Goal: Task Accomplishment & Management: Manage account settings

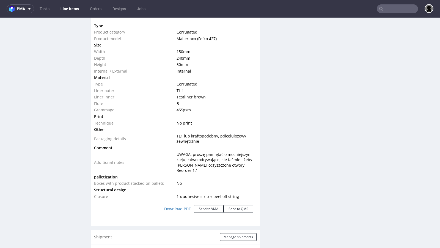
scroll to position [558, 0]
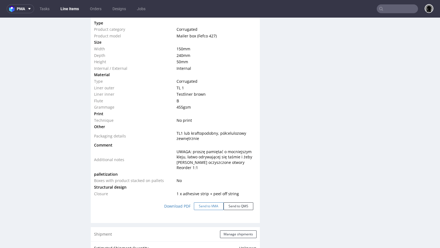
click at [203, 204] on button "Send to VMA" at bounding box center [209, 207] width 30 height 8
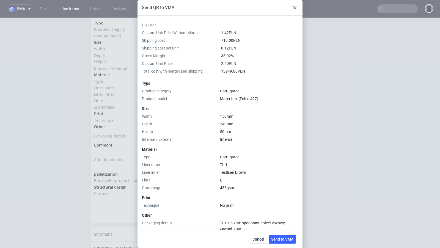
scroll to position [165, 0]
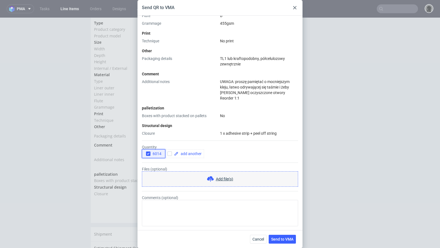
click at [149, 155] on icon "button" at bounding box center [148, 154] width 4 height 4
click at [169, 154] on input "checkbox" at bounding box center [170, 154] width 4 height 4
checkbox input "true"
click at [184, 154] on span at bounding box center [190, 154] width 23 height 4
checkbox input "true"
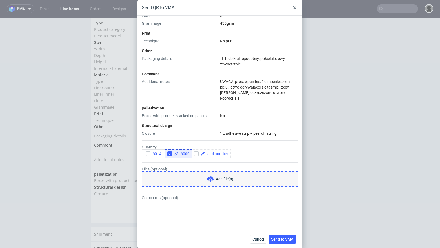
click at [196, 139] on form "Quantity 6014 6000 Files (optional) Add file(s) Comments (optional)" at bounding box center [220, 181] width 156 height 90
click at [279, 239] on span "Send to VMA" at bounding box center [282, 240] width 22 height 4
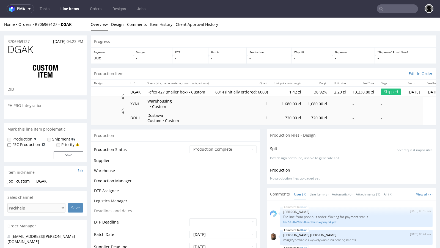
select select "in_progress"
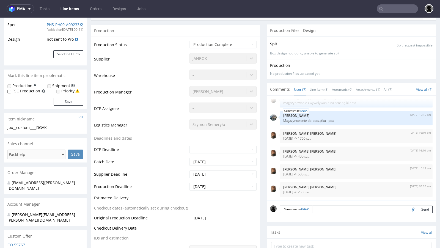
scroll to position [88, 0]
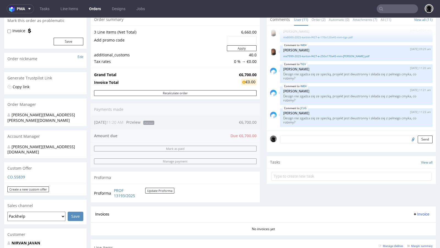
scroll to position [17, 0]
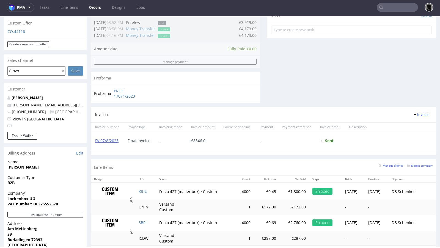
scroll to position [204, 0]
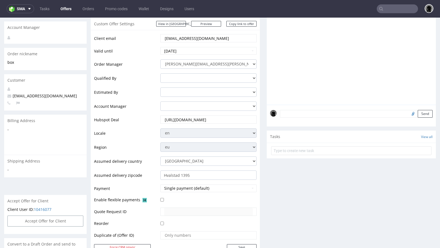
scroll to position [282, 0]
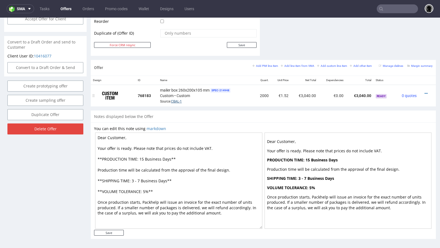
click at [177, 100] on link "CBAL-1" at bounding box center [176, 102] width 11 height 4
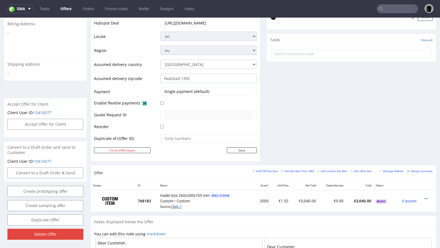
scroll to position [221, 0]
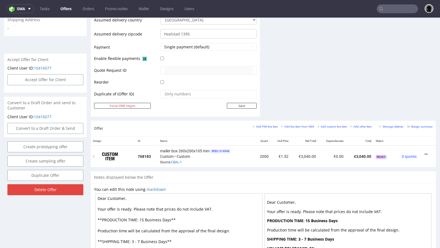
click at [425, 153] on icon at bounding box center [426, 155] width 3 height 4
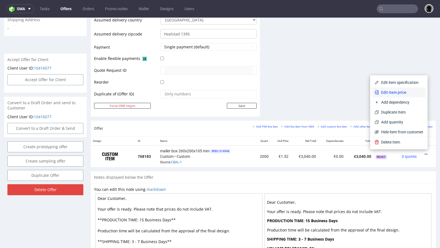
click at [409, 95] on span "Edit item price" at bounding box center [401, 93] width 44 height 6
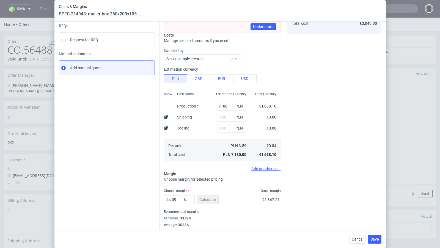
scroll to position [64, 0]
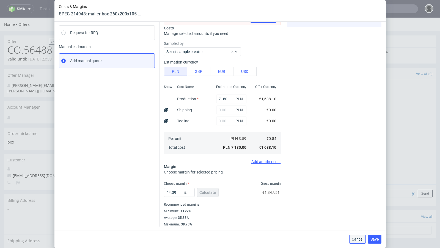
click at [355, 235] on button "Cancel" at bounding box center [358, 239] width 17 height 9
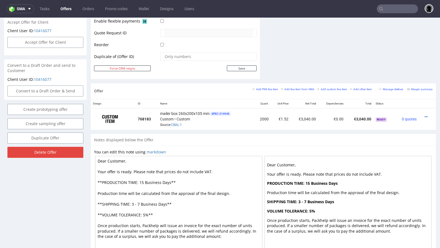
scroll to position [269, 0]
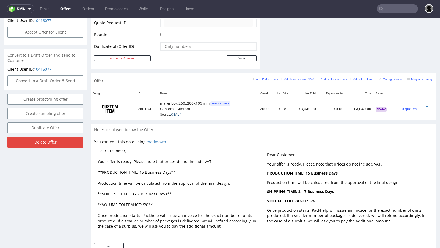
click at [179, 113] on link "CBAL-1" at bounding box center [176, 115] width 11 height 4
click at [206, 136] on div "You can edit this note using markdown Dear Customer, Your offer is ready. Pleas…" at bounding box center [263, 194] width 345 height 117
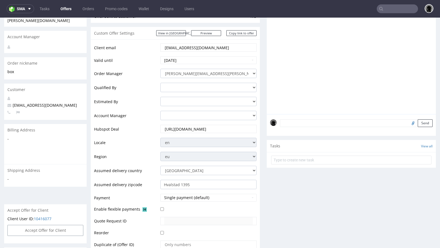
scroll to position [63, 0]
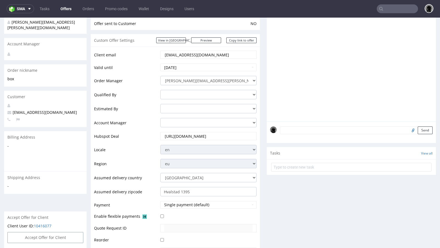
click at [28, 110] on span "hello@kosibox.no" at bounding box center [42, 112] width 70 height 5
copy span "hello@kosibox.no"
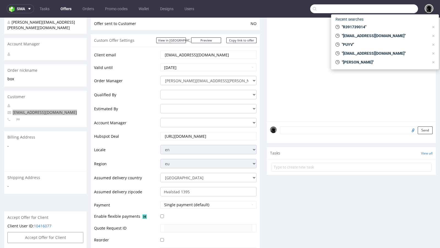
click at [386, 7] on input "text" at bounding box center [365, 8] width 108 height 9
paste input "hello@kosibox.no"
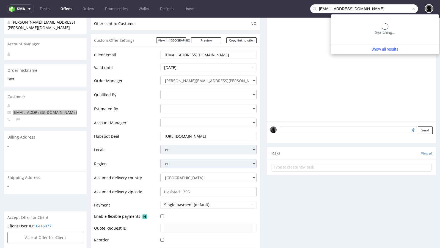
type input "hello@kosibox.no"
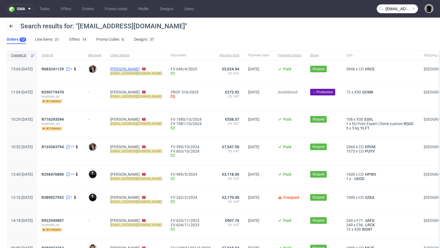
click at [133, 67] on link "Rachel Holter" at bounding box center [124, 69] width 29 height 4
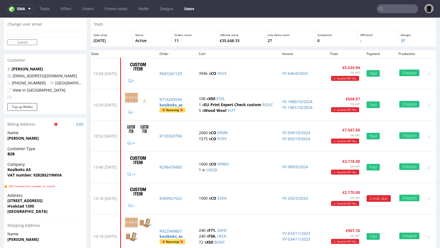
scroll to position [16, 0]
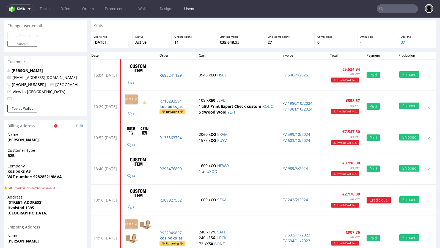
type input "hello@kosibox.no"
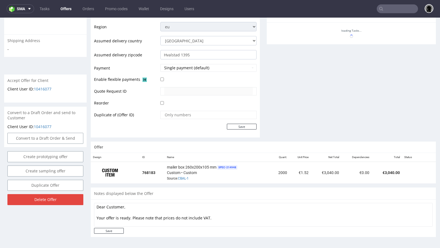
scroll to position [230, 0]
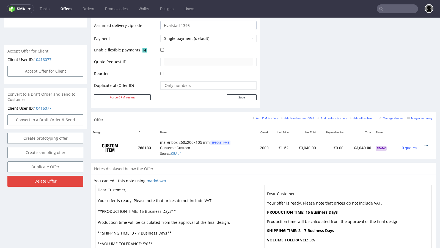
click at [425, 145] on icon at bounding box center [426, 146] width 3 height 4
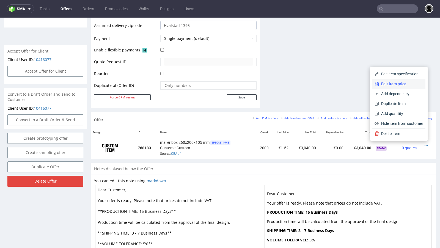
click at [390, 83] on span "Edit item price" at bounding box center [401, 84] width 44 height 6
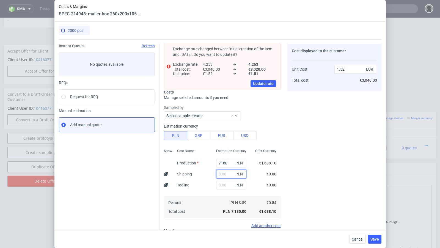
click at [225, 170] on input "text" at bounding box center [231, 174] width 30 height 9
paste input "1859"
type input "1859"
type input "1.91"
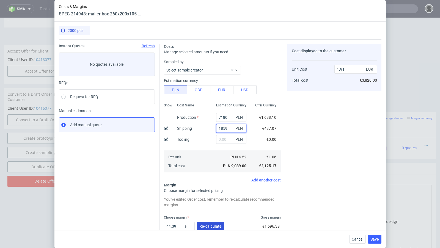
type input "1859"
click at [202, 228] on span "Re-calculate" at bounding box center [211, 227] width 22 height 4
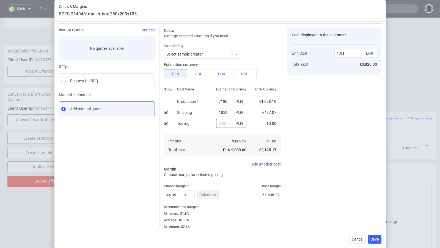
scroll to position [19, 0]
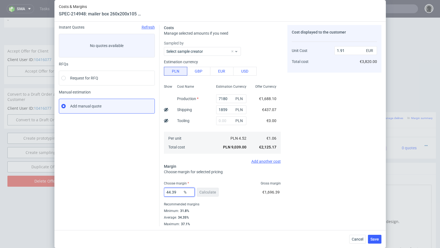
drag, startPoint x: 180, startPoint y: 194, endPoint x: 155, endPoint y: 193, distance: 25.1
click at [155, 193] on div "Instant Quotes Refresh No quotes available RFQs Request for RFQ Manual estimati…" at bounding box center [220, 124] width 323 height 206
type input "48"
type input "2.04"
type input "46"
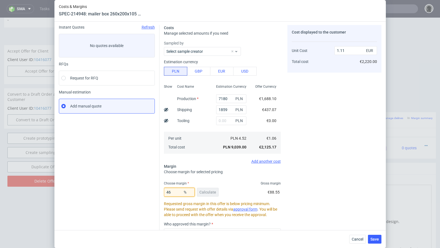
type input "1.97"
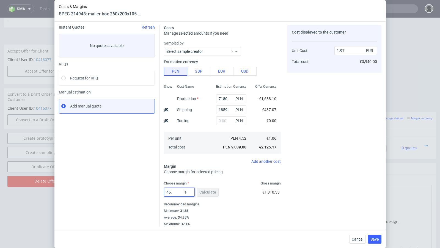
type input "46.4"
type input "1.98"
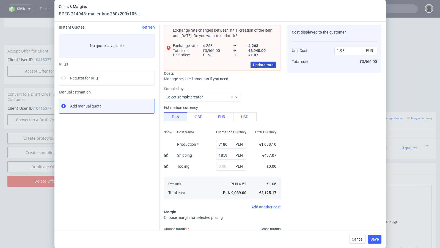
type input "46.2"
click at [261, 67] on button "Update rate" at bounding box center [264, 65] width 26 height 7
type input "1.97"
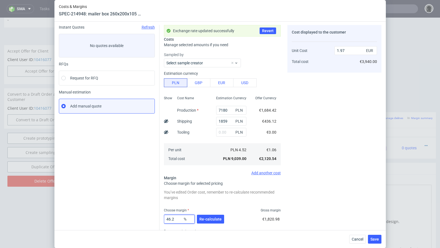
click at [181, 218] on input "46.2" at bounding box center [179, 219] width 31 height 9
type input "46.4"
type input "1.98"
type input "46.2"
type input "1.97"
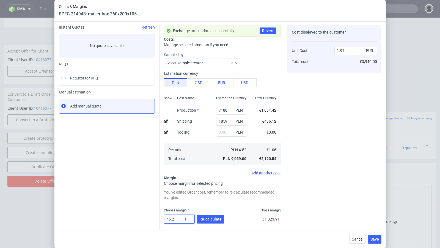
type input "46.27"
type input "1.98"
type input "46.26"
type input "1.97"
type input "46.26"
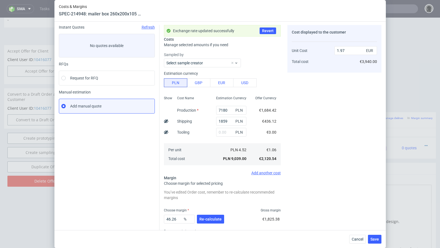
click at [146, 200] on div "Instant Quotes Refresh No quotes available RFQs Request for RFQ Manual estimati…" at bounding box center [109, 139] width 101 height 228
click at [200, 218] on span "Re-calculate" at bounding box center [211, 219] width 22 height 4
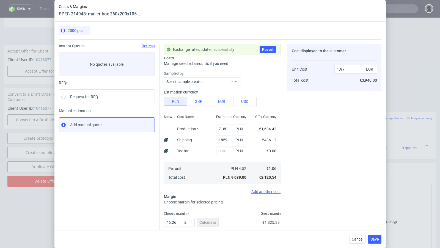
scroll to position [30, 0]
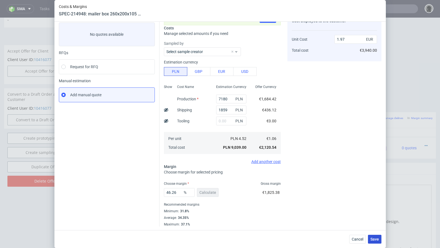
click at [370, 239] on button "Save" at bounding box center [374, 239] width 13 height 9
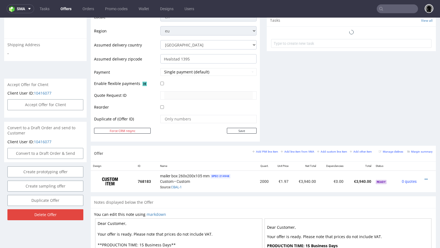
scroll to position [1, 0]
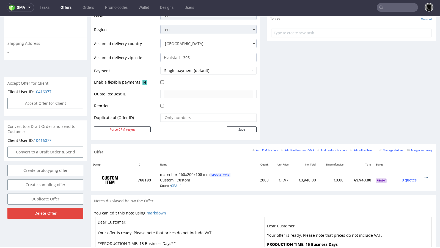
click at [425, 176] on icon at bounding box center [426, 178] width 3 height 4
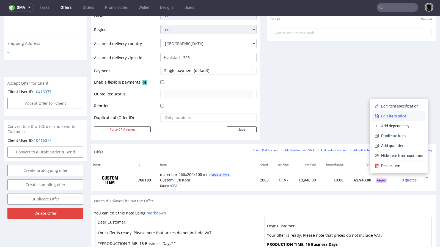
click at [401, 113] on li "Edit item price" at bounding box center [399, 116] width 53 height 10
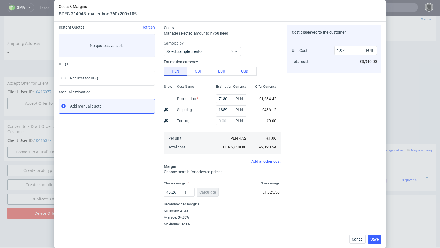
scroll to position [17, 0]
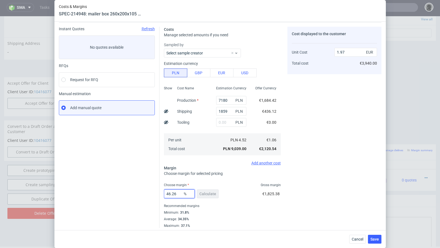
drag, startPoint x: 181, startPoint y: 194, endPoint x: 157, endPoint y: 194, distance: 23.9
click at [157, 194] on div "Instant Quotes Refresh No quotes available RFQs Request for RFQ Manual estimati…" at bounding box center [220, 125] width 323 height 206
type input "44"
type input "1.9"
type input "45"
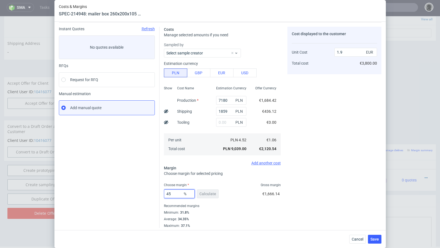
type input "1.93"
type input "45.5"
type input "1.95"
type input "45.4"
type input "1.94"
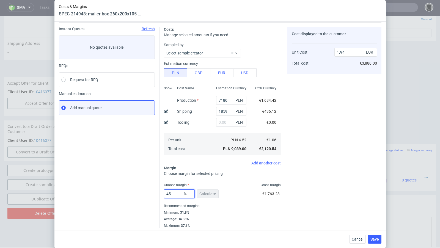
type input "45.5"
type input "1.95"
type input "45.4"
type input "1.94"
type input "45.44"
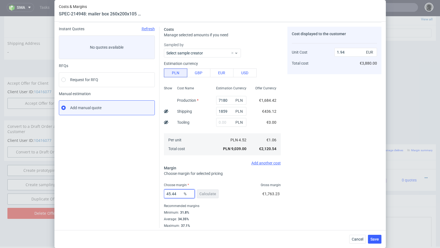
type input "1.95"
type input "45.43"
type input "1.94"
type input "45.43"
click at [229, 180] on fieldset "Costs Manage selected amounts if you need Sampled by Select sample creator Esti…" at bounding box center [222, 128] width 117 height 202
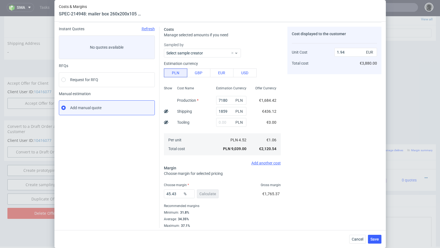
click at [382, 240] on div "Cancel Save" at bounding box center [221, 239] width 332 height 18
click at [378, 240] on span "Save" at bounding box center [375, 240] width 9 height 4
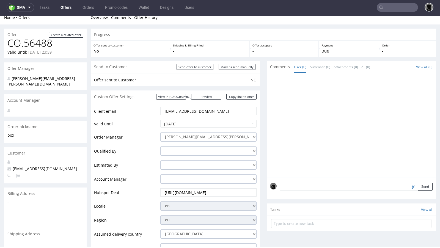
scroll to position [0, 0]
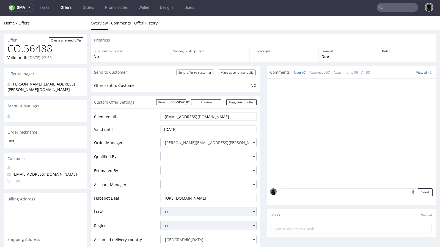
click at [33, 172] on span "hello@kosibox.no" at bounding box center [42, 174] width 70 height 5
copy span "hello@kosibox.no"
click at [239, 74] on input "Mark as send manually" at bounding box center [237, 73] width 37 height 6
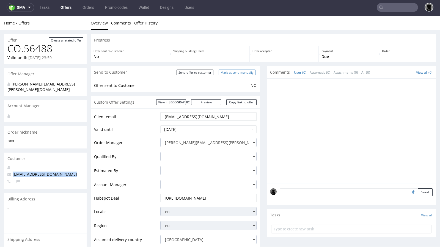
type input "In progress..."
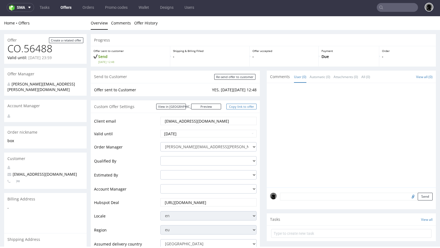
click at [237, 104] on link "Copy link to offer" at bounding box center [242, 107] width 30 height 6
copy span "hello@kosibox.no"
click at [237, 104] on link "Copy link to offer" at bounding box center [242, 107] width 30 height 6
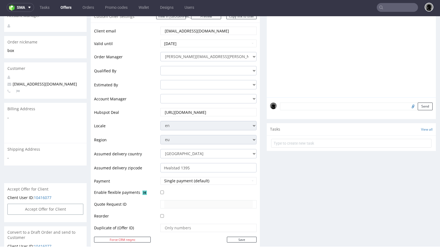
scroll to position [54, 0]
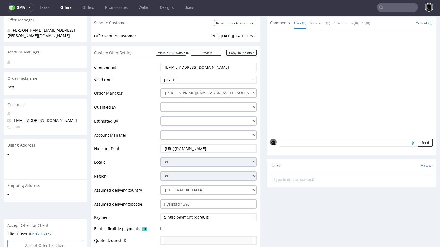
click at [31, 118] on span "hello@kosibox.no" at bounding box center [42, 120] width 70 height 5
copy span "hello@kosibox.no"
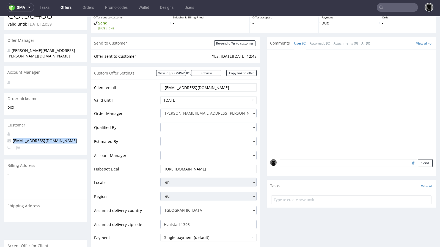
scroll to position [0, 0]
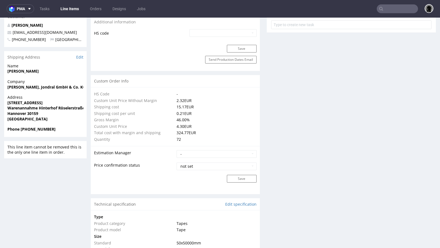
scroll to position [341, 0]
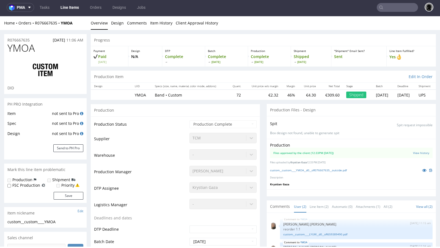
click at [73, 48] on h1 "YMOA" at bounding box center [45, 48] width 76 height 11
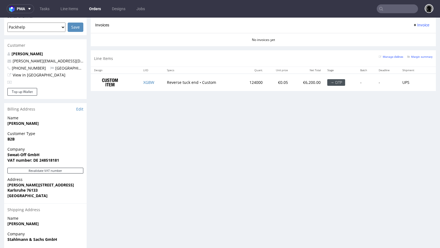
scroll to position [249, 0]
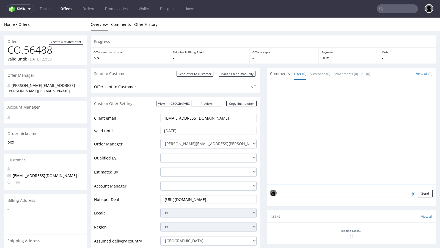
click at [382, 7] on input "text" at bounding box center [397, 8] width 41 height 9
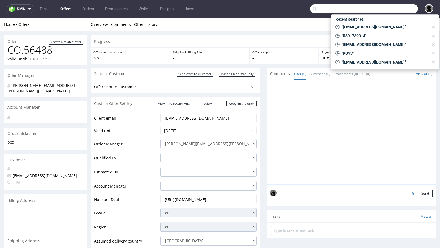
paste input "PUYV"
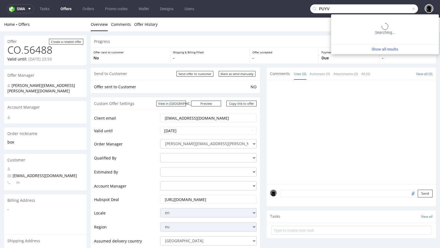
type input "PUYV"
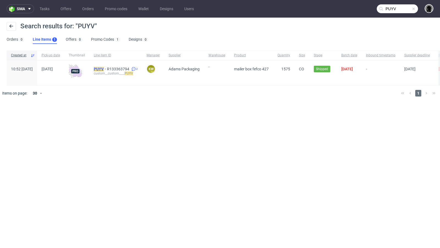
click at [104, 68] on mark "PUYV" at bounding box center [99, 69] width 10 height 4
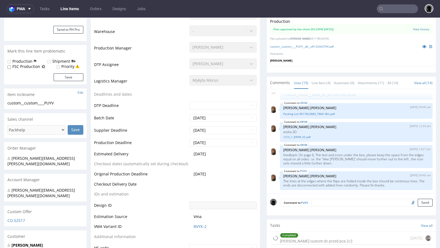
scroll to position [149, 0]
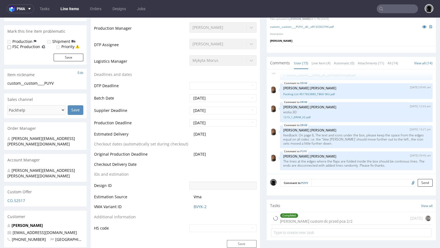
type input "1575"
select select "in_progress"
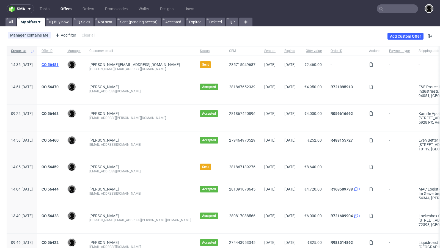
click at [59, 64] on link "CO.56481" at bounding box center [50, 64] width 17 height 4
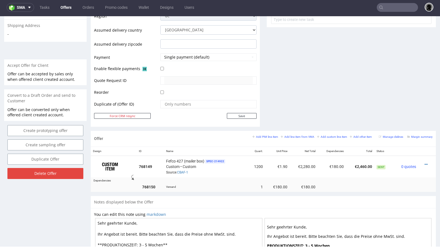
scroll to position [214, 0]
drag, startPoint x: 191, startPoint y: 170, endPoint x: 178, endPoint y: 169, distance: 13.5
click at [178, 169] on div "Fefco 427 (mailer box) SPEC- 214922 Custom • Custom Source: CBAF-1" at bounding box center [206, 166] width 80 height 17
copy link "CBAF-1"
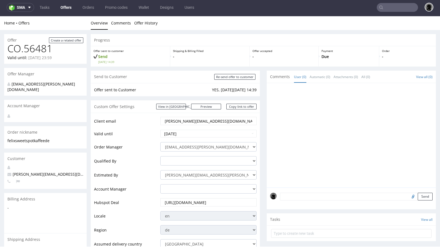
click at [42, 172] on span "felix@sweetspotkaffee.de" at bounding box center [57, 174] width 100 height 5
copy span "felix@sweetspotkaffee.de"
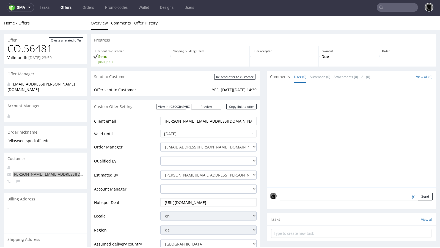
click at [383, 6] on input "text" at bounding box center [397, 7] width 41 height 9
paste input "felix@sweetspotkaffee.de"
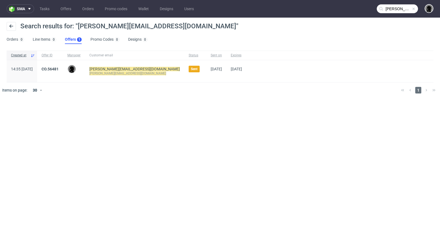
click at [383, 15] on nav "sma Tasks Offers Orders Promo codes Wallet Designs Users felix@sweetspotkaffee.…" at bounding box center [220, 9] width 440 height 18
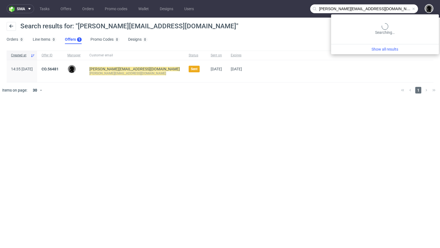
click at [386, 10] on input "felix@sweetspotkaffee.de" at bounding box center [365, 8] width 108 height 9
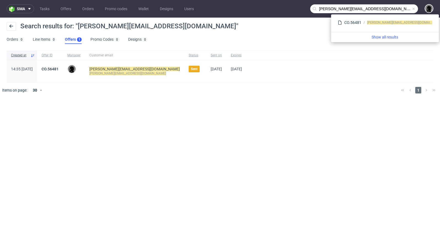
drag, startPoint x: 326, startPoint y: 9, endPoint x: 300, endPoint y: 9, distance: 26.2
click at [300, 9] on nav "sma Tasks Offers Orders Promo codes Wallet Designs Users felix@sweetspotkaffee.…" at bounding box center [220, 9] width 440 height 18
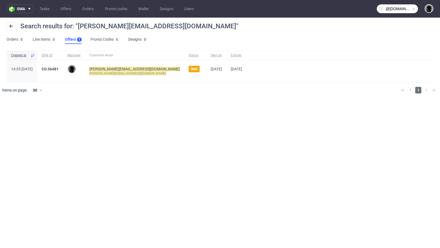
type input "@sweetspotkaffee.de"
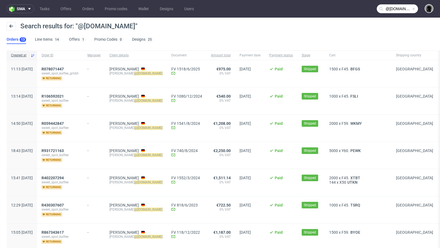
click at [63, 14] on nav "sma Tasks Offers Orders Promo codes Wallet Designs Users @sweetspotkaffee.de" at bounding box center [220, 9] width 440 height 18
click at [68, 10] on link "Offers" at bounding box center [65, 8] width 17 height 9
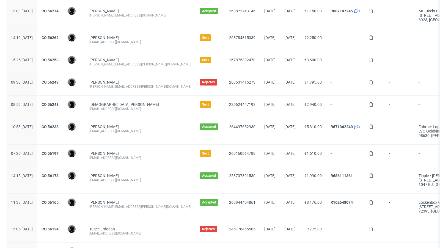
scroll to position [574, 0]
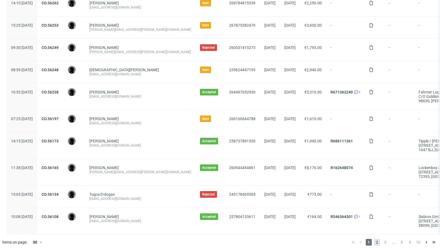
click at [375, 241] on span "2" at bounding box center [377, 242] width 6 height 7
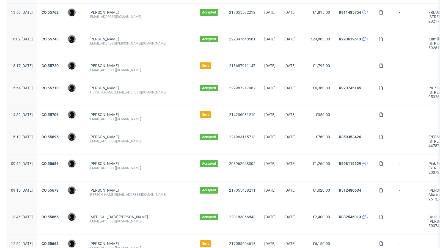
scroll to position [587, 0]
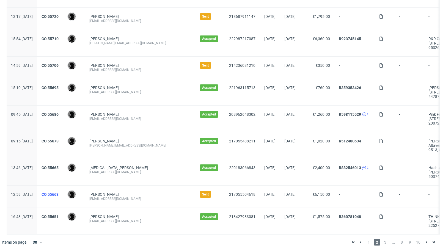
click at [59, 192] on link "CO.55663" at bounding box center [50, 194] width 17 height 4
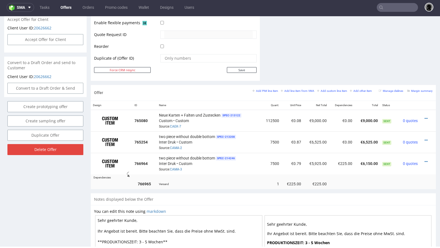
scroll to position [262, 0]
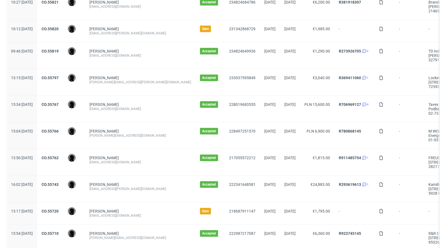
scroll to position [587, 0]
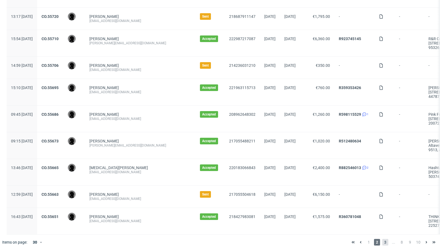
click at [383, 239] on span "3" at bounding box center [386, 242] width 6 height 7
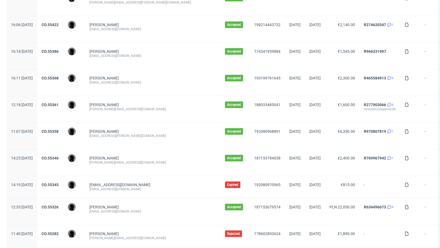
scroll to position [596, 0]
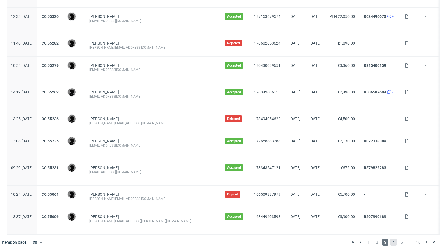
click at [391, 239] on span "4" at bounding box center [394, 242] width 6 height 7
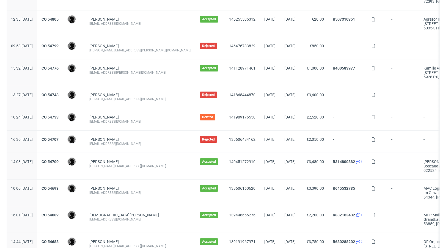
scroll to position [582, 0]
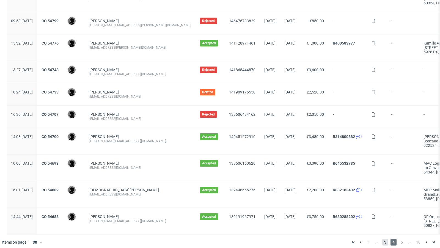
click at [383, 239] on span "3" at bounding box center [386, 242] width 6 height 7
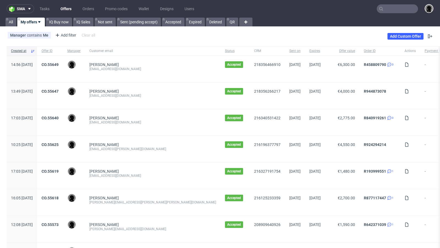
scroll to position [596, 0]
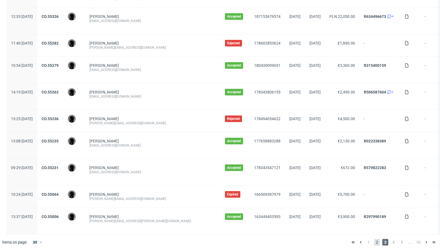
click at [374, 240] on span "2" at bounding box center [377, 242] width 6 height 7
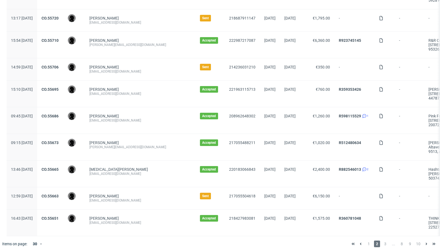
scroll to position [587, 0]
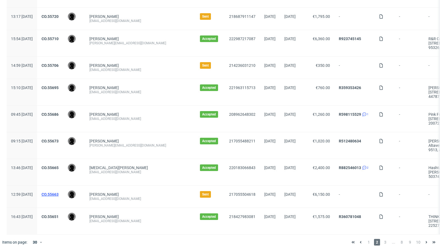
click at [59, 192] on link "CO.55663" at bounding box center [50, 194] width 17 height 4
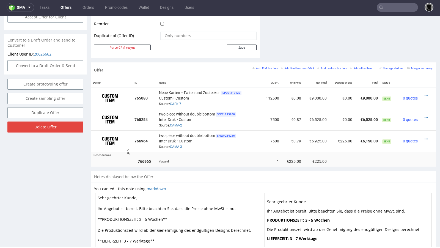
scroll to position [285, 0]
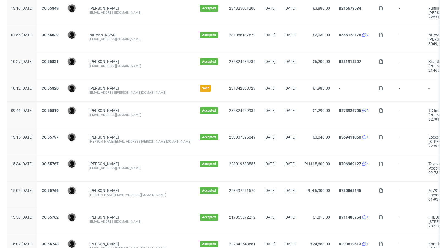
scroll to position [587, 0]
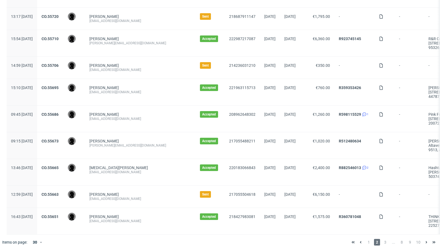
click at [379, 244] on div "1 2 3 ... 8 9 10" at bounding box center [393, 242] width 93 height 15
click at [381, 242] on div "1 2 3 ... 8 9 10" at bounding box center [393, 242] width 93 height 15
click at [383, 240] on span "3" at bounding box center [386, 242] width 6 height 7
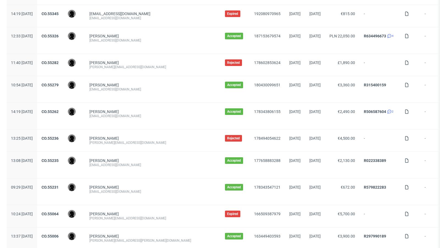
scroll to position [596, 0]
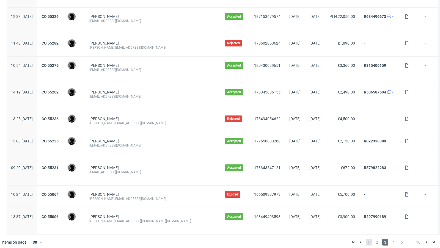
click at [366, 239] on span "1" at bounding box center [369, 242] width 6 height 7
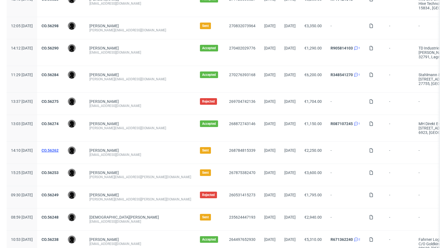
click at [59, 148] on link "CO.56262" at bounding box center [50, 150] width 17 height 4
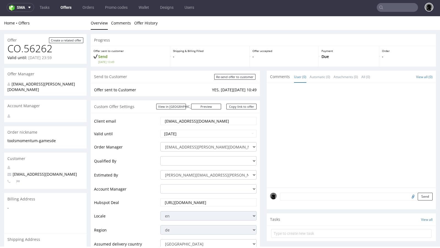
click at [70, 9] on link "Offers" at bounding box center [66, 7] width 18 height 9
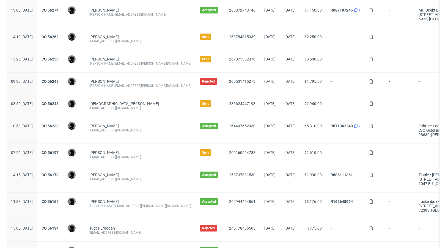
scroll to position [574, 0]
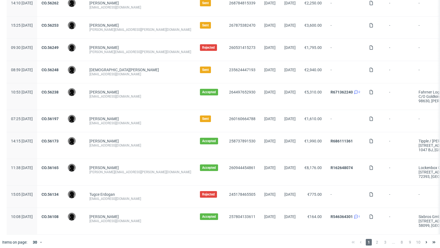
click at [372, 242] on div "1 2 3 ... 8 9 10" at bounding box center [393, 242] width 93 height 15
click at [374, 241] on span "2" at bounding box center [377, 242] width 6 height 7
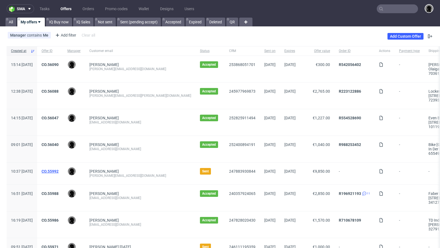
click at [59, 170] on link "CO.55992" at bounding box center [50, 171] width 17 height 4
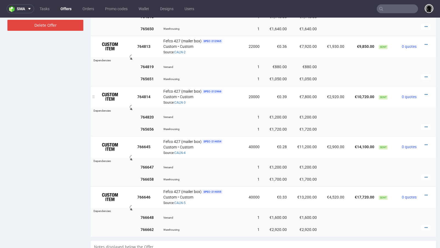
scroll to position [407, 0]
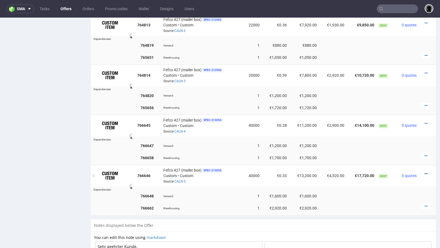
click at [425, 172] on icon at bounding box center [426, 174] width 3 height 4
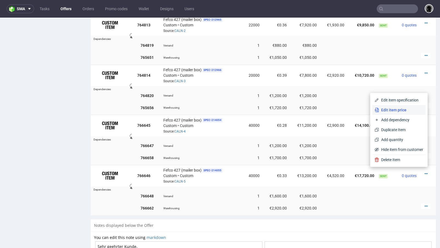
click at [393, 109] on span "Edit item price" at bounding box center [401, 110] width 44 height 6
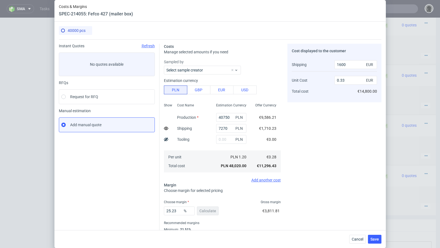
scroll to position [19, 0]
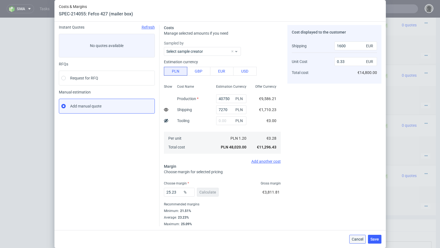
click at [362, 239] on span "Cancel" at bounding box center [358, 240] width 12 height 4
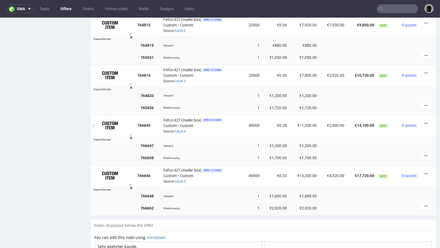
click at [423, 121] on div at bounding box center [425, 124] width 9 height 6
click at [425, 122] on icon at bounding box center [426, 124] width 3 height 4
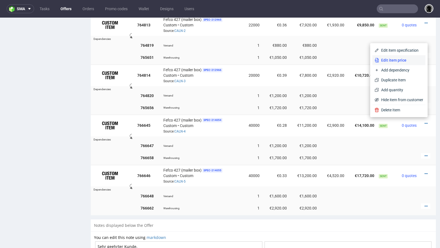
click at [400, 61] on span "Edit item price" at bounding box center [401, 61] width 44 height 6
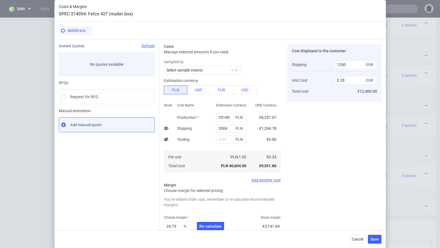
scroll to position [34, 0]
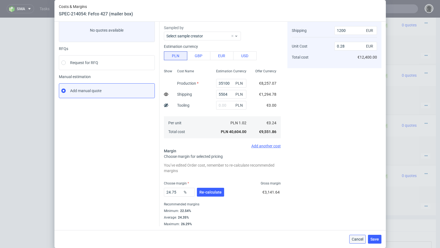
drag, startPoint x: 357, startPoint y: 240, endPoint x: 368, endPoint y: 188, distance: 52.9
click at [357, 240] on span "Cancel" at bounding box center [358, 240] width 12 height 4
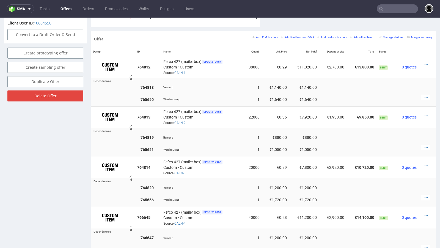
scroll to position [315, 0]
click at [425, 64] on icon at bounding box center [426, 66] width 3 height 4
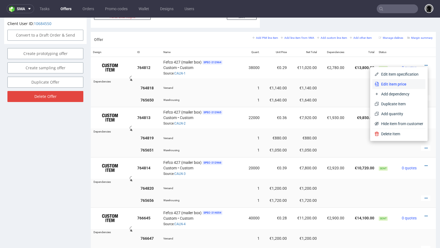
click at [394, 86] on span "Edit item price" at bounding box center [401, 84] width 44 height 6
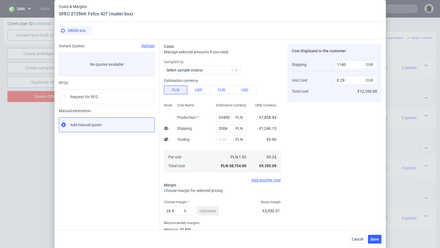
scroll to position [19, 0]
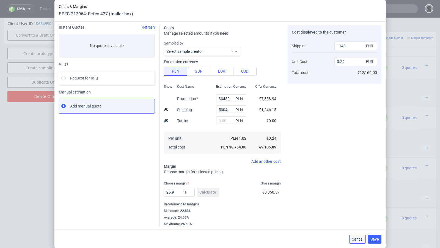
click at [358, 238] on span "Cancel" at bounding box center [358, 240] width 12 height 4
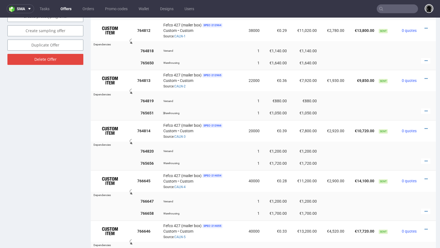
scroll to position [388, 0]
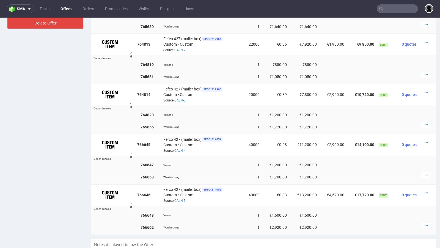
click at [384, 9] on input "text" at bounding box center [397, 8] width 41 height 9
paste input "DGAK"
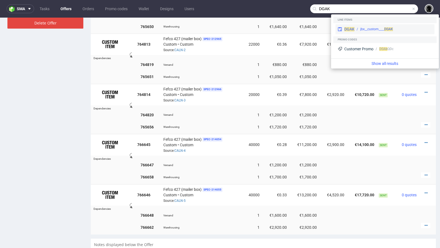
type input "DGAK"
click at [349, 29] on span "DGAK" at bounding box center [350, 29] width 10 height 4
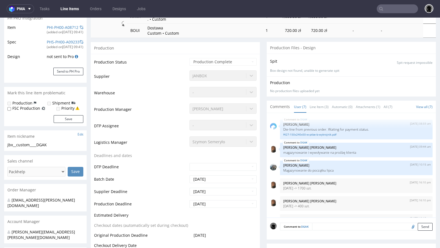
scroll to position [32, 0]
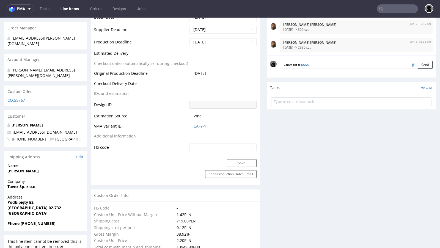
select select "in_progress"
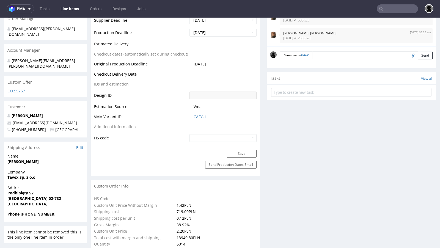
scroll to position [260, 0]
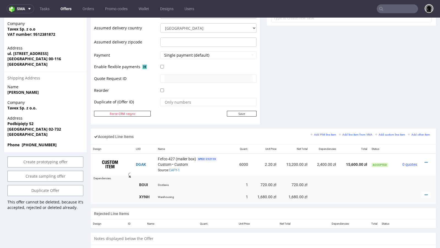
scroll to position [271, 0]
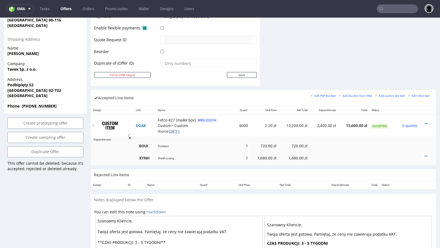
click at [178, 130] on link "CAFY-1" at bounding box center [174, 132] width 11 height 4
click at [425, 122] on icon at bounding box center [426, 124] width 3 height 4
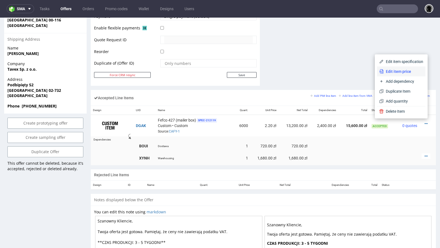
click at [395, 72] on span "Edit item price" at bounding box center [404, 72] width 40 height 6
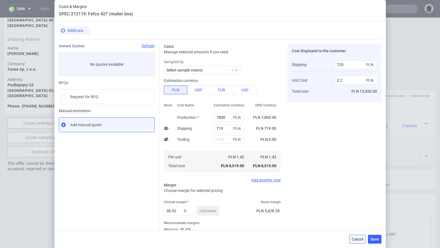
click at [355, 243] on button "Cancel" at bounding box center [358, 239] width 17 height 9
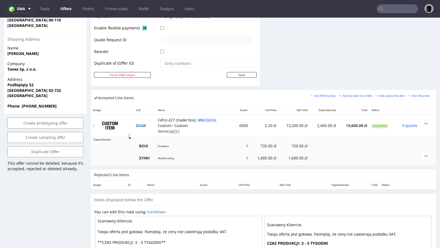
click at [176, 130] on link "CAFY-1" at bounding box center [174, 132] width 11 height 4
click at [424, 154] on div at bounding box center [426, 157] width 9 height 6
click at [425, 154] on icon at bounding box center [426, 156] width 3 height 4
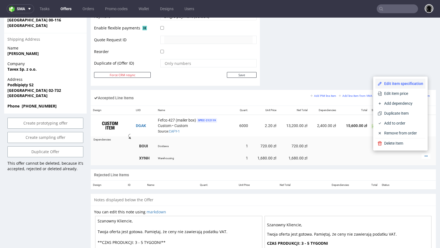
click at [396, 87] on li "Edit item specification" at bounding box center [401, 84] width 50 height 10
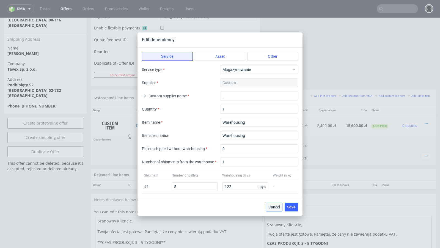
click at [274, 210] on button "Cancel" at bounding box center [274, 207] width 17 height 9
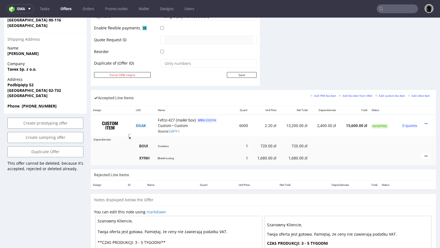
click at [425, 154] on icon at bounding box center [426, 156] width 3 height 4
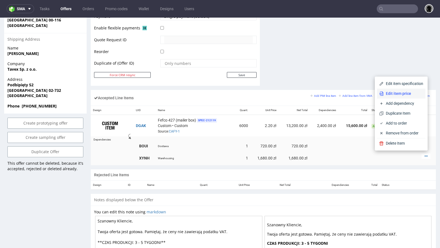
click at [392, 95] on span "Edit item price" at bounding box center [404, 94] width 40 height 6
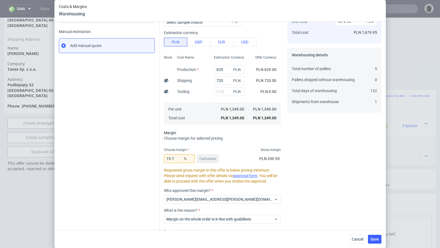
scroll to position [75, 0]
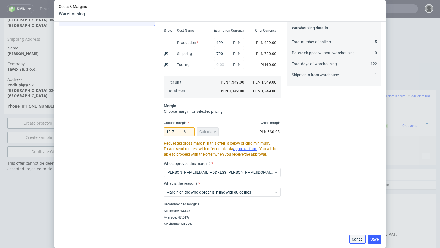
click at [356, 242] on button "Cancel" at bounding box center [358, 239] width 17 height 9
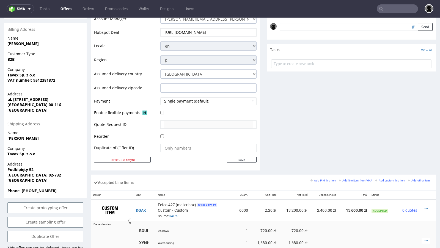
scroll to position [179, 0]
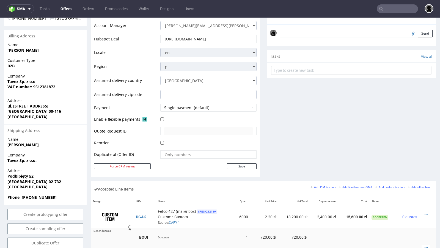
click at [203, 38] on input "https://app-eu1.hubspot.com/contacts/25600958/record/0-3/228019683555/" at bounding box center [208, 39] width 89 height 8
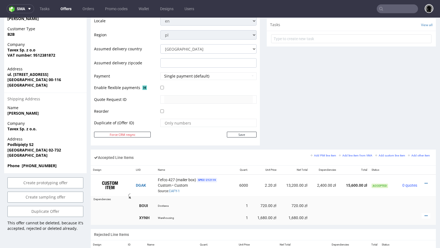
scroll to position [212, 0]
click at [425, 213] on icon at bounding box center [426, 215] width 3 height 4
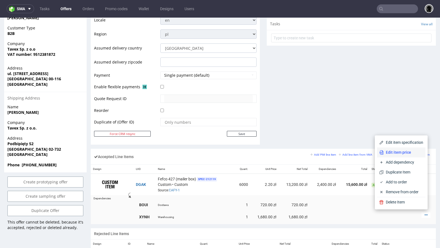
click at [398, 153] on span "Edit item price" at bounding box center [404, 153] width 40 height 6
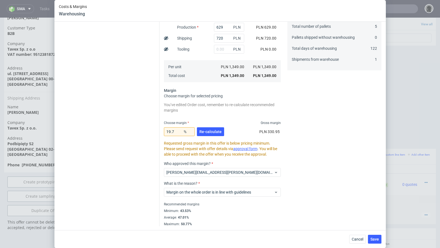
scroll to position [0, 0]
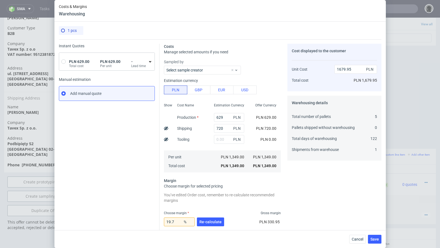
click at [359, 246] on div "Cancel Save" at bounding box center [221, 239] width 332 height 18
click at [353, 239] on span "Cancel" at bounding box center [358, 240] width 12 height 4
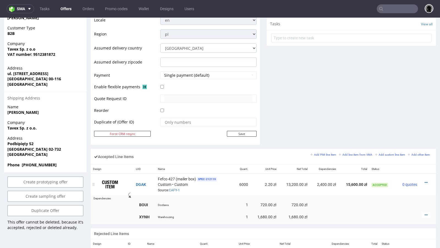
click at [422, 180] on div at bounding box center [426, 183] width 9 height 6
click at [425, 181] on icon at bounding box center [426, 183] width 3 height 4
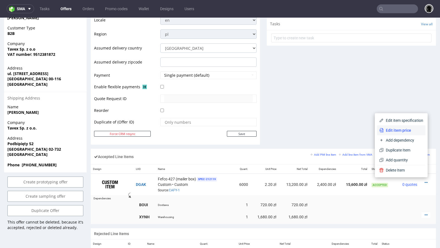
click at [398, 132] on span "Edit item price" at bounding box center [404, 131] width 40 height 6
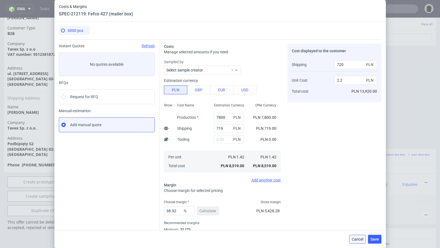
click at [355, 238] on span "Cancel" at bounding box center [358, 240] width 12 height 4
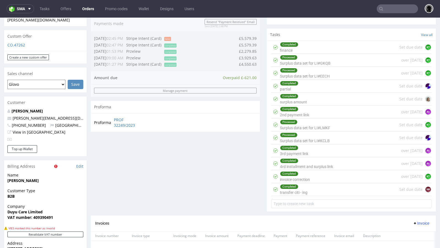
scroll to position [187, 0]
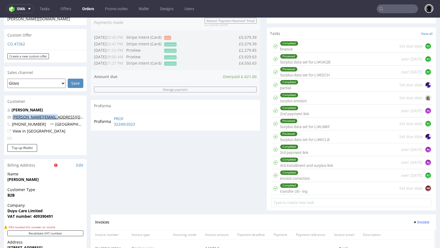
drag, startPoint x: 57, startPoint y: 107, endPoint x: 13, endPoint y: 106, distance: 44.6
click at [13, 115] on p "[PERSON_NAME][EMAIL_ADDRESS][DOMAIN_NAME]" at bounding box center [45, 118] width 76 height 6
copy link "[PERSON_NAME][EMAIL_ADDRESS][DOMAIN_NAME]"
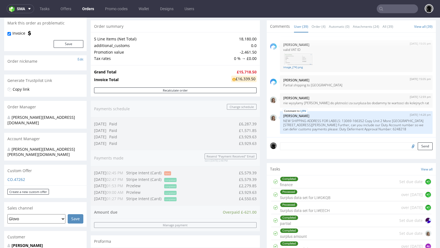
scroll to position [0, 0]
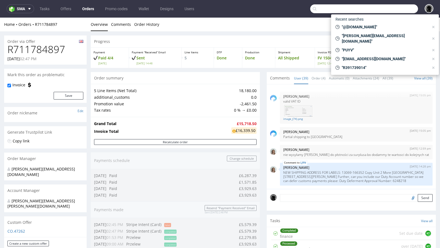
click at [397, 12] on input "text" at bounding box center [365, 8] width 108 height 9
paste input "raphael@duyucare.com"
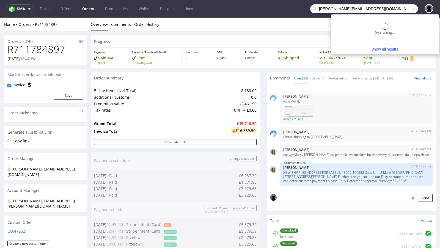
type input "raphael@duyucare.com"
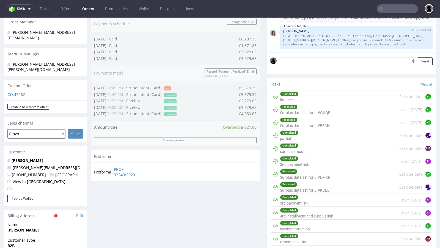
scroll to position [215, 0]
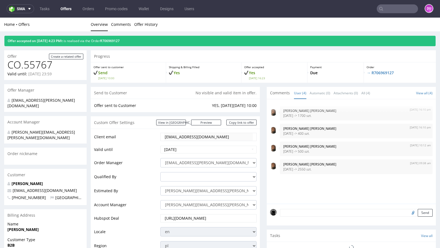
click at [69, 11] on link "Offers" at bounding box center [66, 8] width 18 height 9
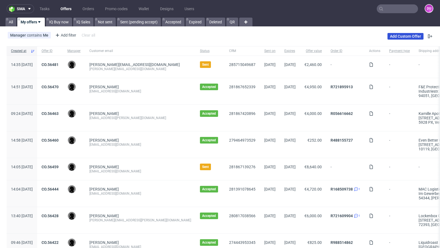
click at [396, 37] on link "Add Custom Offer" at bounding box center [406, 36] width 36 height 7
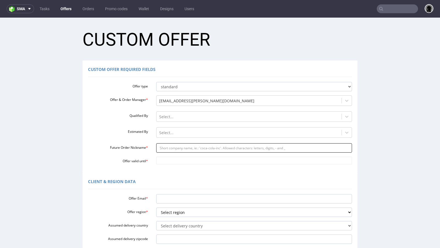
click at [172, 148] on input "Future Order Nickname *" at bounding box center [254, 147] width 196 height 9
paste input "administracjatavexpl"
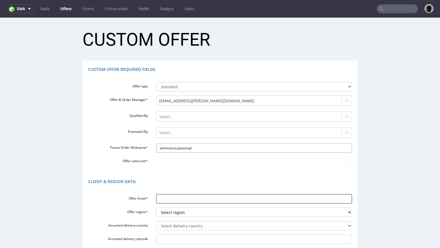
type input "administracjatavexpl"
click at [175, 199] on input "Offer Email *" at bounding box center [254, 198] width 196 height 9
paste input "[EMAIL_ADDRESS][DOMAIN_NAME]"
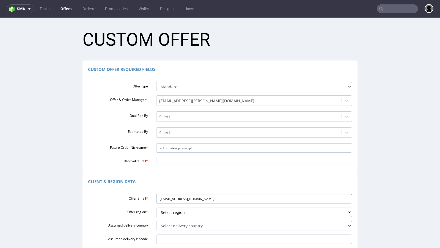
type input "[EMAIL_ADDRESS][DOMAIN_NAME]"
click at [176, 134] on div at bounding box center [249, 133] width 180 height 7
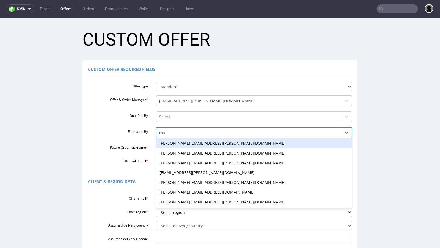
type input "mac"
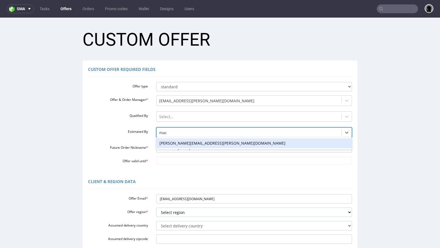
click at [184, 145] on div "[PERSON_NAME][EMAIL_ADDRESS][PERSON_NAME][DOMAIN_NAME]" at bounding box center [254, 143] width 196 height 10
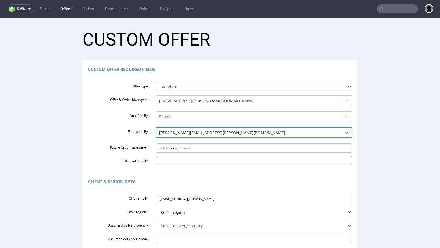
click at [181, 159] on input "Offer valid until *" at bounding box center [254, 161] width 196 height 8
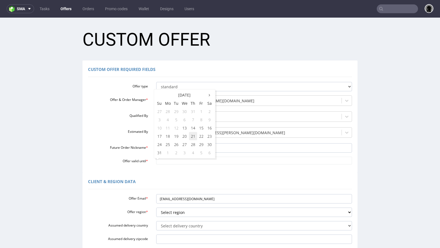
click at [190, 137] on td "21" at bounding box center [193, 136] width 8 height 8
type input "2025-08-21"
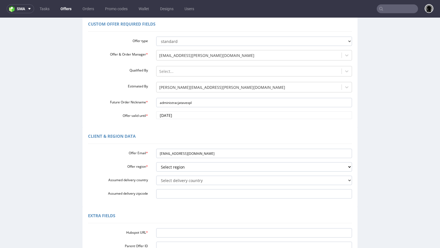
scroll to position [46, 0]
click at [180, 165] on select "Select region eu gb de pl fr it es" at bounding box center [254, 166] width 196 height 9
select select "de"
click at [156, 162] on select "Select region eu gb de pl fr it es" at bounding box center [254, 166] width 196 height 9
click at [182, 179] on select "Select delivery country [GEOGRAPHIC_DATA] [GEOGRAPHIC_DATA] [GEOGRAPHIC_DATA] […" at bounding box center [254, 179] width 196 height 9
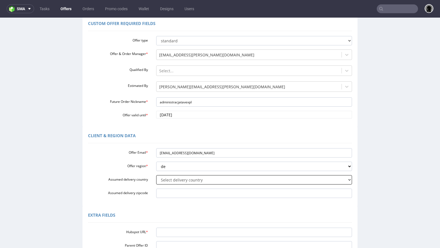
select select "57"
click at [156, 175] on select "Select delivery country [GEOGRAPHIC_DATA] [GEOGRAPHIC_DATA] [GEOGRAPHIC_DATA] […" at bounding box center [254, 179] width 196 height 9
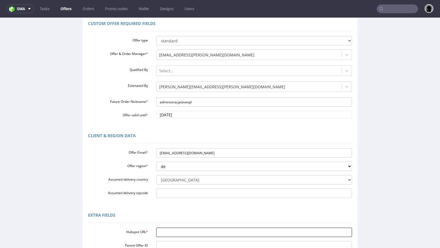
click at [170, 232] on input "Hubspot URL *" at bounding box center [254, 232] width 196 height 9
paste input "[URL][DOMAIN_NAME]"
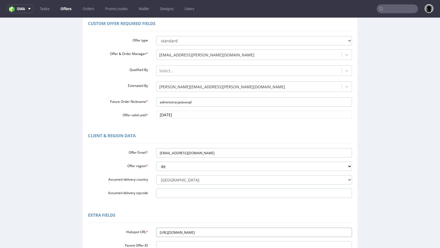
type input "[URL][DOMAIN_NAME]"
click at [187, 211] on div "Extra Fields" at bounding box center [220, 216] width 264 height 13
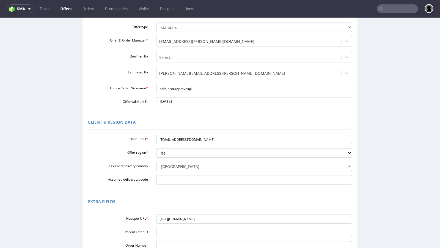
scroll to position [137, 0]
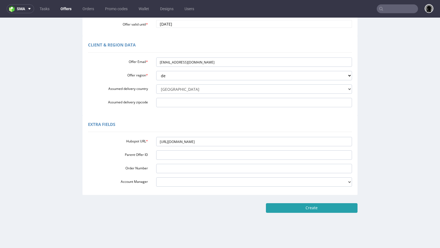
click at [281, 209] on input "Create" at bounding box center [312, 207] width 92 height 9
type input "Please wait..."
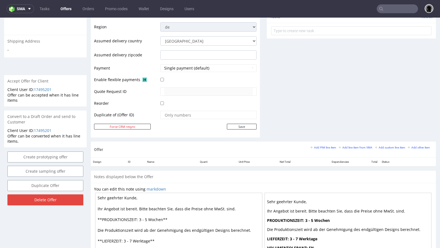
scroll to position [213, 0]
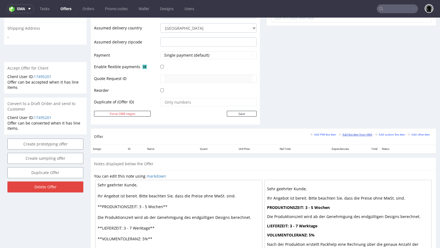
click at [345, 134] on small "Add line item from VMA" at bounding box center [356, 134] width 34 height 3
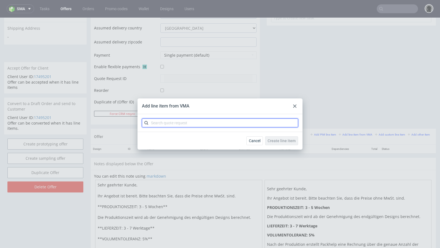
click at [165, 123] on input "text" at bounding box center [220, 123] width 156 height 9
paste input "CBBD"
type input "CBBD"
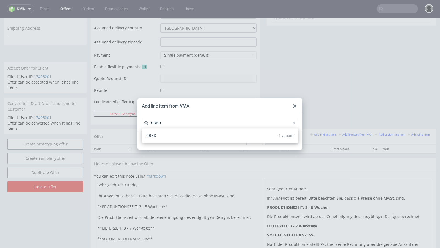
click at [165, 137] on div "CBBD 1 variant" at bounding box center [220, 136] width 152 height 10
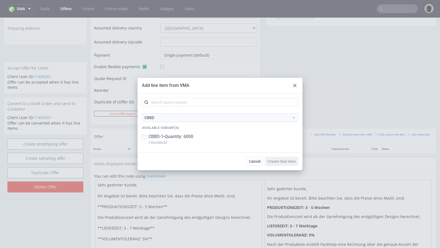
click at [189, 137] on p "CBBD-1 • Quantity: 6000" at bounding box center [171, 137] width 45 height 6
checkbox input "true"
click at [278, 164] on span "Create line item" at bounding box center [282, 162] width 28 height 4
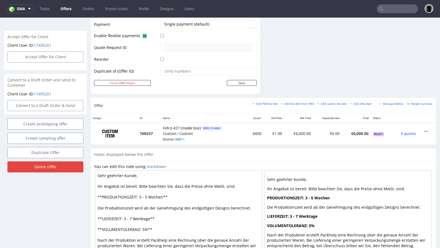
scroll to position [246, 0]
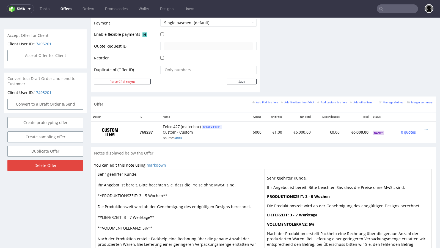
click at [212, 105] on div "Offer Add PIM line item Add line item from VMA Add custom line item Add other i…" at bounding box center [263, 105] width 345 height 16
click at [425, 129] on icon at bounding box center [426, 130] width 3 height 4
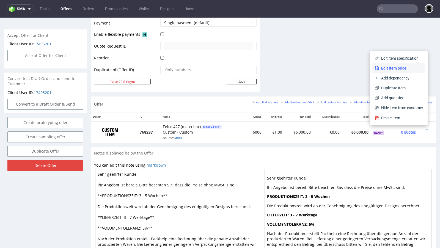
click at [395, 69] on span "Edit item price" at bounding box center [401, 69] width 44 height 6
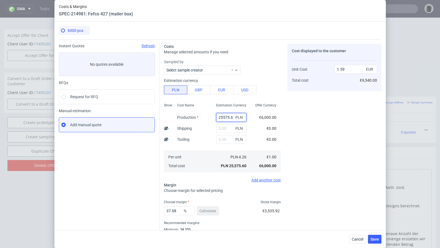
click at [222, 118] on input "25575.6" at bounding box center [231, 117] width 30 height 9
paste input "7800"
type input "7800"
type input "0.48"
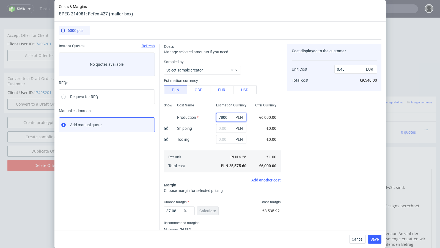
type input "7800"
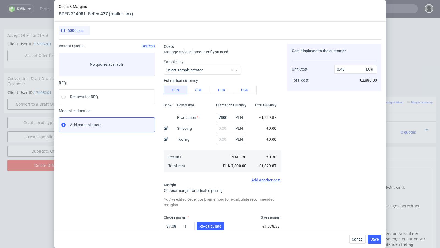
click at [145, 175] on div "Instant Quotes Refresh No quotes available RFQs Request for RFQ Manual estimati…" at bounding box center [109, 152] width 101 height 217
click at [223, 130] on input "text" at bounding box center [231, 128] width 30 height 9
type input "719"
type input "0.53"
type input "719"
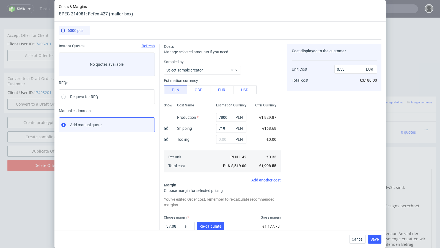
click at [195, 146] on div "Cost Name Production Shipping Tooling Per unit Total cost" at bounding box center [192, 137] width 39 height 73
click at [208, 228] on span "Re-calculate" at bounding box center [211, 227] width 22 height 4
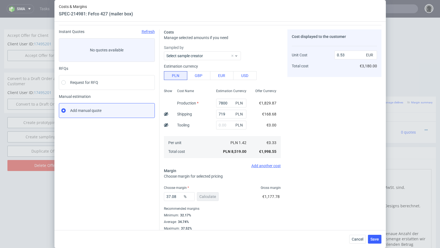
scroll to position [19, 0]
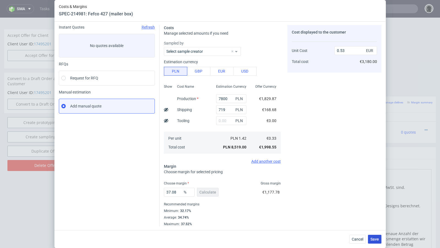
click at [376, 241] on span "Save" at bounding box center [375, 240] width 9 height 4
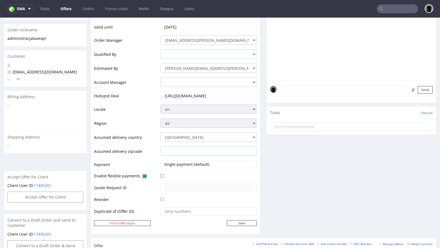
scroll to position [108, 0]
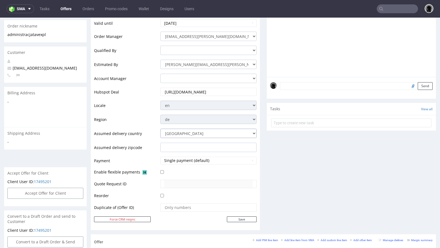
click at [211, 131] on select "Andorra Afghanistan Anguilla Albania Armenia Antarctica Argentina American Samo…" at bounding box center [208, 133] width 96 height 9
select select "179"
click at [160, 129] on select "Andorra Afghanistan Anguilla Albania Armenia Antarctica Argentina American Samo…" at bounding box center [208, 133] width 96 height 9
click at [286, 175] on div "Comments User (0) Automatic (0) Attachments (0) All (0) View all (0) Send Tasks…" at bounding box center [351, 97] width 169 height 274
click at [239, 221] on input "Save" at bounding box center [242, 220] width 30 height 6
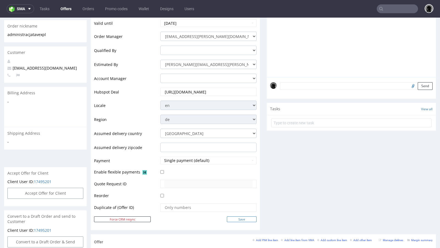
type input "In progress..."
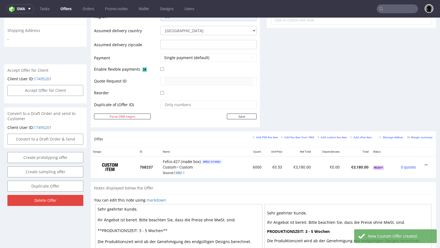
scroll to position [212, 0]
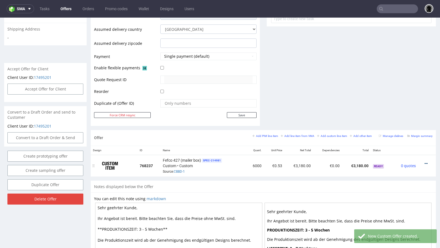
click at [425, 162] on icon at bounding box center [426, 164] width 3 height 4
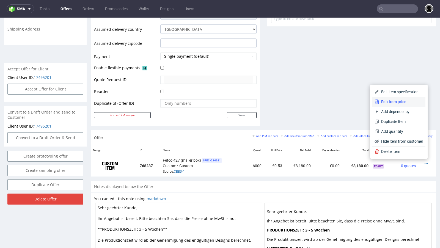
click at [392, 105] on li "Edit item price" at bounding box center [399, 102] width 53 height 10
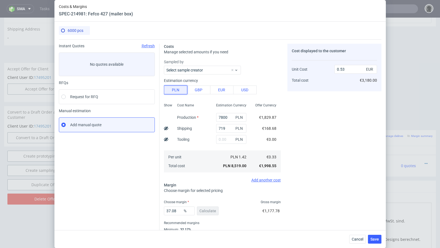
click at [175, 90] on button "PLN" at bounding box center [175, 90] width 23 height 9
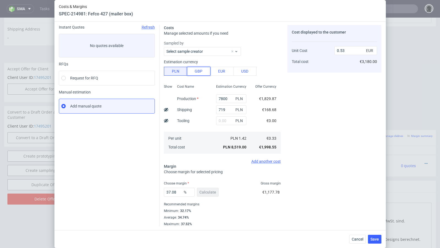
click at [194, 74] on button "GBP" at bounding box center [198, 71] width 23 height 9
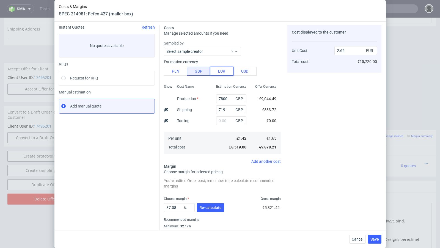
click at [215, 74] on button "EUR" at bounding box center [221, 71] width 23 height 9
click at [180, 72] on button "PLN" at bounding box center [175, 71] width 23 height 9
type input "0.53"
click at [206, 208] on span "Re-calculate" at bounding box center [211, 208] width 22 height 4
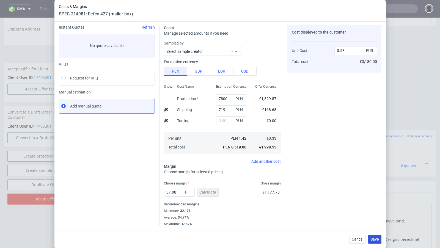
click at [376, 240] on span "Save" at bounding box center [375, 240] width 9 height 4
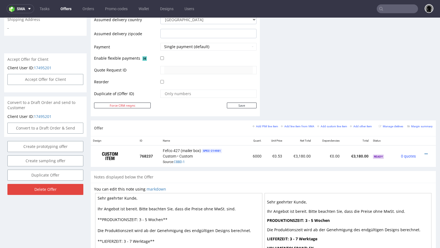
scroll to position [255, 0]
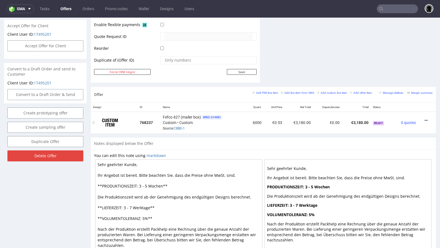
click at [425, 119] on icon at bounding box center [426, 121] width 3 height 4
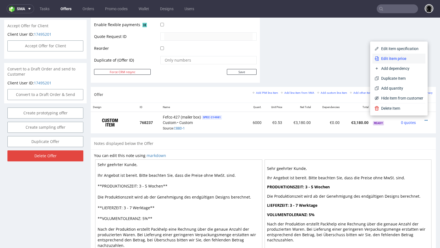
click at [393, 55] on li "Edit item price" at bounding box center [399, 59] width 53 height 10
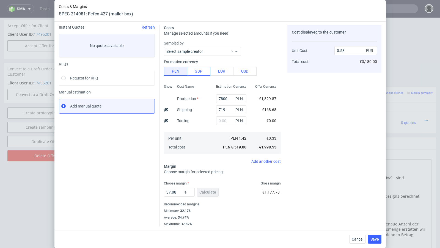
scroll to position [0, 0]
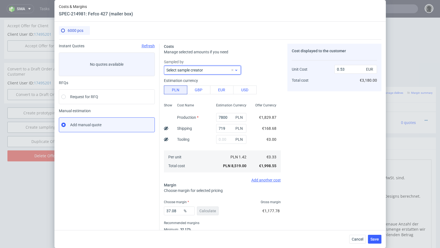
click at [192, 72] on label "Select sample creator" at bounding box center [185, 70] width 37 height 4
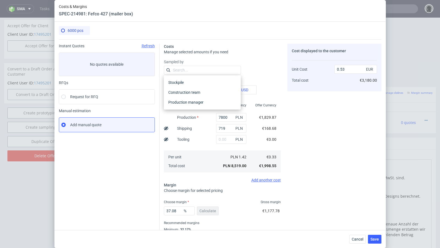
click at [192, 72] on input "text" at bounding box center [202, 70] width 77 height 9
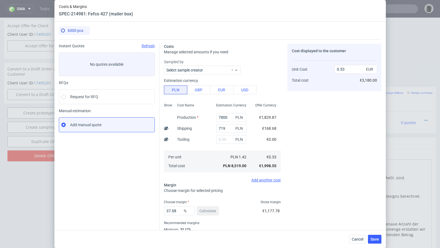
click at [268, 80] on div "Estimation currency" at bounding box center [222, 81] width 117 height 6
click at [215, 92] on button "EUR" at bounding box center [221, 90] width 23 height 9
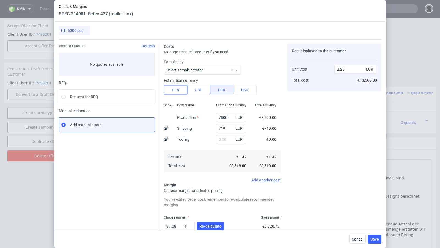
click at [176, 90] on button "PLN" at bounding box center [175, 90] width 23 height 9
type input "0.53"
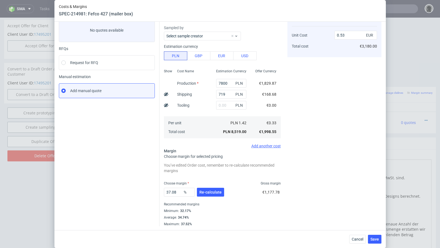
click at [221, 171] on div "You’ve edited Order cost, remember to re-calculate recommended margins" at bounding box center [222, 168] width 117 height 13
click at [378, 239] on span "Save" at bounding box center [375, 240] width 9 height 4
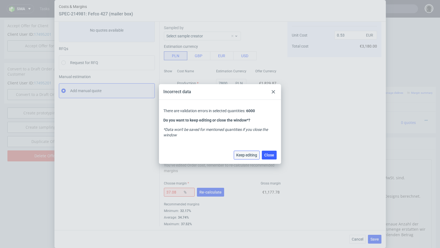
click at [246, 155] on span "Keep editing" at bounding box center [246, 155] width 21 height 4
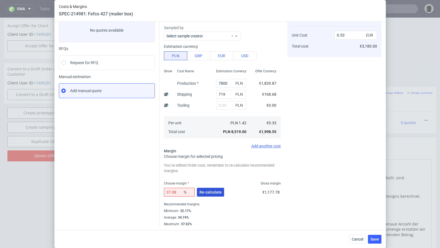
click at [211, 188] on button "Re-calculate" at bounding box center [210, 192] width 27 height 9
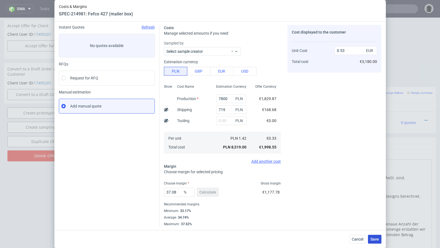
click at [374, 241] on span "Save" at bounding box center [375, 240] width 9 height 4
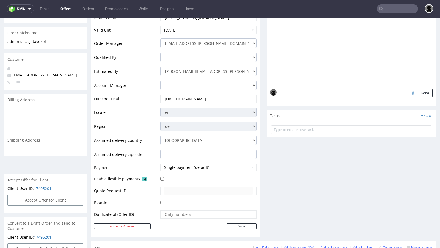
scroll to position [100, 0]
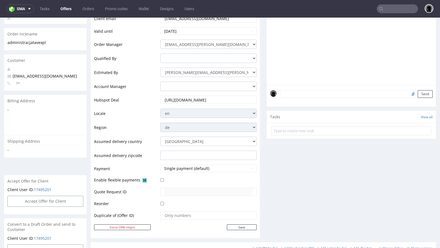
click at [193, 99] on input "https://app-eu1.hubspot.com/contacts/25600958/record/0-3/286716851430" at bounding box center [208, 100] width 89 height 8
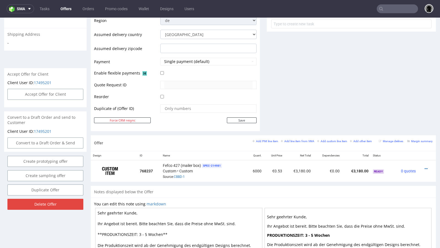
scroll to position [208, 0]
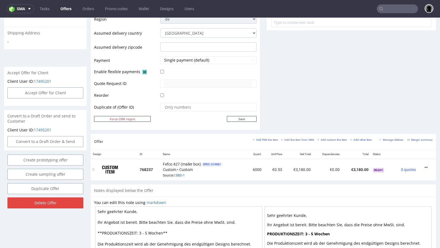
click at [425, 166] on icon at bounding box center [426, 168] width 3 height 4
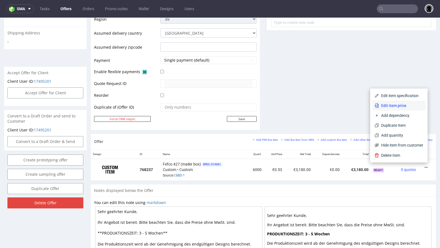
click at [396, 106] on span "Edit item price" at bounding box center [401, 106] width 44 height 6
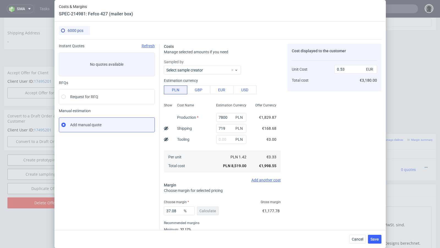
click at [366, 78] on div "€3,180.00" at bounding box center [368, 81] width 17 height 6
click at [359, 238] on span "Cancel" at bounding box center [358, 240] width 12 height 4
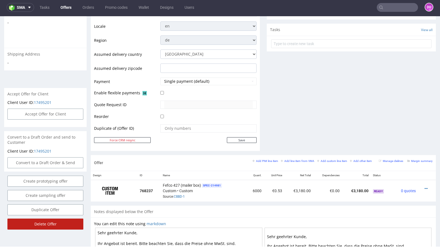
scroll to position [189, 0]
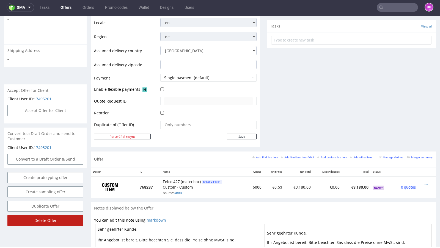
click at [49, 216] on input "Delete Offer" at bounding box center [45, 220] width 76 height 11
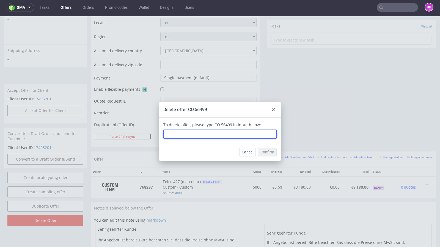
click at [228, 132] on input "text" at bounding box center [220, 134] width 113 height 9
click at [221, 134] on input "text" at bounding box center [220, 134] width 113 height 9
drag, startPoint x: 230, startPoint y: 124, endPoint x: 210, endPoint y: 124, distance: 20.1
click at [210, 124] on div "To delete offer, please type CO.56499 in input below:" at bounding box center [220, 130] width 113 height 17
copy div "CO.56499"
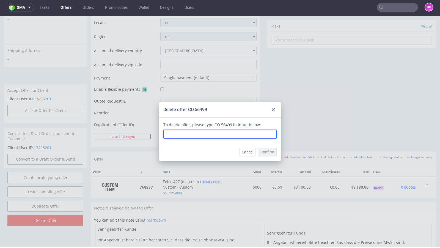
click at [206, 136] on input "text" at bounding box center [220, 134] width 113 height 9
paste input "CO.56499"
type input "CO.56499"
click at [266, 151] on span "Confirm" at bounding box center [268, 152] width 14 height 4
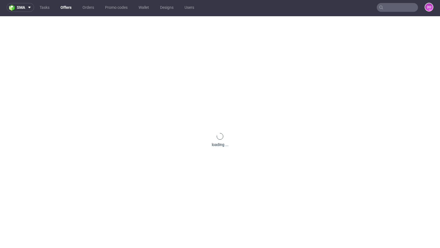
scroll to position [0, 0]
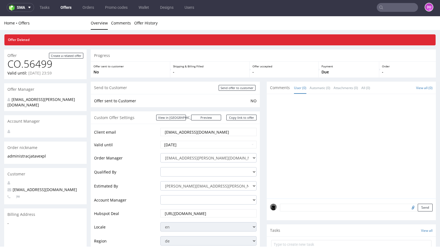
click at [68, 6] on link "Offers" at bounding box center [66, 7] width 18 height 9
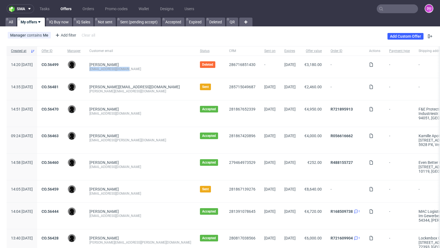
drag, startPoint x: 143, startPoint y: 68, endPoint x: 106, endPoint y: 68, distance: 36.9
click at [106, 68] on div "[EMAIL_ADDRESS][DOMAIN_NAME]" at bounding box center [140, 69] width 102 height 4
copy div "[EMAIL_ADDRESS][DOMAIN_NAME]"
click at [391, 36] on link "Add Custom Offer" at bounding box center [406, 36] width 36 height 7
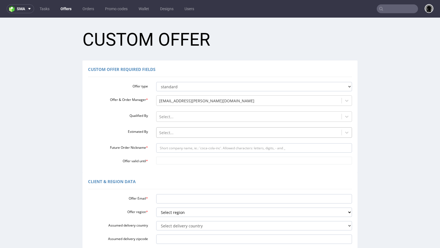
click at [171, 134] on div at bounding box center [249, 133] width 180 height 7
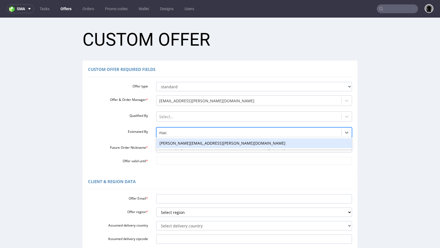
type input "maci"
click at [176, 145] on div "[PERSON_NAME][EMAIL_ADDRESS][PERSON_NAME][DOMAIN_NAME]" at bounding box center [254, 143] width 196 height 10
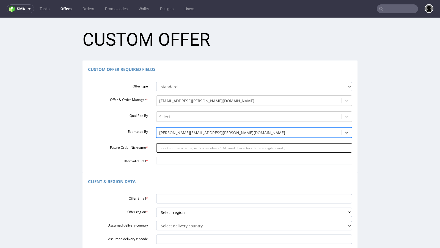
click at [176, 149] on input "Future Order Nickname *" at bounding box center [254, 147] width 196 height 9
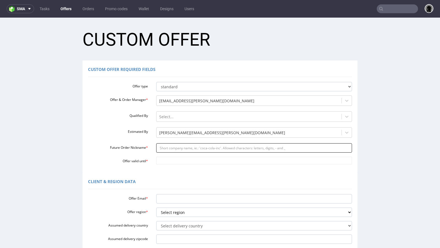
paste input "administracjatavexpl"
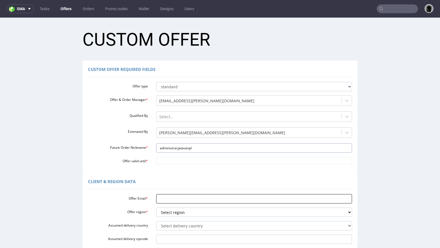
type input "administracjatavexpl"
click at [173, 200] on input "Offer Email *" at bounding box center [254, 198] width 196 height 9
paste input "[EMAIL_ADDRESS][DOMAIN_NAME]"
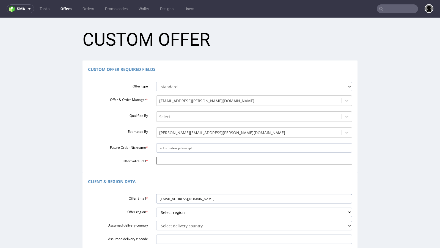
type input "[EMAIL_ADDRESS][DOMAIN_NAME]"
click at [181, 164] on input "Offer valid until *" at bounding box center [254, 161] width 196 height 8
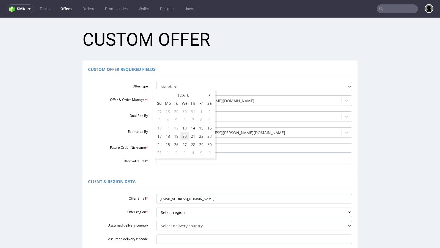
click at [187, 137] on td "20" at bounding box center [185, 136] width 9 height 8
type input "[DATE]"
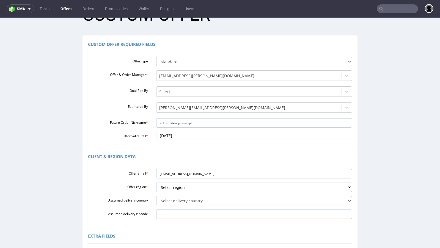
scroll to position [30, 0]
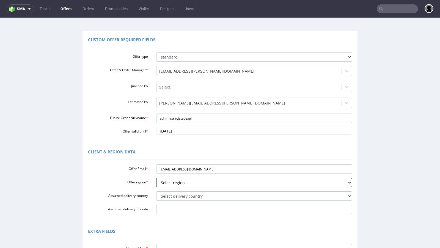
click at [188, 181] on select "Select region eu gb de pl fr it es" at bounding box center [254, 182] width 196 height 9
select select "pl"
click at [156, 178] on select "Select region eu gb de pl fr it es" at bounding box center [254, 182] width 196 height 9
click at [182, 195] on select "Select delivery country [GEOGRAPHIC_DATA] [GEOGRAPHIC_DATA] [GEOGRAPHIC_DATA] […" at bounding box center [254, 196] width 196 height 9
select select "179"
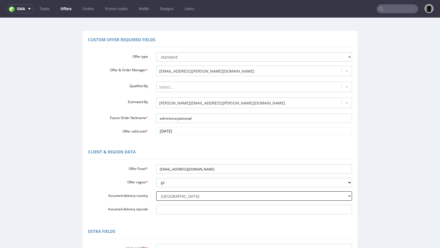
click at [156, 192] on select "Select delivery country [GEOGRAPHIC_DATA] [GEOGRAPHIC_DATA] [GEOGRAPHIC_DATA] […" at bounding box center [254, 196] width 196 height 9
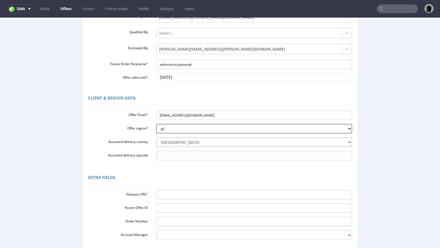
scroll to position [88, 0]
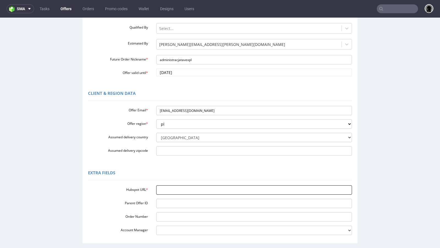
click at [171, 192] on input "Hubspot URL *" at bounding box center [254, 190] width 196 height 9
paste input "[URL][DOMAIN_NAME]"
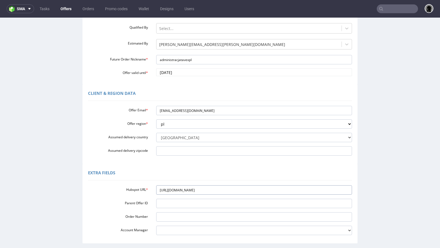
type input "[URL][DOMAIN_NAME]"
click at [203, 160] on div "Client & Region data Offer Email * [EMAIL_ADDRESS][DOMAIN_NAME] Offer region * …" at bounding box center [220, 125] width 275 height 80
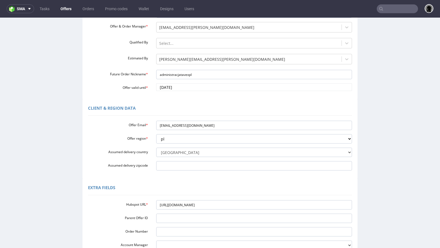
scroll to position [137, 0]
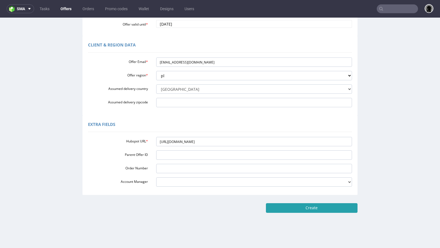
click at [293, 208] on input "Create" at bounding box center [312, 207] width 92 height 9
type input "Please wait..."
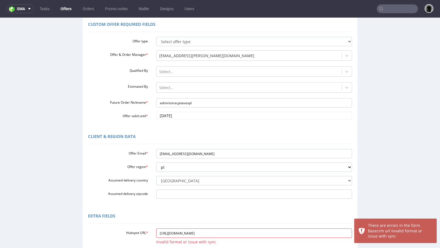
scroll to position [34, 0]
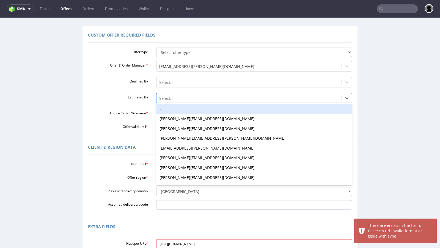
click at [180, 96] on div at bounding box center [249, 98] width 180 height 7
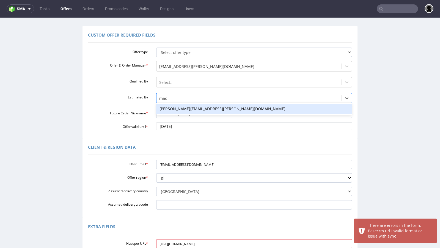
type input "maci"
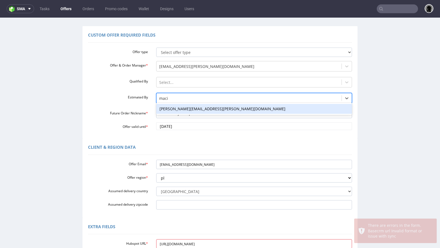
click at [181, 105] on div "[PERSON_NAME][EMAIL_ADDRESS][PERSON_NAME][DOMAIN_NAME]" at bounding box center [254, 109] width 196 height 10
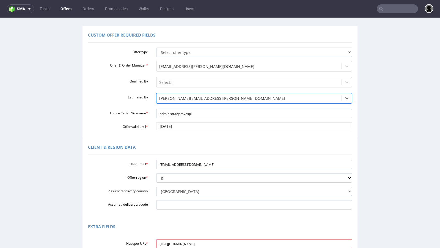
click at [197, 137] on div "Custom Offer Required Fields Offer type Select offer type standard prototyping …" at bounding box center [220, 82] width 275 height 112
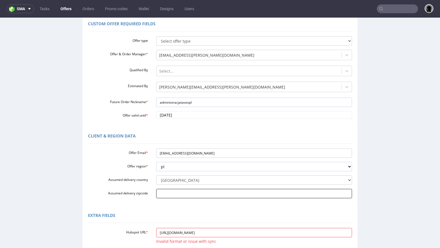
scroll to position [52, 0]
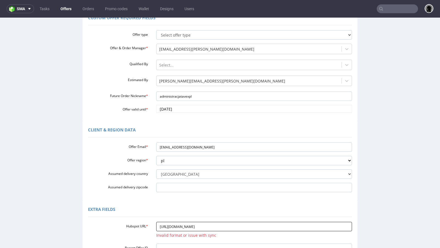
click at [206, 225] on input "[URL][DOMAIN_NAME]" at bounding box center [254, 226] width 196 height 9
paste input "8275782/"
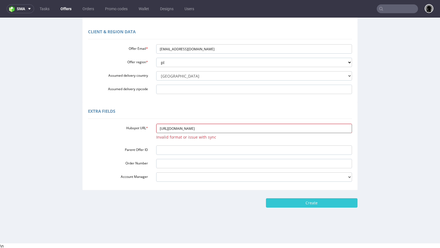
scroll to position [150, 0]
type input "[URL][DOMAIN_NAME]"
click at [278, 202] on input "Create" at bounding box center [312, 202] width 92 height 9
type input "Please wait..."
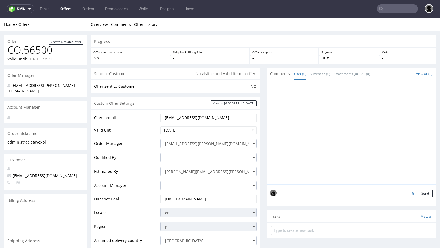
scroll to position [170, 0]
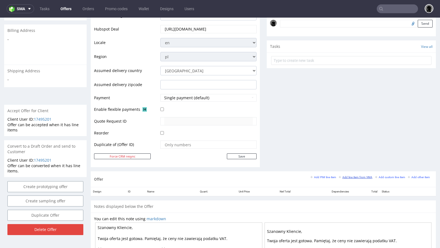
click at [350, 176] on small "Add line item from VMA" at bounding box center [356, 177] width 34 height 3
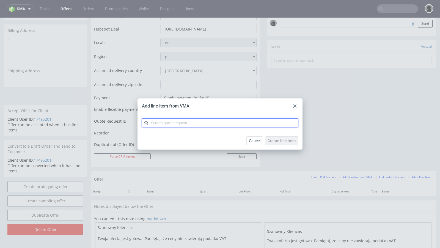
paste input "CBBD"
click at [179, 123] on input "text" at bounding box center [220, 123] width 156 height 9
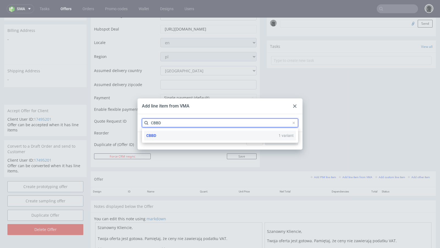
type input "CBBD"
click at [164, 135] on div "CBBD 1 variant" at bounding box center [220, 136] width 152 height 10
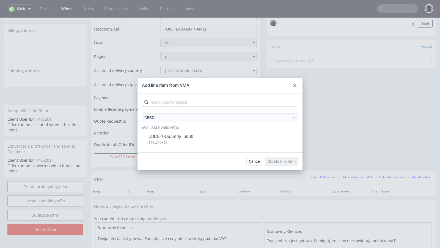
click at [168, 135] on p "CBBD-1 • Quantity: 6000" at bounding box center [171, 137] width 45 height 6
checkbox input "true"
click at [280, 162] on span "Create line item" at bounding box center [282, 162] width 28 height 4
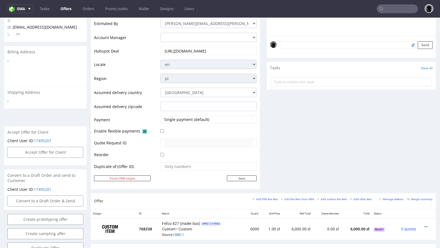
scroll to position [195, 0]
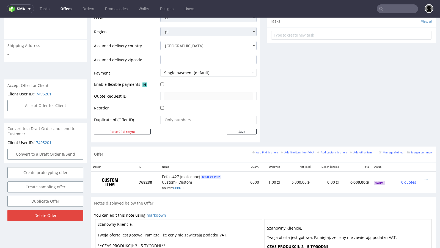
click at [421, 178] on div at bounding box center [426, 181] width 10 height 6
click at [425, 178] on icon at bounding box center [426, 180] width 3 height 4
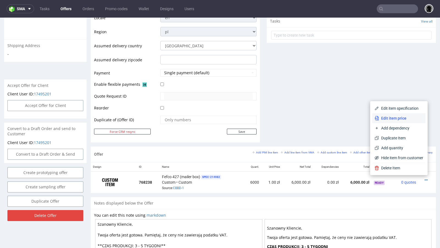
click at [396, 115] on li "Edit item price" at bounding box center [399, 118] width 53 height 10
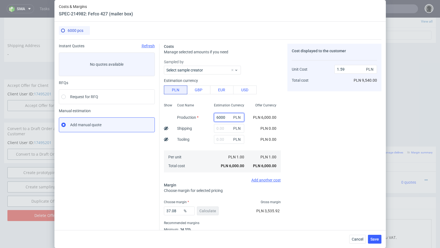
click at [219, 116] on input "6000" at bounding box center [229, 117] width 30 height 9
paste input "78"
type input "7800"
type input "2.07"
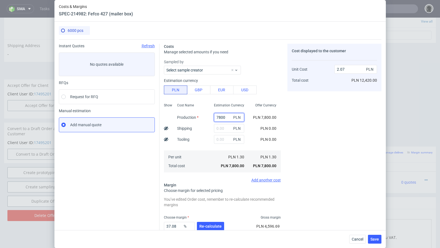
type input "7800"
click at [225, 130] on input "text" at bounding box center [229, 128] width 30 height 9
type input "719"
type input "2.26"
type input "719"
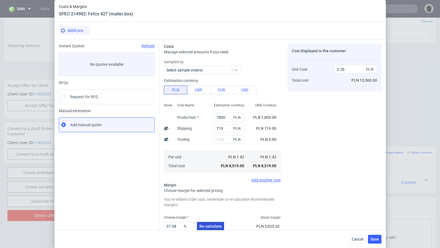
click at [206, 223] on button "Re-calculate" at bounding box center [210, 226] width 27 height 9
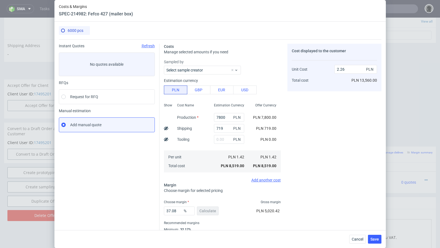
scroll to position [19, 0]
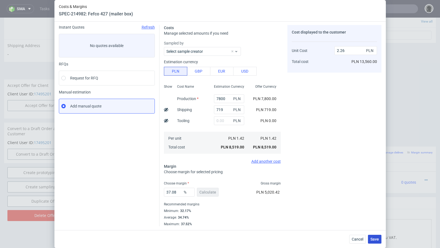
click at [376, 240] on span "Save" at bounding box center [375, 240] width 9 height 4
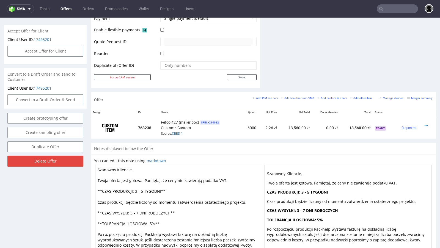
scroll to position [248, 0]
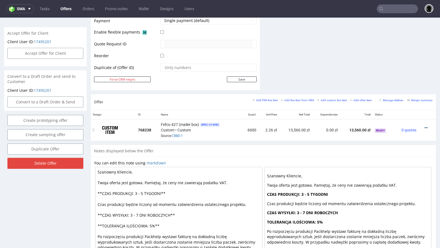
click at [425, 126] on icon at bounding box center [426, 128] width 3 height 4
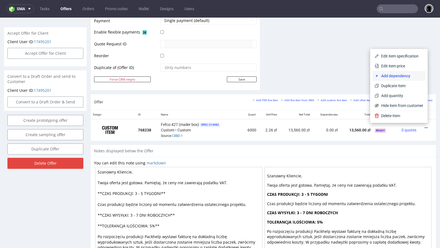
click at [396, 73] on span "Add dependency" at bounding box center [401, 76] width 44 height 6
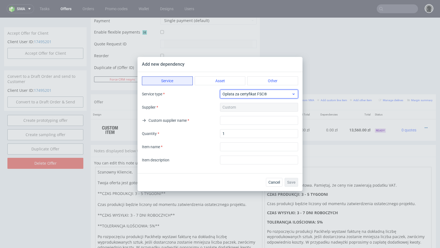
click at [238, 96] on span "Opłata za certyfikat FSC®" at bounding box center [257, 94] width 69 height 6
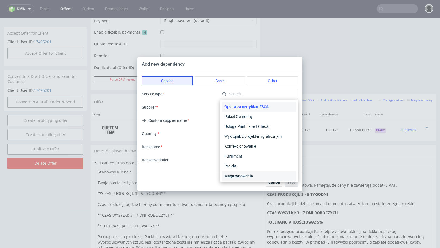
click at [239, 176] on div "Magazynowanie" at bounding box center [259, 176] width 74 height 10
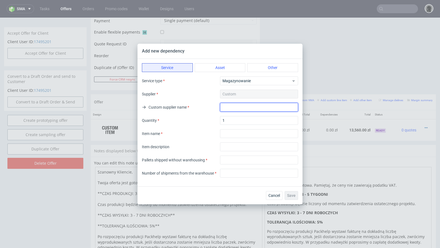
click at [232, 108] on input "text" at bounding box center [259, 107] width 78 height 9
type input "."
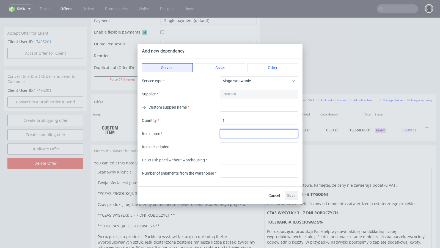
click at [235, 135] on input "textarea" at bounding box center [259, 133] width 78 height 9
type input "Warehousing"
click at [244, 149] on input "text" at bounding box center [259, 147] width 78 height 9
type input "Warehousing"
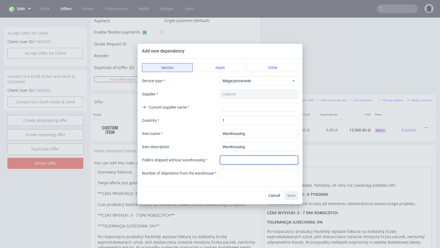
click at [234, 164] on input "number" at bounding box center [259, 160] width 78 height 9
type input "0"
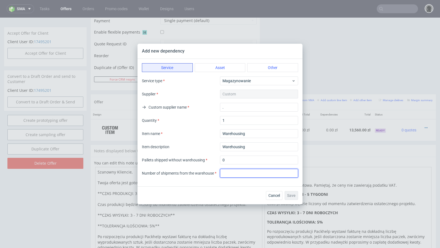
click at [233, 175] on input "number" at bounding box center [259, 173] width 78 height 9
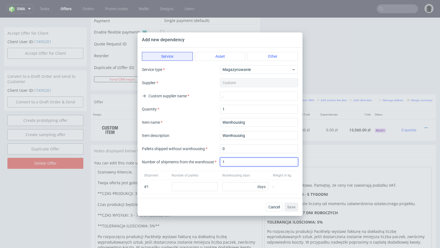
type input "1"
click at [201, 186] on input "number" at bounding box center [195, 187] width 46 height 9
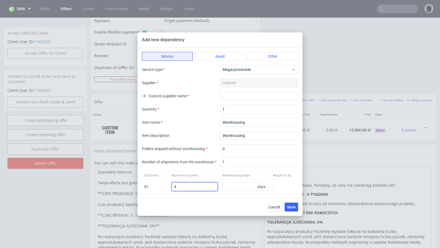
type input "4"
click at [240, 183] on input "number" at bounding box center [245, 187] width 46 height 9
click at [238, 187] on input "number" at bounding box center [245, 187] width 46 height 9
click at [231, 195] on div "Service Asset Other Service type Magazynowanie Supplier Custom Custom supplier …" at bounding box center [220, 123] width 165 height 151
drag, startPoint x: 233, startPoint y: 188, endPoint x: 213, endPoint y: 185, distance: 20.3
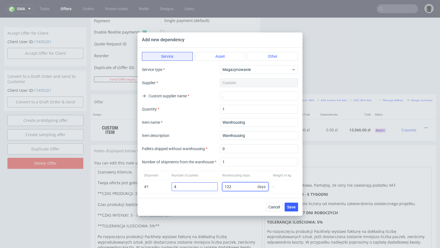
click at [213, 185] on div "# 1 4 122 days -" at bounding box center [220, 186] width 156 height 13
type input "92"
click at [203, 173] on div "Shipment Number of pallets Warehousing days Weight in kg" at bounding box center [220, 175] width 156 height 9
click at [296, 206] on span "Save" at bounding box center [291, 207] width 9 height 4
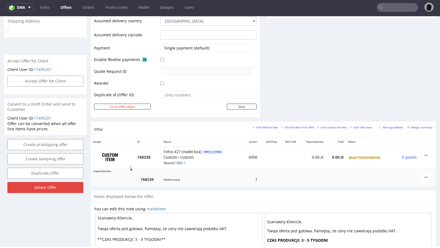
scroll to position [226, 0]
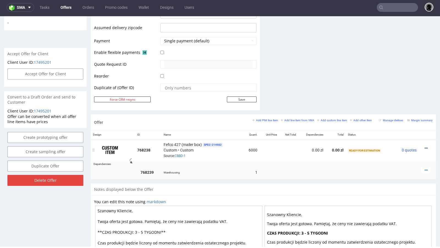
click at [425, 146] on icon at bounding box center [426, 148] width 3 height 4
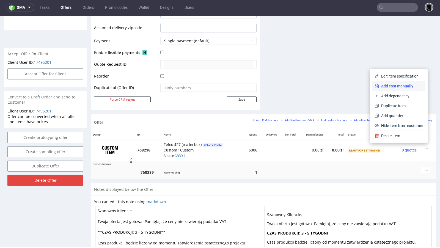
click at [398, 84] on span "Add cost manually" at bounding box center [401, 86] width 44 height 6
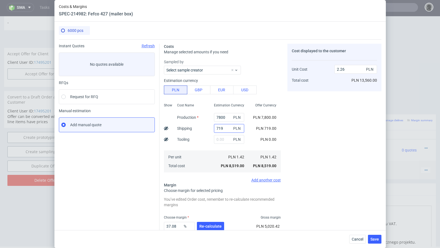
scroll to position [34, 0]
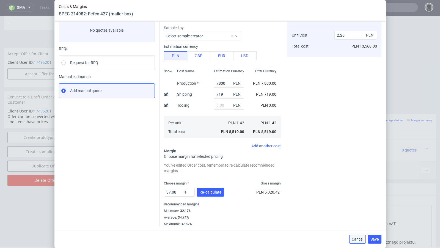
click at [358, 240] on span "Cancel" at bounding box center [358, 240] width 12 height 4
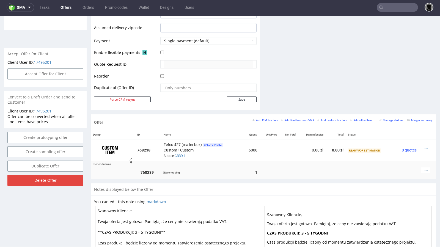
click at [425, 168] on icon at bounding box center [426, 170] width 3 height 4
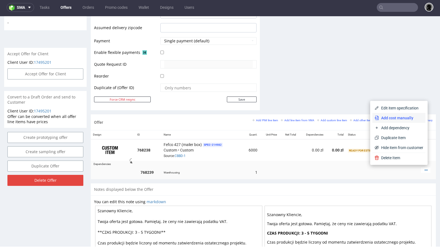
click at [396, 120] on span "Add cost manually" at bounding box center [401, 118] width 44 height 6
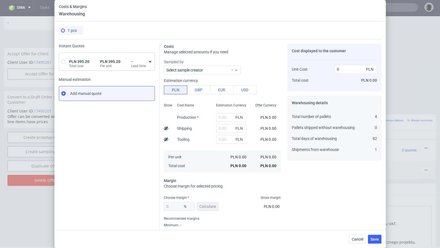
click at [76, 63] on span "PLN 395.20" at bounding box center [79, 61] width 20 height 4
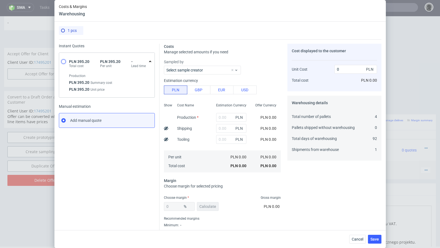
click at [63, 60] on input "radio" at bounding box center [63, 61] width 4 height 4
radio input "true"
radio input "false"
type input "395.2"
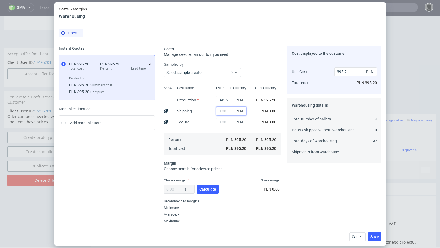
click at [223, 110] on input "text" at bounding box center [231, 111] width 30 height 9
type input "520"
type input "915.2"
type input "520"
click at [205, 190] on span "Calculate" at bounding box center [208, 189] width 17 height 4
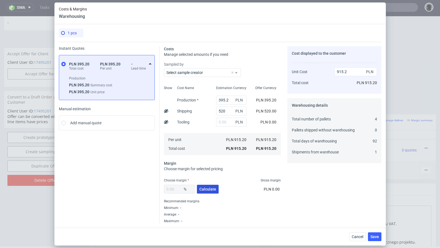
type input "49.6"
type input "1815.87"
drag, startPoint x: 177, startPoint y: 189, endPoint x: 152, endPoint y: 188, distance: 25.3
click at [152, 188] on div "Instant Quotes PLN 395.20 Total cost PLN 395.20 Per unit - Lead time Production…" at bounding box center [220, 133] width 323 height 182
type input "20"
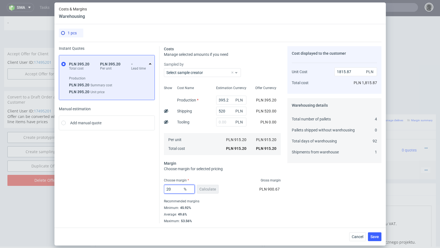
type input "1144"
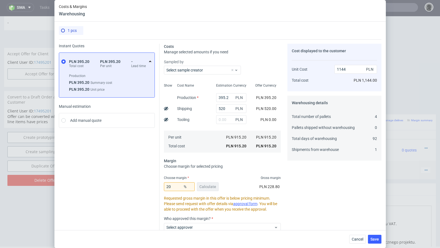
click at [124, 183] on div "Instant Quotes PLN 395.20 Total cost PLN 395.20 Per unit - Lead time Production…" at bounding box center [109, 163] width 101 height 238
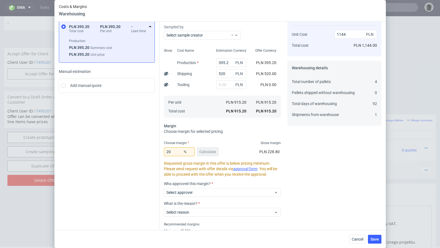
scroll to position [55, 0]
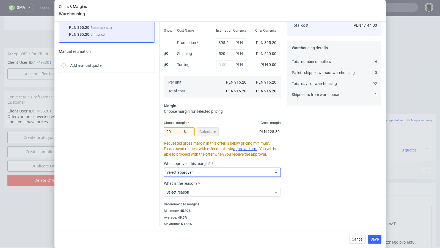
click at [194, 168] on div "Select approver" at bounding box center [222, 172] width 117 height 9
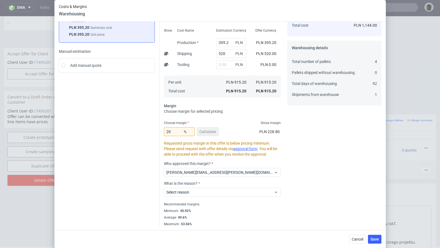
click at [192, 178] on div "Who approved this margin? [PERSON_NAME][EMAIL_ADDRESS][PERSON_NAME][DOMAIN_NAME]" at bounding box center [222, 172] width 117 height 20
click at [187, 175] on div "[PERSON_NAME][EMAIL_ADDRESS][PERSON_NAME][DOMAIN_NAME]" at bounding box center [222, 172] width 117 height 9
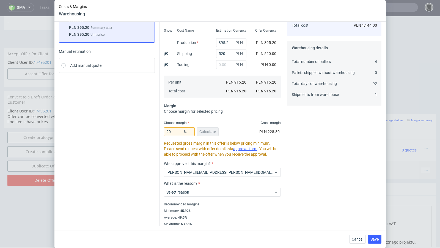
click at [194, 197] on div "What is the reason? Select reason" at bounding box center [222, 191] width 117 height 20
click at [201, 194] on span "Select reason" at bounding box center [221, 193] width 108 height 6
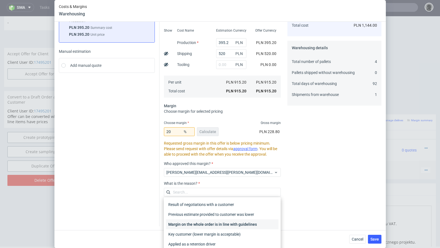
click at [195, 224] on div "Margin on the whole order is in line with guidelines" at bounding box center [222, 225] width 113 height 10
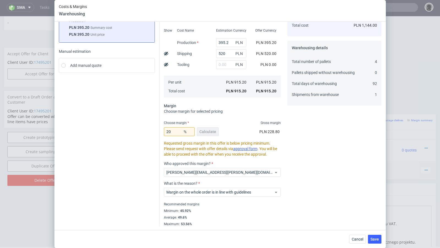
click at [119, 177] on div "Instant Quotes PLN 395.20 Total cost PLN 395.20 Per unit - Lead time Production…" at bounding box center [109, 108] width 101 height 238
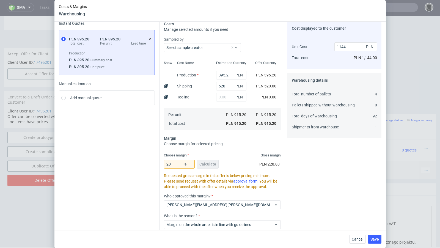
scroll to position [20, 0]
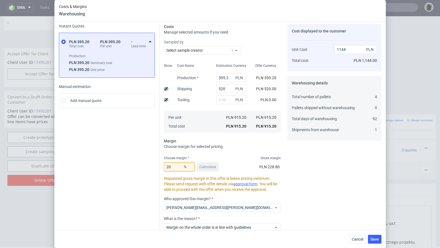
click at [174, 168] on input "20" at bounding box center [179, 167] width 31 height 9
type input "2"
type input "19"
type input "1129.88"
type input "19.4"
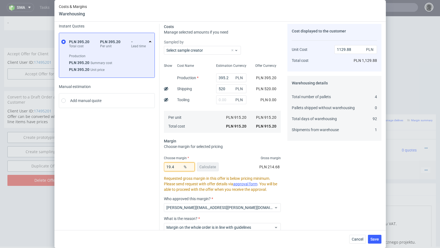
type input "1135.48"
type input "19.5"
type input "1136.89"
type input "19.6"
type input "1138.31"
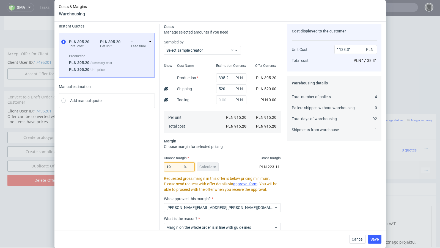
type input "19.7"
type input "1139.73"
type input "19.8"
type input "1141.15"
type input "19.7"
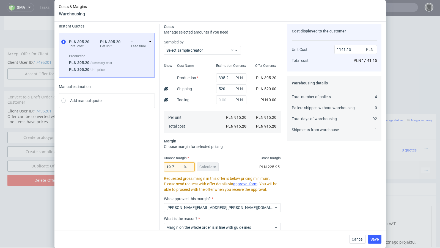
type input "1139.73"
type input "19.77"
type input "1140.72"
type input "19.76"
type input "1140.58"
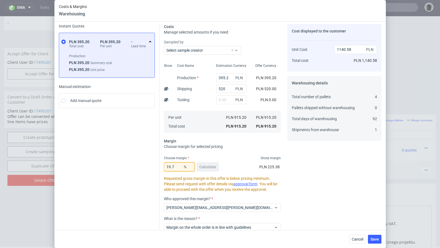
type input "19.75"
type input "1140.44"
type input "19.74"
type input "1140.29"
type input "19.73"
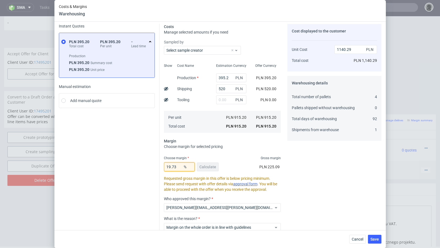
type input "1140.15"
type input "19.72"
type input "1140.01"
type input "19.71"
type input "1139.87"
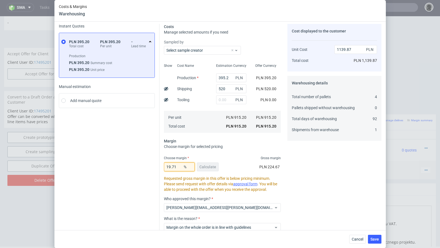
type input "19.713"
type input "1139.91"
type input "19.714"
type input "1139.92"
type input "19.715"
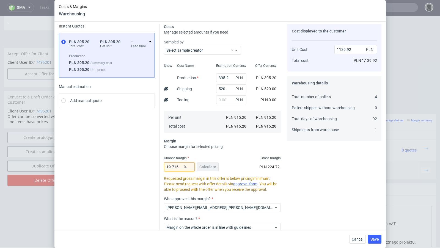
type input "1139.94"
type input "19.716"
type input "1139.95"
type input "19.717"
type input "1139.97"
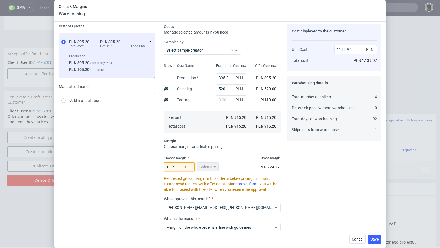
type input "19.718"
type input "1139.98"
type input "19.719"
type input "1140"
type input "19.719"
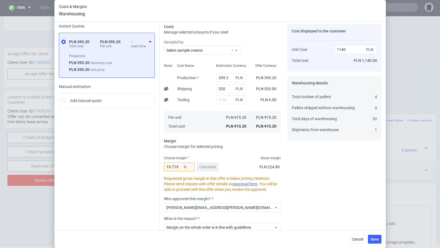
click at [128, 169] on div "Instant Quotes PLN 395.20 Total cost PLN 395.20 Per unit - Lead time Production…" at bounding box center [109, 143] width 101 height 238
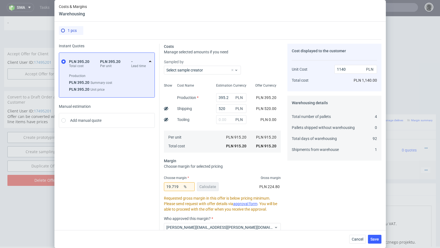
scroll to position [55, 0]
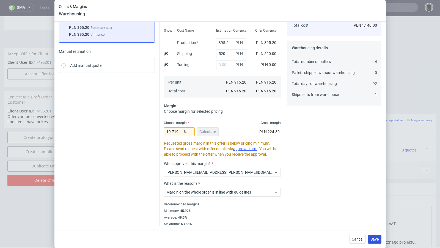
click at [375, 239] on span "Save" at bounding box center [375, 240] width 9 height 4
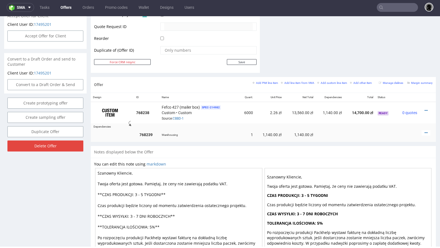
scroll to position [262, 0]
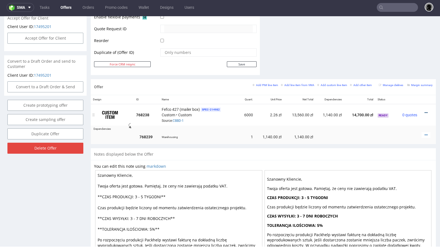
click at [425, 111] on icon at bounding box center [426, 113] width 3 height 4
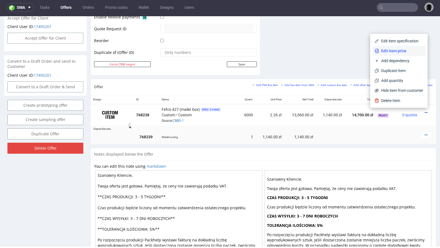
click at [397, 52] on span "Edit item price" at bounding box center [401, 51] width 44 height 6
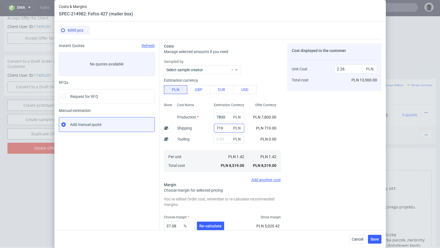
scroll to position [3, 0]
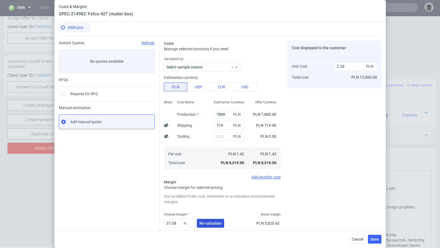
click at [207, 227] on button "Re-calculate" at bounding box center [210, 223] width 27 height 9
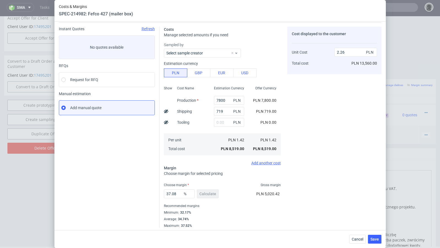
scroll to position [19, 0]
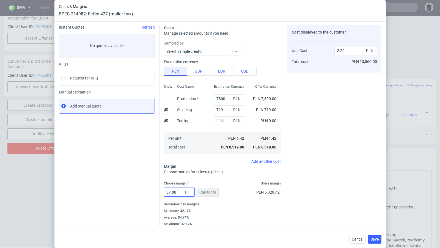
drag, startPoint x: 180, startPoint y: 192, endPoint x: 169, endPoint y: 191, distance: 10.5
click at [169, 191] on input "37.08" at bounding box center [179, 192] width 31 height 9
type input "36"
type input "2.22"
type input "35"
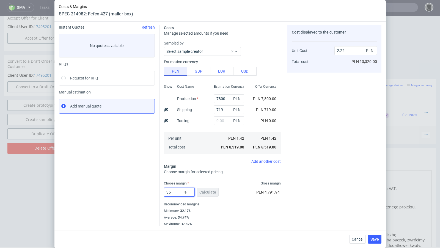
type input "2.18"
type input "35.5"
type input "2.2"
type input "35.7"
type input "2.21"
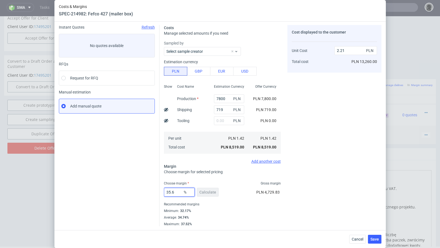
type input "35.66"
type input "2.21"
type input "35.6"
type input "2.2"
type input "35.6"
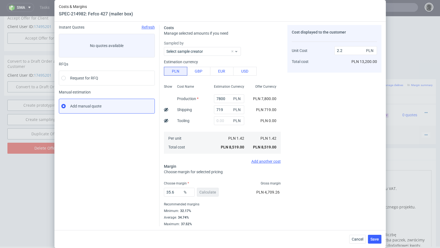
click at [243, 182] on div "Choose margin Gross margin" at bounding box center [222, 183] width 117 height 4
click at [373, 235] on button "Save" at bounding box center [374, 239] width 13 height 9
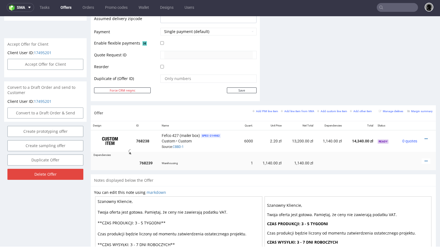
scroll to position [249, 0]
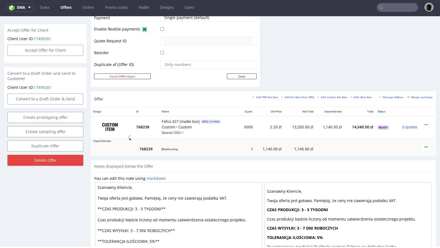
click at [425, 146] on icon at bounding box center [426, 147] width 3 height 4
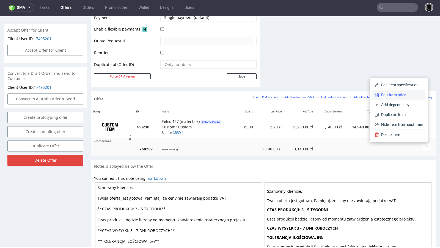
click at [391, 97] on span "Edit item price" at bounding box center [401, 95] width 44 height 6
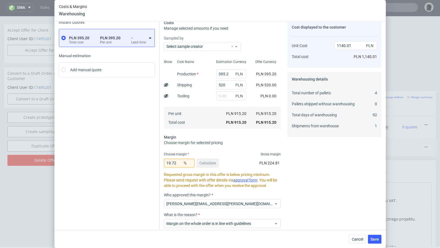
scroll to position [55, 0]
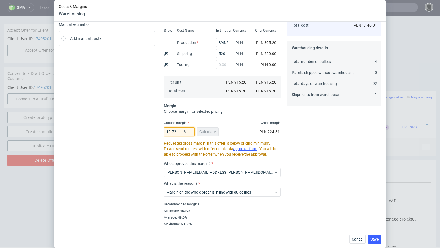
drag, startPoint x: 177, startPoint y: 132, endPoint x: 156, endPoint y: 130, distance: 21.0
click at [156, 130] on div "Instant Quotes PLN 395.20 Total cost PLN 395.20 Per unit - Lead time Manual est…" at bounding box center [220, 105] width 323 height 242
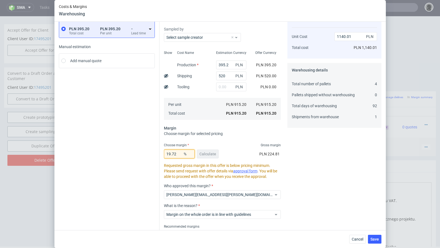
scroll to position [28, 0]
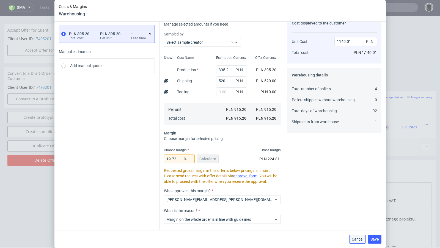
click at [353, 240] on span "Cancel" at bounding box center [358, 240] width 12 height 4
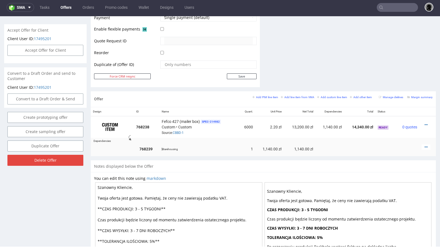
click at [422, 145] on div at bounding box center [426, 148] width 9 height 6
click at [425, 145] on icon at bounding box center [426, 147] width 3 height 4
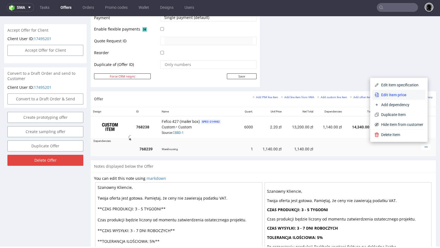
click at [387, 96] on span "Edit item price" at bounding box center [401, 95] width 44 height 6
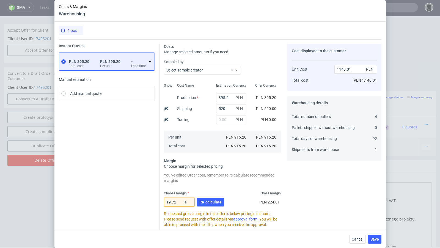
drag, startPoint x: 180, startPoint y: 203, endPoint x: 139, endPoint y: 200, distance: 41.2
click at [139, 200] on div "Instant Quotes PLN 395.20 Total cost PLN 395.20 Per unit - Lead time Manual est…" at bounding box center [220, 168] width 323 height 258
type input "23"
type input "1188.57"
click at [121, 196] on div "Instant Quotes PLN 395.20 Total cost PLN 395.20 Per unit - Lead time Manual est…" at bounding box center [109, 170] width 101 height 253
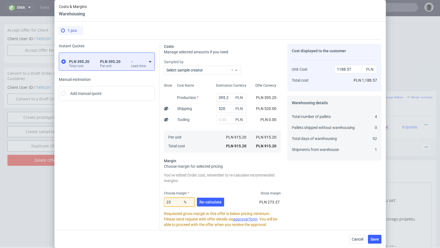
drag, startPoint x: 173, startPoint y: 202, endPoint x: 160, endPoint y: 202, distance: 12.7
click at [160, 202] on div "Costs Manage selected amounts if you need Sampled by Select sample creator Show…" at bounding box center [271, 168] width 222 height 258
type input "25"
type input "1220.27"
click at [129, 186] on div "Instant Quotes PLN 395.20 Total cost PLN 395.20 Per unit - Lead time Manual est…" at bounding box center [109, 170] width 101 height 253
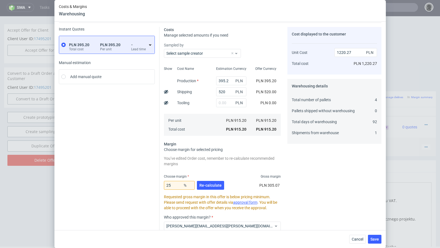
scroll to position [18, 0]
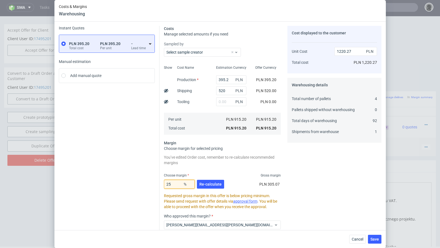
drag, startPoint x: 177, startPoint y: 186, endPoint x: 144, endPoint y: 182, distance: 33.2
click at [144, 182] on div "Instant Quotes PLN 395.20 Total cost PLN 395.20 Per unit - Lead time Manual est…" at bounding box center [220, 150] width 323 height 258
type input "28"
type input "1271.11"
type input "2"
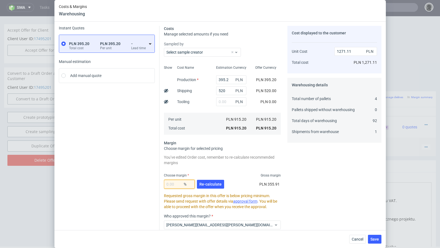
type input "0"
type input "915.2"
type input "30"
type input "1307.43"
type input "30"
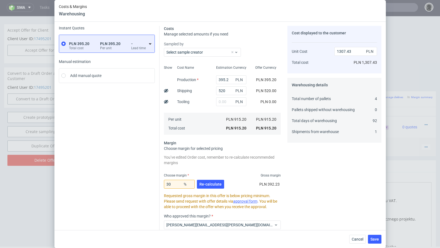
click at [129, 180] on div "Instant Quotes PLN 395.20 Total cost PLN 395.20 Per unit - Lead time Manual est…" at bounding box center [109, 152] width 101 height 253
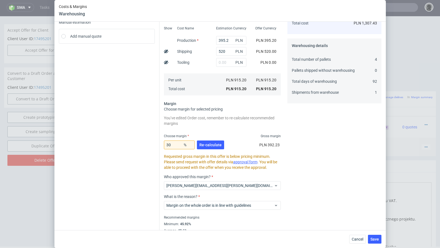
scroll to position [53, 0]
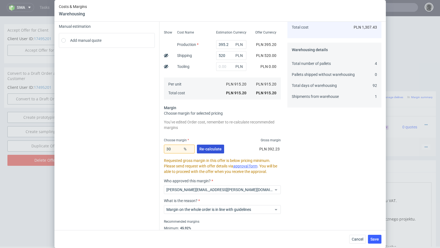
click at [207, 151] on button "Re-calculate" at bounding box center [210, 149] width 27 height 9
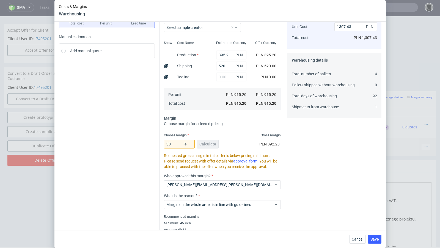
scroll to position [39, 0]
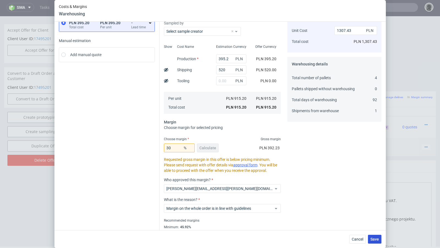
click at [377, 243] on button "Save" at bounding box center [374, 239] width 13 height 9
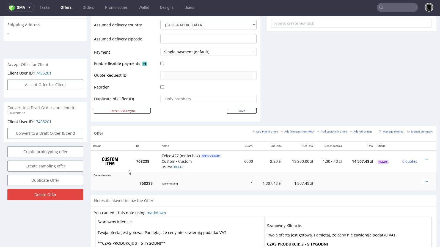
scroll to position [215, 0]
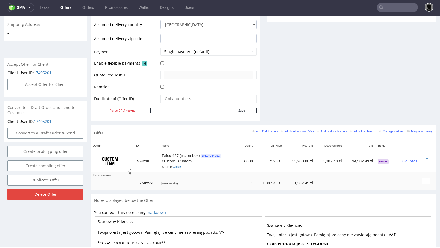
click at [425, 179] on icon at bounding box center [426, 181] width 3 height 4
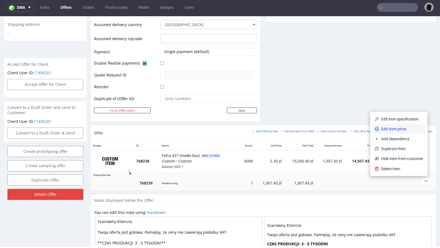
click at [406, 127] on span "Edit item price" at bounding box center [401, 129] width 44 height 6
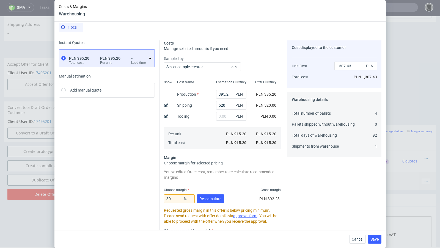
scroll to position [0, 0]
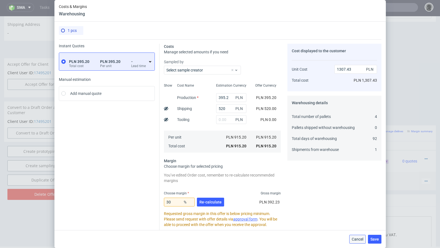
click at [357, 239] on span "Cancel" at bounding box center [358, 240] width 12 height 4
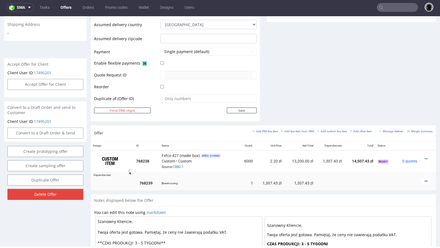
click at [425, 180] on icon at bounding box center [426, 181] width 3 height 4
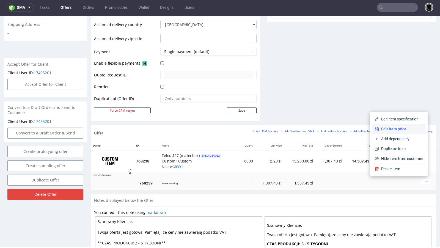
click at [395, 129] on span "Edit item price" at bounding box center [401, 129] width 44 height 6
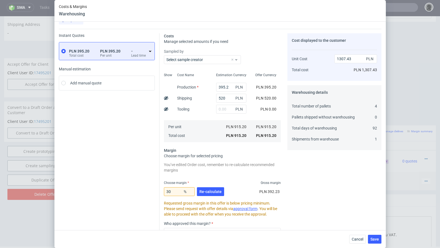
scroll to position [10, 0]
click at [177, 192] on input "30" at bounding box center [179, 192] width 31 height 9
type input "3"
type input "29"
type input "1289.01"
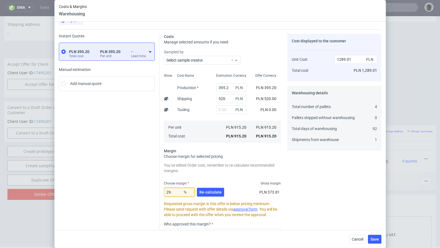
type input "29.3"
type input "1294.48"
type input "29.4"
type input "1296.32"
drag, startPoint x: 175, startPoint y: 192, endPoint x: 149, endPoint y: 190, distance: 25.7
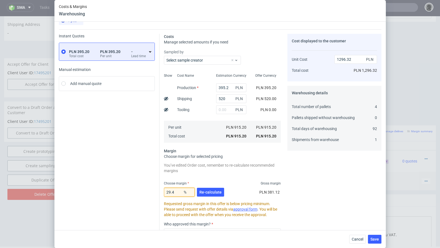
click at [149, 190] on div "Instant Quotes PLN 395.20 Total cost PLN 395.20 Per unit - Lead time Manual est…" at bounding box center [220, 158] width 323 height 258
type input "20"
type input "1144"
click at [206, 190] on span "Re-calculate" at bounding box center [211, 192] width 22 height 4
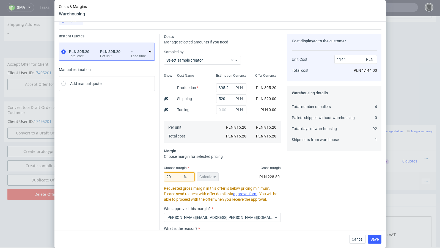
drag, startPoint x: 178, startPoint y: 179, endPoint x: 150, endPoint y: 174, distance: 28.3
click at [150, 174] on div "Instant Quotes PLN 395.20 Total cost PLN 395.20 Per unit - Lead time Manual est…" at bounding box center [220, 150] width 323 height 242
type input "25"
type input "1220.27"
type input "25.4"
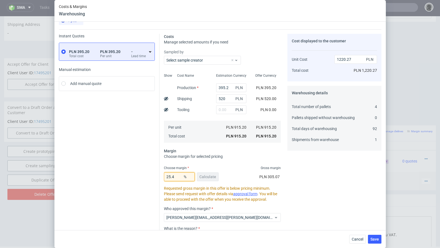
type input "1226.81"
type input "25.5"
type input "1228.46"
type input "25.6"
type input "1230.11"
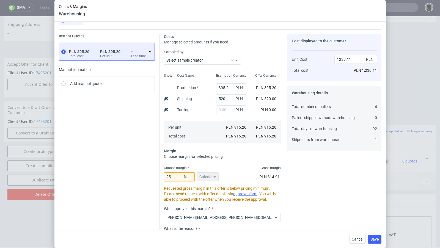
type input "25.5"
type input "1228.46"
type input "25.55"
type input "1229.28"
type input "25.56"
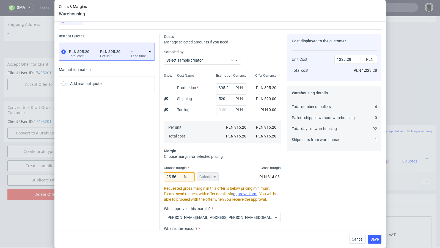
type input "1229.45"
type input "25.57"
type input "1229.61"
type input "25.58"
type input "1229.78"
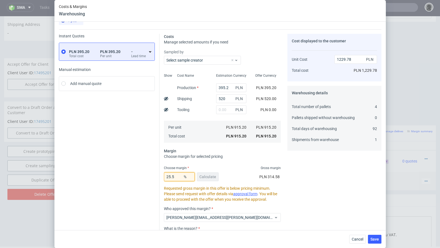
type input "25.59"
type input "1229.94"
type input "25.599"
type input "1230.09"
type input "25.598"
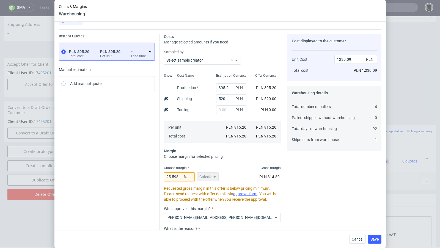
type input "1230.07"
type input "25.597"
type input "1230.06"
type input "25.596"
type input "1230.04"
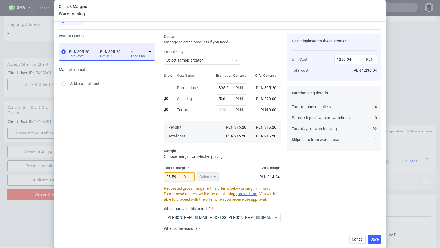
type input "25.595"
type input "1230.02"
type input "25.594"
type input "1230.01"
type input "25.593"
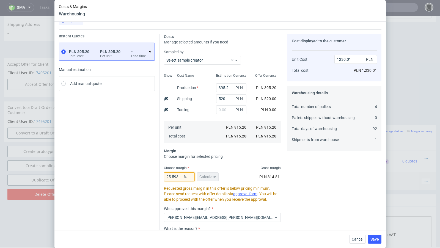
type input "1229.99"
type input "25.5933"
type input "1230"
type input "25.5933"
click at [378, 239] on span "Save" at bounding box center [375, 240] width 9 height 4
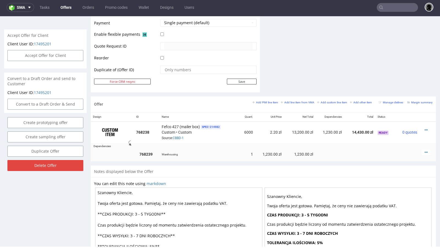
scroll to position [244, 0]
click at [425, 128] on icon at bounding box center [426, 130] width 3 height 4
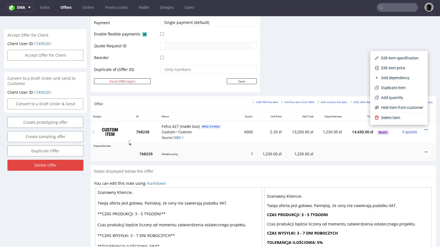
click at [337, 139] on td "1,230.00 zł" at bounding box center [330, 132] width 29 height 22
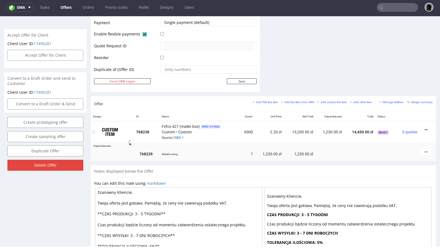
click at [425, 129] on icon at bounding box center [426, 130] width 3 height 4
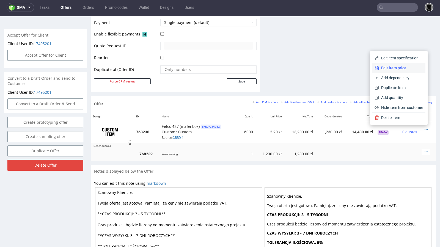
click at [396, 66] on span "Edit item price" at bounding box center [401, 68] width 44 height 6
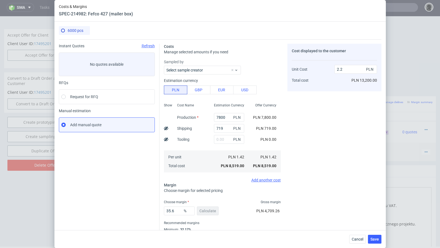
click at [167, 129] on use at bounding box center [166, 129] width 4 height 4
type input "2.08"
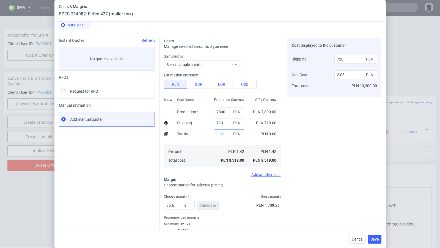
scroll to position [7, 0]
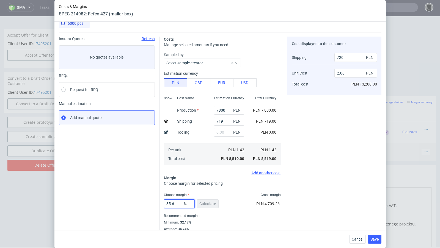
drag, startPoint x: 179, startPoint y: 205, endPoint x: 149, endPoint y: 201, distance: 29.9
click at [149, 201] on div "Instant Quotes Refresh No quotes available RFQs Request for RFQ Manual estimati…" at bounding box center [220, 135] width 323 height 206
type input "40"
type input "2.25"
type input "4"
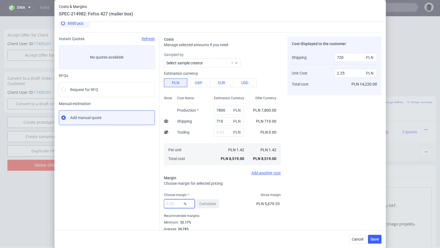
type input "0"
type input "1.3"
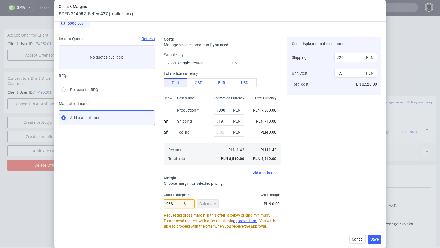
type input "38"
type input "2.17"
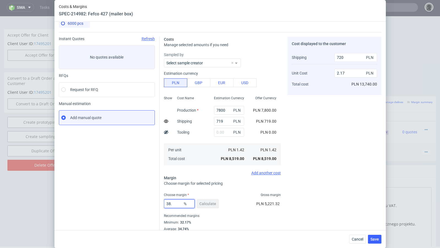
type input "38.6"
type input "2.19"
type input "38.7"
type input "2.2"
type input "38.99"
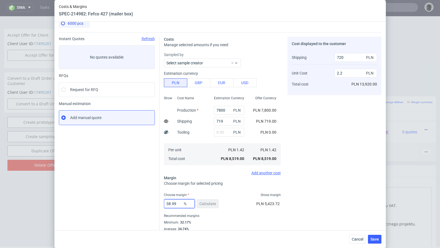
type input "2.21"
type input "38.92"
type input "2.2"
type input "38.92"
click at [137, 194] on div "Instant Quotes Refresh No quotes available RFQs Request for RFQ Manual estimati…" at bounding box center [109, 138] width 101 height 202
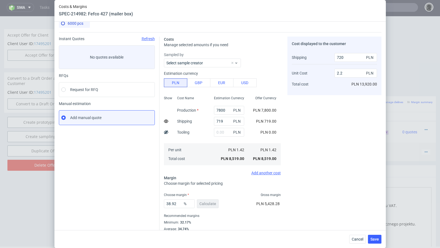
scroll to position [19, 0]
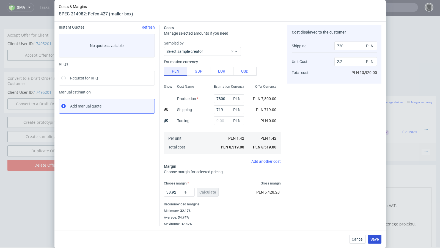
click at [372, 241] on span "Save" at bounding box center [375, 240] width 9 height 4
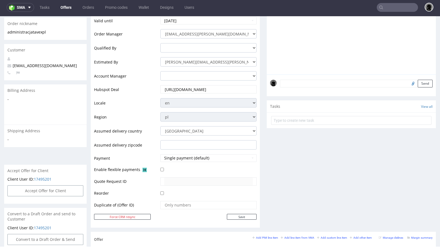
scroll to position [0, 0]
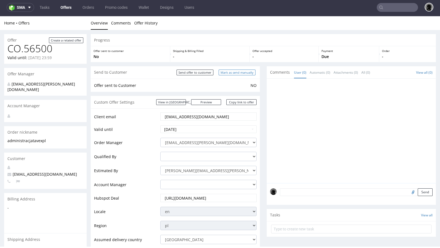
click at [234, 73] on input "Mark as send manually" at bounding box center [237, 73] width 37 height 6
type input "In progress..."
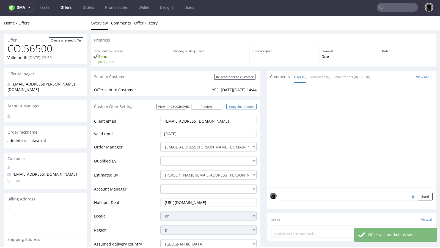
click at [237, 108] on link "Copy link to offer" at bounding box center [242, 107] width 30 height 6
click at [235, 107] on link "Copy link to offer" at bounding box center [242, 107] width 30 height 6
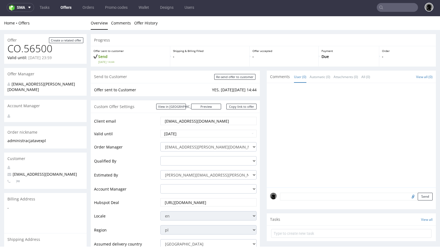
click at [64, 12] on link "Offers" at bounding box center [66, 7] width 18 height 9
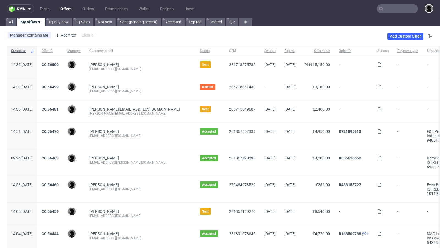
click at [63, 61] on div "CO.56500" at bounding box center [50, 67] width 26 height 22
click at [59, 64] on link "CO.56500" at bounding box center [50, 64] width 17 height 4
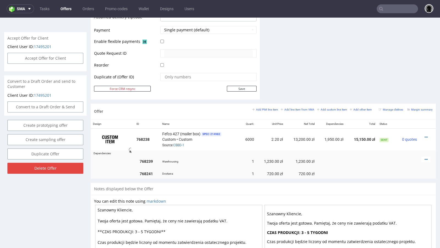
scroll to position [315, 0]
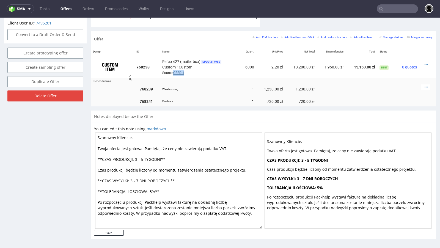
drag, startPoint x: 187, startPoint y: 71, endPoint x: 174, endPoint y: 71, distance: 12.7
click at [174, 71] on div "Fefco 427 (mailer box) SPEC- 214982 Custom • Custom Source: CBBD-1" at bounding box center [200, 67] width 76 height 17
copy link "CBBD-1"
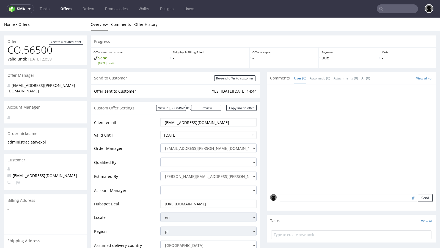
click at [66, 13] on nav "sma Tasks Offers Orders Promo codes Wallet Designs Users" at bounding box center [220, 9] width 440 height 18
click at [63, 8] on link "Offers" at bounding box center [66, 8] width 18 height 9
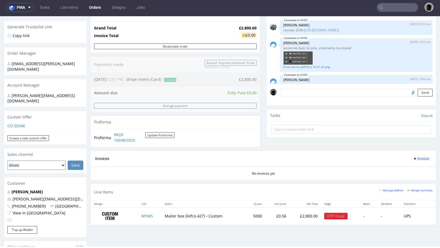
scroll to position [93, 0]
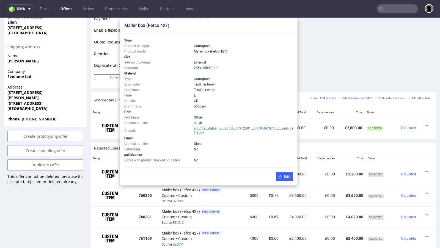
scroll to position [268, 0]
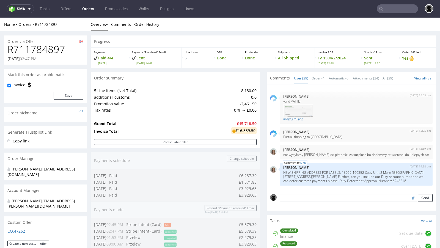
scroll to position [2, 0]
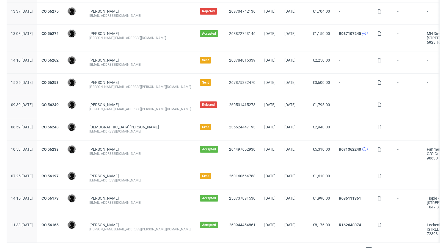
scroll to position [569, 0]
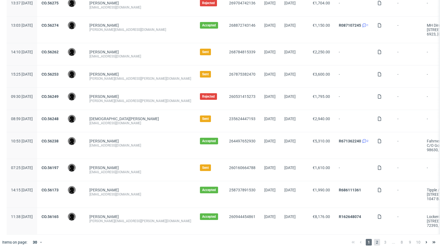
click at [374, 240] on span "2" at bounding box center [377, 242] width 6 height 7
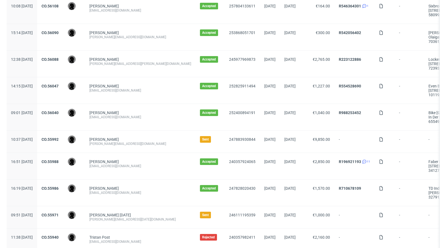
scroll to position [89, 0]
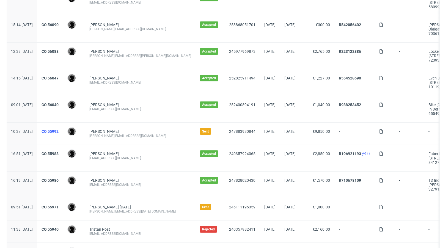
click at [59, 129] on link "CO.55992" at bounding box center [50, 131] width 17 height 4
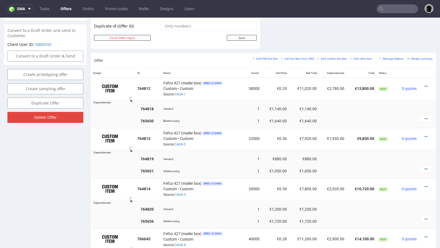
scroll to position [285, 0]
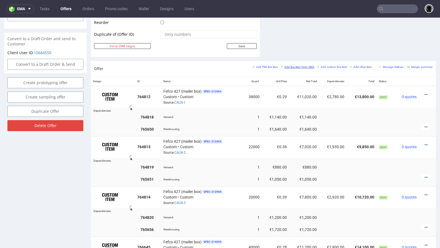
click at [290, 66] on small "Add line item from VMA" at bounding box center [298, 67] width 34 height 3
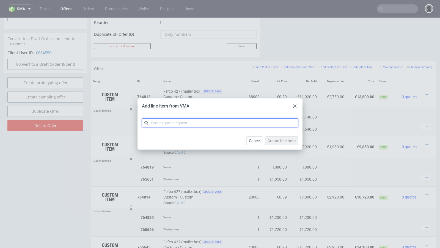
click at [190, 120] on input "text" at bounding box center [220, 123] width 156 height 9
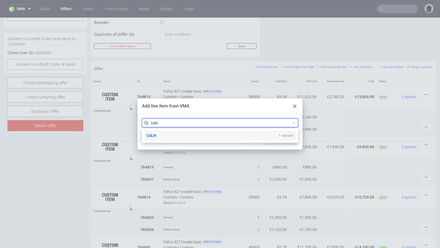
type input "caln"
click at [175, 131] on div "CALN 1 variant" at bounding box center [220, 136] width 152 height 10
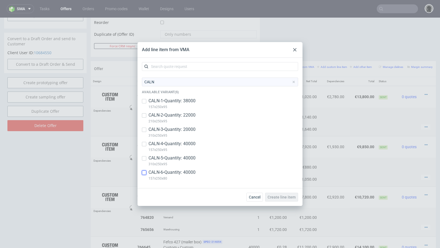
click at [145, 175] on input "checkbox" at bounding box center [144, 173] width 4 height 4
checkbox input "true"
click at [283, 202] on button "Create line item" at bounding box center [281, 197] width 33 height 9
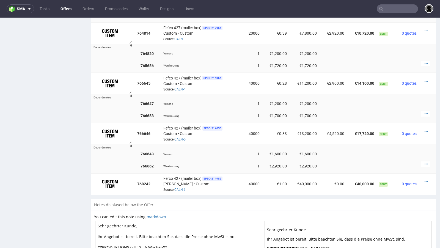
scroll to position [469, 0]
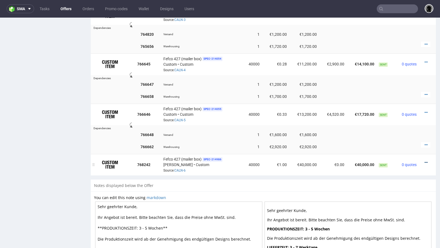
click at [425, 161] on icon at bounding box center [426, 163] width 3 height 4
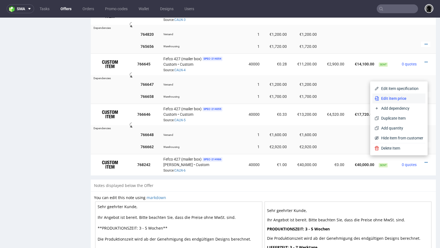
click at [387, 99] on span "Edit item price" at bounding box center [401, 99] width 44 height 6
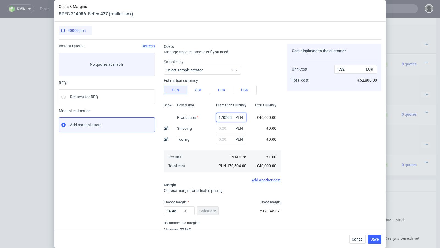
click at [225, 117] on input "170504" at bounding box center [231, 117] width 30 height 9
paste input "38800.00"
type input "38800"
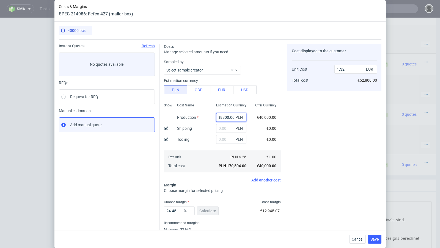
type input "0.3"
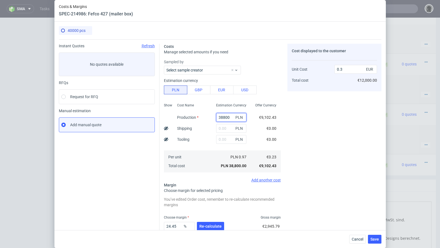
scroll to position [0, 0]
click at [224, 118] on input "38800" at bounding box center [231, 117] width 30 height 9
type input "38000"
type input "0.29"
type input "38000"
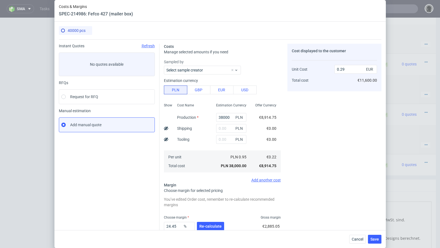
click at [246, 78] on div "Estimation currency" at bounding box center [222, 81] width 117 height 6
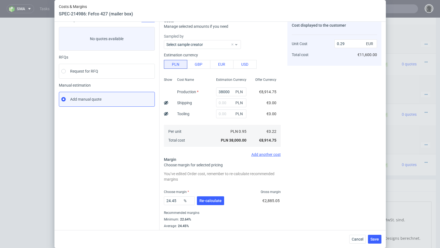
scroll to position [28, 0]
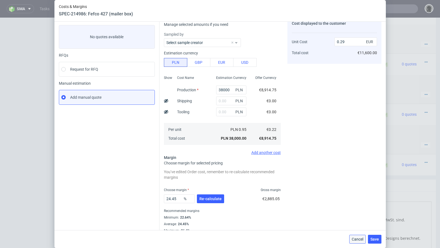
click at [357, 238] on span "Cancel" at bounding box center [358, 240] width 12 height 4
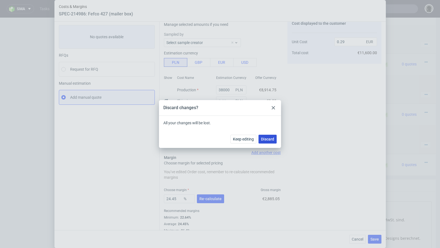
click at [266, 141] on span "Discard" at bounding box center [267, 139] width 13 height 4
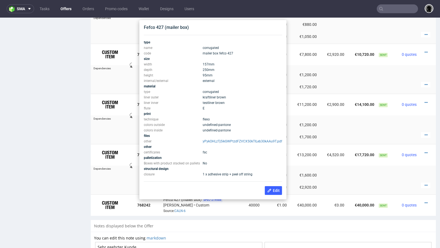
scroll to position [428, 0]
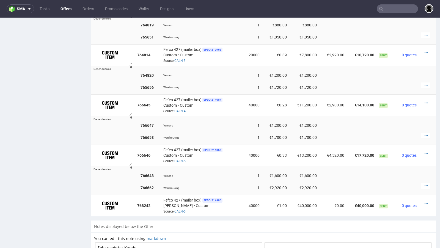
click at [423, 100] on div at bounding box center [425, 103] width 9 height 6
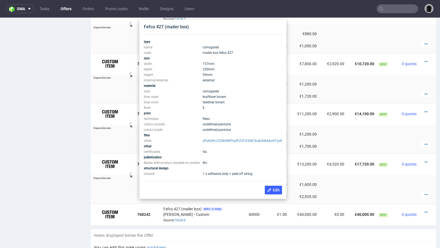
scroll to position [419, 0]
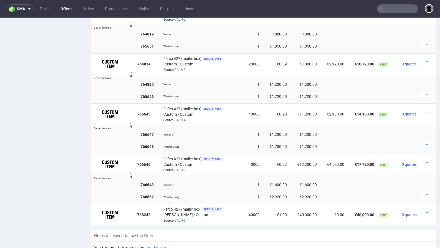
click at [423, 110] on div at bounding box center [425, 113] width 9 height 6
click at [425, 110] on icon at bounding box center [426, 112] width 3 height 4
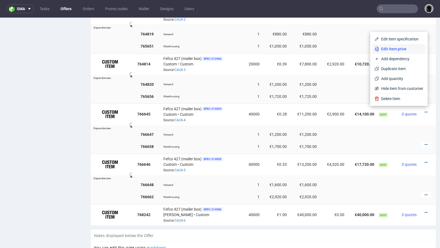
click at [391, 50] on span "Edit item price" at bounding box center [401, 49] width 44 height 6
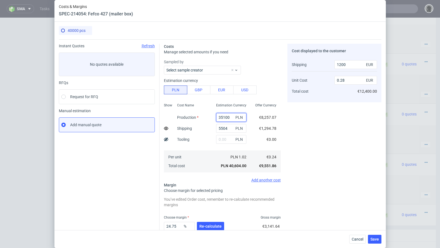
click at [222, 118] on input "35100" at bounding box center [231, 117] width 30 height 9
click at [353, 239] on span "Cancel" at bounding box center [358, 240] width 12 height 4
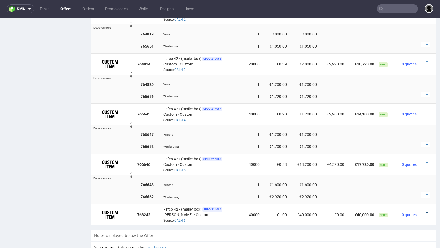
click at [425, 211] on icon at bounding box center [426, 213] width 3 height 4
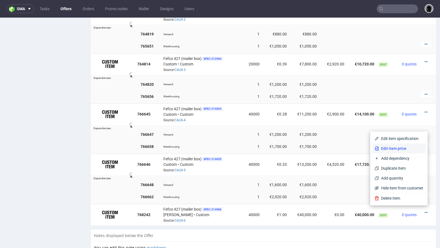
click at [404, 153] on li "Edit item price" at bounding box center [399, 149] width 53 height 10
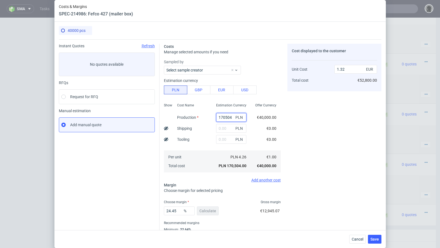
click at [227, 117] on input "170504" at bounding box center [231, 117] width 30 height 9
paste input "35100"
type input "35100"
type input "0.27"
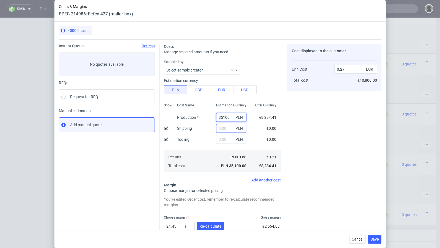
type input "35100"
click at [225, 130] on input "text" at bounding box center [231, 128] width 30 height 9
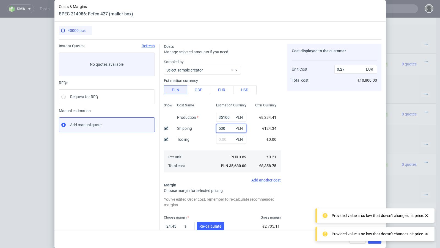
type input "5304"
type input "0.31"
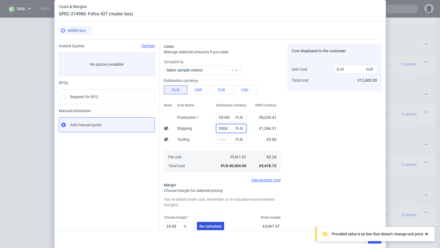
type input "5304"
click at [205, 229] on button "Re-calculate" at bounding box center [210, 226] width 27 height 9
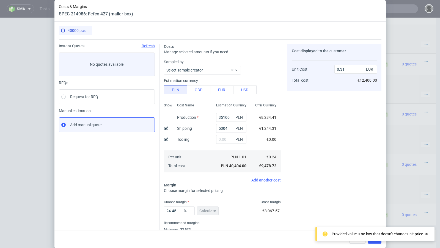
scroll to position [19, 0]
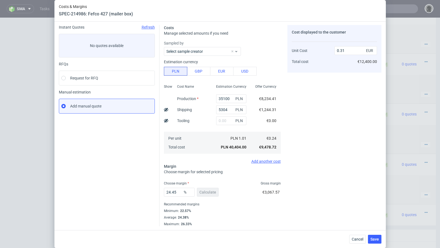
click at [426, 240] on icon at bounding box center [426, 242] width 5 height 4
click at [378, 239] on span "Save" at bounding box center [375, 240] width 9 height 4
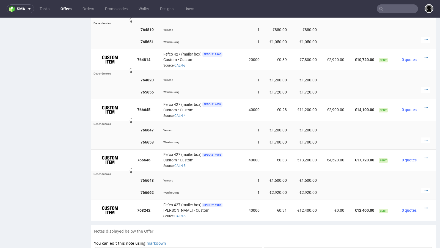
scroll to position [425, 0]
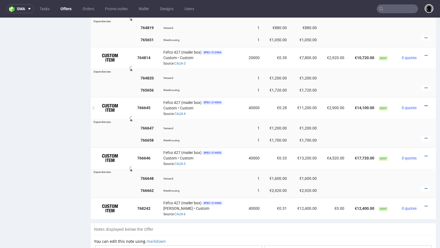
click at [425, 104] on icon at bounding box center [426, 106] width 3 height 4
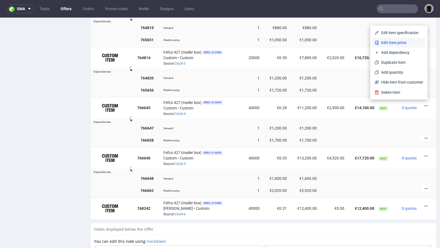
click at [394, 45] on li "Edit item price" at bounding box center [399, 43] width 53 height 10
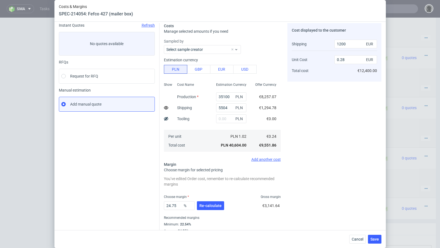
scroll to position [34, 0]
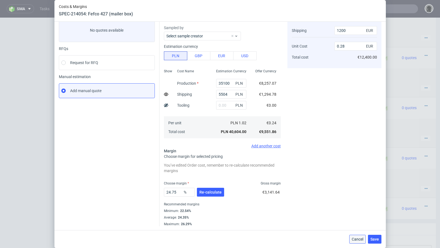
click at [358, 239] on span "Cancel" at bounding box center [358, 240] width 12 height 4
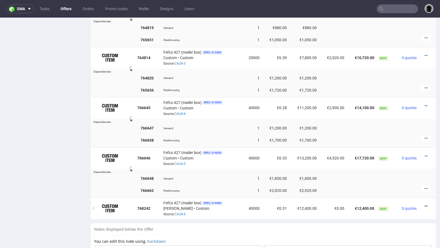
click at [425, 205] on icon at bounding box center [426, 207] width 3 height 4
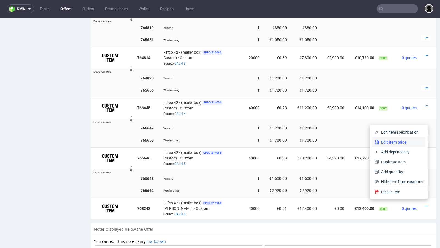
click at [408, 141] on span "Edit item price" at bounding box center [401, 143] width 44 height 6
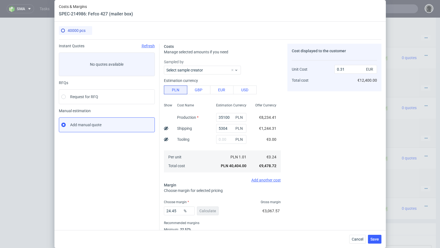
scroll to position [19, 0]
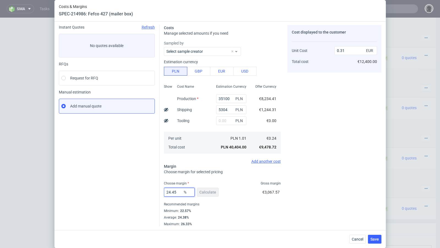
drag, startPoint x: 180, startPoint y: 192, endPoint x: 171, endPoint y: 192, distance: 8.6
click at [171, 192] on input "24.45" at bounding box center [179, 192] width 31 height 9
type input "22"
type input "0.3"
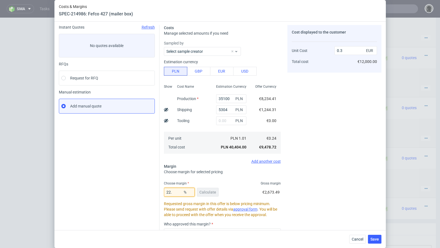
type input "22.6"
type input "0.31"
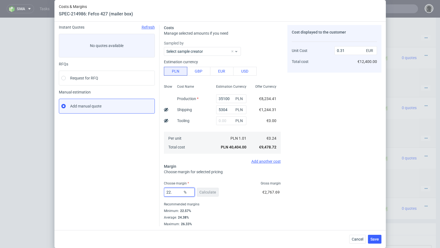
type input "22.5"
type input "0.3"
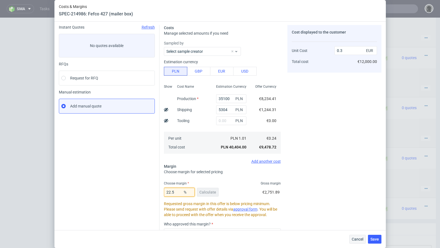
type input "22.5"
click at [354, 240] on span "Cancel" at bounding box center [358, 240] width 12 height 4
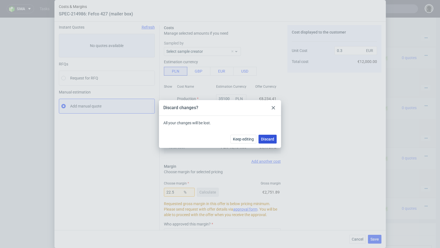
click at [267, 143] on button "Discard" at bounding box center [268, 139] width 18 height 9
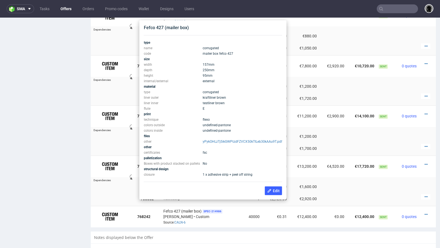
scroll to position [416, 0]
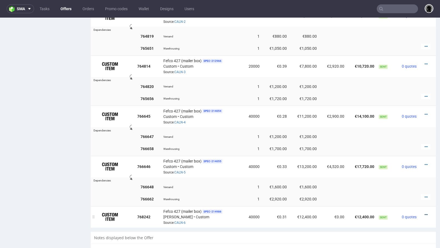
click at [425, 213] on icon at bounding box center [426, 215] width 3 height 4
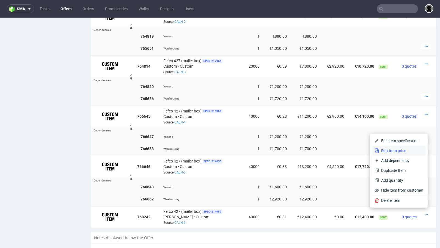
click at [399, 155] on li "Edit item price" at bounding box center [399, 151] width 53 height 10
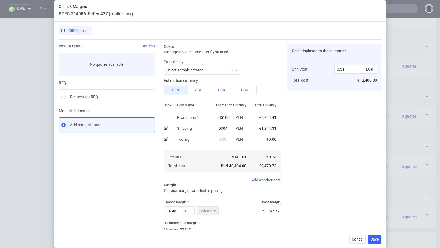
scroll to position [19, 0]
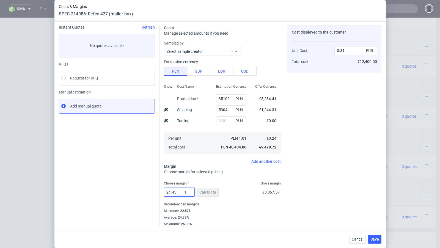
drag, startPoint x: 179, startPoint y: 191, endPoint x: 169, endPoint y: 191, distance: 9.9
click at [169, 191] on input "24.45" at bounding box center [179, 192] width 31 height 9
click at [132, 179] on div "Instant Quotes Refresh No quotes available RFQs Request for RFQ Manual estimati…" at bounding box center [109, 126] width 101 height 202
click at [359, 237] on button "Cancel" at bounding box center [358, 239] width 17 height 9
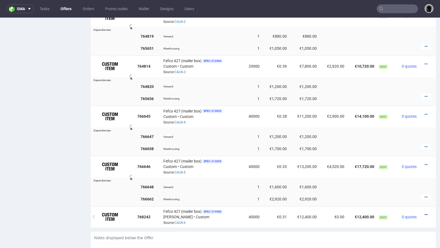
click at [425, 213] on icon at bounding box center [426, 215] width 3 height 4
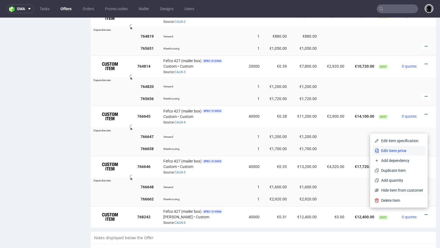
click at [401, 149] on span "Edit item price" at bounding box center [401, 151] width 44 height 6
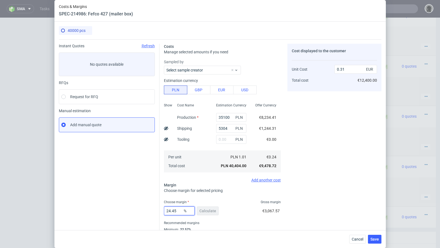
drag, startPoint x: 177, startPoint y: 211, endPoint x: 169, endPoint y: 210, distance: 8.1
click at [169, 210] on input "24.45" at bounding box center [179, 211] width 31 height 9
type input "22"
type input "0.3"
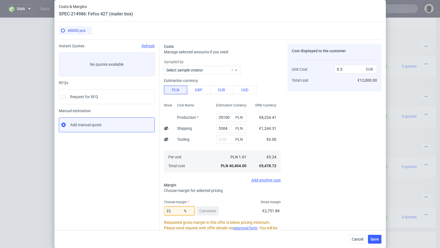
type input "22.6"
type input "0.31"
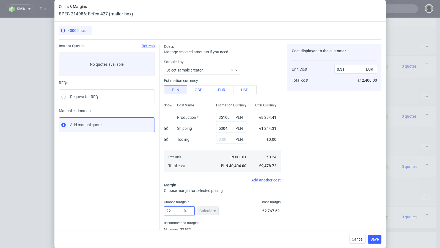
type input "2"
type input "01"
type input "0.24"
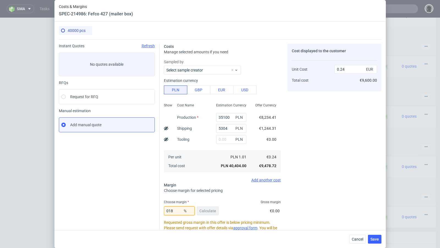
type input "18"
type input "0.29"
click at [149, 197] on div "Instant Quotes Refresh No quotes available RFQs Request for RFQ Manual estimati…" at bounding box center [109, 175] width 101 height 262
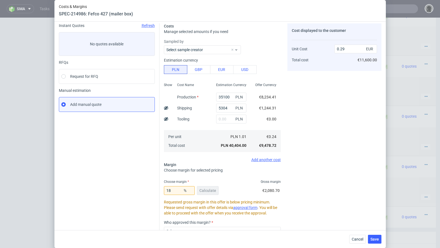
scroll to position [21, 0]
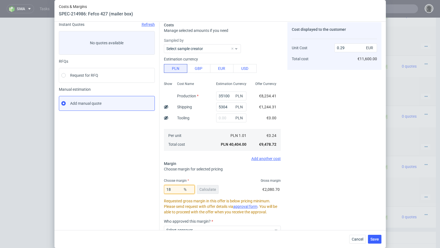
drag, startPoint x: 176, startPoint y: 191, endPoint x: 133, endPoint y: 184, distance: 42.9
click at [133, 184] on div "Instant Quotes Refresh No quotes available RFQs Request for RFQ Manual estimati…" at bounding box center [220, 151] width 323 height 266
type input "11"
type input "0.27"
click at [117, 178] on div "Instant Quotes Refresh No quotes available RFQs Request for RFQ Manual estimati…" at bounding box center [109, 153] width 101 height 262
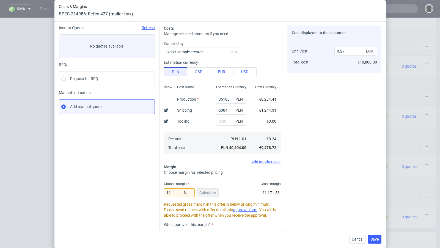
scroll to position [20, 0]
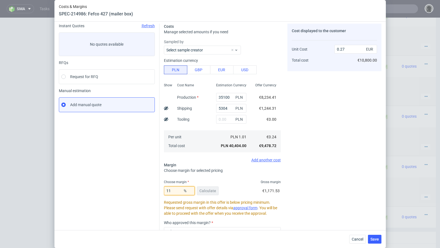
drag, startPoint x: 177, startPoint y: 193, endPoint x: 137, endPoint y: 192, distance: 39.4
click at [137, 192] on div "Instant Quotes Refresh No quotes available RFQs Request for RFQ Manual estimati…" at bounding box center [220, 152] width 323 height 266
type input "44"
type input "0.42"
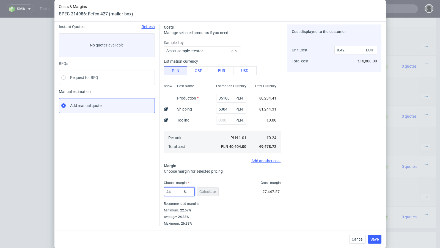
scroll to position [19, 0]
click at [105, 184] on div "Instant Quotes Refresh No quotes available RFQs Request for RFQ Manual estimati…" at bounding box center [109, 126] width 101 height 202
drag, startPoint x: 176, startPoint y: 192, endPoint x: 165, endPoint y: 190, distance: 11.1
click at [165, 190] on input "44" at bounding box center [179, 192] width 31 height 9
type input "22"
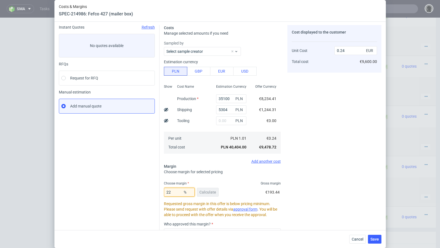
type input "0.3"
type input "22.6"
type input "0.31"
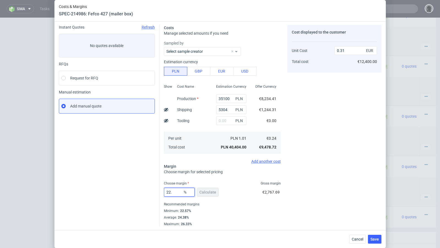
type input "22.5"
type input "0.3"
type input "22.59"
type input "0.31"
type input "22.58"
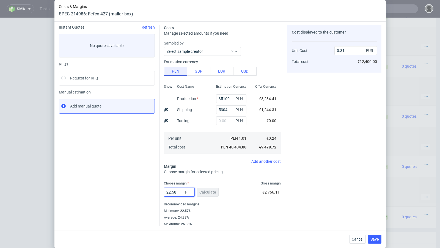
type input "0.3"
type input "22.58"
click at [141, 185] on div "Instant Quotes Refresh No quotes available RFQs Request for RFQ Manual estimati…" at bounding box center [109, 126] width 101 height 202
click at [375, 242] on button "Save" at bounding box center [374, 239] width 13 height 9
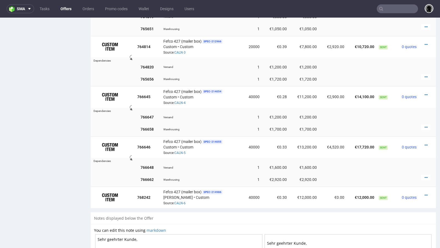
scroll to position [437, 0]
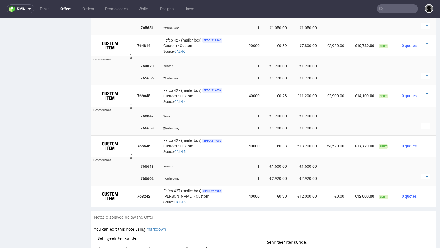
click at [425, 124] on icon at bounding box center [426, 126] width 3 height 4
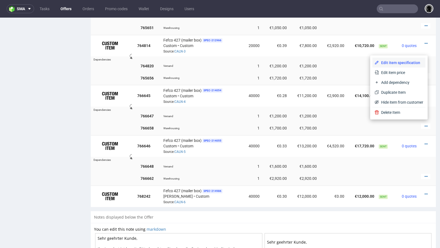
click at [398, 59] on li "Edit item specification" at bounding box center [399, 63] width 53 height 10
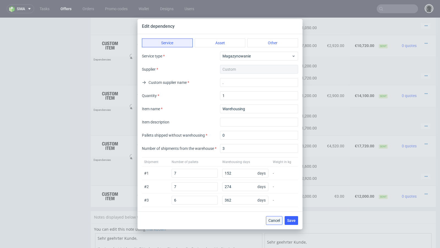
click at [278, 220] on span "Cancel" at bounding box center [275, 221] width 12 height 4
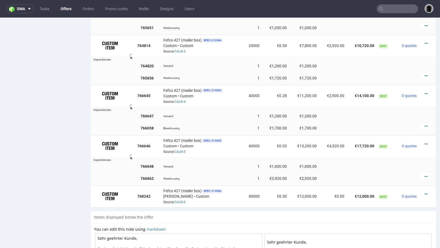
click at [421, 124] on div at bounding box center [425, 127] width 9 height 6
click at [425, 124] on icon at bounding box center [426, 126] width 3 height 4
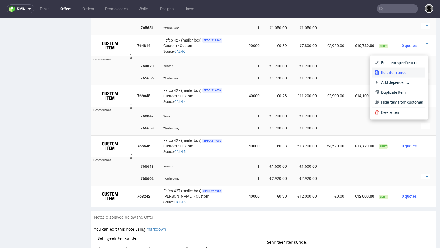
click at [396, 73] on span "Edit item price" at bounding box center [401, 73] width 44 height 6
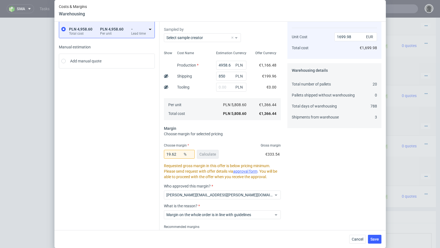
scroll to position [0, 0]
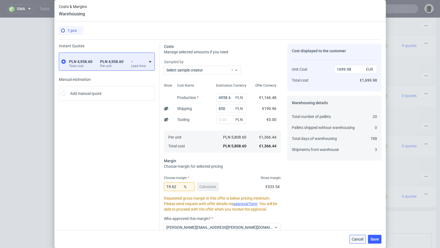
click at [362, 239] on span "Cancel" at bounding box center [358, 240] width 12 height 4
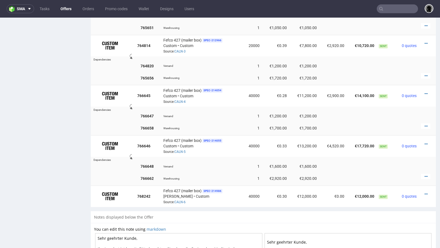
click at [64, 9] on link "Offers" at bounding box center [66, 8] width 18 height 9
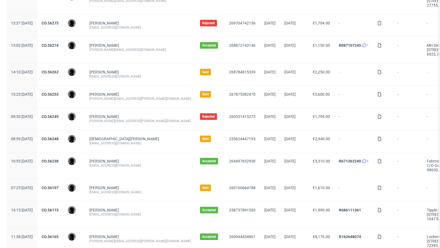
scroll to position [563, 0]
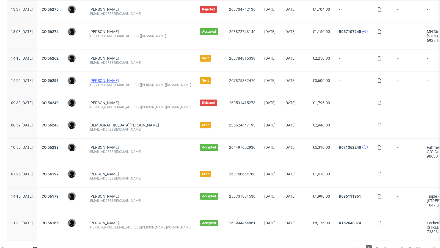
click at [113, 78] on link "Benjamin Glemser" at bounding box center [103, 80] width 29 height 4
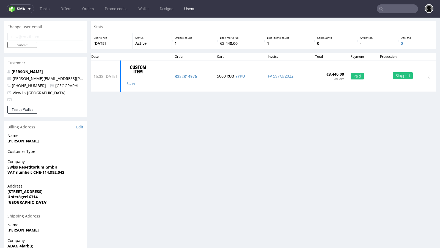
scroll to position [6, 0]
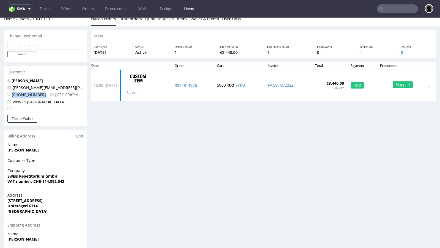
drag, startPoint x: 41, startPoint y: 96, endPoint x: 12, endPoint y: 95, distance: 28.4
click at [12, 95] on p "+41793760520 Switzerland" at bounding box center [45, 95] width 76 height 6
copy span "+41793760520"
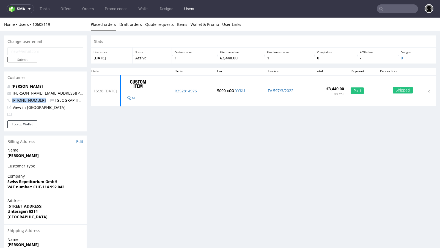
copy span "+41793760520"
click at [66, 94] on p "benjamin.glemser@gmail.com" at bounding box center [45, 94] width 76 height 6
drag, startPoint x: 69, startPoint y: 94, endPoint x: 12, endPoint y: 94, distance: 56.7
click at [12, 94] on p "benjamin.glemser@gmail.com" at bounding box center [45, 94] width 76 height 6
copy link "benjamin.glemser@gmail.com"
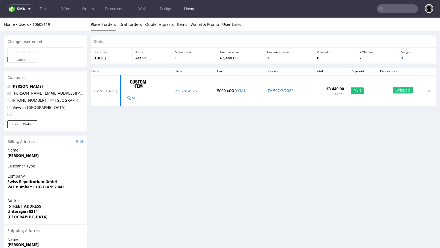
click at [162, 140] on div "Stats User since 3rd Jan 2022 Status Active Orders count 1 Lifetime value €3,44…" at bounding box center [263, 171] width 345 height 270
click at [68, 12] on link "Offers" at bounding box center [65, 8] width 17 height 9
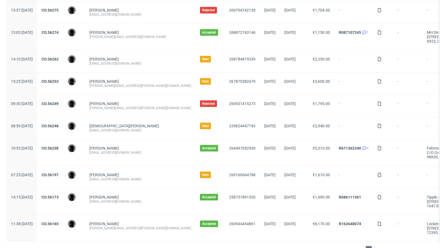
scroll to position [569, 0]
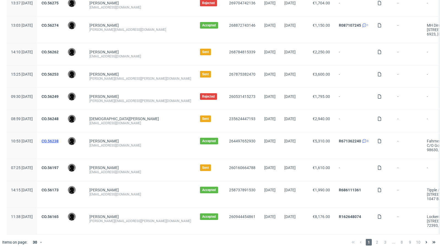
click at [59, 139] on link "CO.56238" at bounding box center [50, 141] width 17 height 4
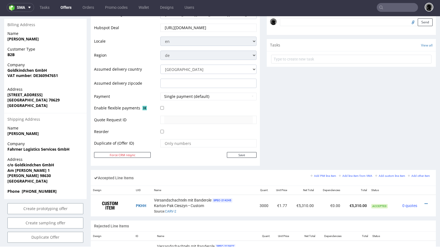
scroll to position [158, 0]
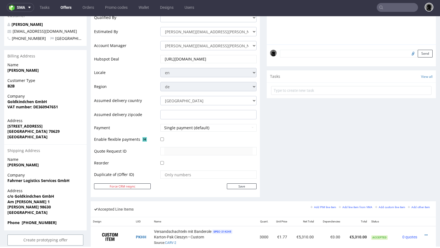
click at [201, 58] on input "https://app-eu1.hubspot.com/contacts/25600958/record/0-3/264497652930/" at bounding box center [208, 59] width 89 height 8
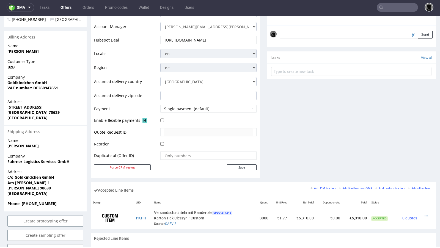
scroll to position [0, 0]
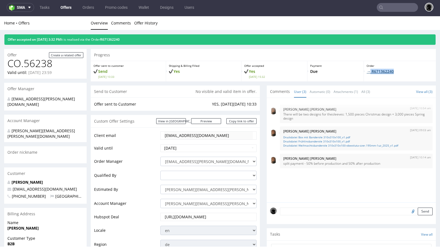
drag, startPoint x: 395, startPoint y: 71, endPoint x: 367, endPoint y: 71, distance: 28.1
click at [367, 71] on p "→ R671362240" at bounding box center [400, 72] width 67 height 6
copy link "R671362240"
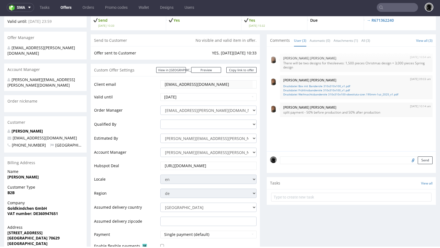
click at [145, 134] on td "Estimated By" at bounding box center [126, 140] width 65 height 14
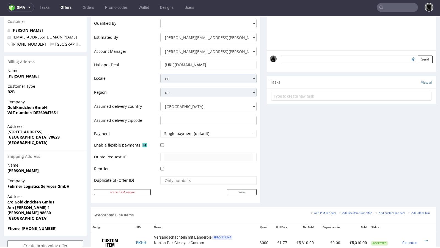
scroll to position [134, 0]
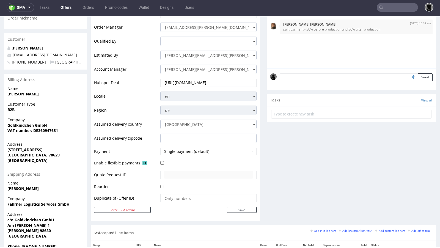
click at [189, 82] on input "https://app-eu1.hubspot.com/contacts/25600958/record/0-3/264497652930/" at bounding box center [208, 83] width 89 height 8
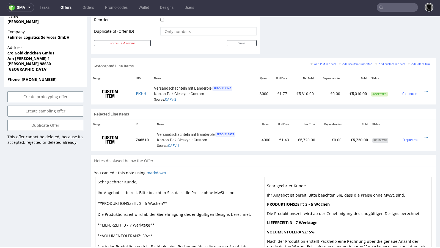
scroll to position [290, 0]
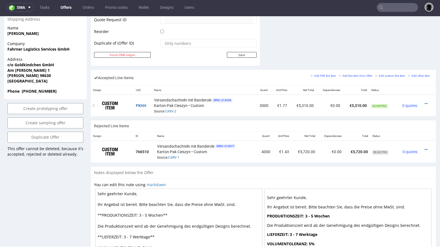
click at [423, 101] on div at bounding box center [426, 104] width 9 height 6
click at [425, 102] on icon at bounding box center [426, 104] width 3 height 4
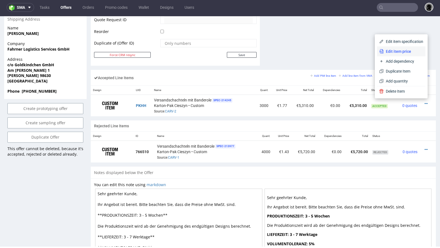
click at [386, 52] on span "Edit item price" at bounding box center [404, 52] width 40 height 6
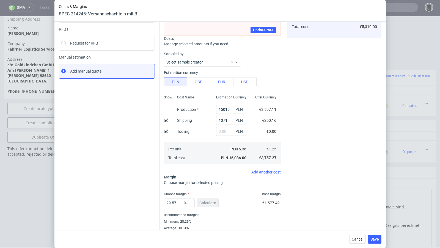
scroll to position [64, 0]
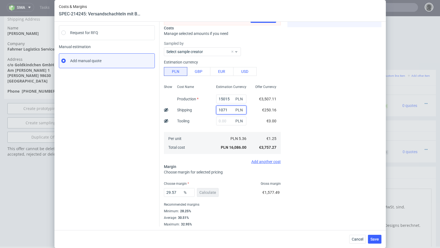
drag, startPoint x: 230, startPoint y: 110, endPoint x: 216, endPoint y: 109, distance: 14.3
click at [216, 109] on input "1071" at bounding box center [231, 110] width 30 height 9
drag, startPoint x: 177, startPoint y: 193, endPoint x: 160, endPoint y: 192, distance: 17.4
click at [160, 192] on div "Exchange rate changed between initial creation of the item and today. Do you wa…" at bounding box center [271, 101] width 222 height 252
click at [185, 190] on span "%" at bounding box center [188, 193] width 11 height 8
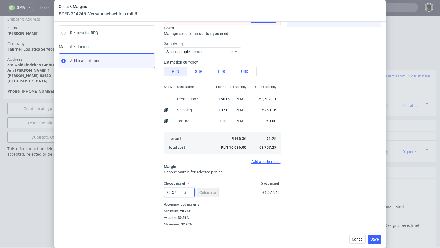
drag, startPoint x: 182, startPoint y: 191, endPoint x: 153, endPoint y: 190, distance: 28.4
click at [153, 190] on div "Instant Quotes Refresh No quotes available RFQs Request for RFQ Manual estimati…" at bounding box center [220, 101] width 323 height 252
click at [271, 190] on span "€1,577.49" at bounding box center [271, 192] width 17 height 4
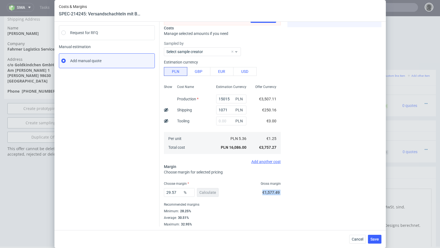
copy span "€1,577.49"
drag, startPoint x: 353, startPoint y: 238, endPoint x: 357, endPoint y: 207, distance: 30.6
click at [353, 238] on span "Cancel" at bounding box center [358, 240] width 12 height 4
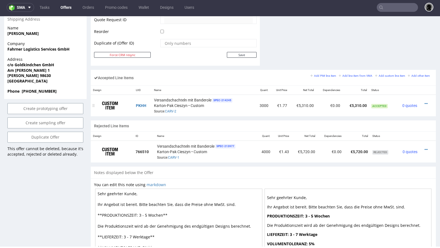
click at [355, 104] on td "€5,310.00" at bounding box center [356, 106] width 27 height 22
copy td "€5,310.00"
click at [425, 103] on icon at bounding box center [426, 104] width 3 height 4
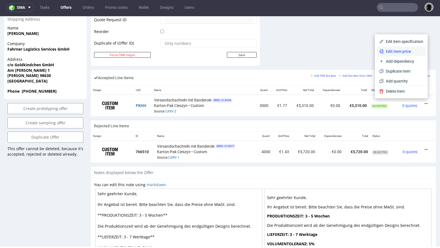
click at [393, 53] on span "Edit item price" at bounding box center [404, 52] width 40 height 6
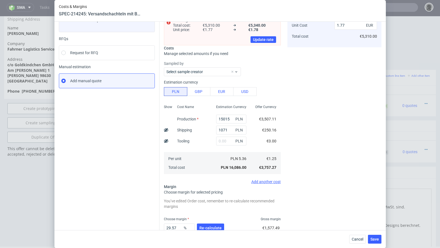
scroll to position [44, 0]
click at [361, 245] on div "Cancel Save" at bounding box center [221, 239] width 332 height 18
click at [359, 241] on span "Cancel" at bounding box center [358, 240] width 12 height 4
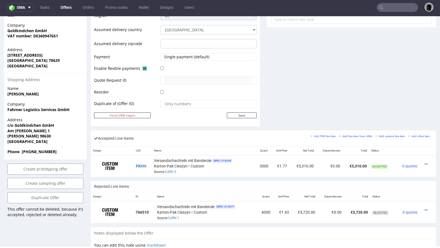
scroll to position [231, 0]
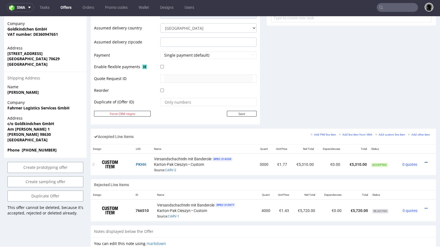
click at [425, 161] on icon at bounding box center [426, 163] width 3 height 4
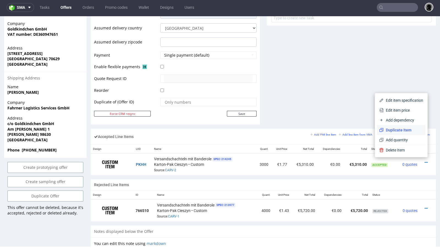
click at [396, 128] on span "Duplicate Item" at bounding box center [404, 130] width 40 height 6
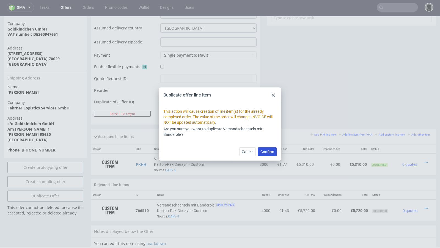
click at [268, 149] on button "Confirm" at bounding box center [267, 152] width 19 height 9
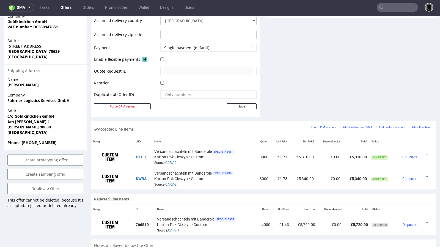
scroll to position [238, 0]
click at [425, 153] on icon at bounding box center [426, 155] width 3 height 4
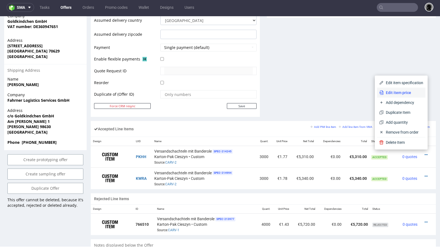
click at [402, 92] on span "Edit item price" at bounding box center [404, 93] width 40 height 6
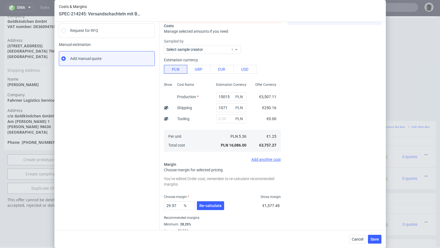
scroll to position [80, 0]
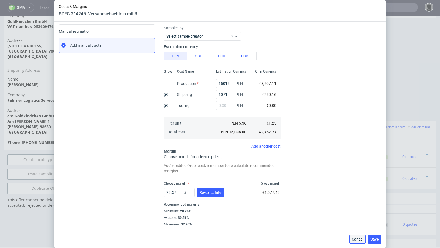
click at [356, 238] on span "Cancel" at bounding box center [358, 240] width 12 height 4
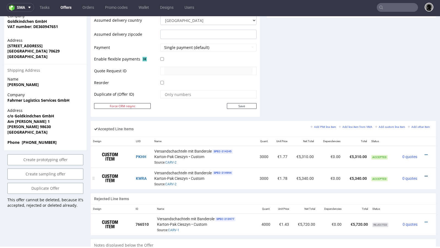
click at [425, 175] on icon at bounding box center [426, 177] width 3 height 4
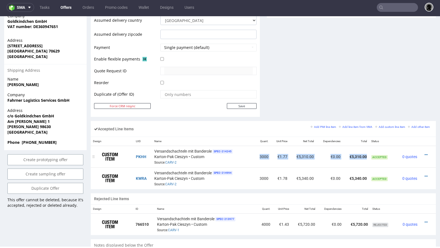
drag, startPoint x: 366, startPoint y: 155, endPoint x: 259, endPoint y: 152, distance: 107.4
click at [259, 152] on tr "PKHH Versandschachteln mit Banderole SPEC- 214245 Karton-Pak Cieszyn • Custom S…" at bounding box center [263, 157] width 345 height 22
copy tr "3000 €1.77 €5,310.00 €0.00 €5,310.00"
click at [425, 175] on icon at bounding box center [426, 177] width 3 height 4
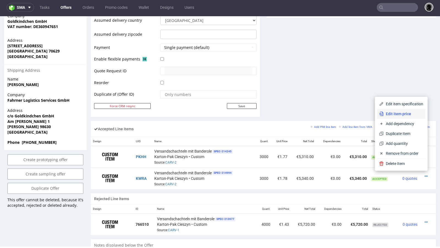
click at [406, 116] on span "Edit item price" at bounding box center [404, 114] width 40 height 6
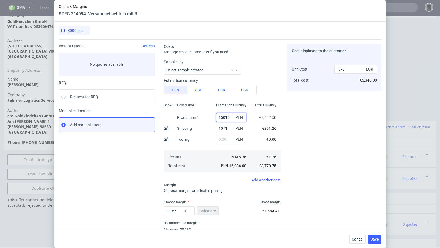
click at [224, 118] on input "15015" at bounding box center [231, 117] width 30 height 9
paste input "5 160"
type input "5 160"
type input "0.12"
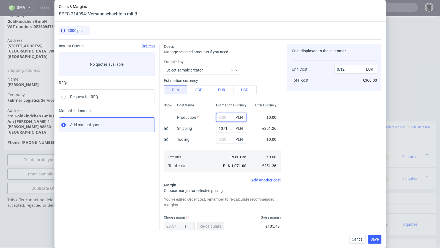
click at [224, 119] on input "text" at bounding box center [231, 117] width 30 height 9
paste input "5 160"
click at [222, 118] on input "5 160" at bounding box center [231, 117] width 30 height 9
type input "5160"
type input "0.69"
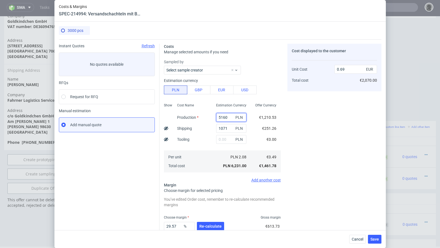
type input "5160"
click at [210, 123] on div "Cost Name Production Shipping Tooling Per unit Total cost" at bounding box center [192, 137] width 39 height 73
click at [226, 141] on input "text" at bounding box center [231, 139] width 30 height 9
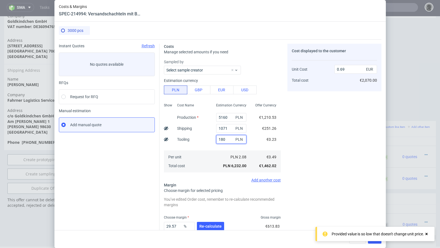
type input "1800"
type input "0.89"
type input "1800"
click at [208, 223] on button "Re-calculate" at bounding box center [210, 226] width 27 height 9
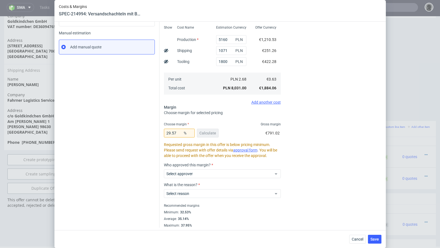
scroll to position [79, 0]
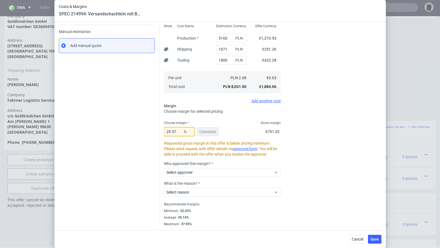
drag, startPoint x: 179, startPoint y: 133, endPoint x: 144, endPoint y: 129, distance: 35.5
click at [144, 129] on div "Instant Quotes Refresh No quotes available RFQs Request for RFQ Manual estimati…" at bounding box center [220, 93] width 323 height 266
type input "33"
click at [132, 132] on div "Instant Quotes Refresh No quotes available RFQs Request for RFQ Manual estimati…" at bounding box center [109, 95] width 101 height 262
type input "0.93"
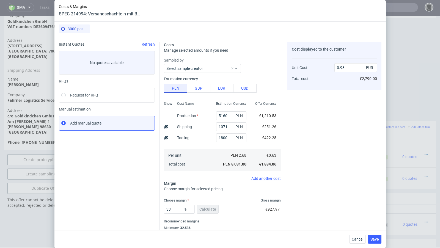
scroll to position [19, 0]
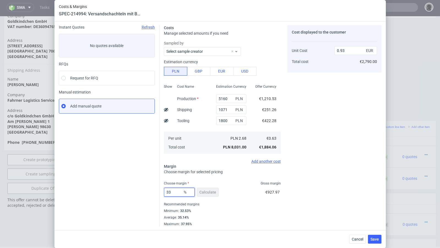
drag, startPoint x: 176, startPoint y: 192, endPoint x: 159, endPoint y: 192, distance: 17.6
click at [159, 192] on div "Instant Quotes Refresh No quotes available RFQs Request for RFQ Manual estimati…" at bounding box center [220, 124] width 323 height 206
type input "35"
type input "0.96"
click at [134, 182] on div "Instant Quotes Refresh No quotes available RFQs Request for RFQ Manual estimati…" at bounding box center [109, 126] width 101 height 202
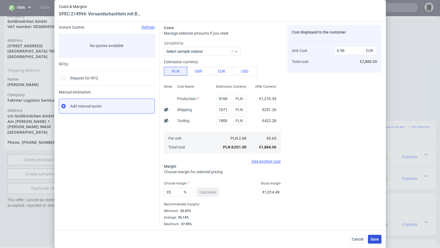
click at [377, 239] on span "Save" at bounding box center [375, 240] width 9 height 4
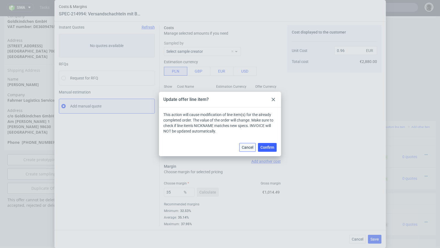
click at [251, 148] on span "Cancel" at bounding box center [248, 148] width 12 height 4
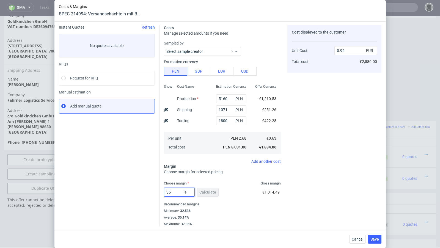
click at [178, 191] on input "35" at bounding box center [179, 192] width 31 height 9
type input "34"
type input "0.95"
type input "34.6"
type input "0.96"
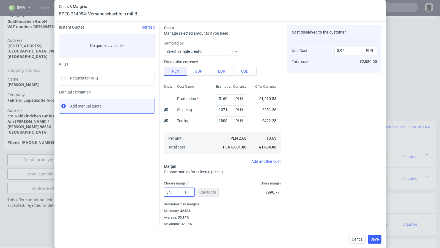
type input "34.5"
type input "0.95"
type input "34.55"
type input "0.96"
type input "34.54"
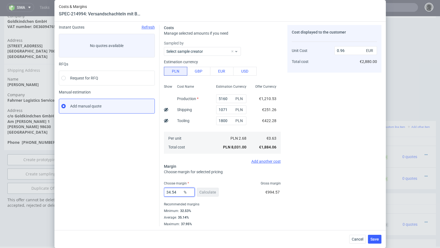
type input "0.95"
type input "34.54"
click at [272, 214] on div "Average : 35.14%" at bounding box center [222, 217] width 117 height 7
click at [380, 240] on button "Save" at bounding box center [374, 239] width 13 height 9
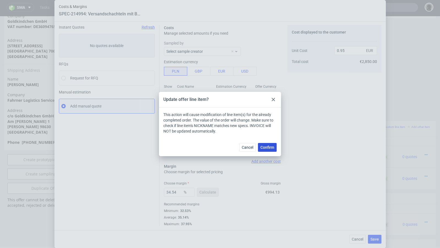
click at [265, 149] on span "Confirm" at bounding box center [268, 148] width 14 height 4
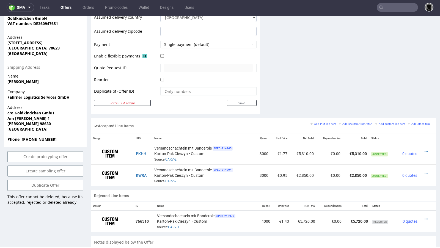
scroll to position [244, 0]
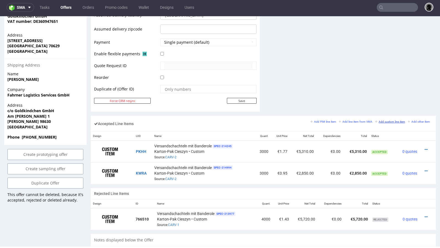
click at [379, 120] on small "Add custom line item" at bounding box center [390, 121] width 30 height 3
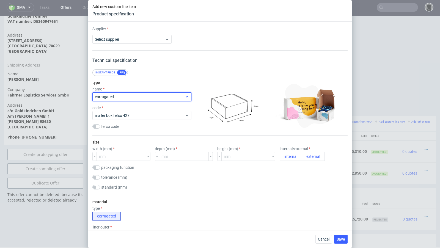
click at [117, 93] on div "corrugated" at bounding box center [141, 96] width 99 height 9
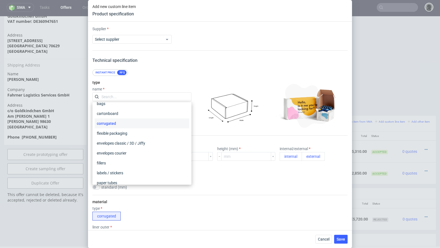
scroll to position [0, 0]
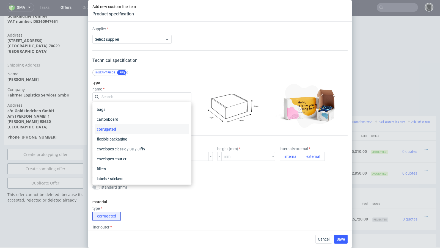
click at [166, 70] on div "Instant price RFQ" at bounding box center [219, 72] width 255 height 7
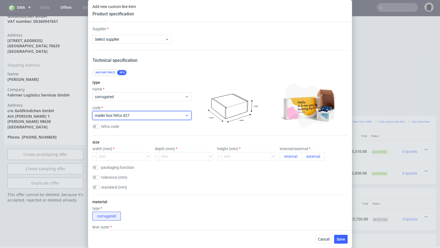
click at [136, 114] on span "mailer box fefco 427" at bounding box center [140, 116] width 90 height 6
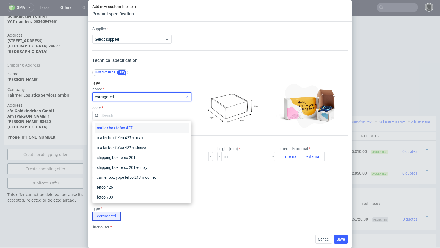
click at [142, 96] on span "corrugated" at bounding box center [140, 97] width 90 height 6
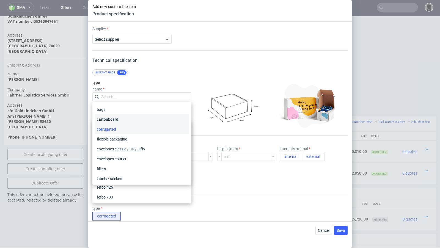
click at [127, 122] on div "cartonboard" at bounding box center [142, 120] width 95 height 10
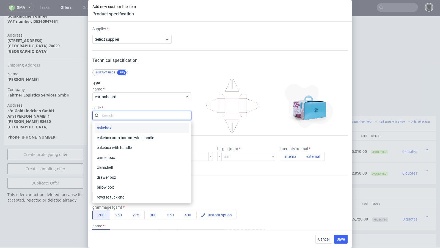
click at [125, 118] on input "text" at bounding box center [141, 115] width 99 height 9
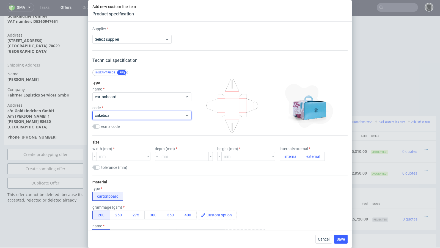
click at [125, 118] on span "cakebox" at bounding box center [140, 116] width 90 height 6
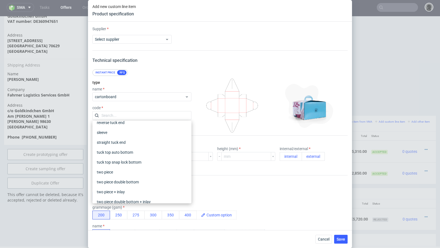
scroll to position [56, 0]
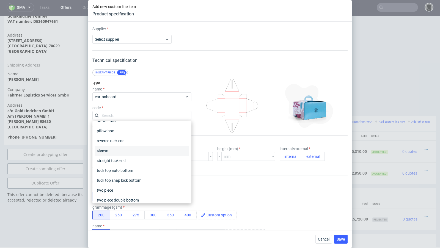
click at [126, 150] on div "sleeve" at bounding box center [142, 151] width 95 height 10
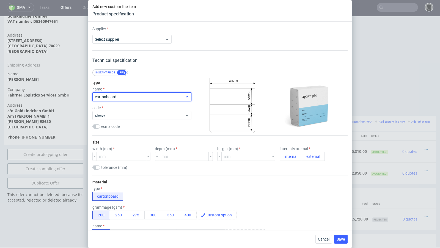
click at [136, 98] on span "cartonboard" at bounding box center [140, 97] width 90 height 6
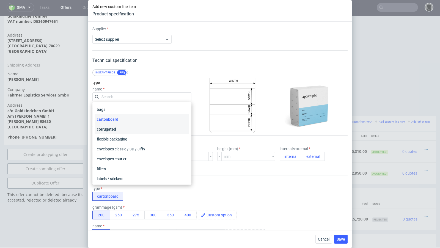
click at [125, 128] on div "corrugated" at bounding box center [142, 129] width 95 height 10
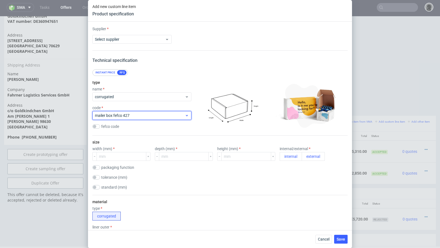
click at [129, 115] on span "mailer box fefco 427" at bounding box center [140, 116] width 90 height 6
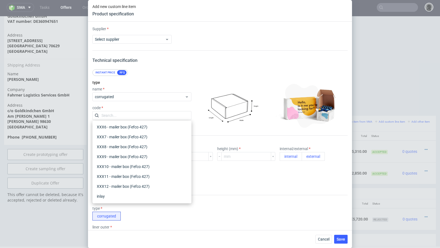
scroll to position [0, 0]
click at [182, 78] on div "type name corrugated code fefco code" at bounding box center [141, 105] width 99 height 59
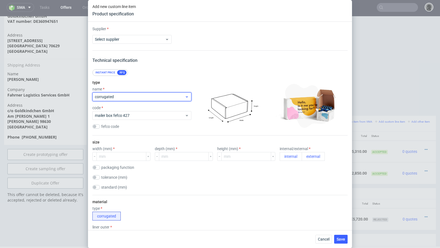
click at [146, 93] on div "corrugated" at bounding box center [141, 96] width 99 height 9
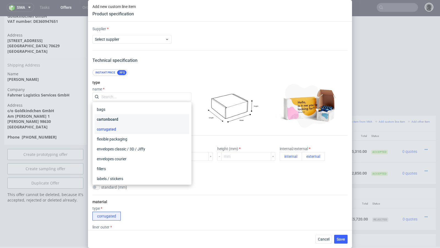
click at [122, 121] on div "cartonboard" at bounding box center [142, 120] width 95 height 10
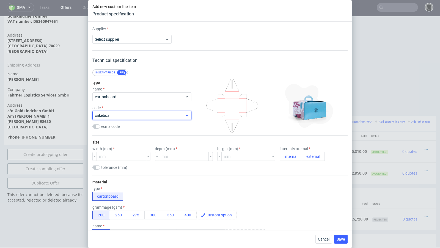
click at [143, 120] on div "cakebox" at bounding box center [141, 115] width 99 height 9
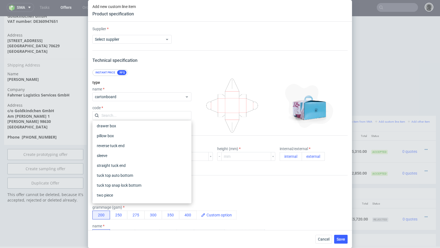
scroll to position [56, 0]
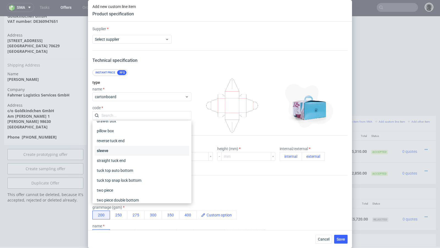
click at [113, 152] on div "sleeve" at bounding box center [142, 151] width 95 height 10
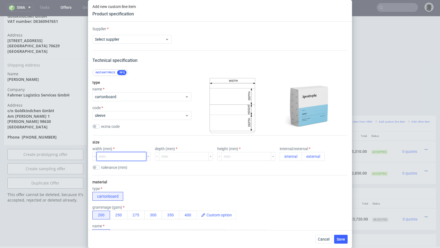
click at [113, 158] on input "number" at bounding box center [122, 156] width 50 height 9
type input "310"
click at [176, 161] on div "size width (mm) 310 depth (mm) height (mm) internal/external internal external …" at bounding box center [219, 156] width 255 height 40
click at [172, 157] on input "number" at bounding box center [184, 156] width 50 height 9
type input "310"
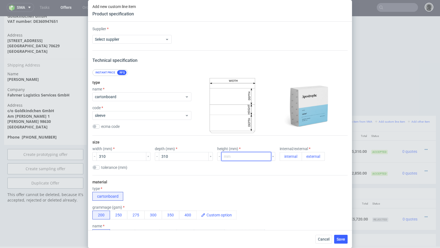
click at [240, 155] on input "number" at bounding box center [247, 156] width 50 height 9
type input "310"
click at [302, 160] on button "external" at bounding box center [313, 156] width 23 height 9
click at [280, 157] on button "internal" at bounding box center [291, 156] width 22 height 9
click at [223, 179] on div "material type cartonboard grammage (gsm) 200 250 275 300 350 400 name GC1 Kraft…" at bounding box center [219, 208] width 255 height 67
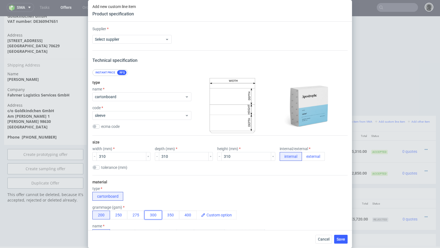
click at [150, 214] on button "300" at bounding box center [154, 215] width 18 height 9
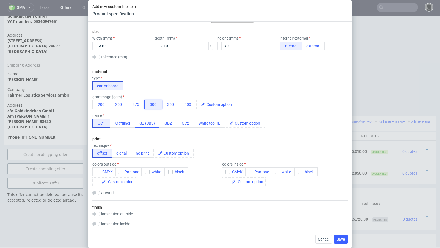
scroll to position [111, 0]
click at [105, 174] on button "CMYK" at bounding box center [103, 171] width 23 height 9
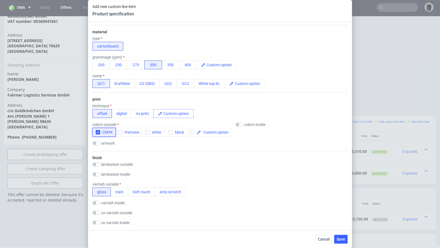
scroll to position [154, 0]
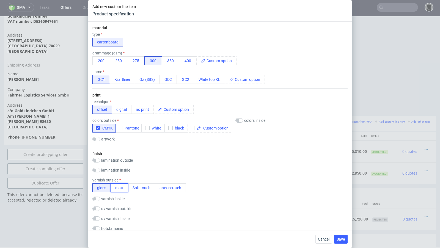
click at [119, 188] on button "matt" at bounding box center [120, 188] width 18 height 9
click at [176, 171] on div "lamination inside gloss matt Soft touch anty-scratch PE(HDPE)" at bounding box center [219, 171] width 255 height 6
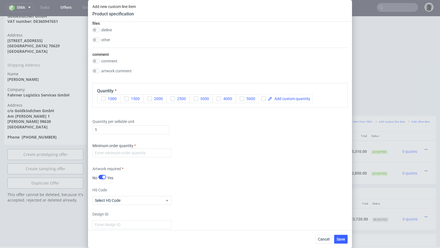
scroll to position [589, 0]
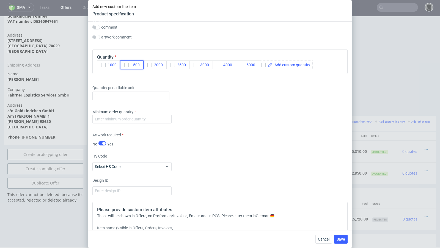
click at [129, 63] on span "1500" at bounding box center [134, 65] width 11 height 4
click at [204, 89] on div "Quantity per sellable unit 1" at bounding box center [219, 92] width 255 height 22
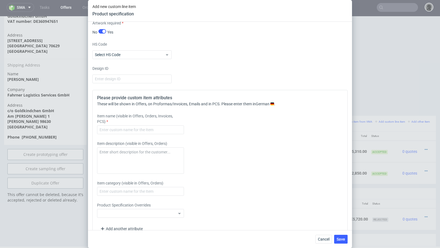
scroll to position [711, 0]
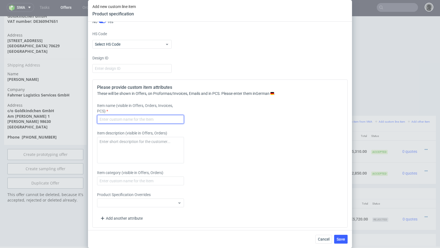
click at [134, 119] on input "text" at bounding box center [140, 119] width 87 height 9
type input "1"
click at [222, 112] on div "Item name (visible in Offers, Orders, Invoices, PCS) 1" at bounding box center [188, 113] width 183 height 21
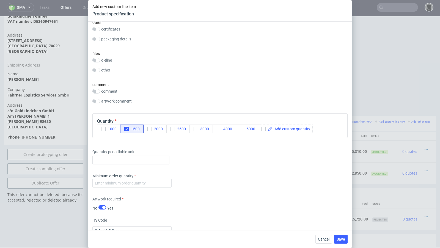
scroll to position [523, 0]
click at [197, 128] on icon "button" at bounding box center [196, 130] width 4 height 4
click at [127, 129] on icon "button" at bounding box center [127, 130] width 4 height 4
click at [229, 163] on div "Quantity per sellable unit 1" at bounding box center [219, 157] width 255 height 22
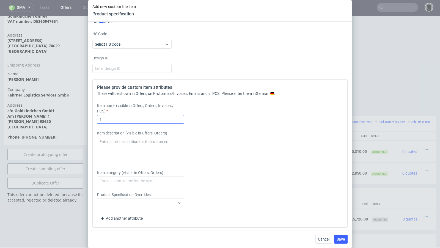
scroll to position [519, 0]
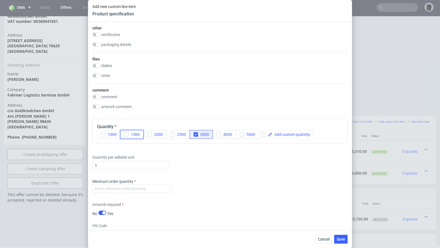
click at [132, 134] on span "1500" at bounding box center [134, 134] width 11 height 4
click at [211, 164] on div "Quantity per sellable unit 1" at bounding box center [219, 161] width 255 height 22
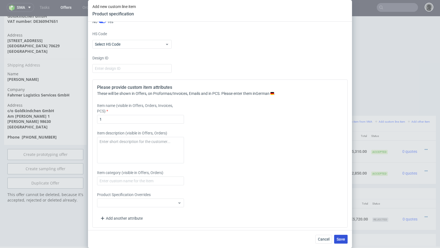
click at [342, 239] on span "Save" at bounding box center [341, 240] width 9 height 4
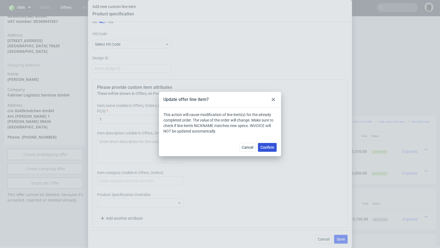
click at [268, 152] on button "Confirm" at bounding box center [267, 147] width 19 height 9
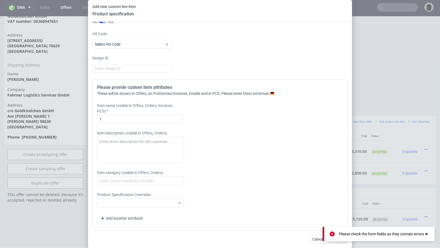
click at [233, 157] on div "Item description (visible in Offers, Orders)" at bounding box center [188, 146] width 183 height 33
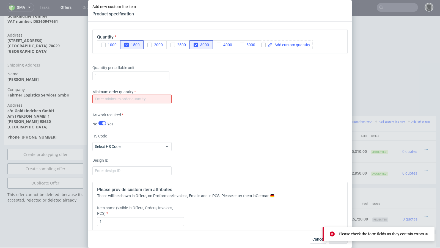
scroll to position [607, 0]
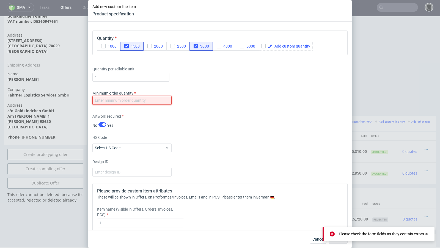
click at [131, 98] on input "number" at bounding box center [131, 100] width 79 height 9
type input "1"
click at [189, 116] on div "Artwork required No Yes" at bounding box center [219, 121] width 255 height 15
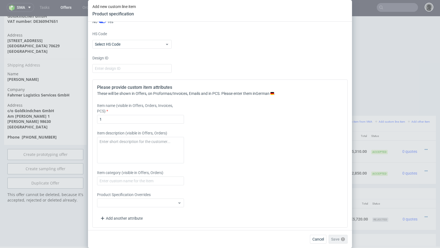
click at [244, 196] on div "Product Specification Overrides" at bounding box center [188, 199] width 183 height 15
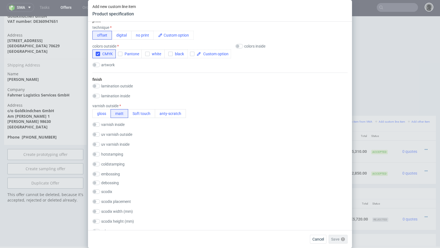
scroll to position [0, 0]
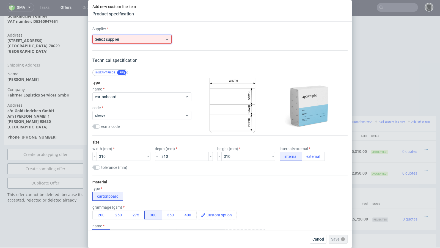
click at [132, 40] on span "Select supplier" at bounding box center [130, 40] width 70 height 6
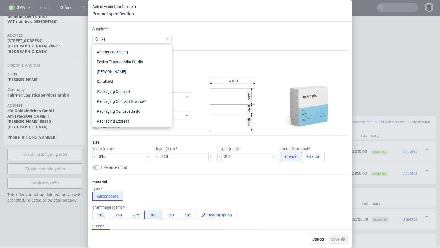
type input "k"
click at [164, 20] on div "Add new custom line item Product specification" at bounding box center [220, 11] width 264 height 22
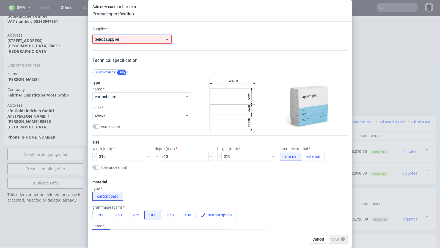
click at [118, 38] on label "Select supplier" at bounding box center [107, 39] width 24 height 4
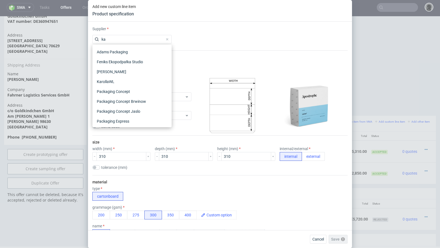
type input "k"
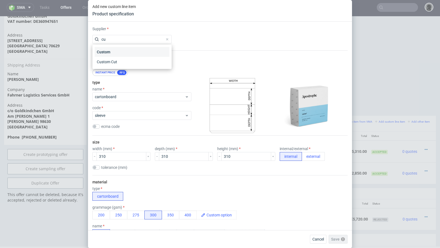
type input "cu"
click at [119, 51] on div "Custom" at bounding box center [132, 52] width 75 height 10
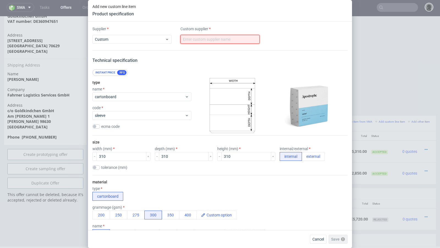
click at [199, 38] on input "text" at bounding box center [220, 39] width 79 height 9
type input "KartonPak"
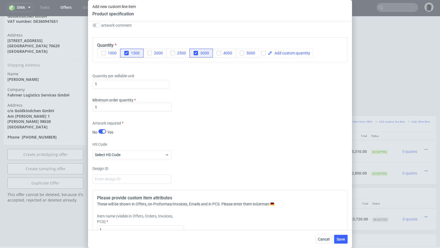
scroll to position [694, 0]
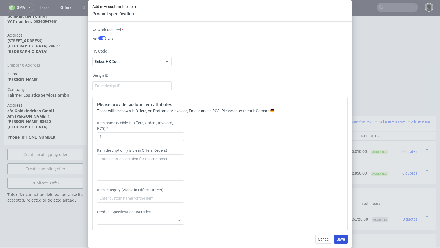
click at [342, 240] on span "Save" at bounding box center [341, 240] width 9 height 4
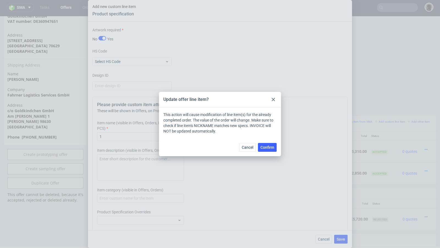
click at [271, 152] on div "Cancel Confirm" at bounding box center [220, 147] width 122 height 18
click at [262, 141] on div "Cancel Confirm" at bounding box center [220, 147] width 122 height 18
click at [265, 151] on button "Confirm" at bounding box center [267, 147] width 19 height 9
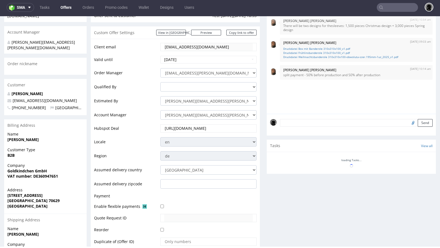
scroll to position [199, 0]
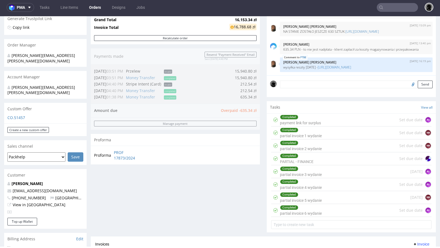
scroll to position [114, 0]
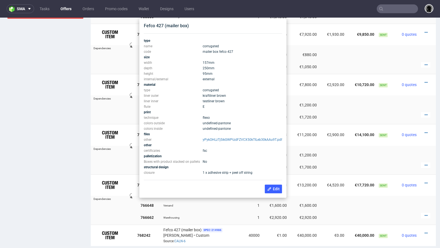
scroll to position [398, 0]
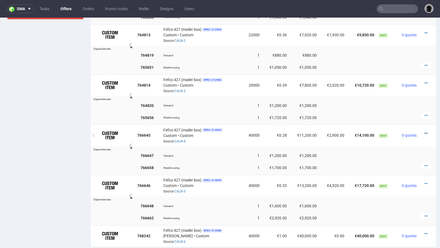
click at [425, 132] on icon at bounding box center [426, 134] width 3 height 4
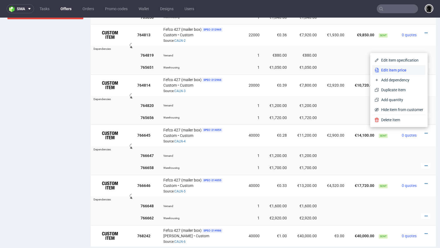
click at [400, 71] on span "Edit item price" at bounding box center [401, 70] width 44 height 6
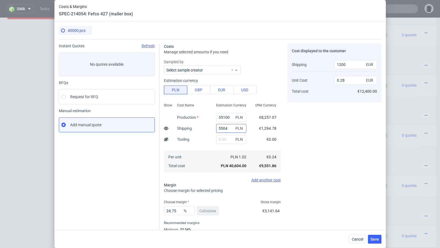
scroll to position [19, 0]
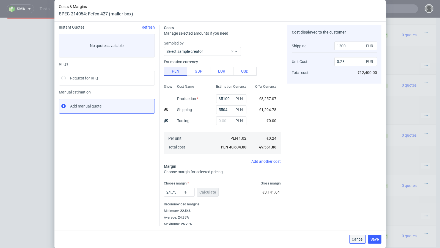
click at [359, 242] on button "Cancel" at bounding box center [358, 239] width 17 height 9
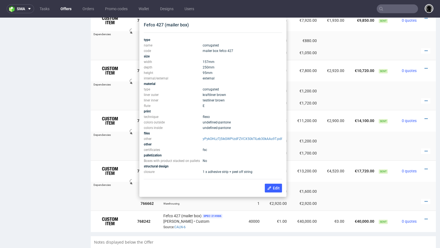
scroll to position [411, 0]
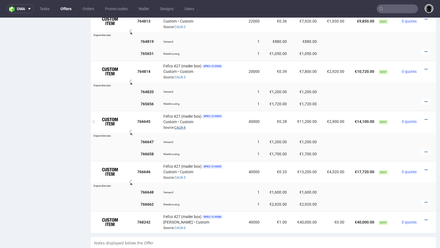
click at [178, 126] on link "CALN-4" at bounding box center [180, 128] width 11 height 4
click at [217, 133] on td at bounding box center [285, 135] width 301 height 4
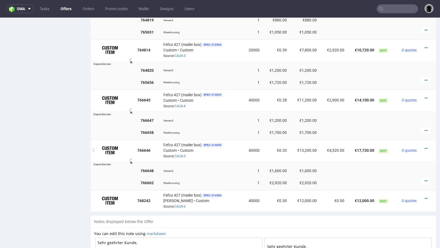
scroll to position [445, 0]
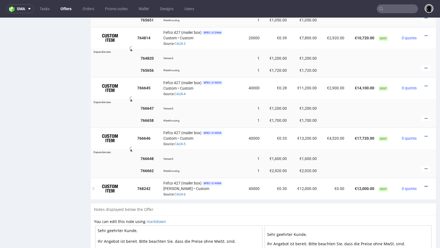
click at [425, 185] on icon at bounding box center [426, 187] width 3 height 4
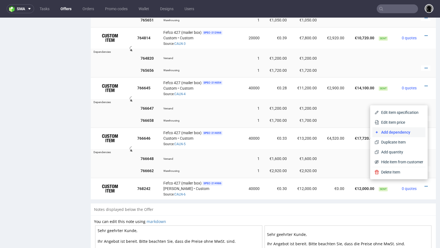
click at [398, 130] on span "Add dependency" at bounding box center [401, 133] width 44 height 6
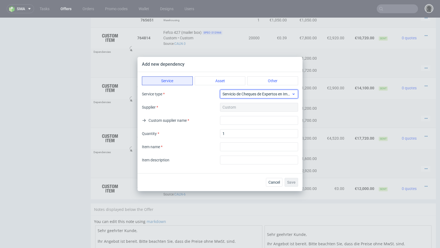
click at [245, 96] on span "Servicio de Cheques de Expertos en Impresión" at bounding box center [257, 94] width 69 height 6
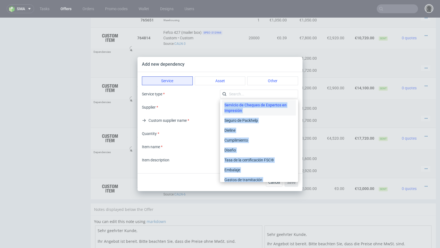
scroll to position [0, 0]
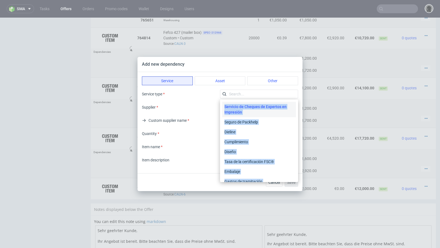
drag, startPoint x: 258, startPoint y: 173, endPoint x: 221, endPoint y: 101, distance: 81.3
click at [221, 101] on div "Servicio de Cheques de Expertos en Impresión Seguro de Packhelp Dieline Cumplim…" at bounding box center [259, 141] width 78 height 83
copy div "Servicio de Cheques de Expertos en Impresión Seguro de Packhelp Dieline Cumplim…"
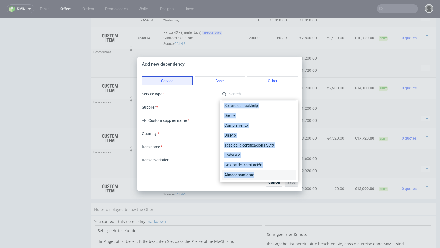
click at [243, 173] on div "Almacenamiento" at bounding box center [259, 175] width 74 height 10
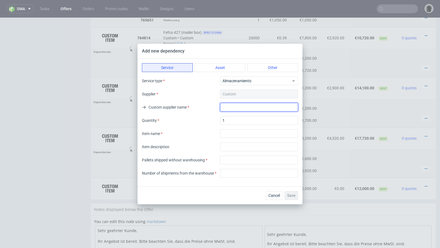
click at [233, 107] on input "text" at bounding box center [259, 107] width 78 height 9
type input "."
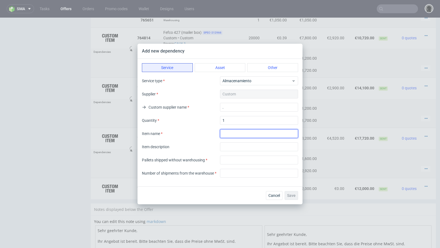
click at [231, 133] on input "textarea" at bounding box center [259, 133] width 78 height 9
type input "Warehousing"
click at [237, 150] on input "text" at bounding box center [259, 147] width 78 height 9
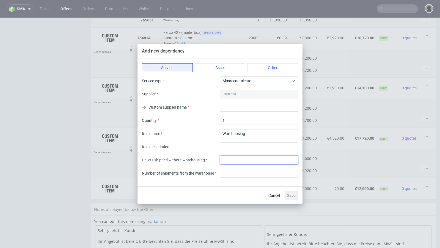
click at [226, 164] on input "number" at bounding box center [259, 160] width 78 height 9
type input "0"
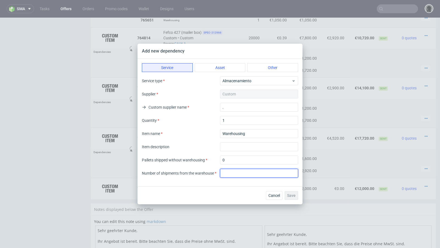
click at [230, 174] on input "number" at bounding box center [259, 173] width 78 height 9
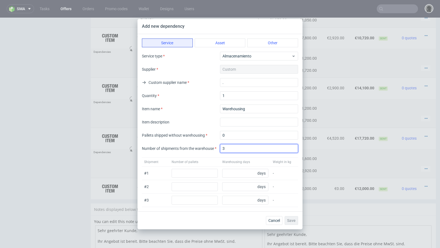
type input "3"
click at [181, 173] on input "number" at bounding box center [195, 173] width 46 height 9
type input "8"
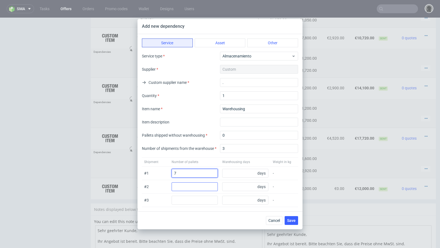
type input "7"
click at [182, 189] on input "number" at bounding box center [195, 187] width 46 height 9
type input "7"
click at [186, 200] on input "number" at bounding box center [195, 200] width 46 height 9
type input "6"
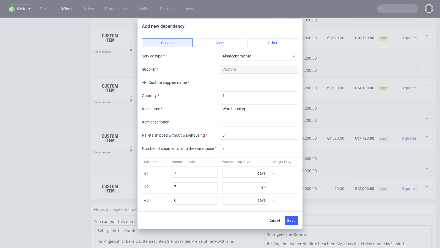
click at [165, 192] on div "# 2 7 days -" at bounding box center [220, 186] width 156 height 13
click at [230, 173] on input "number" at bounding box center [245, 173] width 46 height 9
type input "152"
click at [236, 189] on input "number" at bounding box center [245, 187] width 46 height 9
type input "274"
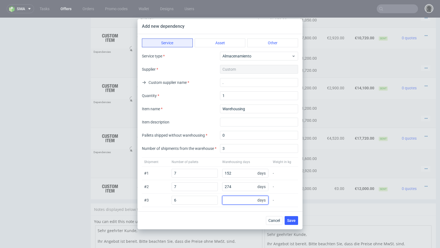
click at [228, 198] on input "number" at bounding box center [245, 200] width 46 height 9
type input "362"
click at [222, 194] on div "# 3 6 362 days -" at bounding box center [220, 200] width 156 height 13
click at [295, 220] on span "Save" at bounding box center [291, 221] width 9 height 4
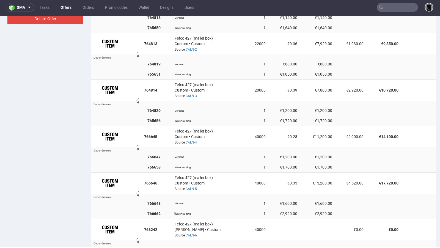
scroll to position [445, 0]
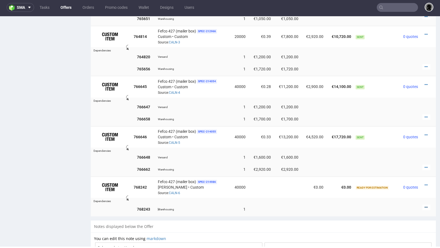
click at [425, 206] on icon at bounding box center [426, 208] width 3 height 4
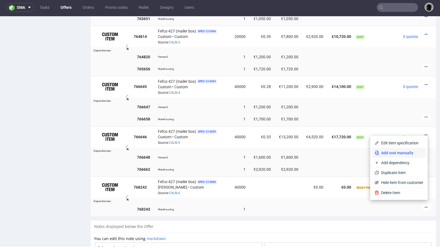
click at [407, 154] on span "Add cost manually" at bounding box center [401, 153] width 44 height 6
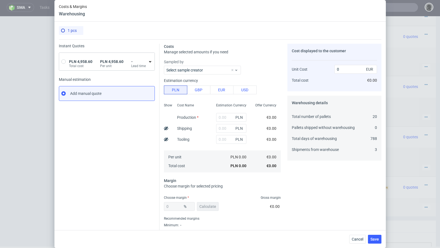
click at [76, 64] on label "Total cost" at bounding box center [80, 66] width 23 height 4
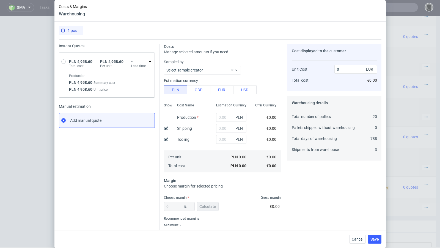
click at [60, 63] on div "PLN 4,958.60 Total cost PLN 4,958.60 Per unit - Lead time" at bounding box center [107, 62] width 96 height 18
click at [64, 62] on input "radio" at bounding box center [63, 61] width 4 height 4
radio input "true"
radio input "false"
type input "4958.6"
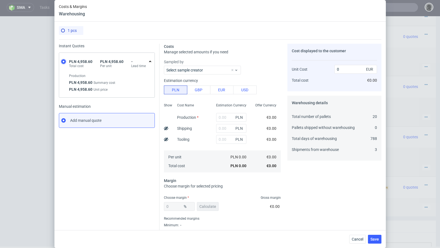
type input "1163.28"
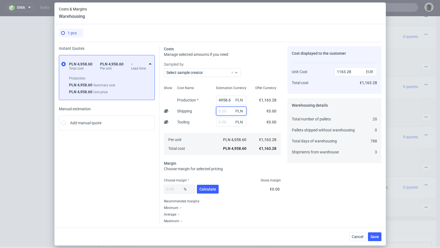
click at [224, 114] on input "text" at bounding box center [231, 111] width 30 height 9
type input "8"
type input "1165.16"
type input "850"
type input "1362.69"
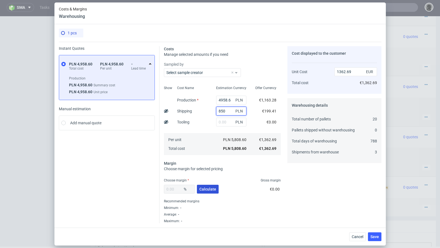
type input "850"
click at [209, 187] on span "Calculate" at bounding box center [208, 189] width 17 height 4
type input "37.29"
type input "2173"
drag, startPoint x: 181, startPoint y: 189, endPoint x: 150, endPoint y: 189, distance: 30.8
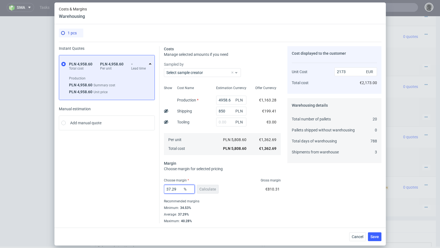
click at [150, 189] on div "Instant Quotes PLN 4,958.60 Total cost PLN 4,958.60 Per unit - Lead time Produc…" at bounding box center [220, 133] width 323 height 182
type input "20"
type input "1703.36"
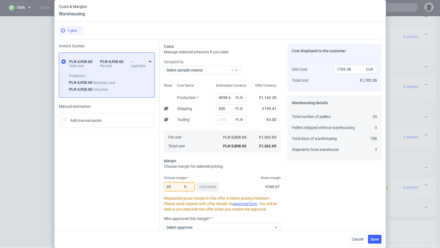
type input "2"
type input "01"
type input "1362.69"
type input "19."
type input "1682.33"
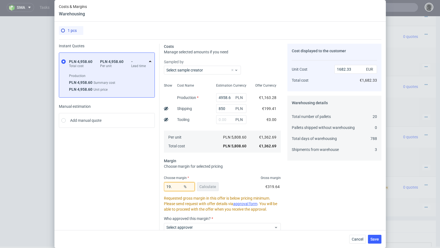
type input "19.6"
type input "1694.89"
type input "19.7"
type input "1697"
type input "19.8"
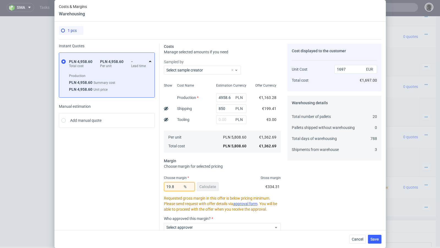
type input "1699.12"
type input "19.9"
type input "1701.24"
type input "19.8"
type input "1699.12"
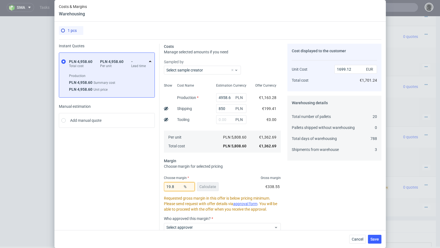
type input "19.88"
type input "1700.81"
type input "19.86"
type input "1700.39"
type input "19.84"
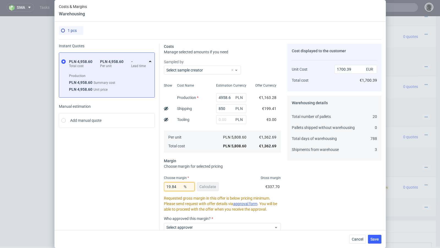
type input "1699.96"
type input "19.85"
type input "1700.18"
type input "19.84"
type input "1699.96"
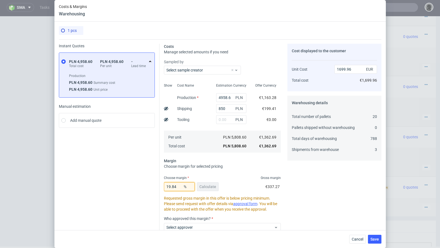
type input "19.844"
type input "1700.05"
type input "19.843"
type input "1700.03"
type input "19.842"
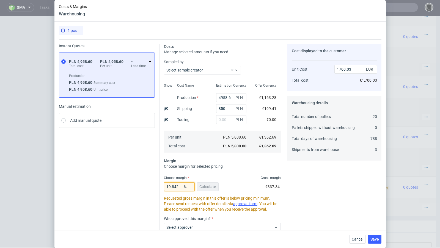
type input "1700.01"
type input "19.841"
type input "1699.98"
type input "19.842"
type input "1700.01"
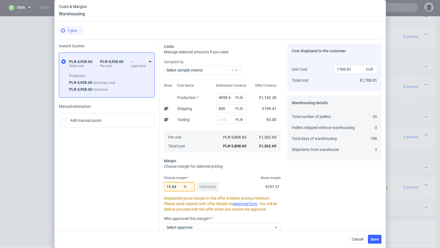
type input "19.841"
type input "1699.98"
type input "19.8411"
type input "1699.99"
type input "19.8416"
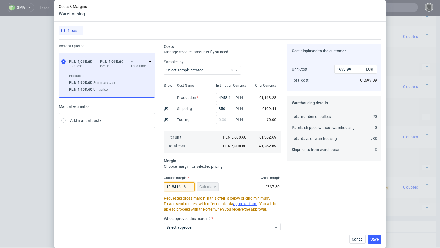
type input "1700"
type input "19.8416"
click at [147, 186] on div "Instant Quotes PLN 4,958.60 Total cost PLN 4,958.60 Per unit - Lead time Produc…" at bounding box center [109, 163] width 101 height 238
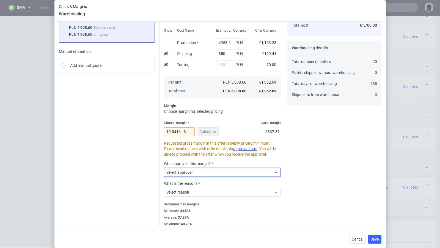
click at [200, 172] on span "Select approver" at bounding box center [221, 173] width 108 height 6
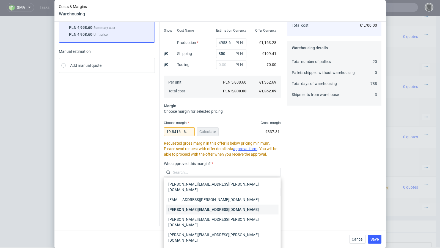
scroll to position [21, 0]
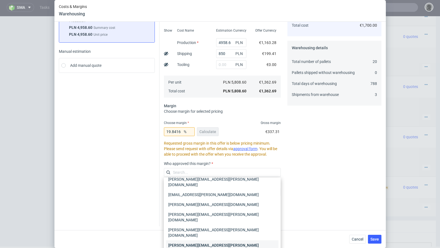
click at [197, 241] on div "[PERSON_NAME][EMAIL_ADDRESS][PERSON_NAME][DOMAIN_NAME]" at bounding box center [222, 248] width 113 height 15
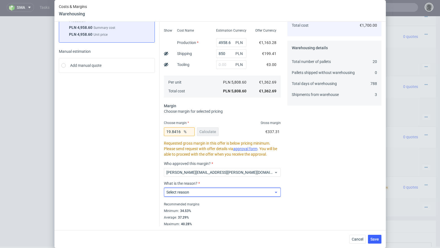
click at [200, 193] on span "Select reason" at bounding box center [221, 193] width 108 height 6
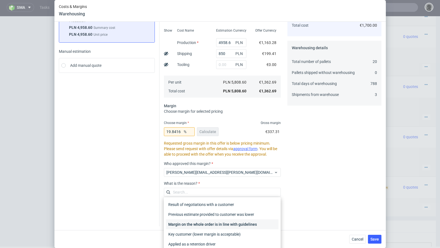
click at [200, 222] on div "Margin on the whole order is in line with guidelines" at bounding box center [222, 225] width 113 height 10
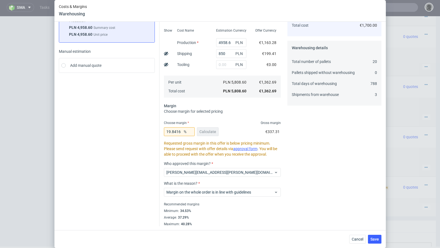
click at [322, 175] on div "Cost displayed to the customer Unit Cost Total cost 1700 EUR €1,700.00 Warehous…" at bounding box center [335, 108] width 94 height 238
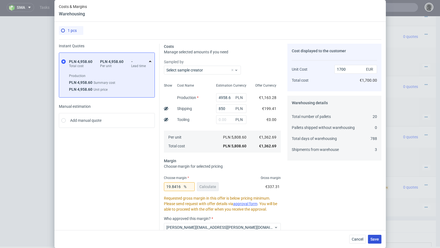
click at [374, 240] on span "Save" at bounding box center [375, 240] width 9 height 4
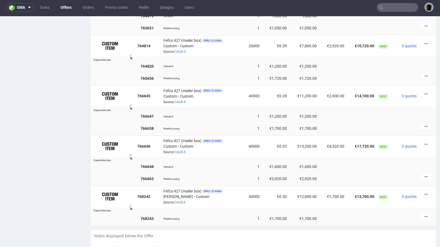
scroll to position [441, 0]
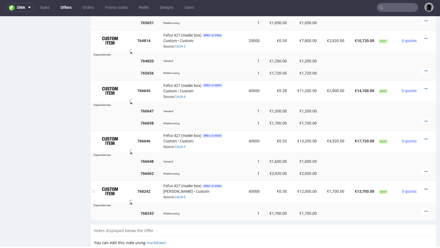
click at [425, 187] on icon at bounding box center [426, 189] width 3 height 4
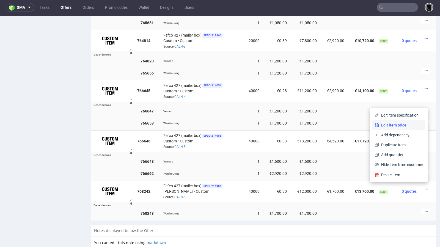
click at [404, 127] on span "Edit item price" at bounding box center [401, 125] width 44 height 6
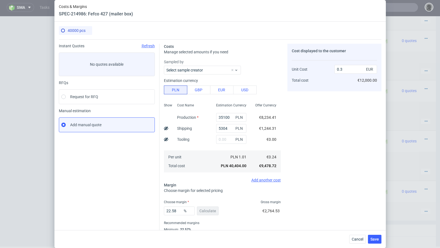
click at [162, 128] on div "Costs Manage selected amounts if you need Sampled by Select sample creator Esti…" at bounding box center [271, 142] width 222 height 206
click at [169, 128] on div "Show" at bounding box center [168, 137] width 9 height 73
click at [166, 128] on use at bounding box center [166, 129] width 4 height 4
type input "0.27"
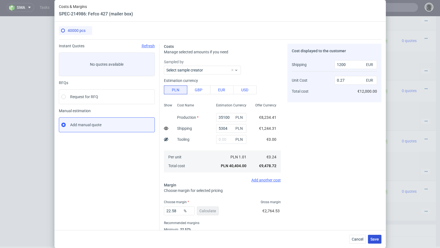
click at [376, 243] on button "Save" at bounding box center [374, 239] width 13 height 9
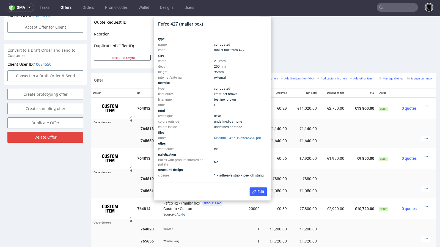
scroll to position [272, 0]
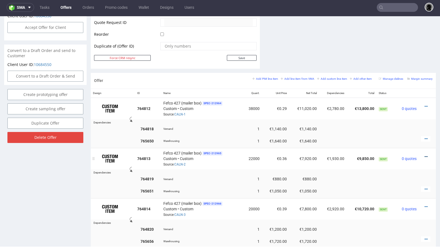
click at [425, 155] on icon at bounding box center [426, 157] width 3 height 4
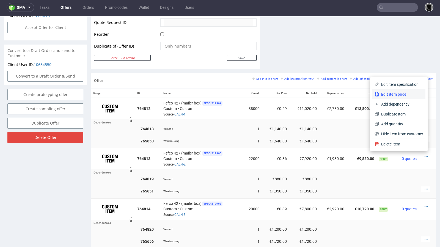
click at [397, 94] on span "Edit item price" at bounding box center [401, 95] width 44 height 6
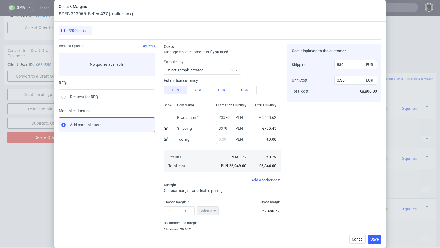
scroll to position [19, 0]
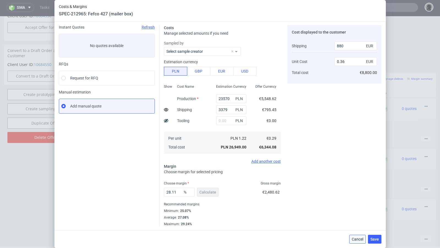
click at [357, 239] on span "Cancel" at bounding box center [358, 240] width 12 height 4
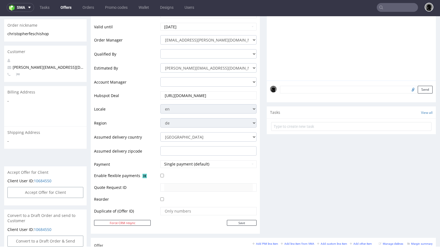
scroll to position [0, 0]
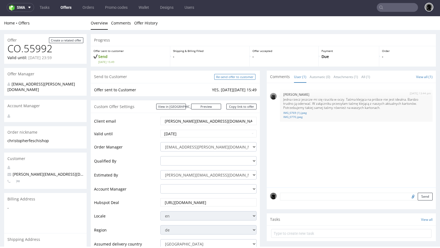
click at [226, 78] on input "Re-send offer to customer" at bounding box center [234, 77] width 41 height 6
type input "In progress..."
click at [229, 106] on link "Copy link to offer" at bounding box center [242, 107] width 30 height 6
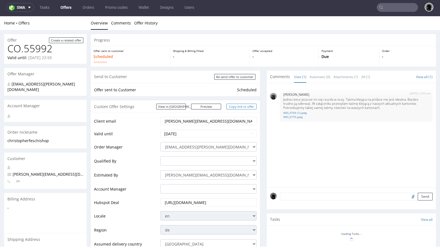
click at [239, 107] on link "Copy link to offer" at bounding box center [242, 107] width 30 height 6
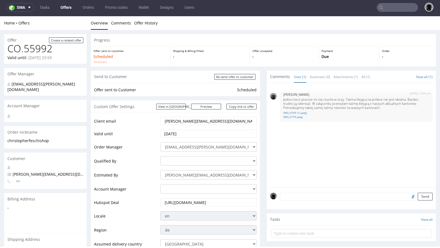
click at [67, 9] on link "Offers" at bounding box center [66, 7] width 18 height 9
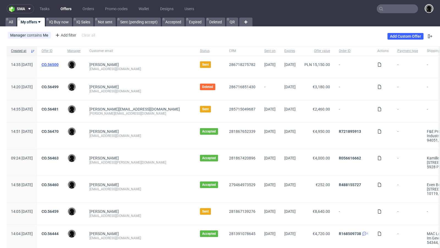
click at [59, 66] on link "CO.56500" at bounding box center [50, 64] width 17 height 4
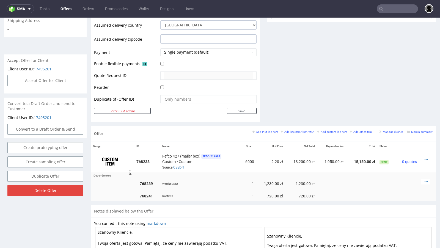
scroll to position [243, 0]
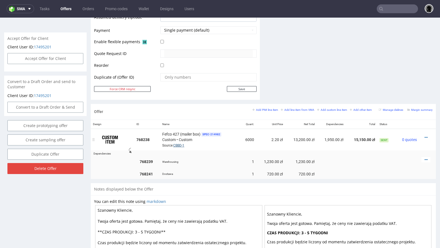
click at [180, 144] on link "CBBD-1" at bounding box center [178, 146] width 11 height 4
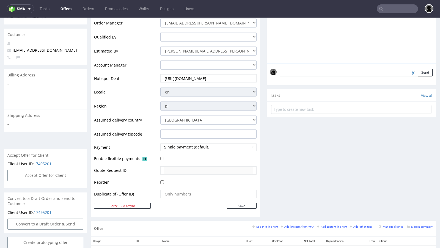
scroll to position [0, 0]
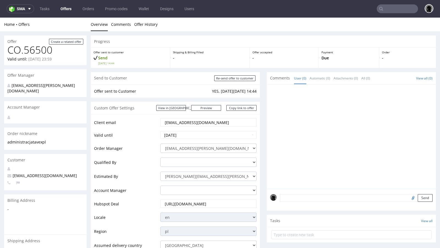
click at [321, 201] on textarea at bounding box center [356, 198] width 153 height 8
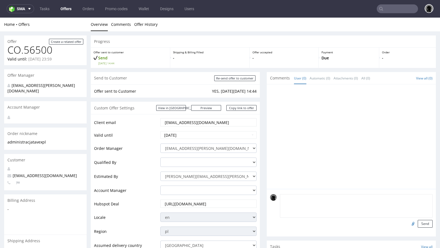
paste textarea "Oraz bardzo proszę o zwrócenie uwagi na: Wytłoczone otwory, z mocnym klejem i d…"
type textarea "Oraz bardzo proszę o zwrócenie uwagi na: Wytłoczone otwory, z mocnym klejem i d…"
click at [422, 224] on button "Send" at bounding box center [425, 224] width 15 height 8
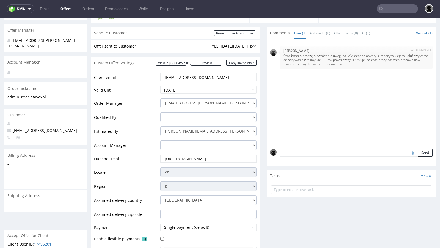
scroll to position [0, 0]
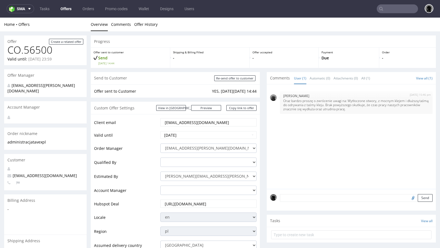
click at [65, 11] on link "Offers" at bounding box center [66, 8] width 18 height 9
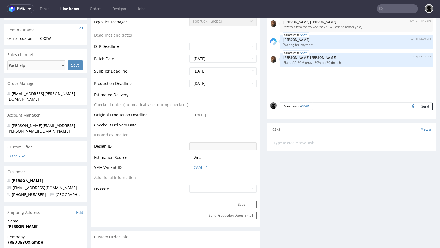
type input "8200"
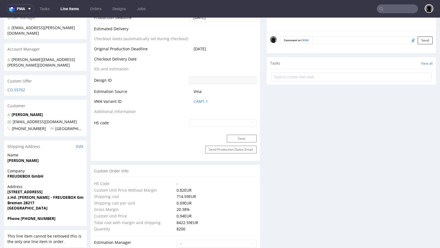
scroll to position [255, 0]
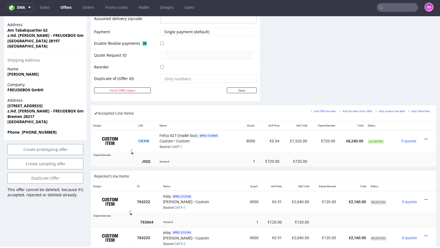
scroll to position [253, 0]
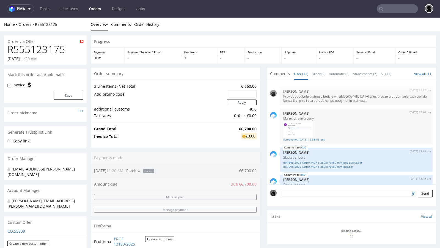
scroll to position [168, 0]
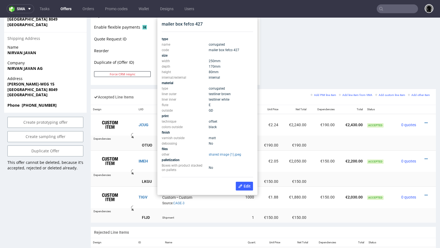
scroll to position [269, 0]
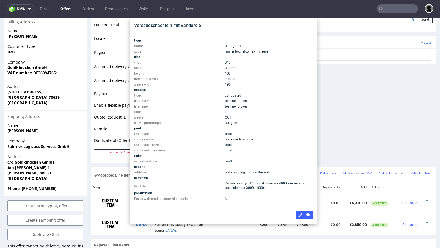
scroll to position [193, 0]
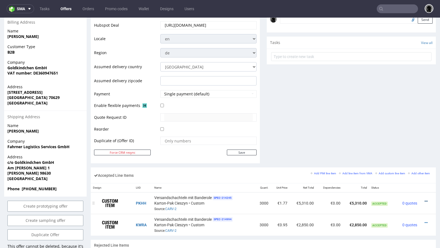
click at [425, 200] on icon at bounding box center [426, 202] width 3 height 4
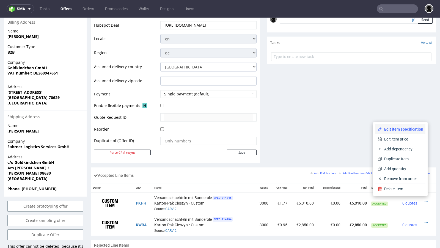
click at [406, 132] on span "Edit item specification" at bounding box center [402, 130] width 41 height 6
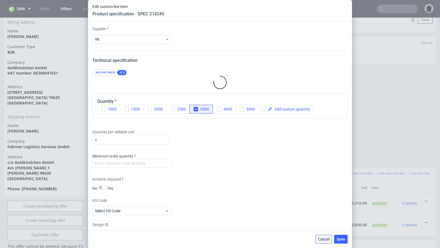
click at [325, 238] on span "Cancel" at bounding box center [324, 240] width 12 height 4
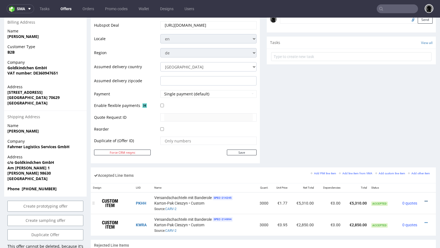
click at [425, 200] on icon at bounding box center [426, 202] width 3 height 4
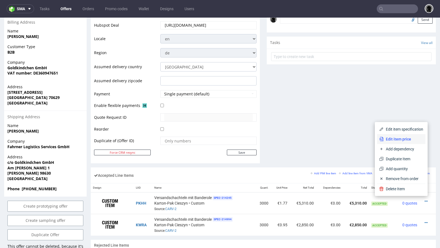
click at [398, 138] on span "Edit item price" at bounding box center [404, 140] width 40 height 6
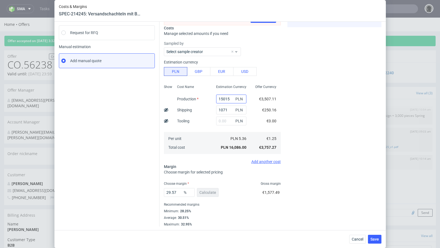
scroll to position [0, 0]
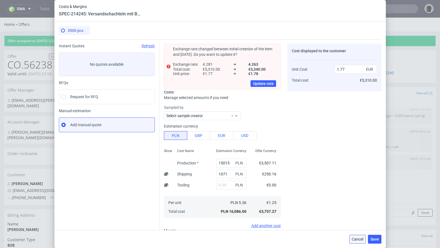
click at [356, 240] on span "Cancel" at bounding box center [358, 240] width 12 height 4
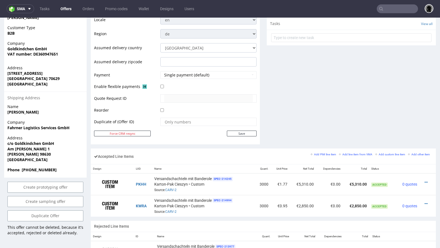
scroll to position [216, 0]
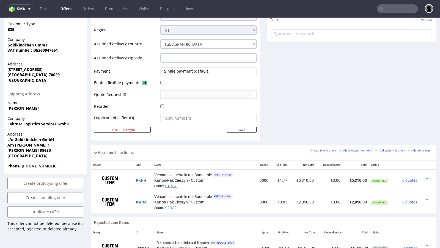
click at [173, 184] on link "CARV-2" at bounding box center [170, 186] width 11 height 4
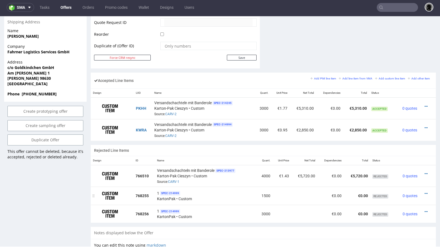
scroll to position [289, 0]
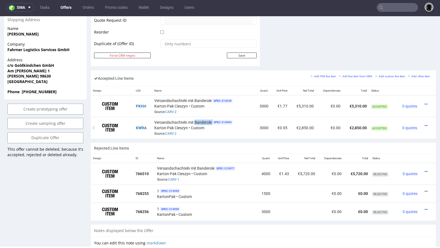
drag, startPoint x: 195, startPoint y: 119, endPoint x: 212, endPoint y: 118, distance: 17.4
click at [212, 119] on div "Versandschachteln mit Banderole SPEC- 214994 Karton-Pak Cieszyn • Custom Source…" at bounding box center [203, 127] width 98 height 17
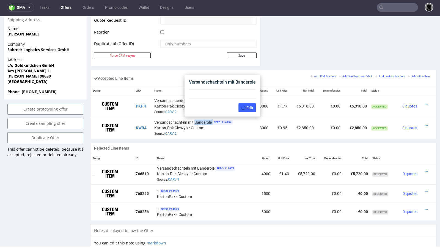
copy div "Banderole"
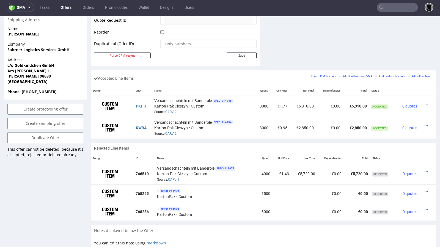
click at [425, 190] on icon at bounding box center [426, 192] width 3 height 4
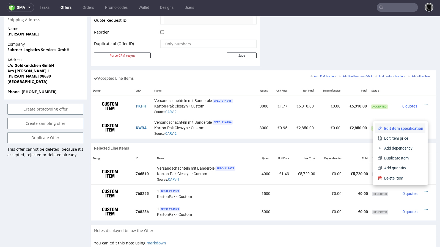
click at [398, 129] on span "Edit item specification" at bounding box center [402, 129] width 41 height 6
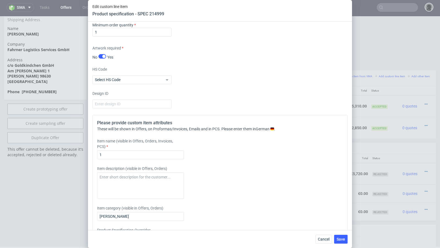
scroll to position [711, 0]
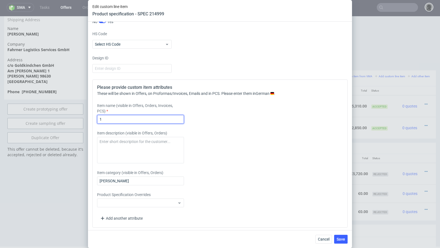
drag, startPoint x: 111, startPoint y: 115, endPoint x: 83, endPoint y: 113, distance: 27.9
click at [83, 113] on div "Edit custom line item Product specification - SPEC 214999 Supplier Custom Custo…" at bounding box center [220, 124] width 440 height 248
paste input "Banderole"
click at [126, 119] on input "Banderole 1" at bounding box center [140, 119] width 87 height 9
type input "Banderole"
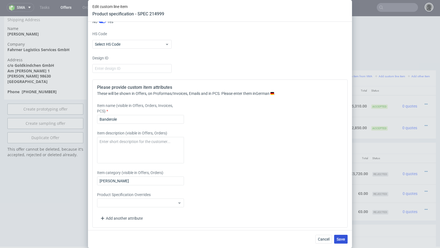
click at [341, 242] on button "Save" at bounding box center [340, 239] width 13 height 9
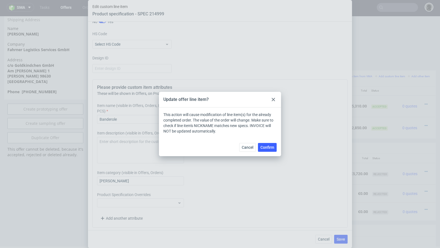
click at [278, 150] on div "Cancel Confirm" at bounding box center [220, 147] width 122 height 18
click at [271, 148] on span "Confirm" at bounding box center [268, 148] width 14 height 4
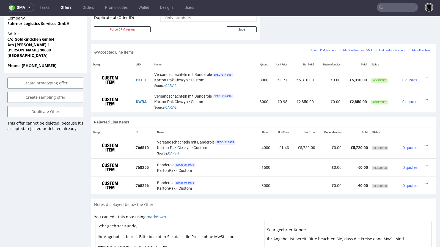
scroll to position [322, 0]
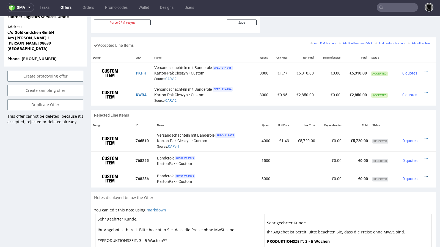
click at [425, 175] on icon at bounding box center [426, 177] width 3 height 4
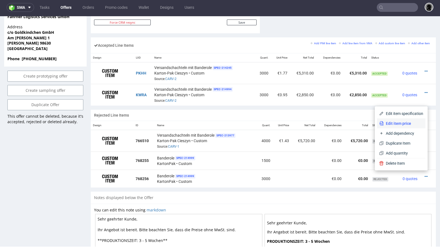
click at [394, 119] on li "Edit item price" at bounding box center [401, 124] width 48 height 10
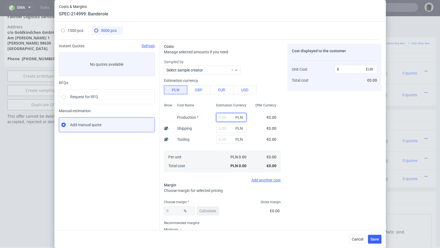
click at [227, 118] on input "text" at bounding box center [231, 117] width 30 height 9
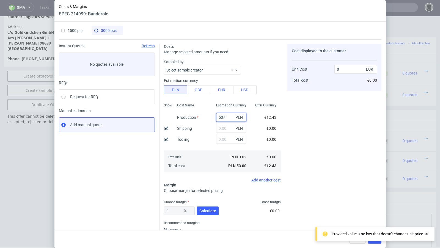
type input "5370"
type input "0.42"
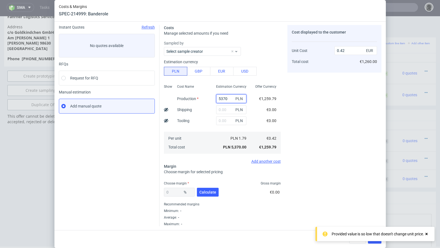
type input "5370"
click at [317, 248] on div "Cancel Save" at bounding box center [221, 239] width 332 height 18
click at [323, 210] on div "Cost displayed to the customer Unit Cost Total cost 0.42 EUR €1,260.00" at bounding box center [335, 126] width 94 height 202
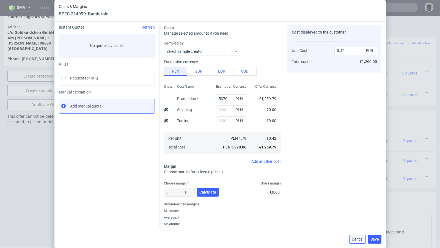
click at [356, 238] on span "Cancel" at bounding box center [358, 240] width 12 height 4
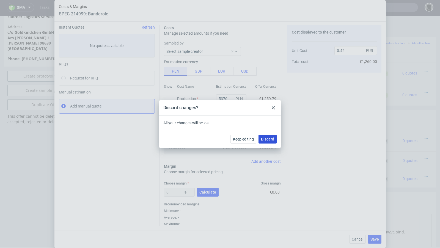
click at [268, 135] on button "Discard" at bounding box center [268, 139] width 18 height 9
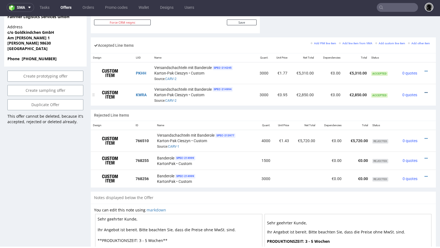
click at [425, 91] on icon at bounding box center [426, 93] width 3 height 4
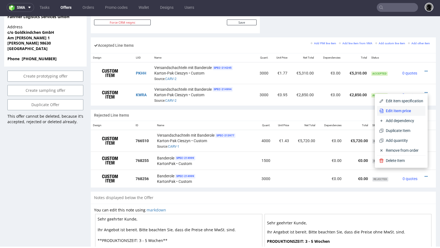
click at [394, 111] on span "Edit item price" at bounding box center [404, 111] width 40 height 6
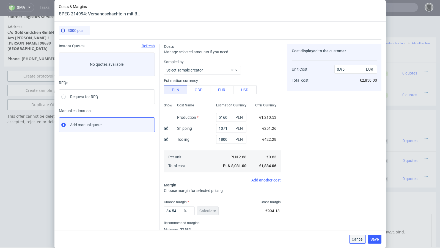
drag, startPoint x: 356, startPoint y: 240, endPoint x: 363, endPoint y: 193, distance: 47.3
click at [356, 240] on span "Cancel" at bounding box center [358, 240] width 12 height 4
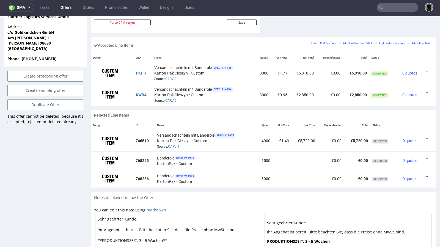
click at [425, 175] on icon at bounding box center [426, 177] width 3 height 4
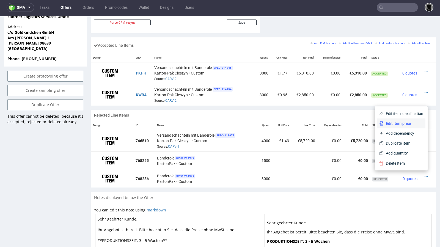
click at [404, 125] on span "Edit item price" at bounding box center [404, 124] width 40 height 6
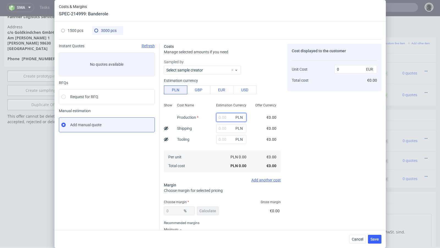
click at [222, 118] on input "text" at bounding box center [231, 117] width 30 height 9
paste input "Banderole"
type input "Banderole"
click at [229, 119] on input "Banderole" at bounding box center [231, 117] width 30 height 9
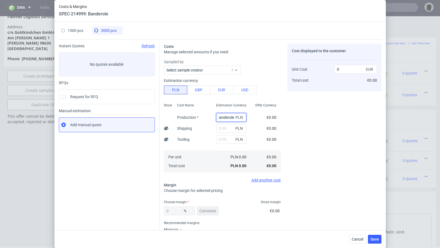
click at [229, 119] on input "Banderole" at bounding box center [231, 117] width 30 height 9
type input "5370"
type input "0.42"
type input "5370"
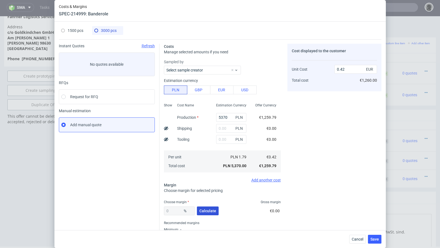
click at [209, 215] on button "Calculate" at bounding box center [208, 211] width 22 height 9
type input "37.82"
type input "0.68"
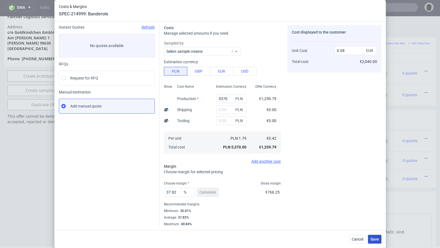
click at [375, 241] on span "Save" at bounding box center [375, 240] width 9 height 4
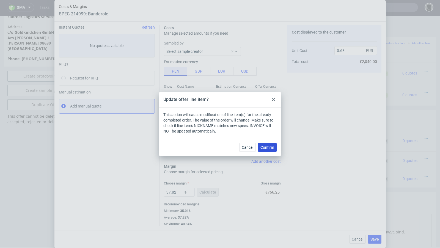
click at [275, 149] on button "Confirm" at bounding box center [267, 147] width 19 height 9
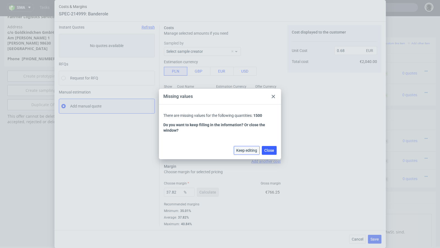
click at [245, 149] on span "Keep editing" at bounding box center [246, 151] width 21 height 4
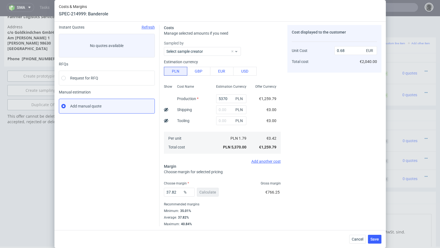
click at [200, 192] on div "37.82 % Calculate" at bounding box center [192, 193] width 56 height 15
click at [375, 241] on span "Save" at bounding box center [375, 240] width 9 height 4
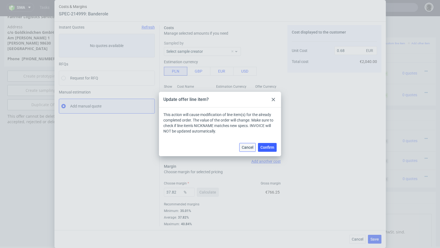
click at [251, 146] on span "Cancel" at bounding box center [248, 148] width 12 height 4
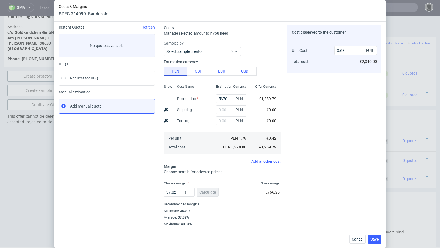
click at [210, 189] on div "37.82 % Calculate" at bounding box center [192, 193] width 56 height 15
click at [179, 190] on input "37.82" at bounding box center [179, 192] width 31 height 9
type input "37"
type input "0.67"
type input "3"
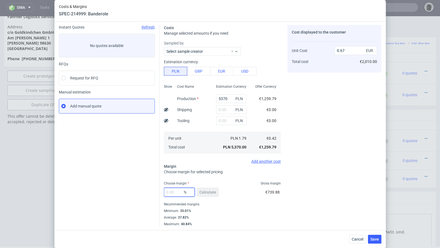
type input "0"
type input "0.42"
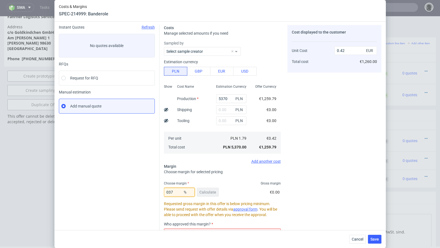
type input "37"
type input "0.67"
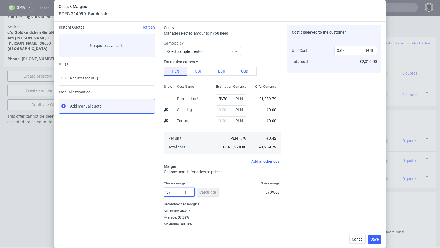
type input "37"
click at [156, 192] on div "Instant Quotes Refresh No quotes available RFQs Request for RFQ Manual estimati…" at bounding box center [109, 126] width 101 height 202
click at [204, 195] on div "37 % Calculate" at bounding box center [192, 193] width 56 height 15
click at [371, 238] on button "Save" at bounding box center [374, 239] width 13 height 9
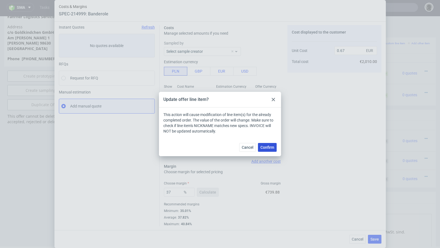
click at [270, 149] on span "Confirm" at bounding box center [268, 148] width 14 height 4
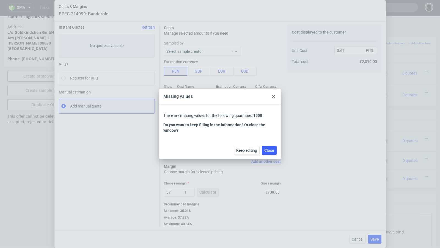
click at [274, 97] on icon at bounding box center [273, 96] width 3 height 3
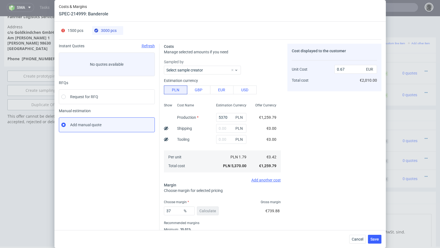
scroll to position [2, 0]
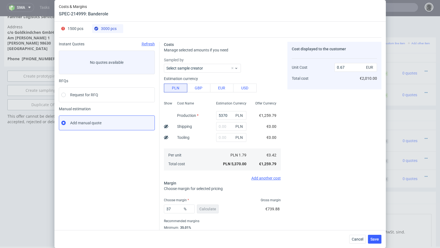
click at [73, 32] on div "1500 pcs" at bounding box center [72, 28] width 22 height 9
type input "0"
click at [219, 111] on input "text" at bounding box center [231, 115] width 30 height 9
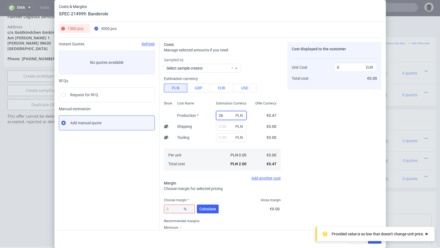
type input "268"
type input "0.04"
type input "2685"
type input "0.42"
type input "2685"
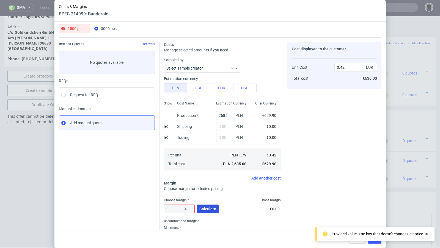
click at [208, 206] on button "Calculate" at bounding box center [208, 209] width 22 height 9
type input "42.43"
type input "0.73"
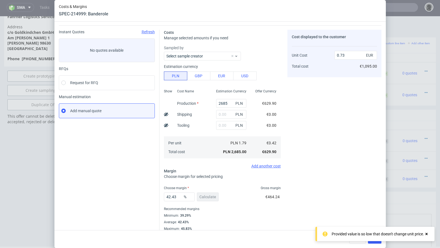
scroll to position [19, 0]
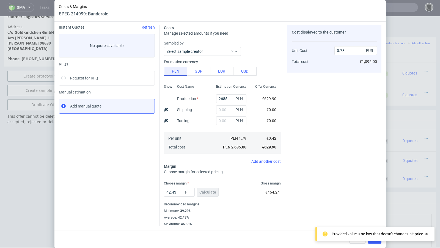
click at [430, 235] on div "Provided value is so low that doesn't change unit price." at bounding box center [375, 234] width 119 height 14
click at [428, 235] on div "Provided value is so low that doesn't change unit price." at bounding box center [380, 234] width 97 height 8
click at [371, 240] on button "Save" at bounding box center [374, 239] width 13 height 9
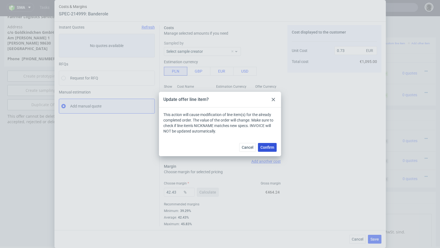
click at [273, 148] on span "Confirm" at bounding box center [268, 148] width 14 height 4
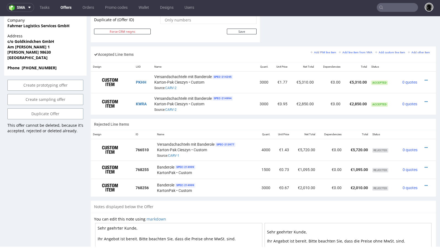
scroll to position [314, 0]
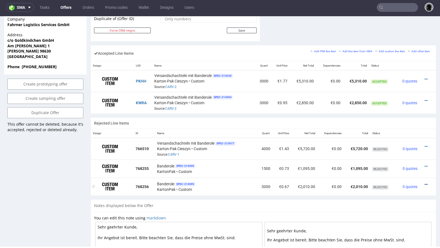
click at [425, 183] on icon at bounding box center [426, 185] width 3 height 4
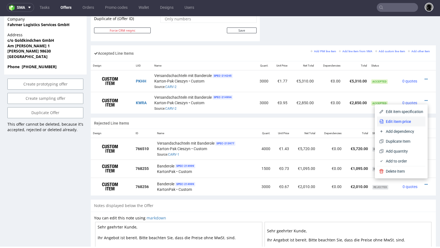
click at [391, 123] on span "Edit item price" at bounding box center [404, 122] width 40 height 6
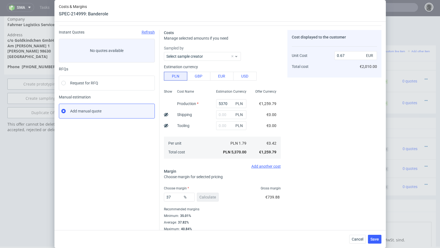
scroll to position [19, 0]
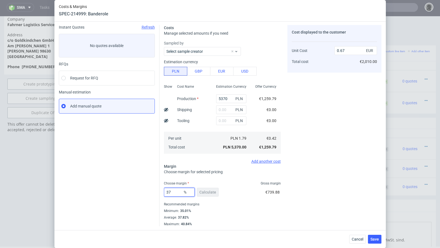
click at [177, 192] on input "37" at bounding box center [179, 192] width 31 height 9
type input "35"
type input "0.65"
type input "35.9"
type input "0.66"
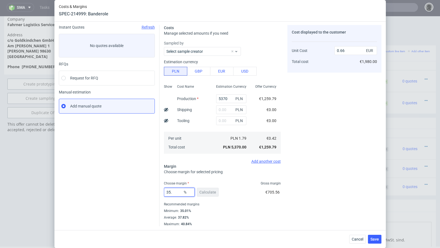
type input "35.7"
type input "0.65"
type input "35.9"
type input "0.66"
type input "35.8"
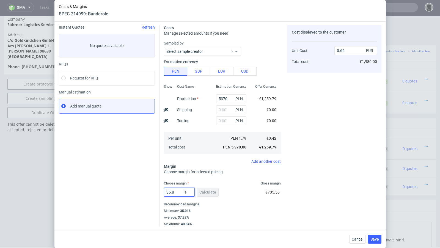
type input "0.65"
type input "35.89"
type input "0.66"
type input "35.88"
type input "0.65"
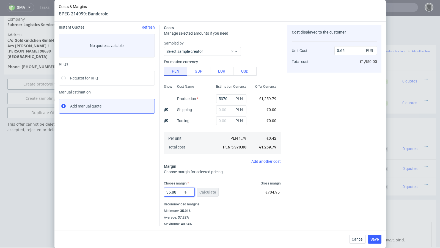
type input "35.88"
click at [285, 218] on div "Costs Manage selected amounts if you need Sampled by Select sample creator Esti…" at bounding box center [271, 124] width 222 height 206
click at [377, 239] on span "Save" at bounding box center [375, 240] width 9 height 4
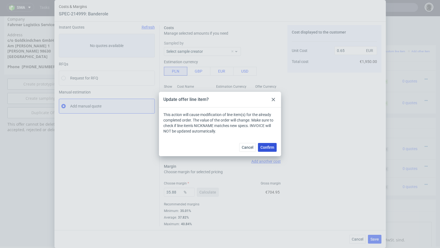
click at [266, 146] on span "Confirm" at bounding box center [268, 148] width 14 height 4
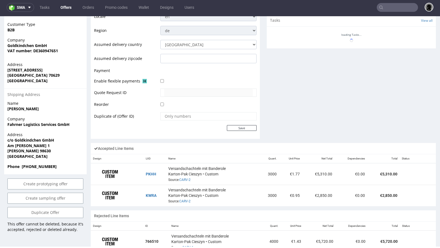
scroll to position [309, 0]
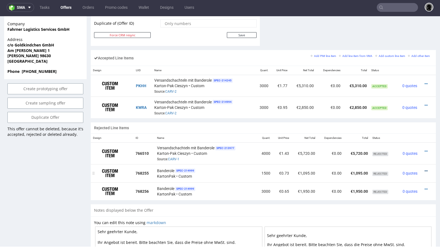
click at [425, 169] on icon at bounding box center [426, 171] width 3 height 4
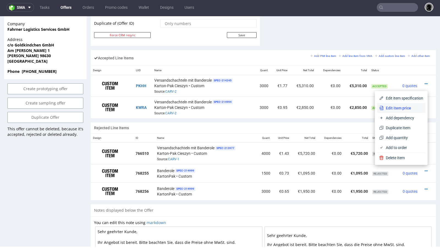
click at [393, 110] on span "Edit item price" at bounding box center [404, 108] width 40 height 6
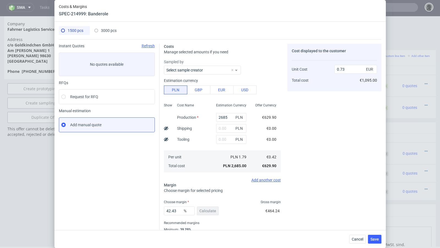
scroll to position [19, 0]
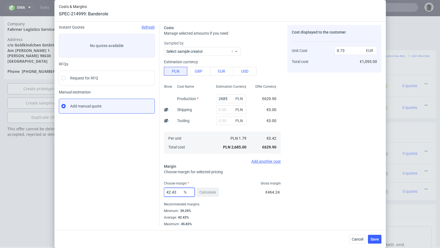
drag, startPoint x: 180, startPoint y: 193, endPoint x: 136, endPoint y: 181, distance: 46.1
click at [136, 181] on div "Instant Quotes Refresh No quotes available RFQs Request for RFQ Manual estimati…" at bounding box center [220, 124] width 323 height 206
type input "39"
type input "0.69"
type input "39.6"
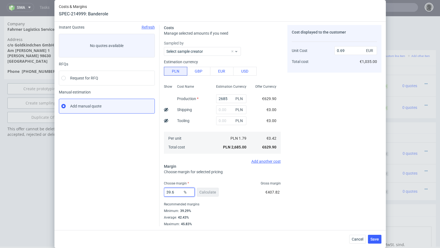
type input "0.7"
type input "39.5"
type input "0.69"
type input "39.6"
type input "0.7"
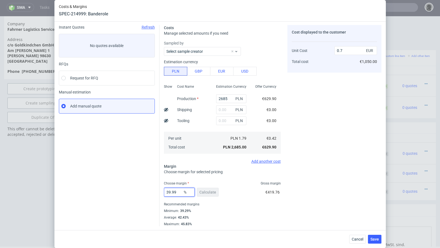
drag, startPoint x: 177, startPoint y: 192, endPoint x: 154, endPoint y: 191, distance: 22.9
click at [154, 191] on div "Instant Quotes Refresh No quotes available RFQs Request for RFQ Manual estimati…" at bounding box center [220, 124] width 323 height 206
type input "41"
type input "0.71"
type input "40"
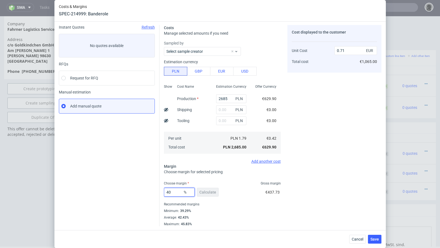
type input "0.7"
type input "40.6"
type input "0.71"
type input "40.4"
type input "0.7"
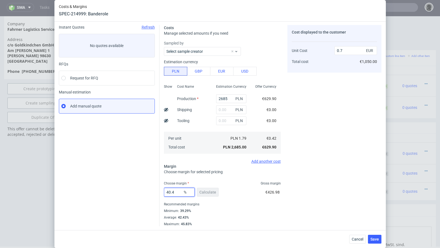
type input "40.44"
type input "0.71"
type input "40.43"
type input "0.7"
type input "40.44"
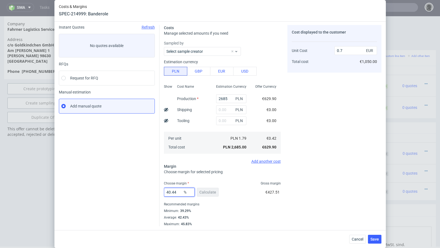
type input "0.71"
type input "40.43"
type input "0.7"
type input "40.43"
click at [118, 186] on div "Instant Quotes Refresh No quotes available RFQs Request for RFQ Manual estimati…" at bounding box center [109, 126] width 101 height 202
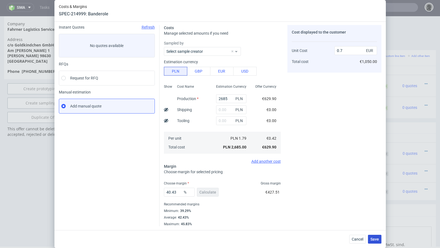
click at [377, 238] on span "Save" at bounding box center [375, 240] width 9 height 4
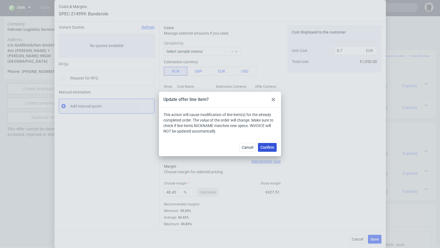
click at [273, 146] on span "Confirm" at bounding box center [268, 148] width 14 height 4
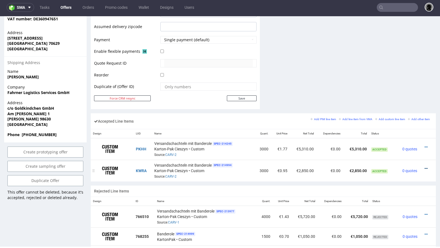
scroll to position [273, 0]
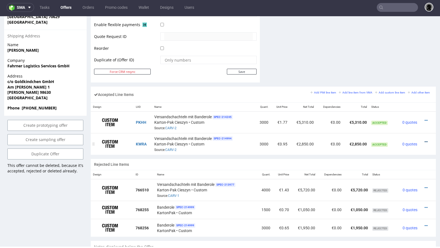
click at [425, 141] on icon at bounding box center [426, 142] width 3 height 4
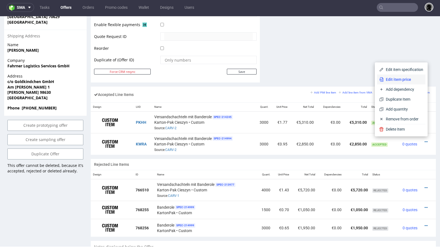
click at [388, 81] on span "Edit item price" at bounding box center [404, 80] width 40 height 6
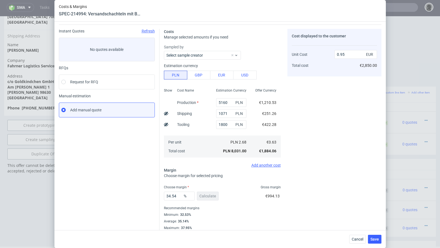
scroll to position [19, 0]
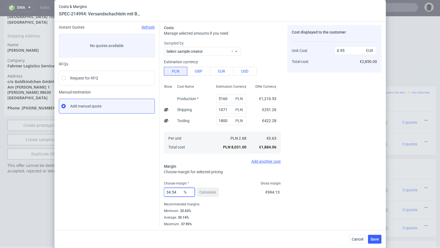
drag, startPoint x: 180, startPoint y: 193, endPoint x: 143, endPoint y: 188, distance: 37.3
click at [143, 188] on div "Instant Quotes Refresh No quotes available RFQs Request for RFQ Manual estimati…" at bounding box center [220, 124] width 323 height 206
type input "32"
type input "0.92"
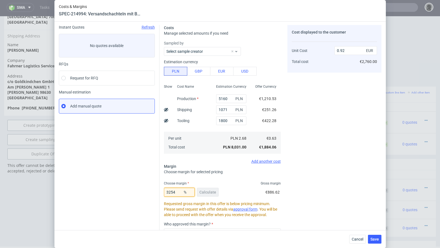
type input "325"
type input "-0.28"
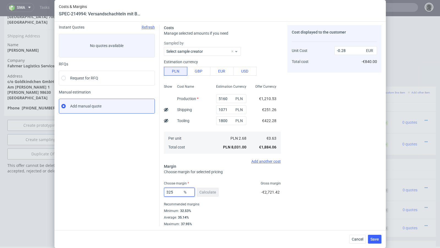
type input "3254"
type input "-0.02"
click at [171, 192] on input "3254" at bounding box center [179, 192] width 31 height 9
type input "32.54"
type input "0.93"
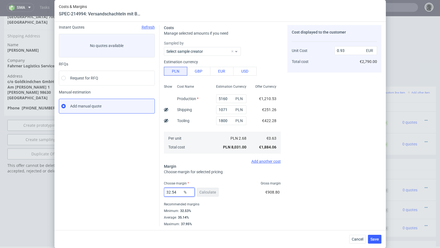
click at [181, 191] on input "32.54" at bounding box center [179, 192] width 31 height 9
drag, startPoint x: 179, startPoint y: 193, endPoint x: 154, endPoint y: 192, distance: 24.3
click at [154, 192] on div "Instant Quotes Refresh No quotes available RFQs Request for RFQ Manual estimati…" at bounding box center [220, 124] width 323 height 206
type input "33.3"
type input "0.94"
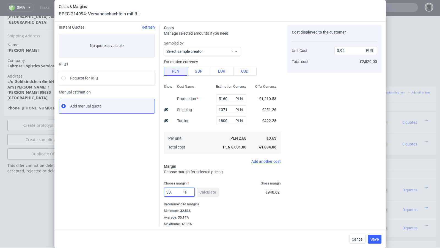
type input "33"
type input "0.93"
type input "33"
click at [369, 241] on button "Save" at bounding box center [374, 239] width 13 height 9
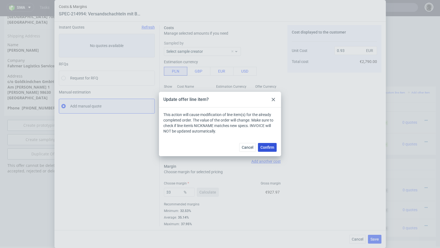
click at [268, 146] on span "Confirm" at bounding box center [268, 148] width 14 height 4
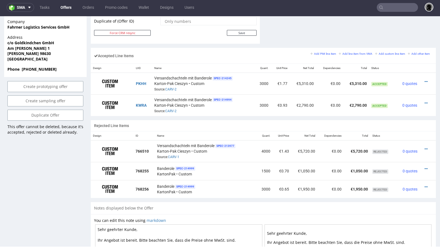
scroll to position [310, 0]
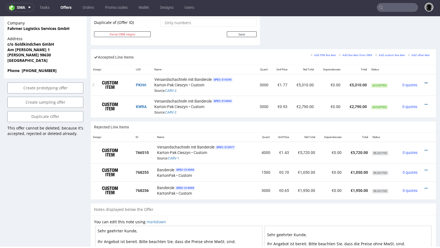
click at [425, 81] on icon at bounding box center [426, 83] width 3 height 4
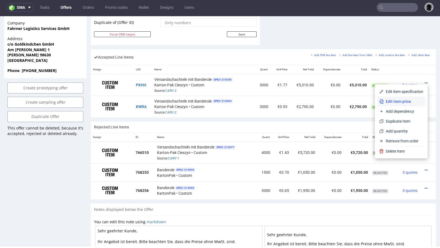
click at [402, 99] on span "Edit item price" at bounding box center [404, 102] width 40 height 6
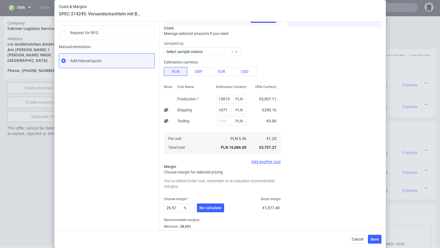
scroll to position [70, 0]
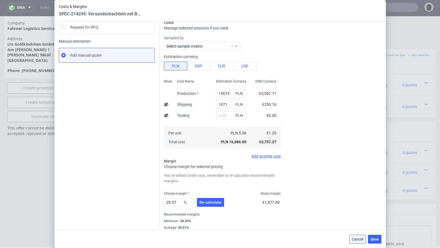
click at [360, 238] on span "Cancel" at bounding box center [358, 240] width 12 height 4
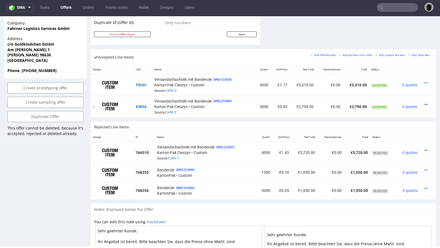
click at [425, 104] on icon at bounding box center [426, 105] width 3 height 4
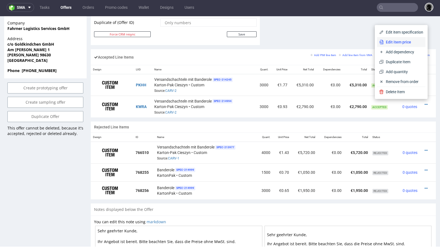
click at [394, 44] on span "Edit item price" at bounding box center [404, 42] width 40 height 6
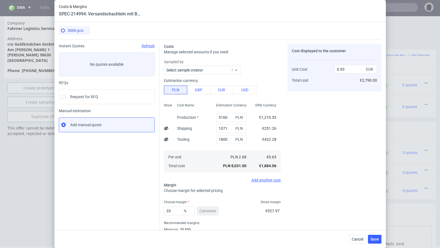
scroll to position [19, 0]
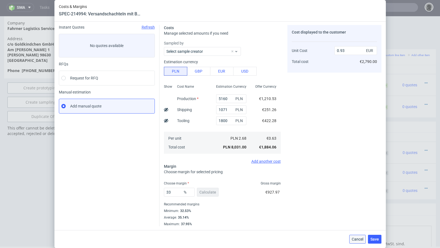
click at [357, 238] on span "Cancel" at bounding box center [358, 240] width 12 height 4
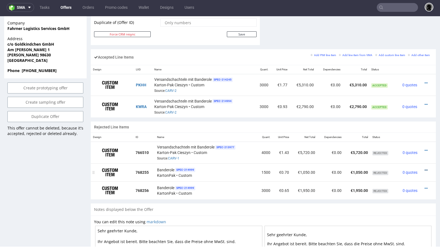
click at [425, 168] on icon at bounding box center [426, 170] width 3 height 4
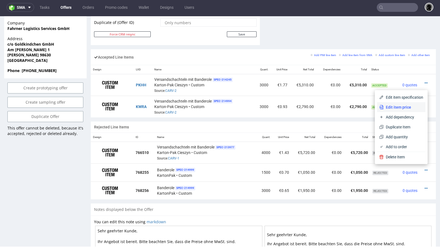
click at [397, 109] on span "Edit item price" at bounding box center [404, 108] width 40 height 6
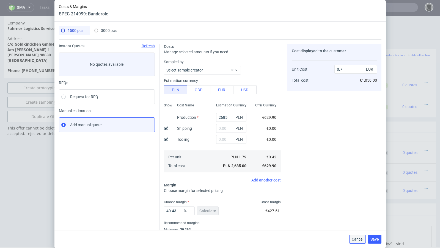
click at [360, 238] on span "Cancel" at bounding box center [358, 240] width 12 height 4
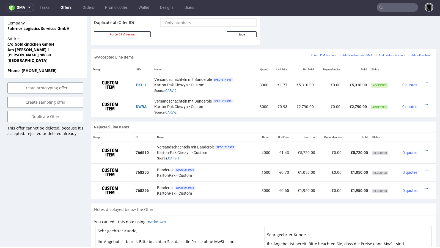
click at [425, 187] on icon at bounding box center [426, 189] width 3 height 4
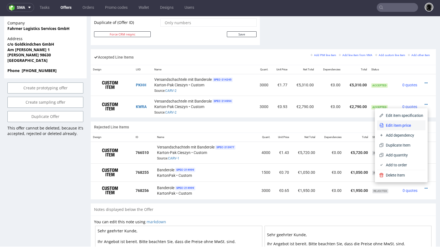
click at [399, 128] on span "Edit item price" at bounding box center [404, 126] width 40 height 6
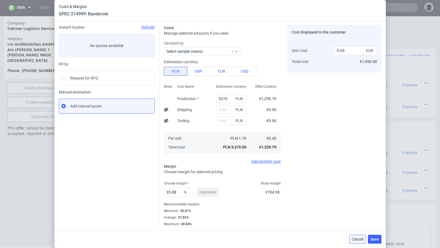
click at [356, 239] on span "Cancel" at bounding box center [358, 240] width 12 height 4
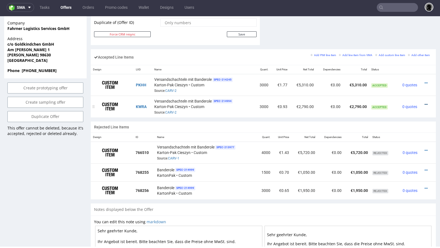
click at [425, 103] on icon at bounding box center [426, 105] width 3 height 4
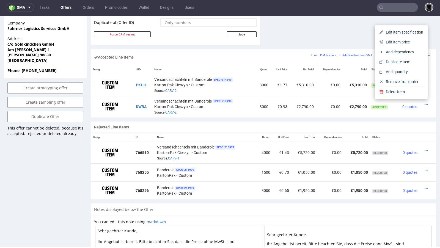
click at [353, 86] on td "€5,310.00" at bounding box center [356, 85] width 26 height 22
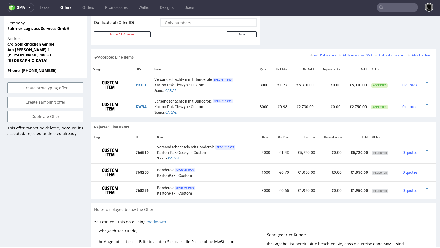
click at [425, 80] on div at bounding box center [426, 83] width 9 height 6
click at [422, 81] on div at bounding box center [426, 83] width 9 height 6
click at [425, 81] on icon at bounding box center [426, 83] width 3 height 4
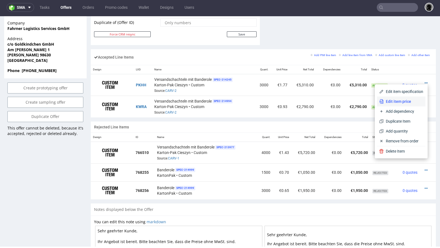
click at [401, 99] on span "Edit item price" at bounding box center [404, 102] width 40 height 6
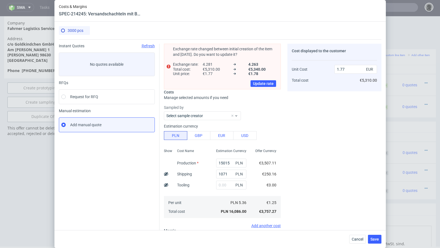
scroll to position [80, 0]
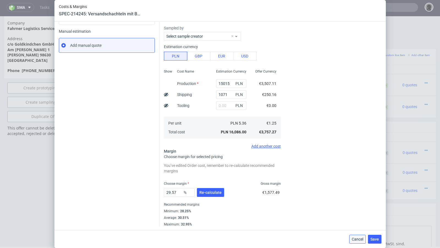
click at [358, 238] on span "Cancel" at bounding box center [358, 240] width 12 height 4
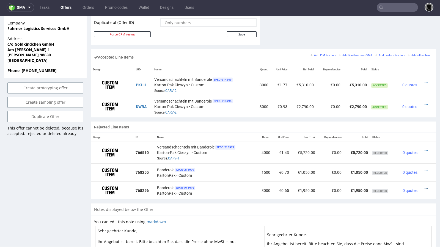
click at [425, 187] on icon at bounding box center [426, 189] width 3 height 4
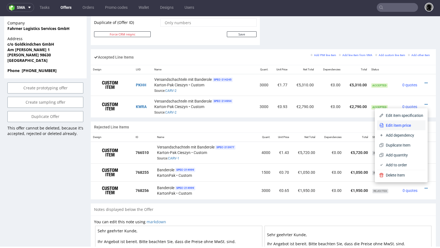
click at [393, 126] on span "Edit item price" at bounding box center [404, 126] width 40 height 6
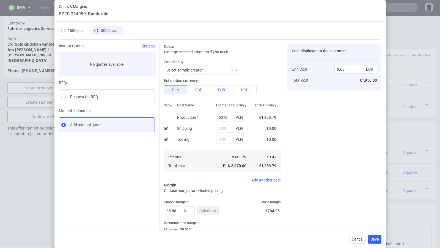
scroll to position [19, 0]
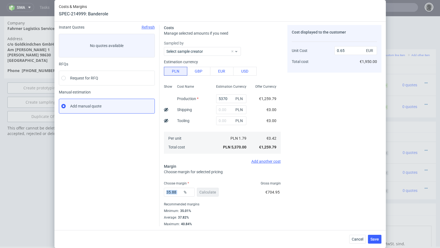
drag, startPoint x: 183, startPoint y: 193, endPoint x: 162, endPoint y: 191, distance: 20.8
click at [160, 191] on div "Costs Manage selected amounts if you need Sampled by Select sample creator Esti…" at bounding box center [271, 124] width 222 height 206
click at [177, 190] on input "35.88" at bounding box center [179, 192] width 31 height 9
drag, startPoint x: 180, startPoint y: 194, endPoint x: 152, endPoint y: 193, distance: 27.5
click at [152, 193] on div "Instant Quotes Refresh No quotes available RFQs Request for RFQ Manual estimati…" at bounding box center [220, 124] width 323 height 206
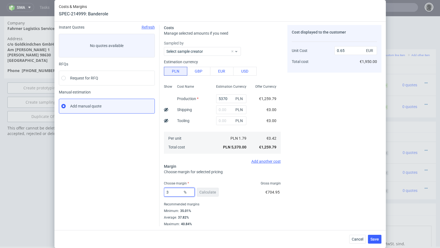
type input "30"
type input "0.6"
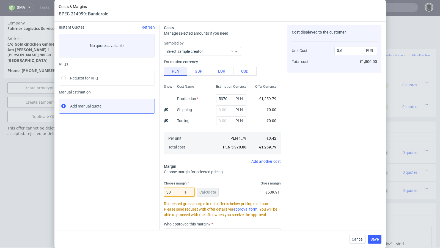
type input "3"
type input "28"
type input "0.58"
type input "26"
type input "0.57"
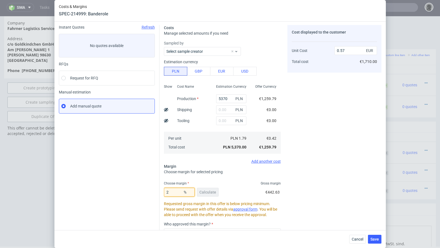
type input "25"
type input "0.56"
type input "24"
type input "0.55"
type input "24.4"
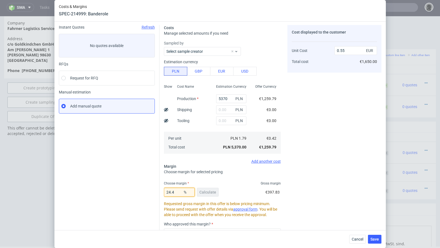
type input "0.56"
type input "24.3"
type input "0.55"
type input "24.35"
type input "0.56"
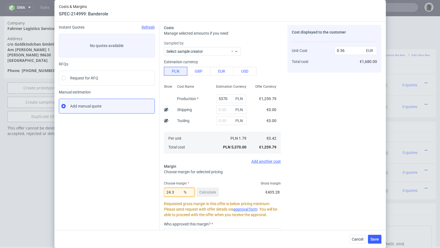
type input "24.33"
type input "0.55"
type input "24.33"
click at [149, 194] on div "Instant Quotes Refresh No quotes available RFQs Request for RFQ Manual estimati…" at bounding box center [109, 156] width 101 height 262
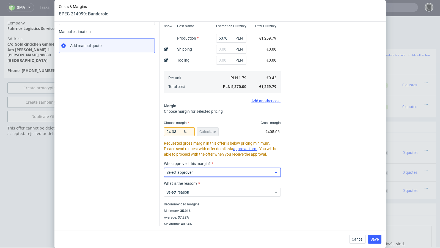
click at [189, 176] on div "Select approver" at bounding box center [222, 172] width 117 height 9
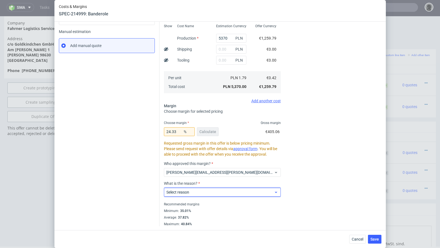
click at [201, 195] on div "Select reason" at bounding box center [222, 192] width 117 height 9
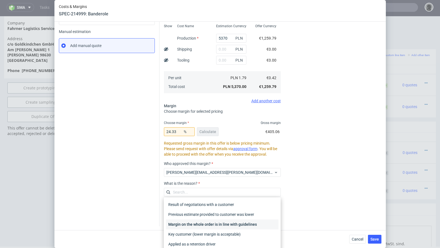
click at [200, 223] on div "Margin on the whole order is in line with guidelines" at bounding box center [222, 225] width 113 height 10
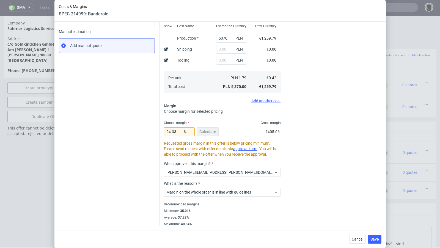
click at [288, 194] on div "Cost displayed to the customer Unit Cost Total cost 0.55 EUR €1,650.00" at bounding box center [335, 95] width 94 height 262
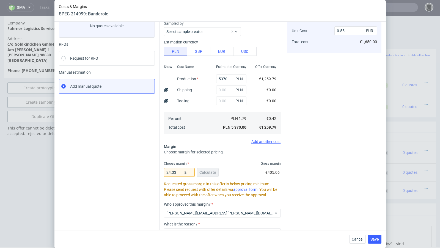
scroll to position [0, 0]
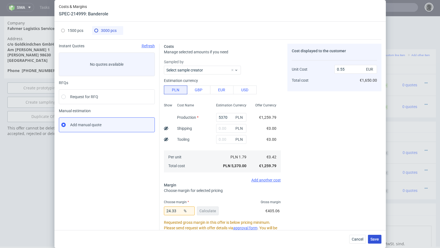
click at [377, 242] on button "Save" at bounding box center [374, 239] width 13 height 9
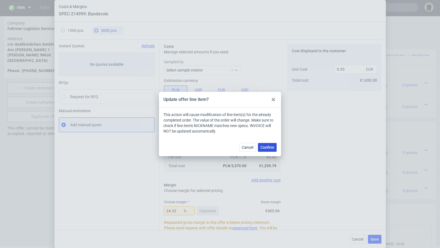
click at [269, 144] on button "Confirm" at bounding box center [267, 147] width 19 height 9
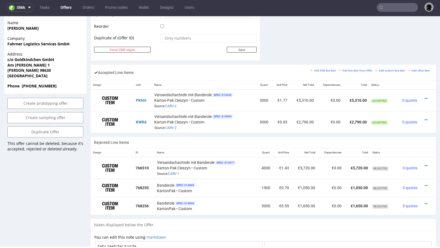
scroll to position [334, 0]
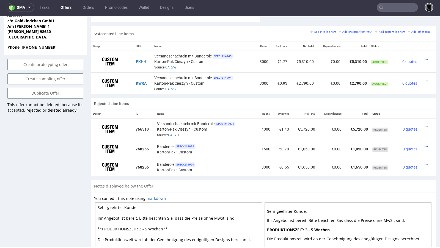
click at [425, 145] on icon at bounding box center [426, 147] width 3 height 4
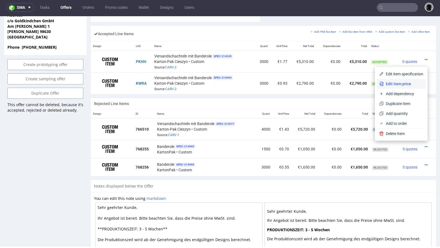
click at [405, 81] on li "Edit item price" at bounding box center [401, 84] width 48 height 10
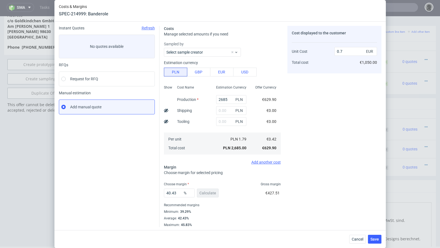
scroll to position [19, 0]
drag, startPoint x: 177, startPoint y: 196, endPoint x: 156, endPoint y: 192, distance: 21.6
click at [156, 192] on div "Instant Quotes Refresh No quotes available RFQs Request for RFQ Manual estimati…" at bounding box center [220, 124] width 323 height 206
type input "30"
type input "0.6"
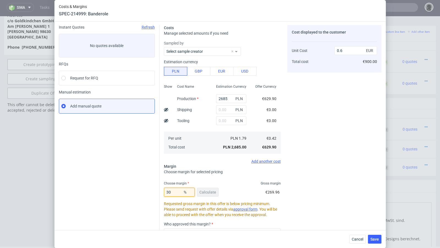
type input "3"
type input "28"
type input "0.58"
type input "25"
type input "0.56"
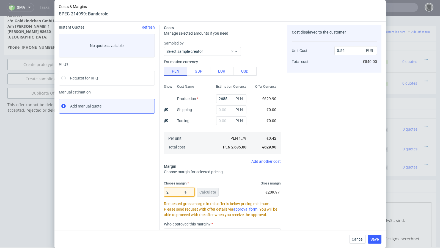
type input "26"
type input "0.57"
type input "25"
type input "0.56"
type input "25.9"
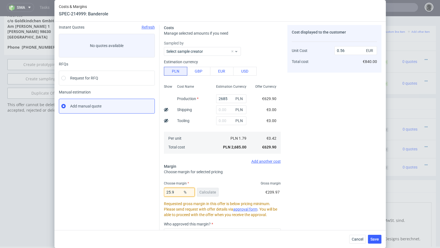
type input "0.57"
type input "25.6"
type input "0.56"
type input "2"
type input "0.43"
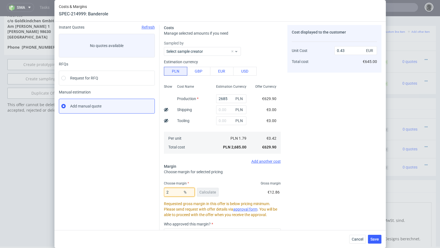
type input "26"
type input "0.57"
type input "24"
type input "0.55"
type input "22"
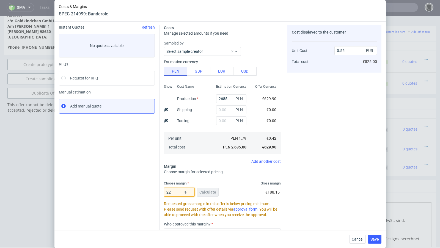
type input "0.54"
type input "21"
type input "0.53"
type input "22"
type input "0.54"
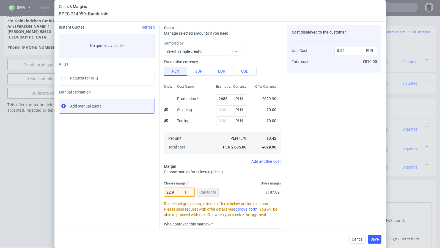
type input "22.99"
type input "0.55"
type input "22.94"
type input "0.54"
type input "22.94"
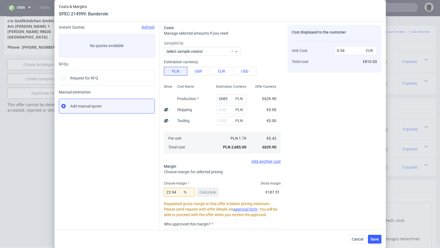
click at [125, 183] on div "Instant Quotes Refresh No quotes available RFQs Request for RFQ Manual estimati…" at bounding box center [109, 156] width 101 height 262
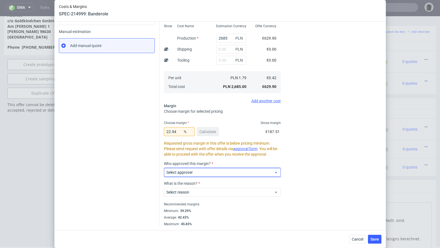
click at [191, 176] on div "Select approver" at bounding box center [222, 172] width 117 height 9
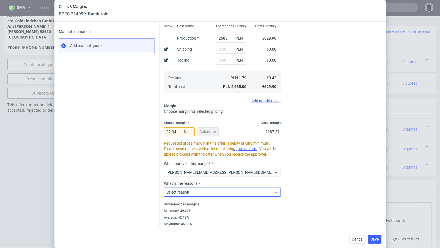
click at [195, 194] on span "Select reason" at bounding box center [221, 193] width 108 height 6
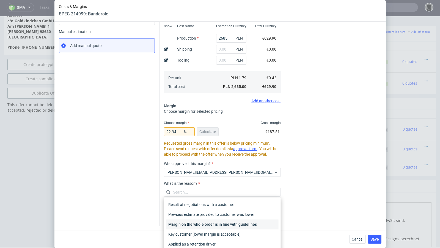
click at [202, 221] on div "Margin on the whole order is in line with guidelines" at bounding box center [222, 225] width 113 height 10
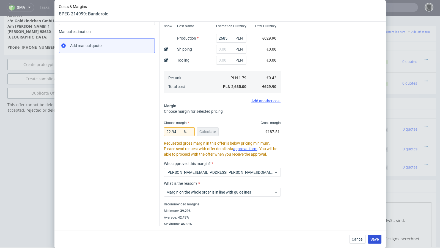
click at [380, 240] on button "Save" at bounding box center [374, 239] width 13 height 9
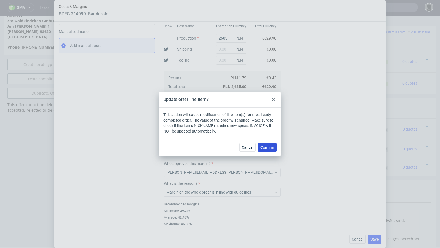
click at [269, 151] on button "Confirm" at bounding box center [267, 147] width 19 height 9
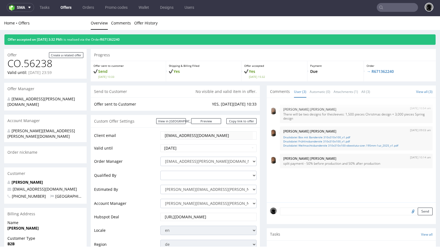
scroll to position [0, 0]
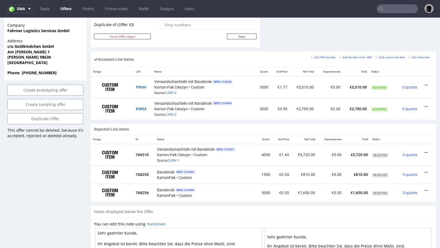
scroll to position [1, 0]
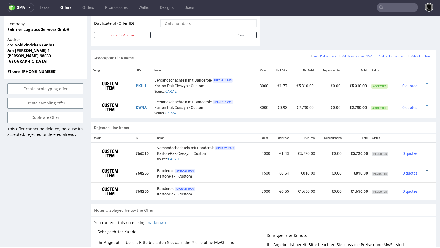
click at [425, 169] on icon at bounding box center [426, 171] width 3 height 4
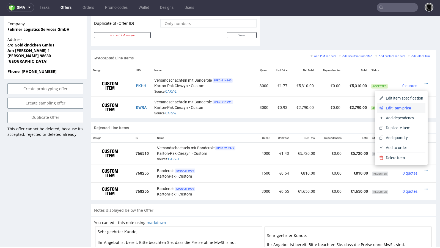
click at [397, 110] on span "Edit item price" at bounding box center [404, 108] width 40 height 6
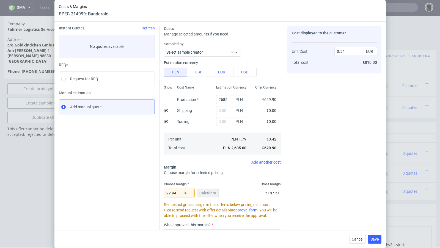
scroll to position [23, 0]
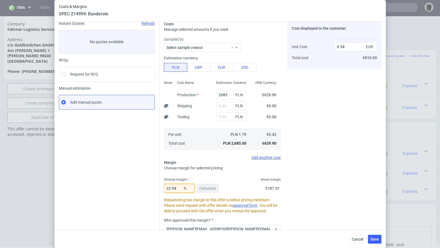
drag, startPoint x: 179, startPoint y: 188, endPoint x: 162, endPoint y: 188, distance: 17.3
click at [162, 188] on div "Costs Manage selected amounts if you need Sampled by Select sample creator Esti…" at bounding box center [271, 150] width 222 height 266
type input "25"
type input "0.56"
type input "29"
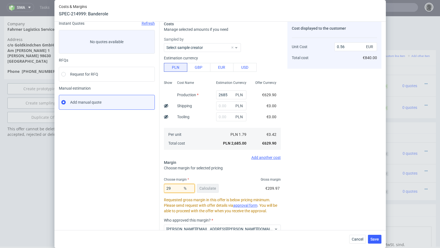
type input "0.59"
type input "27"
type input "0.58"
drag, startPoint x: 180, startPoint y: 189, endPoint x: 169, endPoint y: 188, distance: 11.3
click at [169, 188] on input "27.99" at bounding box center [179, 188] width 31 height 9
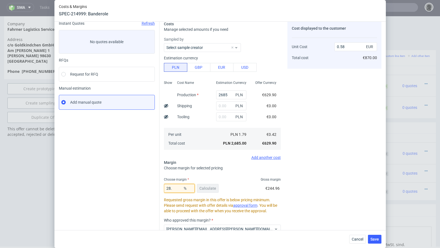
type input "28.6"
type input "0.59"
type input "28.2"
type input "0.58"
type input "28.24"
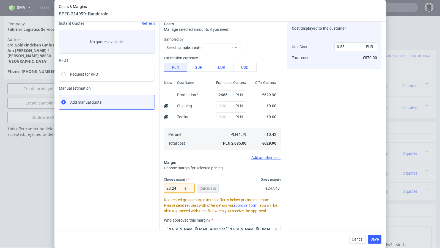
type input "0.59"
type input "28.21"
type input "0.58"
type input "28.21"
click at [161, 184] on div "Costs Manage selected amounts if you need Sampled by Select sample creator Esti…" at bounding box center [271, 150] width 222 height 266
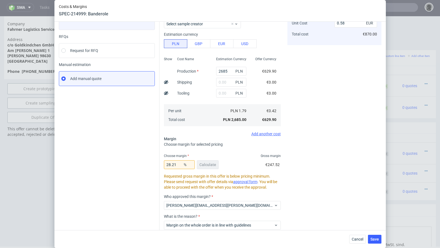
scroll to position [79, 0]
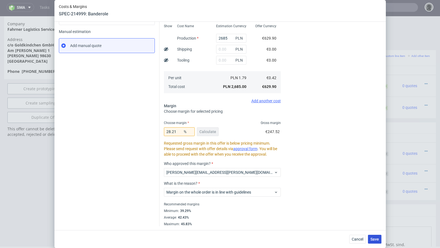
click at [372, 239] on span "Save" at bounding box center [375, 240] width 9 height 4
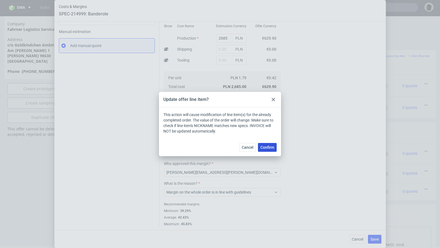
click at [266, 145] on button "Confirm" at bounding box center [267, 147] width 19 height 9
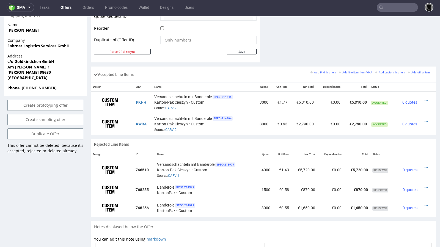
scroll to position [293, 0]
click at [425, 203] on icon at bounding box center [426, 205] width 3 height 4
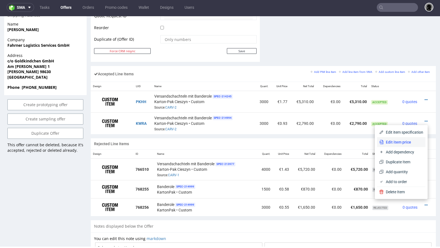
click at [405, 143] on span "Edit item price" at bounding box center [404, 143] width 40 height 6
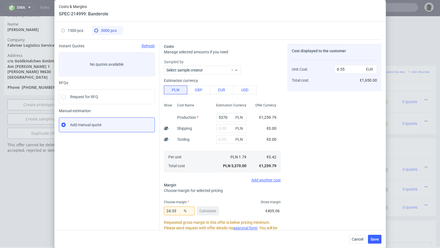
scroll to position [79, 0]
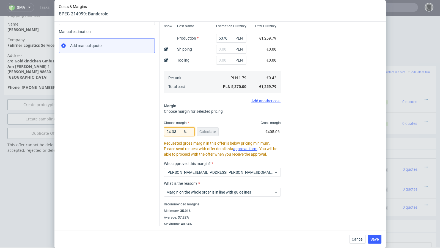
click at [181, 132] on input "24.33" at bounding box center [179, 131] width 31 height 9
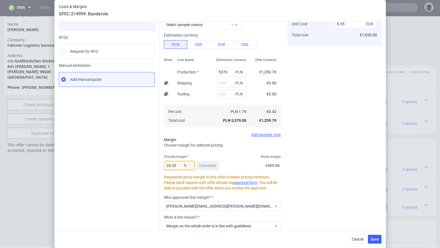
scroll to position [43, 0]
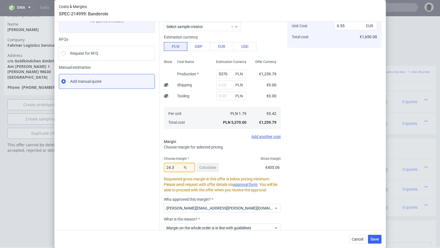
type input "24.34"
type input "0.56"
type input "24.34"
click at [353, 238] on span "Cancel" at bounding box center [358, 240] width 12 height 4
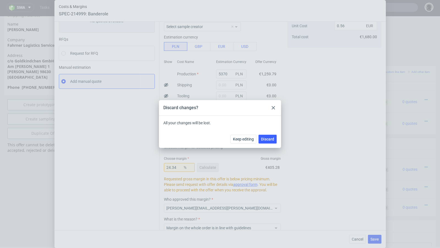
click at [268, 132] on div "Keep editing Discard" at bounding box center [220, 139] width 122 height 18
click at [269, 136] on button "Discard" at bounding box center [268, 139] width 18 height 9
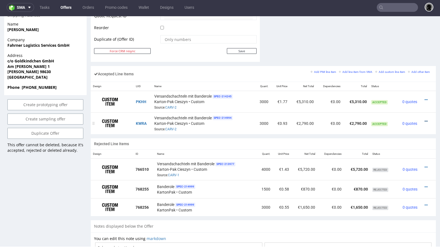
click at [425, 119] on icon at bounding box center [426, 121] width 3 height 4
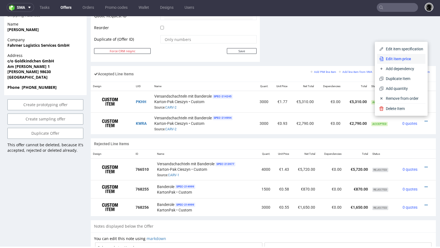
click at [394, 63] on li "Edit item price" at bounding box center [401, 59] width 48 height 10
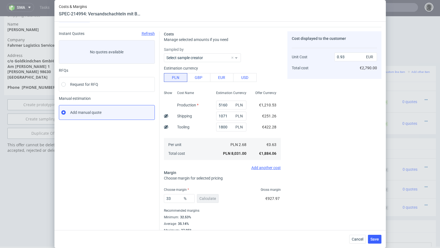
scroll to position [19, 0]
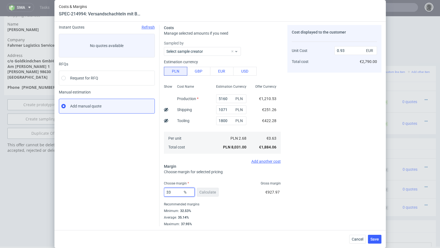
click at [176, 193] on input "33" at bounding box center [179, 192] width 31 height 9
type input "33.4"
type input "0.94"
type input "33.1"
type input "0.93"
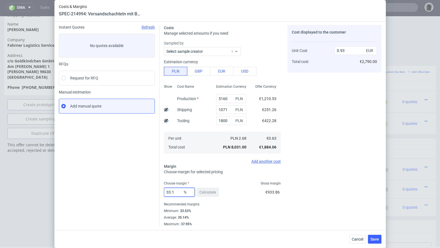
type input "33.17"
type input "0.94"
type input "33.15"
type input "0.93"
type input "33.15"
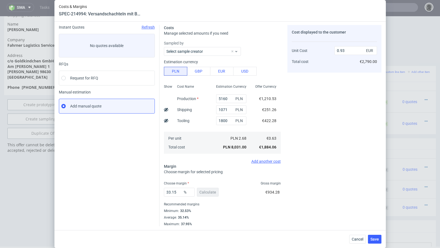
click at [232, 196] on div "33.15 % Calculate €934.28" at bounding box center [222, 193] width 117 height 15
click at [376, 239] on span "Save" at bounding box center [375, 240] width 9 height 4
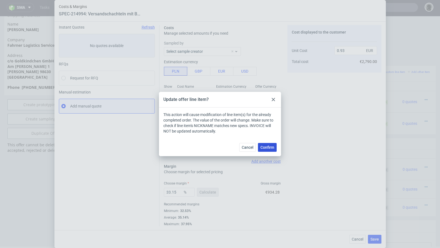
click at [275, 150] on button "Confirm" at bounding box center [267, 147] width 19 height 9
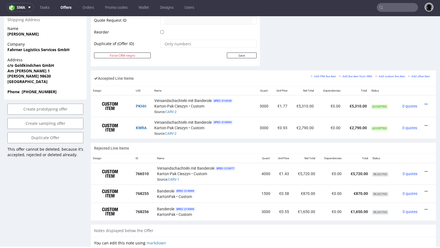
scroll to position [291, 0]
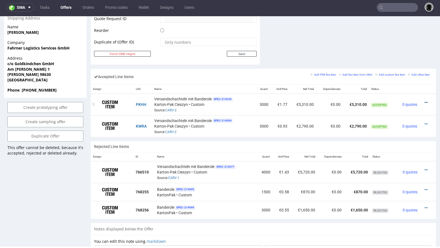
click at [425, 101] on icon at bounding box center [426, 103] width 3 height 4
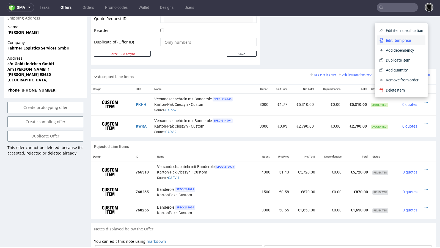
click at [390, 41] on span "Edit item price" at bounding box center [404, 41] width 40 height 6
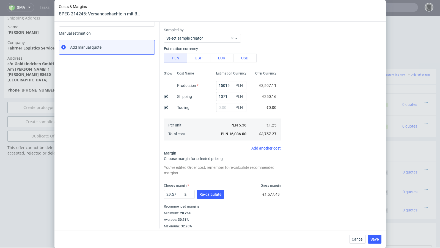
scroll to position [80, 0]
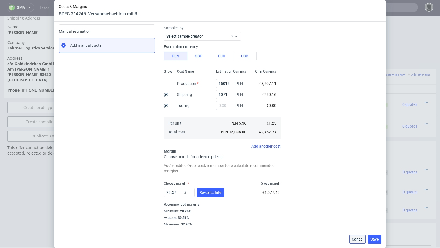
click at [352, 237] on button "Cancel" at bounding box center [358, 239] width 17 height 9
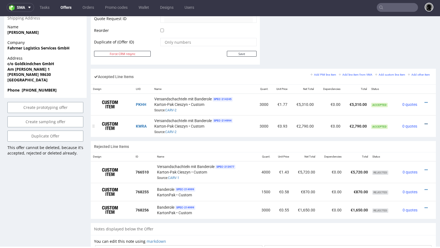
click at [425, 122] on icon at bounding box center [426, 124] width 3 height 4
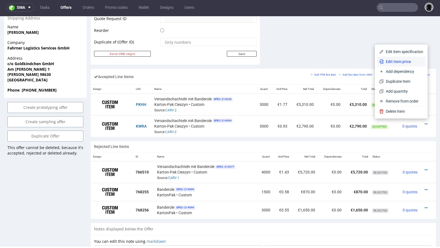
click at [396, 64] on span "Edit item price" at bounding box center [404, 62] width 40 height 6
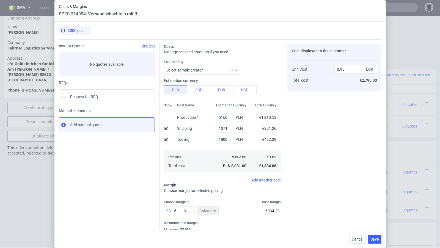
scroll to position [19, 0]
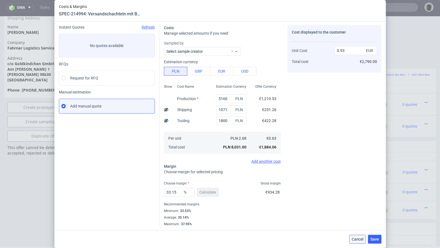
click at [353, 238] on span "Cancel" at bounding box center [358, 240] width 12 height 4
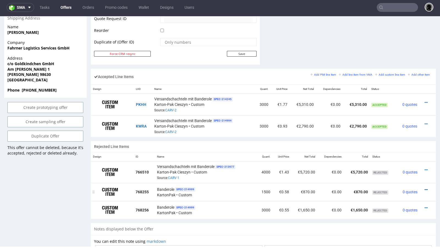
click at [425, 188] on icon at bounding box center [426, 190] width 3 height 4
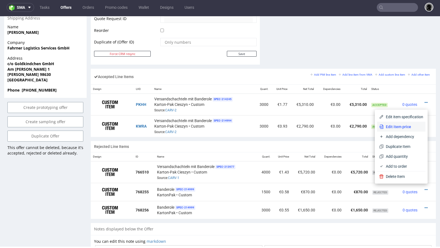
click at [403, 123] on li "Edit item price" at bounding box center [401, 127] width 48 height 10
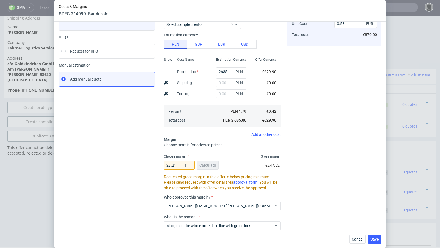
scroll to position [79, 0]
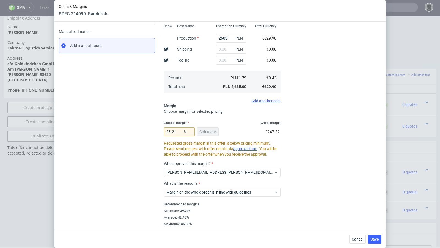
click at [354, 234] on div "Cancel Save" at bounding box center [221, 239] width 332 height 18
click at [356, 238] on span "Cancel" at bounding box center [358, 240] width 12 height 4
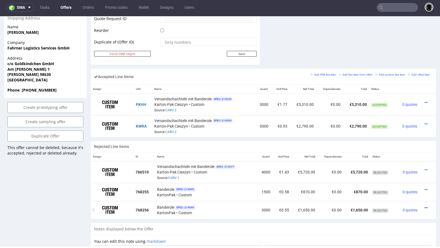
click at [425, 206] on icon at bounding box center [426, 208] width 3 height 4
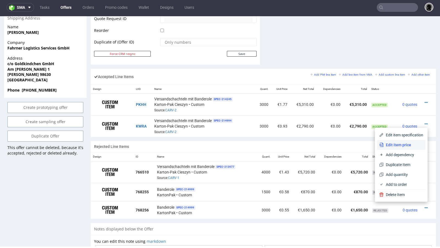
click at [407, 146] on span "Edit item price" at bounding box center [404, 145] width 40 height 6
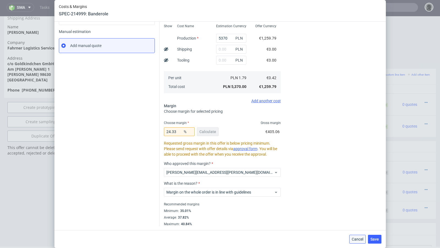
click at [358, 238] on span "Cancel" at bounding box center [358, 240] width 12 height 4
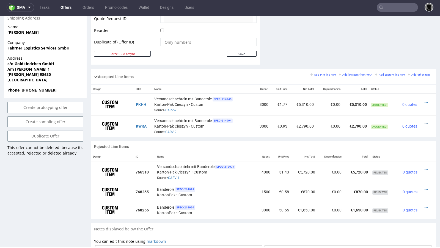
click at [425, 122] on icon at bounding box center [426, 124] width 3 height 4
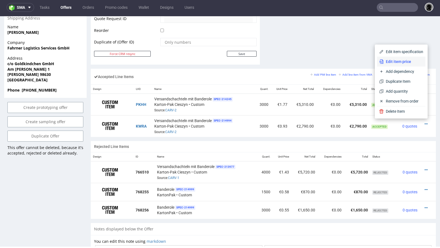
click at [395, 63] on span "Edit item price" at bounding box center [404, 62] width 40 height 6
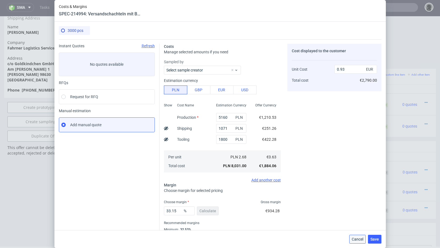
click at [364, 241] on span "Cancel" at bounding box center [358, 240] width 12 height 4
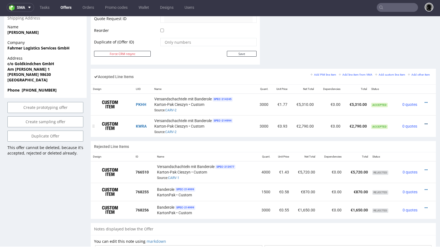
click at [425, 122] on icon at bounding box center [426, 124] width 3 height 4
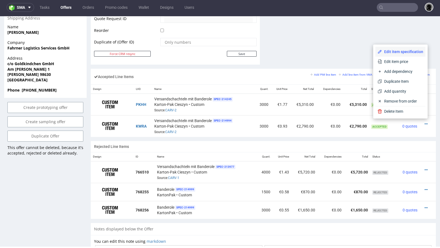
click at [394, 54] on span "Edit item specification" at bounding box center [402, 52] width 41 height 6
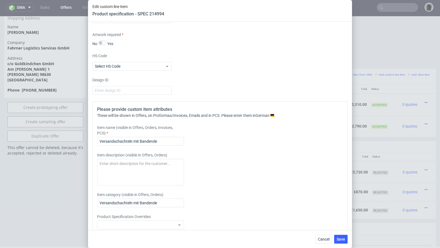
scroll to position [881, 0]
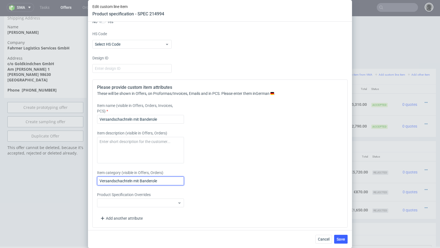
drag, startPoint x: 162, startPoint y: 181, endPoint x: 131, endPoint y: 178, distance: 30.8
click at [131, 178] on input "Versandschachteln mit Banderole" at bounding box center [140, 181] width 87 height 9
type input "Versandschachteln"
click at [340, 244] on div "Cancel Save" at bounding box center [220, 239] width 264 height 18
click at [342, 239] on span "Save" at bounding box center [341, 240] width 9 height 4
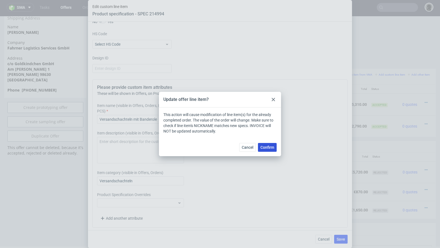
click at [266, 148] on span "Confirm" at bounding box center [268, 148] width 14 height 4
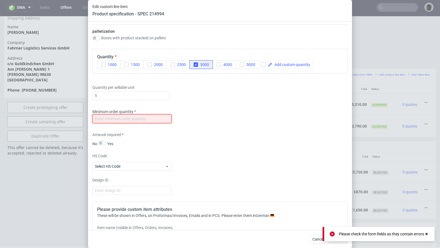
click at [145, 116] on input "number" at bounding box center [131, 119] width 79 height 9
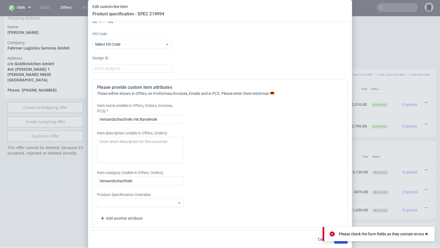
type input "1"
click at [339, 242] on button "Save" at bounding box center [340, 239] width 13 height 9
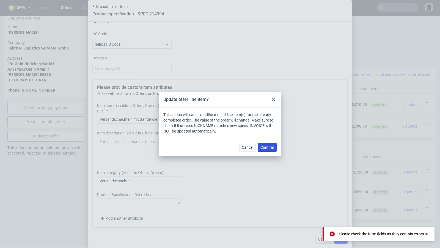
click at [276, 149] on button "Confirm" at bounding box center [267, 147] width 19 height 9
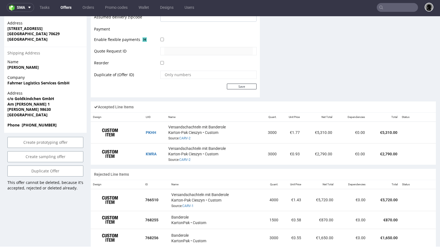
scroll to position [256, 0]
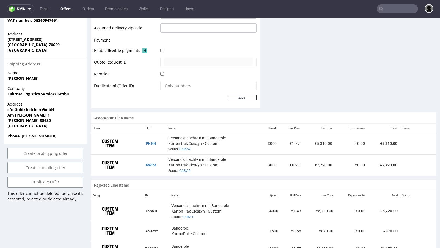
scroll to position [280, 0]
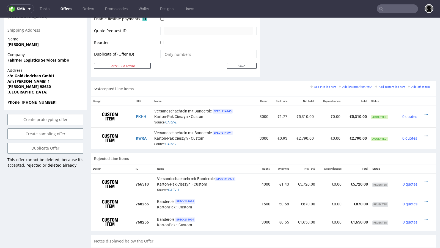
click at [425, 134] on icon at bounding box center [426, 136] width 3 height 4
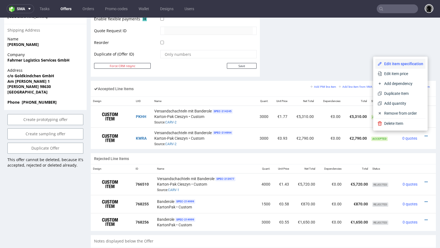
click at [395, 64] on span "Edit item specification" at bounding box center [402, 64] width 41 height 6
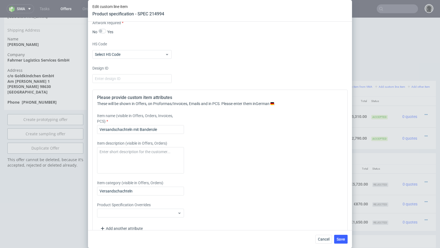
scroll to position [879, 0]
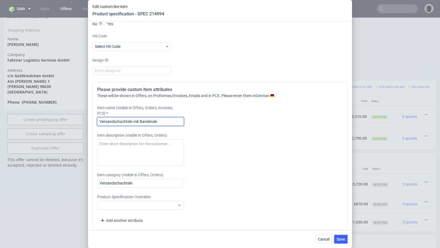
drag, startPoint x: 165, startPoint y: 119, endPoint x: 137, endPoint y: 117, distance: 27.9
click at [137, 117] on input "Versandschachteln mit Banderole" at bounding box center [140, 121] width 87 height 9
click at [157, 123] on input "Versandschachteln mit Banderole" at bounding box center [140, 121] width 87 height 9
drag, startPoint x: 161, startPoint y: 122, endPoint x: 136, endPoint y: 120, distance: 24.8
click at [136, 120] on input "Versandschachteln mit Banderole" at bounding box center [140, 121] width 87 height 9
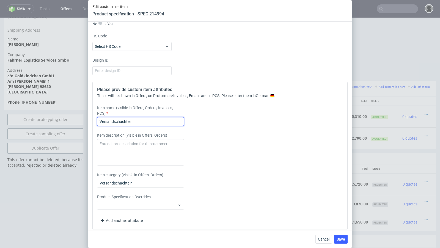
type input "Versandschachteln"
click at [222, 124] on div "Please provide custom item attributes These will be shown in Offers, on Proform…" at bounding box center [219, 156] width 255 height 148
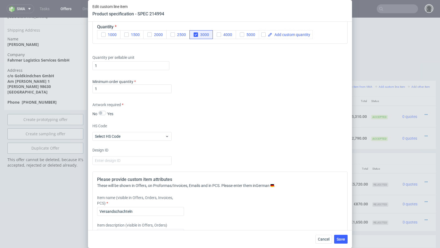
scroll to position [881, 0]
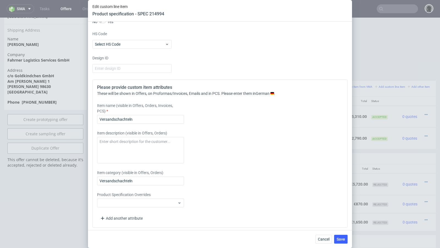
click at [338, 233] on div "Cancel Save" at bounding box center [220, 239] width 264 height 18
click at [338, 238] on span "Save" at bounding box center [341, 240] width 9 height 4
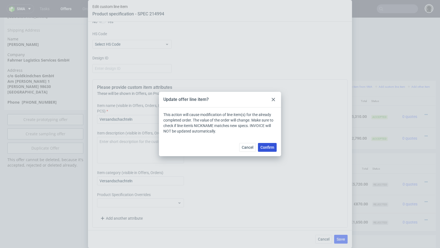
click at [269, 149] on span "Confirm" at bounding box center [268, 148] width 14 height 4
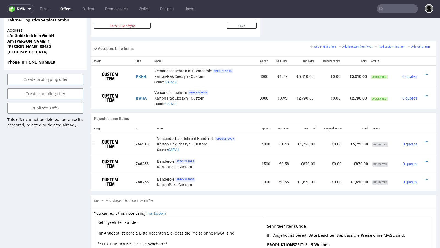
scroll to position [321, 0]
click at [425, 159] on icon at bounding box center [426, 161] width 3 height 4
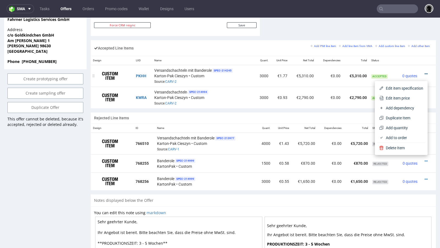
click at [425, 72] on icon at bounding box center [426, 74] width 3 height 4
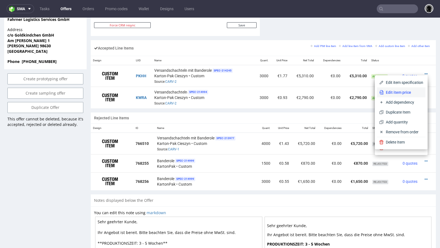
click at [405, 89] on li "Edit item price" at bounding box center [401, 93] width 48 height 10
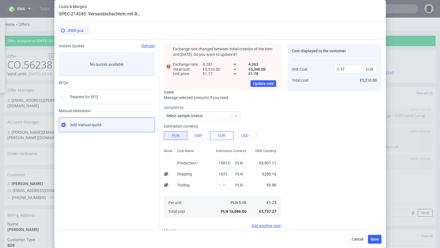
scroll to position [64, 0]
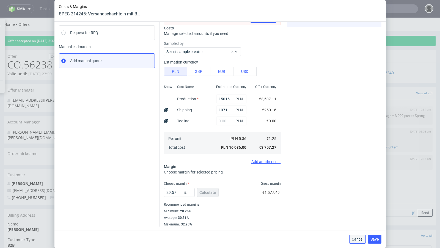
click at [356, 239] on span "Cancel" at bounding box center [358, 240] width 12 height 4
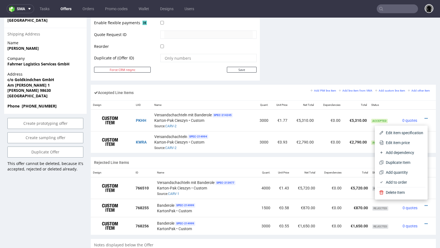
scroll to position [305, 0]
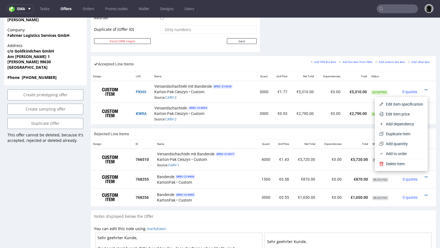
click at [341, 131] on div "Rejected Line Items" at bounding box center [263, 134] width 345 height 11
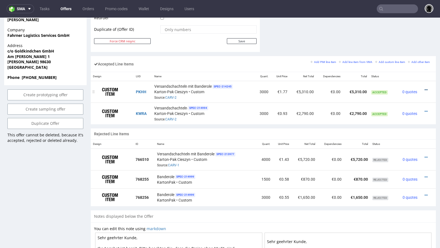
click at [425, 88] on icon at bounding box center [426, 90] width 3 height 4
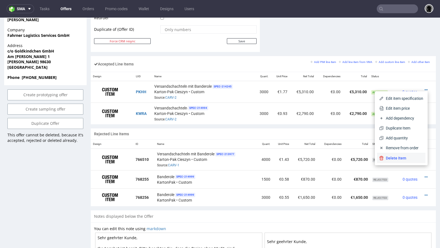
click at [393, 157] on span "Delete Item" at bounding box center [404, 159] width 40 height 6
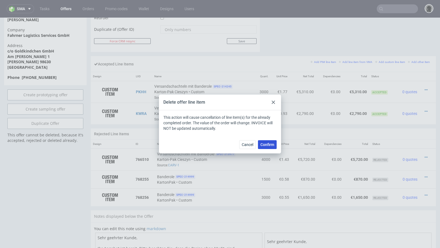
click at [274, 145] on span "Confirm" at bounding box center [268, 145] width 14 height 4
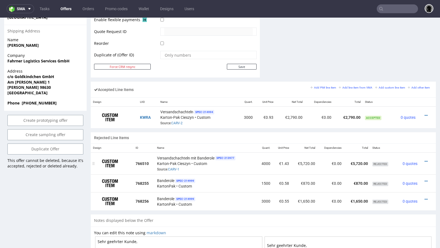
scroll to position [280, 0]
click at [422, 178] on div at bounding box center [426, 181] width 9 height 6
click at [425, 179] on icon at bounding box center [426, 181] width 3 height 4
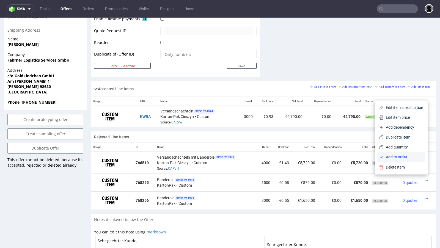
click at [412, 158] on span "Add to order" at bounding box center [404, 157] width 40 height 6
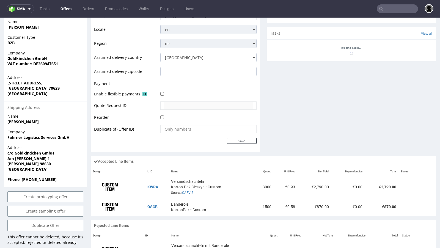
scroll to position [285, 0]
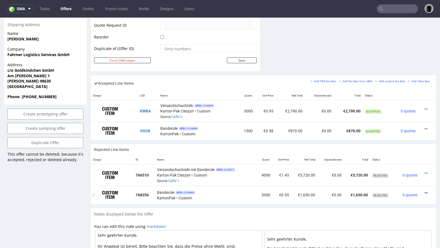
click at [425, 191] on icon at bounding box center [426, 193] width 3 height 4
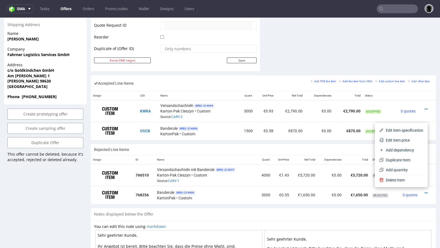
click at [354, 209] on div "Notes displayed below the Offer" at bounding box center [263, 214] width 345 height 12
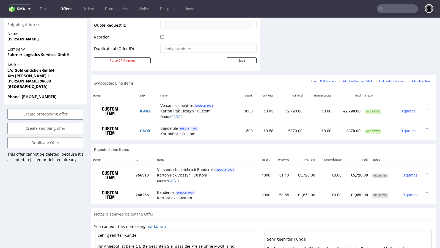
click at [425, 191] on icon at bounding box center [426, 193] width 3 height 4
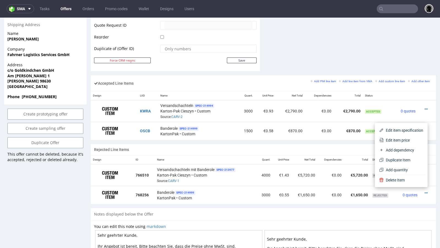
click at [285, 157] on th "Unit Price" at bounding box center [282, 160] width 19 height 9
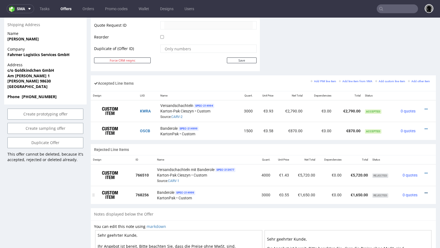
click at [425, 191] on icon at bounding box center [426, 193] width 3 height 4
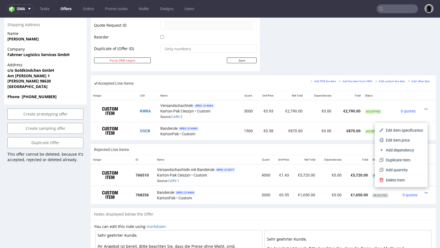
click at [219, 146] on div "Rejected Line Items" at bounding box center [263, 149] width 345 height 11
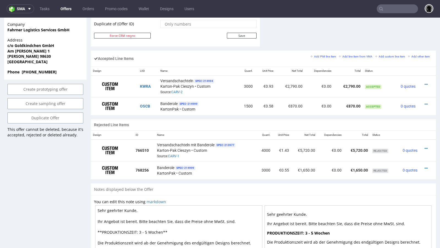
scroll to position [313, 0]
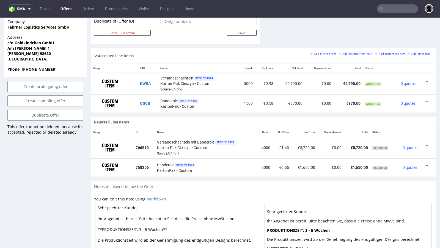
click at [425, 164] on icon at bounding box center [426, 166] width 3 height 4
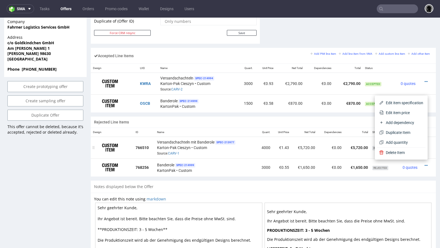
click at [295, 138] on td "€5,720.00" at bounding box center [305, 148] width 26 height 22
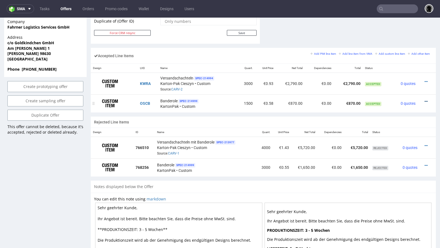
click at [425, 100] on icon at bounding box center [426, 102] width 3 height 4
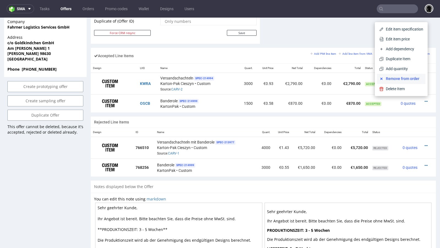
click at [405, 79] on span "Remove from order" at bounding box center [404, 79] width 40 height 6
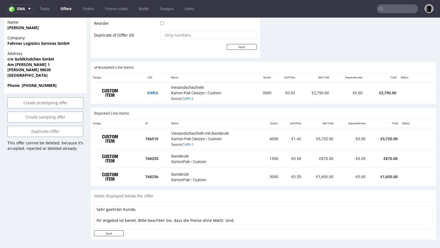
scroll to position [13, 0]
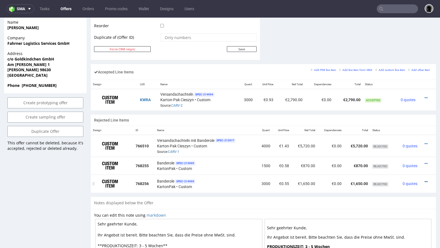
click at [425, 180] on icon at bounding box center [426, 182] width 3 height 4
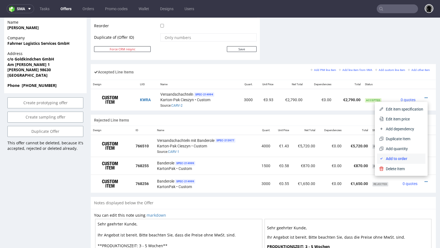
click at [409, 159] on span "Add to order" at bounding box center [404, 159] width 40 height 6
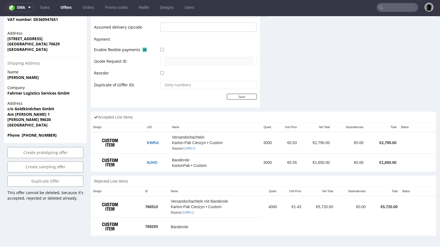
scroll to position [13, 0]
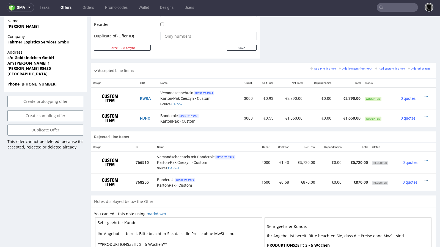
click at [425, 179] on icon at bounding box center [426, 181] width 3 height 4
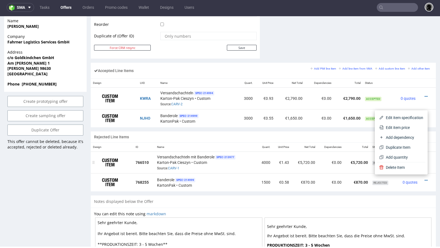
click at [314, 170] on td "€5,720.00" at bounding box center [305, 163] width 26 height 22
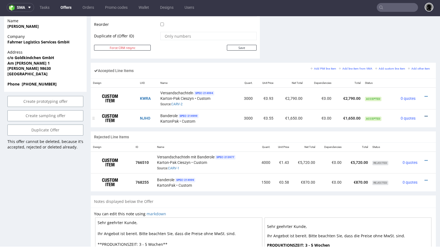
click at [425, 115] on icon at bounding box center [426, 117] width 3 height 4
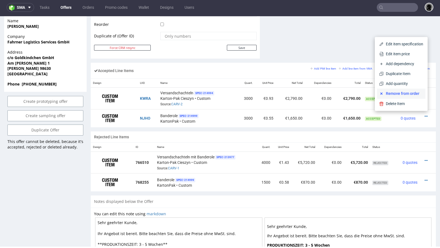
click at [411, 93] on span "Remove from order" at bounding box center [404, 94] width 40 height 6
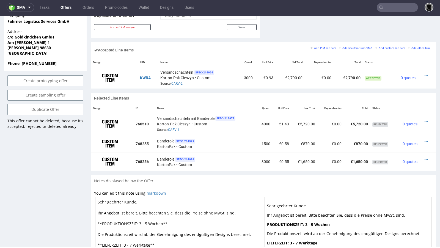
scroll to position [313, 0]
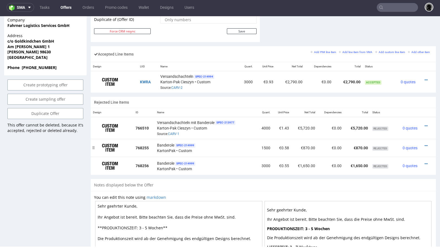
click at [95, 146] on div at bounding box center [94, 148] width 6 height 18
click at [113, 147] on img at bounding box center [110, 148] width 28 height 14
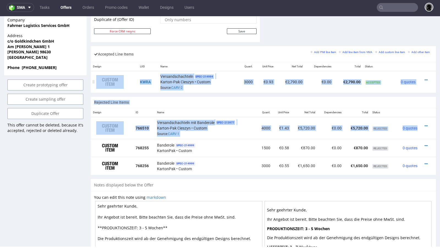
drag, startPoint x: 93, startPoint y: 147, endPoint x: 101, endPoint y: 89, distance: 58.6
click at [101, 89] on div "Progress Offer sent to customer Send [DATE] 10:33 Shipping & Billing Filled Yes…" at bounding box center [263, 24] width 345 height 576
click at [100, 134] on td at bounding box center [112, 128] width 43 height 22
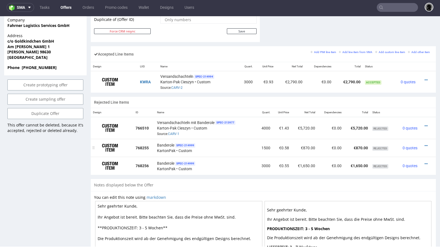
click at [130, 145] on td at bounding box center [112, 148] width 43 height 18
click at [94, 145] on div at bounding box center [94, 148] width 6 height 18
drag, startPoint x: 94, startPoint y: 145, endPoint x: 95, endPoint y: 149, distance: 3.6
click at [95, 149] on div at bounding box center [94, 148] width 6 height 18
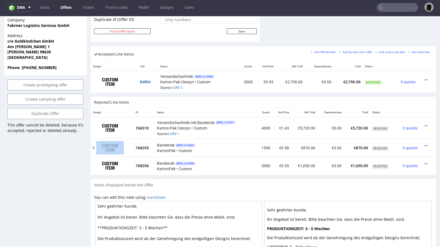
click at [94, 146] on div at bounding box center [94, 148] width 6 height 18
click at [425, 78] on icon at bounding box center [426, 80] width 3 height 4
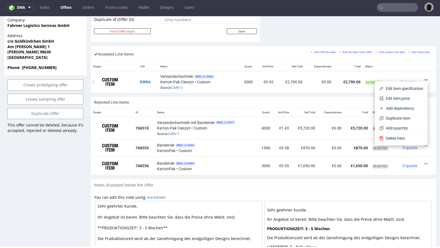
click at [425, 78] on icon at bounding box center [426, 80] width 3 height 4
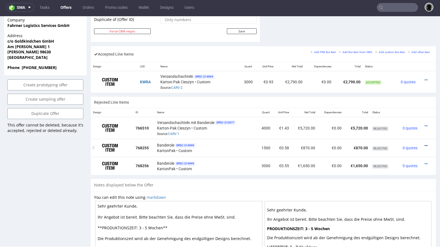
click at [425, 144] on icon at bounding box center [426, 146] width 3 height 4
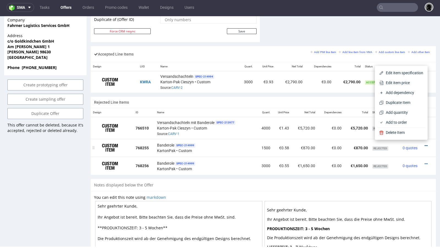
click at [425, 144] on icon at bounding box center [426, 146] width 3 height 4
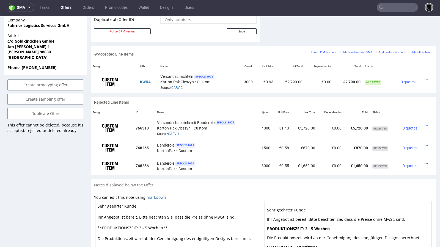
click at [425, 162] on icon at bounding box center [426, 164] width 3 height 4
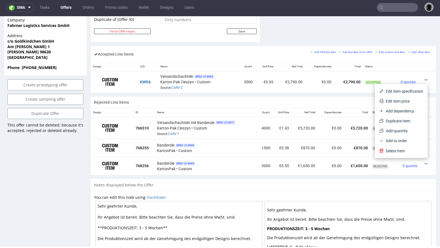
click at [386, 184] on div "Notes displayed below the Offer" at bounding box center [263, 185] width 345 height 12
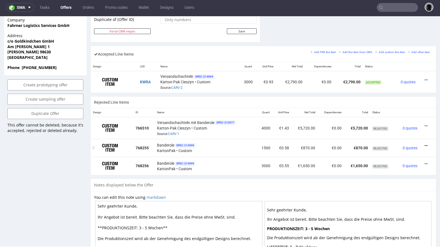
click at [425, 144] on icon at bounding box center [426, 146] width 3 height 4
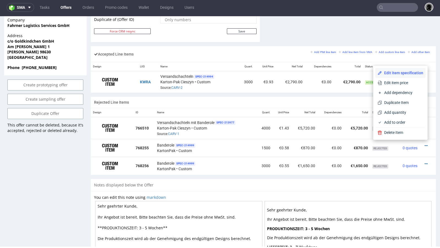
click at [399, 70] on span "Edit item specification" at bounding box center [402, 73] width 41 height 6
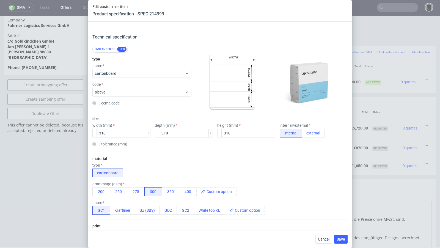
scroll to position [0, 0]
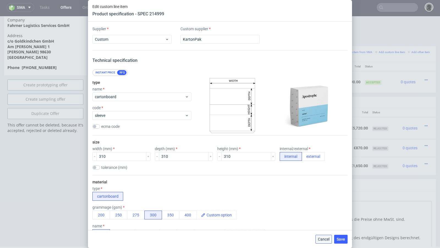
click at [319, 239] on span "Cancel" at bounding box center [324, 240] width 12 height 4
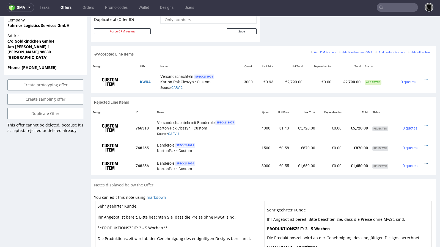
click at [425, 162] on icon at bounding box center [426, 164] width 3 height 4
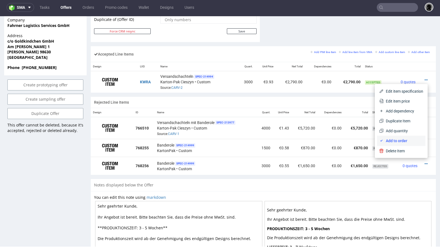
click at [394, 140] on span "Add to order" at bounding box center [404, 141] width 40 height 6
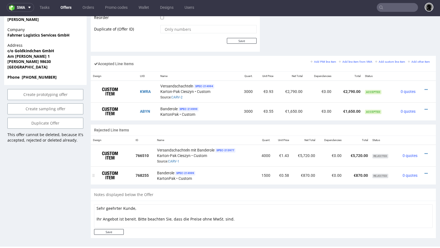
scroll to position [35, 0]
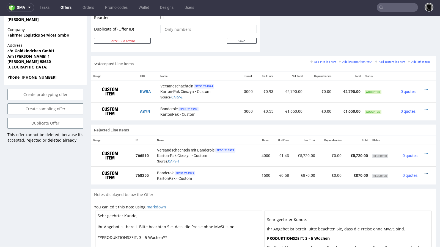
click at [425, 172] on icon at bounding box center [426, 174] width 3 height 4
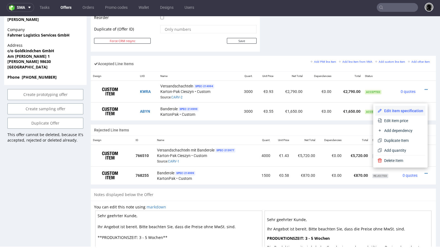
click at [400, 110] on span "Edit item specification" at bounding box center [402, 111] width 41 height 6
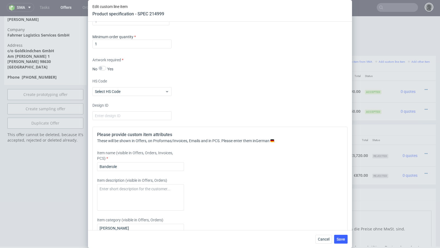
scroll to position [711, 0]
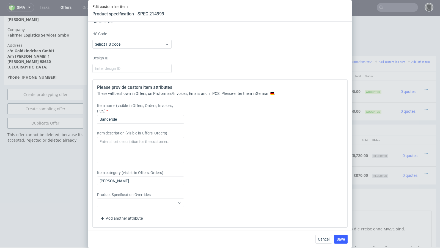
click at [322, 235] on div "Cancel Save" at bounding box center [220, 239] width 264 height 18
click at [323, 243] on button "Cancel" at bounding box center [324, 239] width 17 height 9
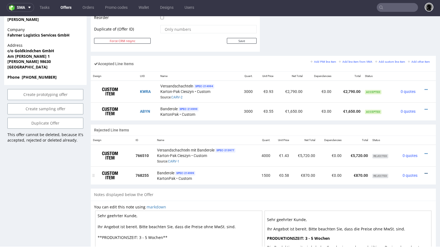
click at [425, 172] on icon at bounding box center [426, 174] width 3 height 4
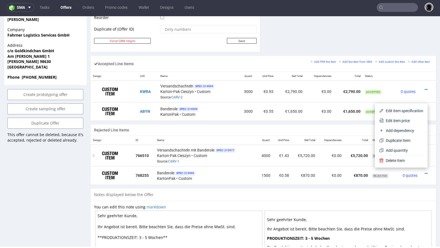
click at [251, 147] on div "Versandschachteln mit Banderole SPEC- 213977 Karton-Pak Cieszyn • Custom Source…" at bounding box center [205, 155] width 97 height 17
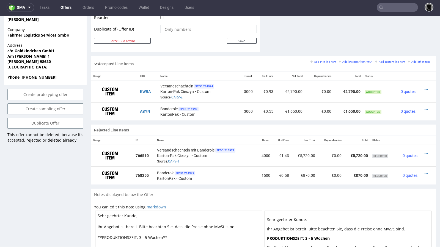
click at [62, 7] on link "Offers" at bounding box center [66, 7] width 18 height 9
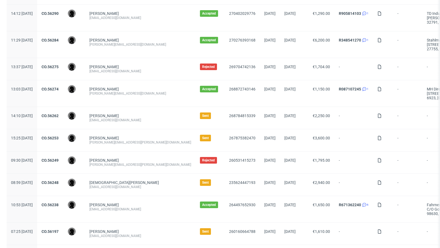
scroll to position [508, 0]
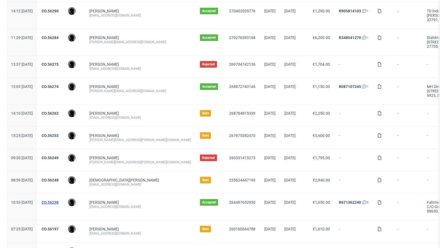
click at [59, 200] on link "CO.56238" at bounding box center [50, 202] width 17 height 4
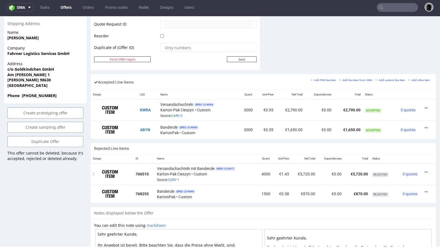
scroll to position [285, 0]
click at [423, 190] on div at bounding box center [426, 193] width 9 height 6
click at [425, 190] on icon at bounding box center [426, 192] width 3 height 4
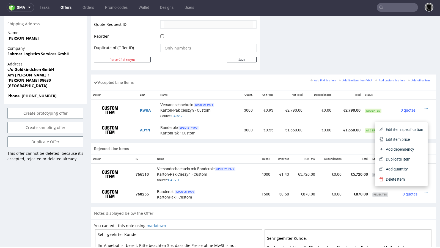
click at [295, 178] on td "€5,720.00" at bounding box center [305, 175] width 26 height 22
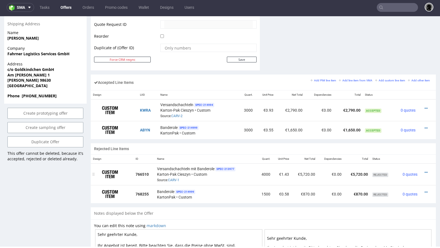
click at [227, 181] on td "Versandschachteln mit Banderole SPEC- 213977 Karton-Pak Cieszyn • Custom Source…" at bounding box center [206, 175] width 102 height 22
click at [425, 190] on icon at bounding box center [426, 192] width 3 height 4
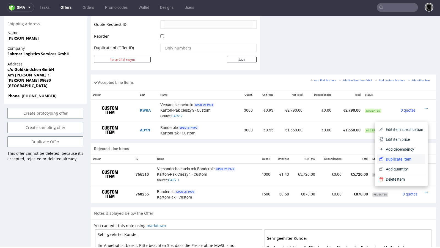
click at [407, 158] on span "Duplicate Item" at bounding box center [404, 160] width 40 height 6
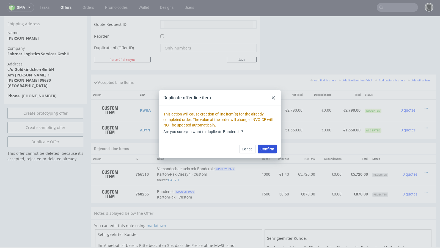
click at [269, 149] on span "Confirm" at bounding box center [268, 149] width 14 height 4
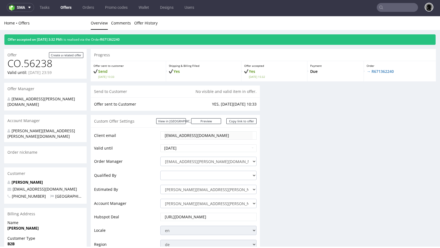
scroll to position [199, 0]
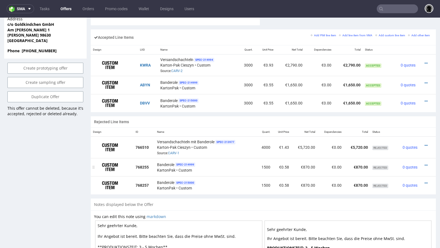
scroll to position [333, 0]
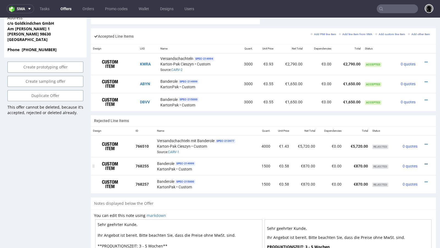
click at [425, 162] on icon at bounding box center [426, 164] width 3 height 4
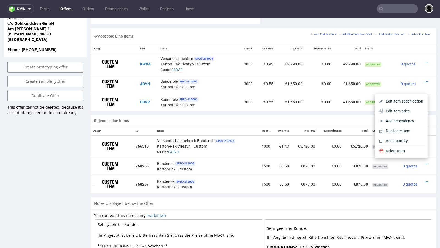
click at [423, 179] on div at bounding box center [426, 182] width 9 height 6
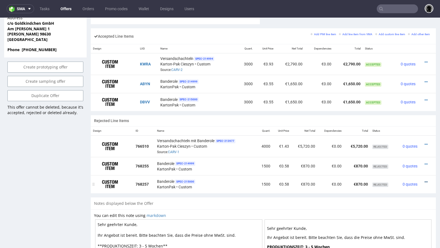
click at [425, 181] on icon at bounding box center [426, 182] width 3 height 4
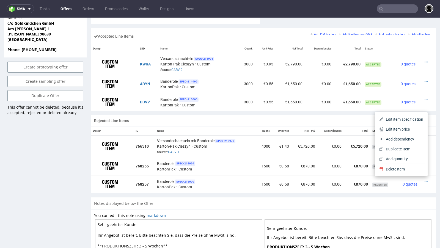
click at [402, 199] on div "Notes displayed below the Offer" at bounding box center [263, 204] width 345 height 12
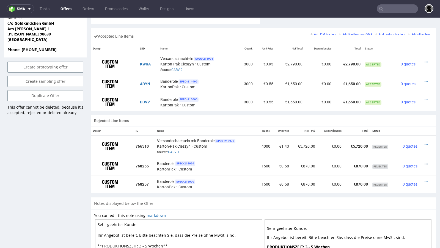
click at [425, 162] on icon at bounding box center [426, 164] width 3 height 4
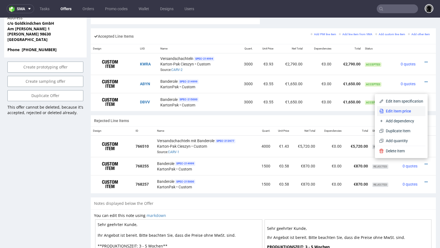
click at [407, 110] on span "Edit item price" at bounding box center [404, 111] width 40 height 6
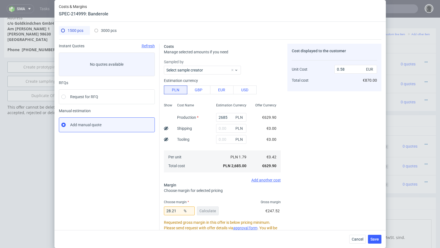
scroll to position [79, 0]
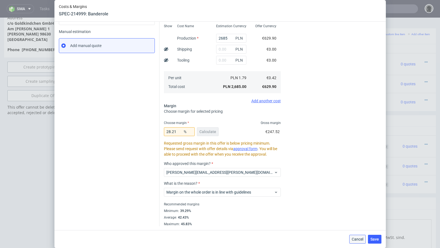
click at [358, 239] on span "Cancel" at bounding box center [358, 240] width 12 height 4
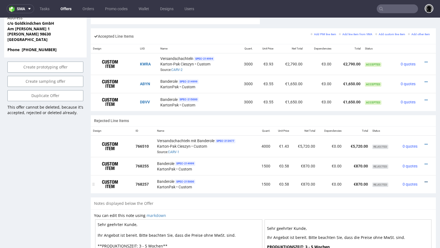
click at [425, 180] on icon at bounding box center [426, 182] width 3 height 4
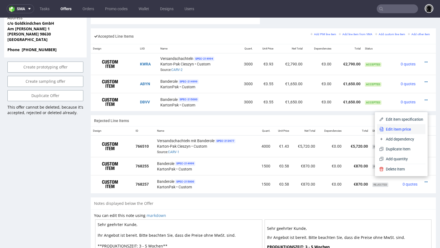
click at [412, 128] on span "Edit item price" at bounding box center [404, 130] width 40 height 6
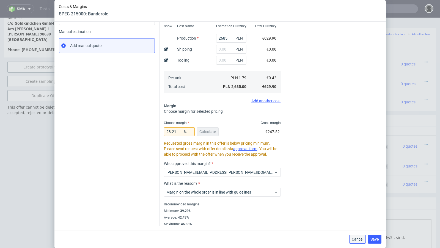
click at [358, 240] on span "Cancel" at bounding box center [358, 240] width 12 height 4
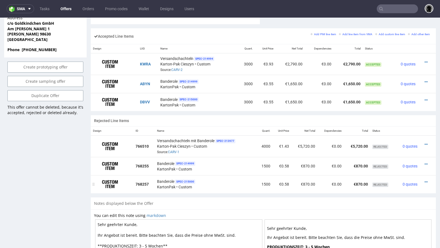
click at [423, 179] on div at bounding box center [426, 182] width 9 height 6
click at [425, 180] on icon at bounding box center [426, 182] width 3 height 4
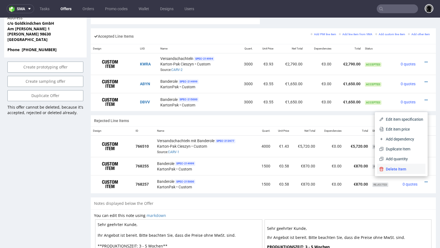
click at [403, 167] on span "Delete Item" at bounding box center [404, 170] width 40 height 6
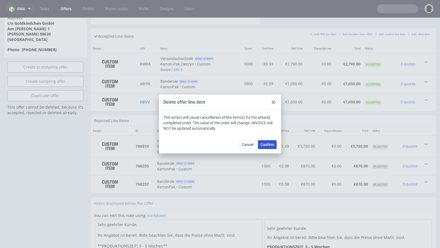
click at [273, 147] on button "Confirm" at bounding box center [267, 144] width 19 height 9
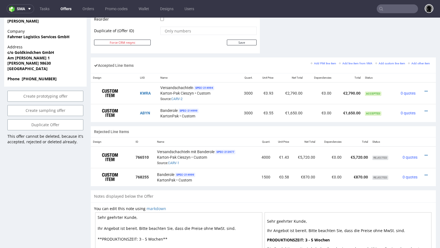
scroll to position [300, 0]
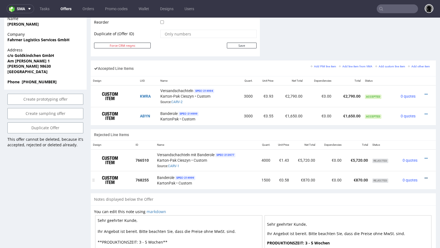
click at [425, 176] on icon at bounding box center [426, 178] width 3 height 4
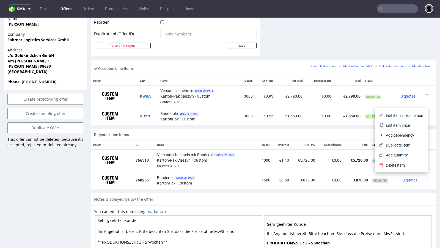
click at [243, 189] on div "Rejected Line Items Design ID Name Quant. Unit Price Net Total Dependencies Tot…" at bounding box center [263, 161] width 345 height 64
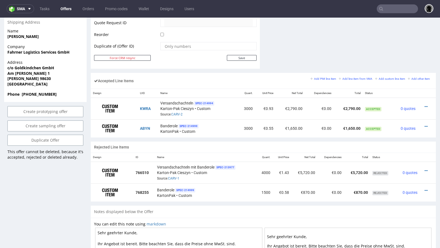
scroll to position [287, 0]
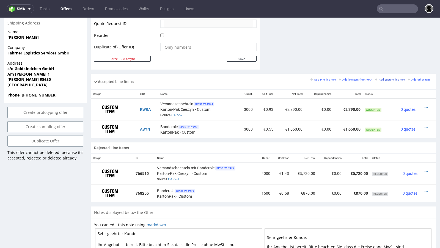
click at [381, 78] on small "Add custom line item" at bounding box center [390, 79] width 30 height 3
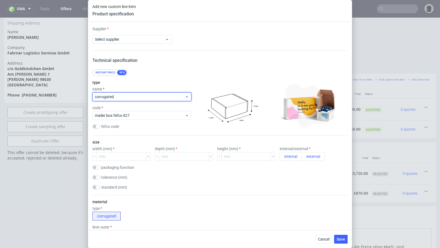
click at [127, 98] on span "corrugated" at bounding box center [140, 97] width 90 height 6
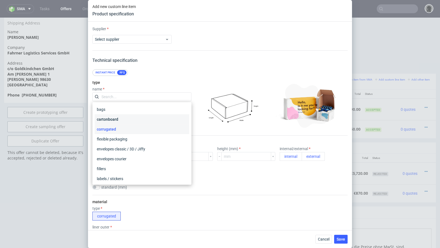
click at [122, 121] on div "cartonboard" at bounding box center [142, 120] width 95 height 10
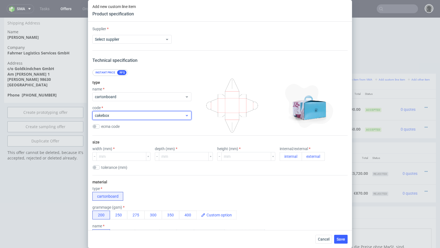
click at [130, 118] on span "cakebox" at bounding box center [140, 116] width 90 height 6
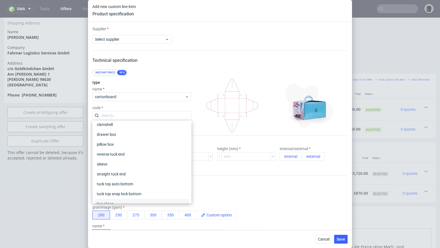
scroll to position [39, 0]
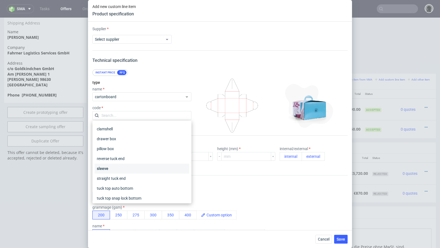
click at [124, 164] on div "sleeve" at bounding box center [142, 169] width 95 height 10
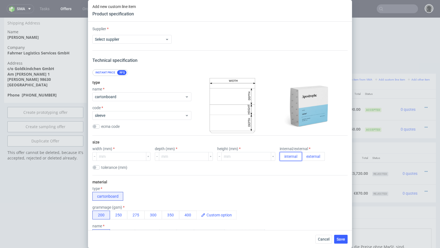
click at [280, 159] on button "internal" at bounding box center [291, 156] width 22 height 9
click at [328, 238] on span "Cancel" at bounding box center [324, 240] width 12 height 4
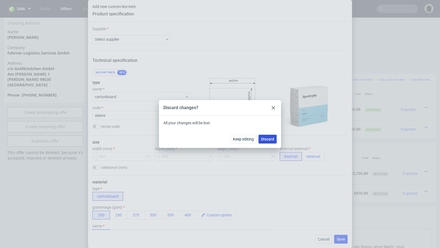
drag, startPoint x: 266, startPoint y: 139, endPoint x: 266, endPoint y: 121, distance: 17.6
click at [266, 139] on span "Discard" at bounding box center [267, 139] width 13 height 4
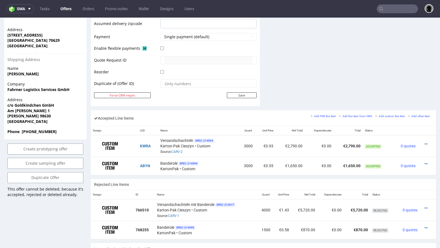
scroll to position [253, 0]
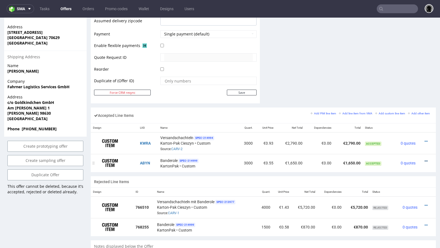
click at [425, 159] on icon at bounding box center [426, 161] width 3 height 4
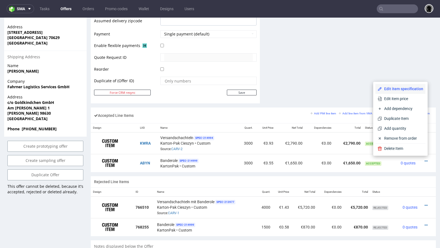
click at [396, 91] on span "Edit item specification" at bounding box center [402, 89] width 41 height 6
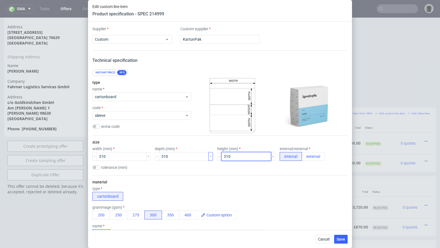
drag, startPoint x: 225, startPoint y: 154, endPoint x: 202, endPoint y: 154, distance: 22.6
click at [202, 154] on div "width (mm) 310 depth (mm) 310 height (mm) 310 internal/external internal extern…" at bounding box center [219, 154] width 255 height 14
type input "100"
click at [212, 190] on div "type cartonboard" at bounding box center [219, 194] width 255 height 14
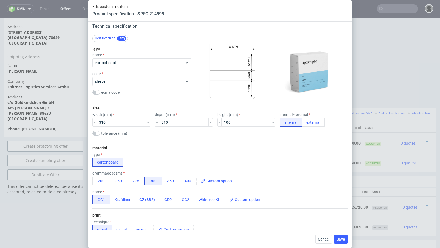
scroll to position [39, 0]
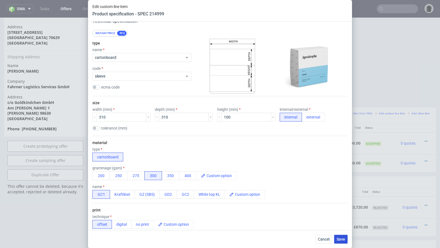
click at [342, 237] on button "Save" at bounding box center [340, 239] width 13 height 9
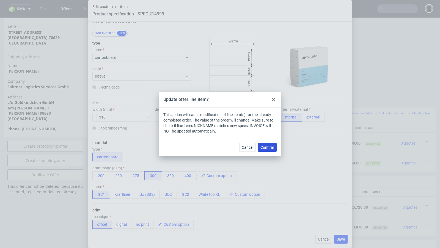
click at [269, 149] on span "Confirm" at bounding box center [268, 148] width 14 height 4
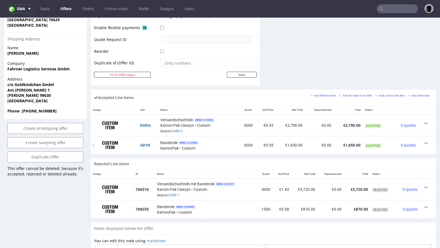
scroll to position [264, 0]
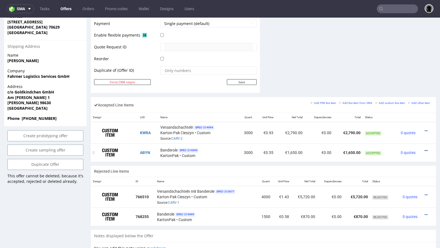
click at [425, 149] on icon at bounding box center [426, 151] width 3 height 4
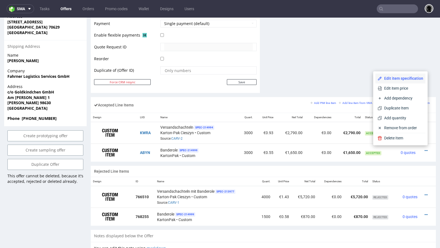
click at [402, 80] on span "Edit item specification" at bounding box center [402, 79] width 41 height 6
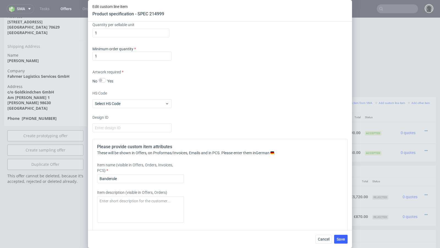
scroll to position [711, 0]
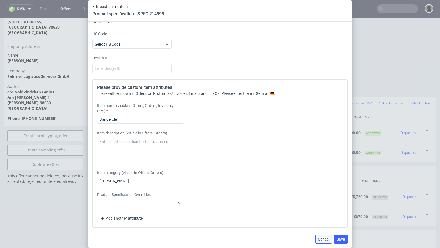
click at [320, 237] on button "Cancel" at bounding box center [324, 239] width 17 height 9
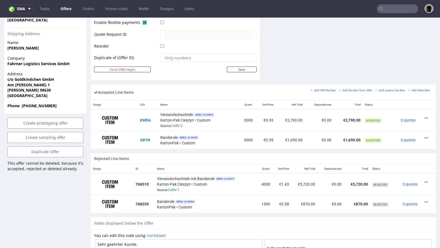
scroll to position [277, 0]
click at [425, 200] on icon at bounding box center [426, 202] width 3 height 4
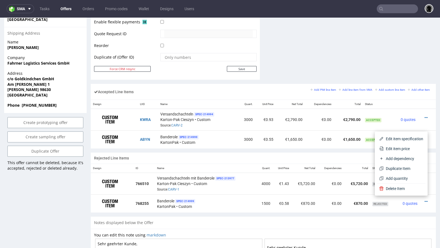
click at [401, 218] on div "Notes displayed below the Offer" at bounding box center [263, 223] width 345 height 12
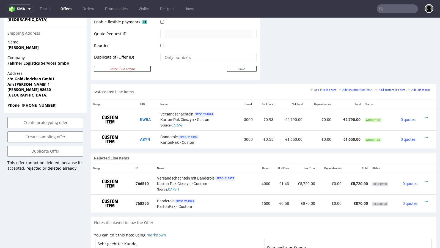
click at [390, 90] on link "Add custom line item" at bounding box center [390, 90] width 30 height 4
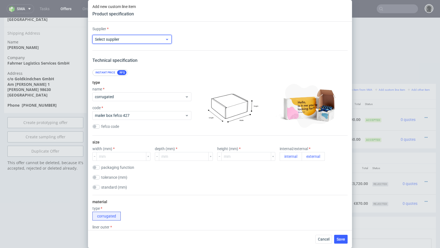
click at [121, 40] on span "Select supplier" at bounding box center [130, 40] width 70 height 6
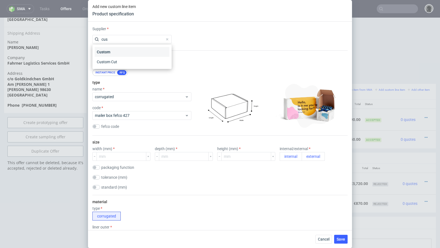
type input "cus"
click at [118, 49] on div "Custom" at bounding box center [132, 52] width 75 height 10
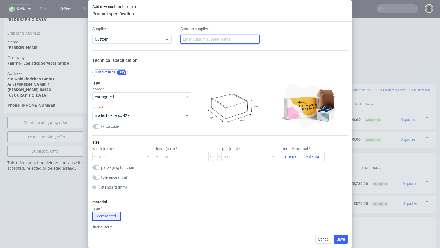
click at [199, 39] on input "text" at bounding box center [220, 39] width 79 height 9
type input "KartonPak"
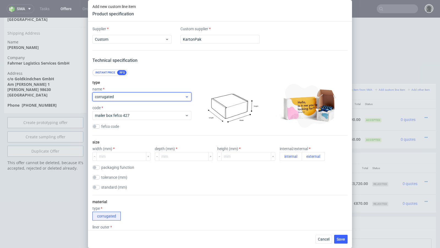
click at [118, 96] on span "corrugated" at bounding box center [140, 97] width 90 height 6
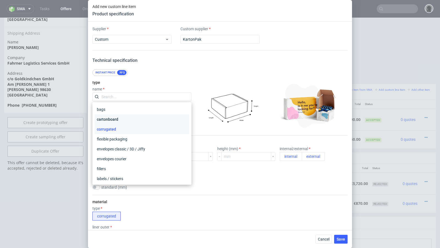
click at [115, 117] on div "cartonboard" at bounding box center [142, 120] width 95 height 10
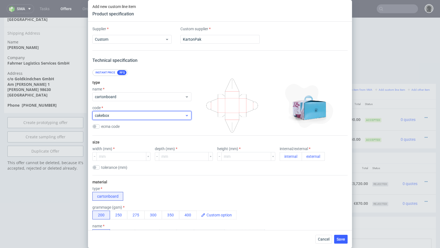
click at [121, 115] on span "cakebox" at bounding box center [140, 116] width 90 height 6
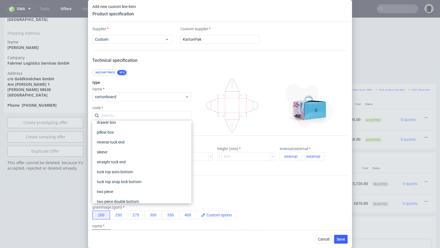
scroll to position [51, 0]
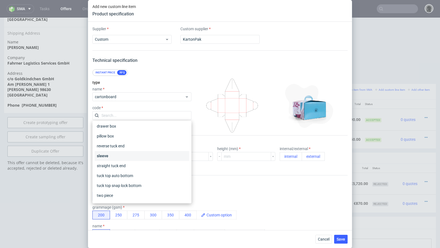
click at [118, 157] on div "sleeve" at bounding box center [142, 156] width 95 height 10
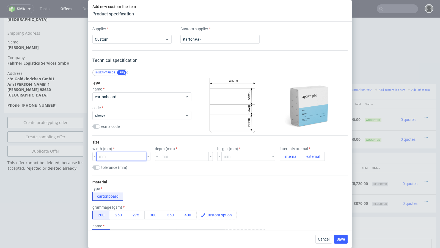
click at [116, 153] on input "number" at bounding box center [122, 156] width 50 height 9
type input "310"
type input "100"
click at [280, 155] on button "internal" at bounding box center [291, 156] width 22 height 9
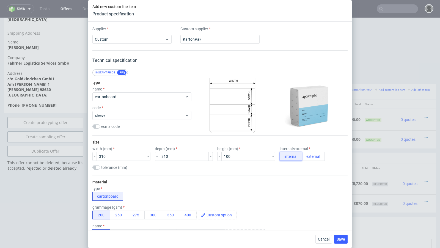
scroll to position [15, 0]
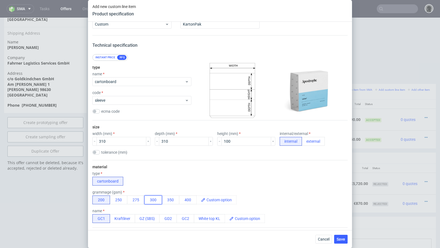
click at [151, 201] on button "300" at bounding box center [154, 200] width 18 height 9
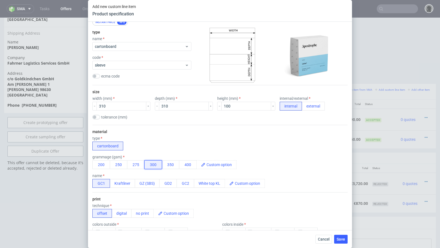
scroll to position [51, 0]
click at [184, 140] on div "type cartonboard" at bounding box center [219, 143] width 255 height 14
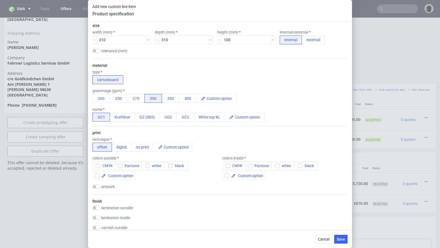
scroll to position [120, 0]
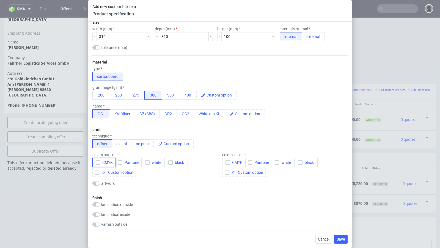
click at [105, 161] on span "CMYK" at bounding box center [106, 162] width 13 height 4
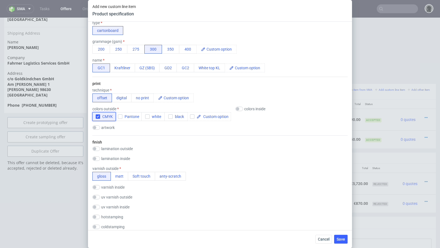
scroll to position [179, 0]
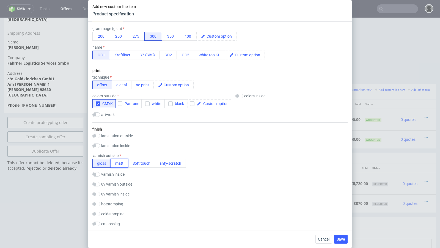
click at [119, 160] on button "matt" at bounding box center [120, 163] width 18 height 9
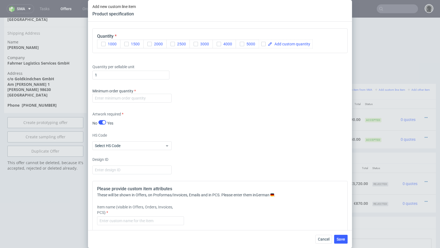
scroll to position [601, 0]
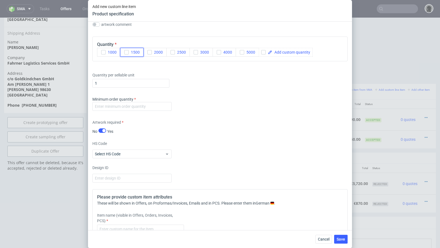
click at [124, 48] on button "1500" at bounding box center [131, 52] width 23 height 9
click at [138, 112] on div "Supplier Custom Custom supplier KartonPak Technical specification Instant price…" at bounding box center [220, 126] width 264 height 209
click at [131, 104] on input "number" at bounding box center [131, 106] width 79 height 9
type input "1"
click at [214, 122] on div "Artwork required No Yes" at bounding box center [219, 127] width 255 height 15
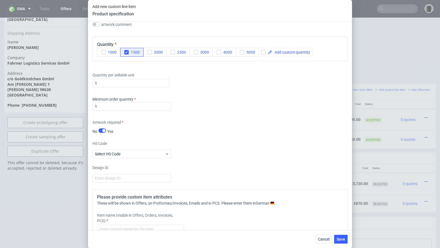
scroll to position [711, 0]
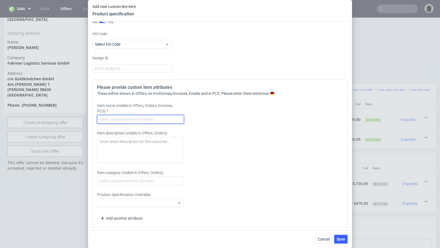
click at [138, 118] on input "text" at bounding box center [140, 119] width 87 height 9
type input "Banderole"
click at [341, 240] on span "Save" at bounding box center [341, 240] width 9 height 4
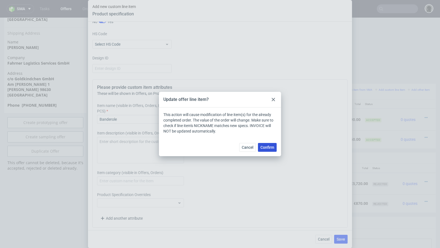
click at [268, 148] on span "Confirm" at bounding box center [268, 148] width 14 height 4
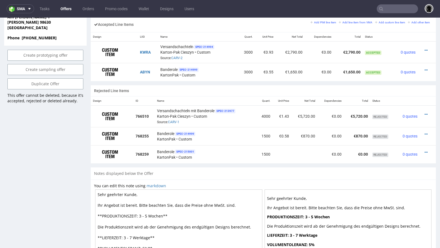
scroll to position [340, 0]
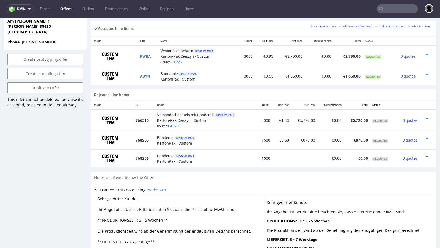
click at [425, 155] on icon at bounding box center [426, 157] width 3 height 4
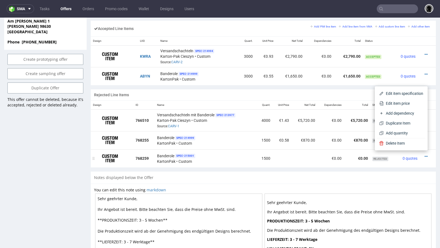
click at [287, 163] on td at bounding box center [282, 158] width 19 height 18
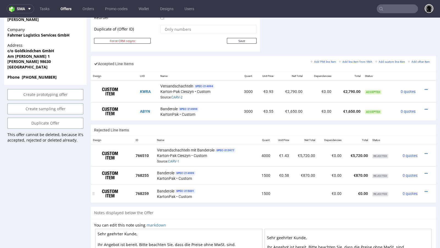
scroll to position [304, 0]
click at [425, 190] on icon at bounding box center [426, 192] width 3 height 4
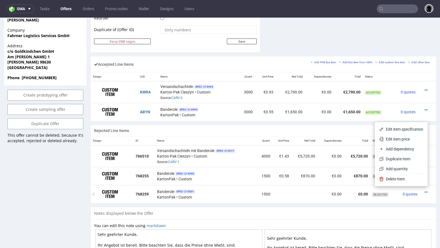
click at [292, 188] on td at bounding box center [305, 194] width 26 height 18
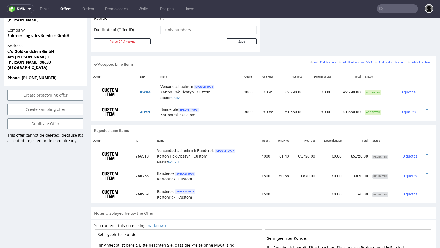
click at [425, 190] on icon at bounding box center [426, 192] width 3 height 4
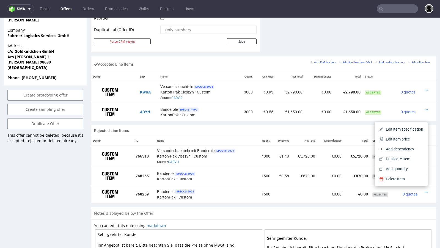
click at [257, 198] on td "1500" at bounding box center [265, 194] width 16 height 18
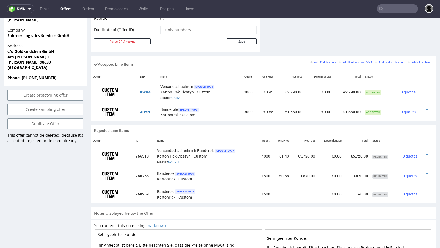
click at [425, 190] on icon at bounding box center [426, 192] width 3 height 4
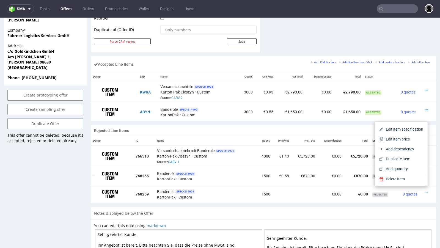
click at [323, 174] on td "€0.00" at bounding box center [331, 176] width 26 height 18
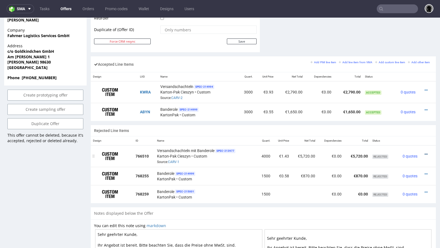
click at [425, 153] on icon at bounding box center [426, 155] width 3 height 4
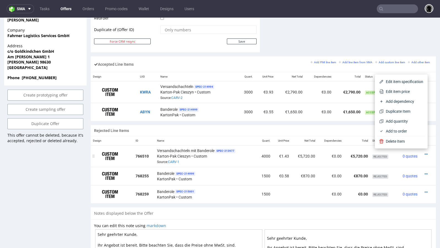
click at [234, 160] on div "Versandschachteln mit Banderole SPEC- 213977 Karton-Pak Cieszyn • Custom Source…" at bounding box center [205, 156] width 97 height 17
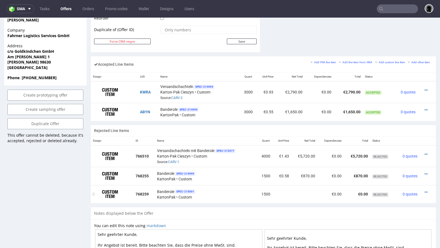
click at [422, 192] on div at bounding box center [426, 193] width 9 height 6
click at [425, 190] on icon at bounding box center [426, 192] width 3 height 4
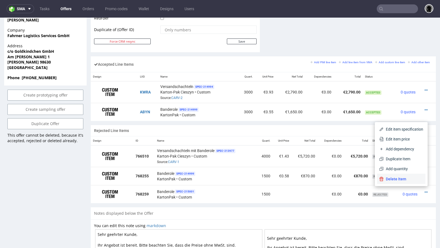
click at [402, 182] on li "Delete Item" at bounding box center [401, 179] width 48 height 10
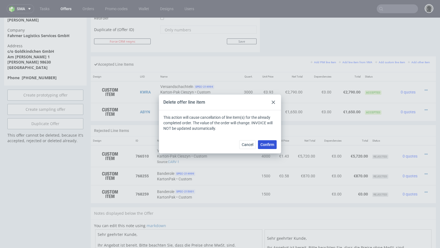
click at [264, 144] on span "Confirm" at bounding box center [268, 145] width 14 height 4
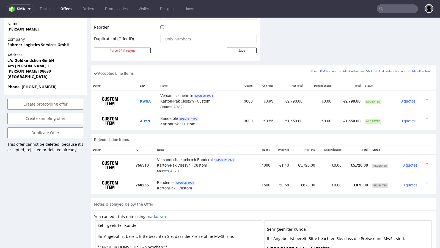
scroll to position [296, 0]
click at [425, 181] on icon at bounding box center [426, 183] width 3 height 4
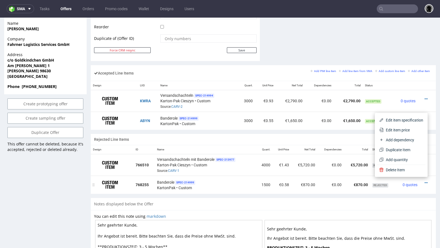
click at [221, 183] on div "Banderole SPEC- 214999 KartonPak • Custom" at bounding box center [205, 184] width 97 height 11
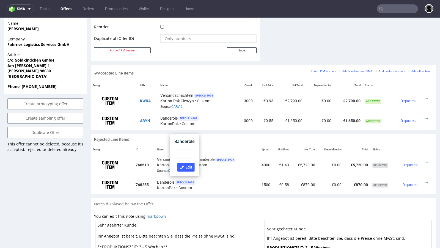
click at [228, 173] on td "Versandschachteln mit Banderole SPEC- 213977 Karton-Pak Cieszyn • Custom Source…" at bounding box center [206, 165] width 102 height 22
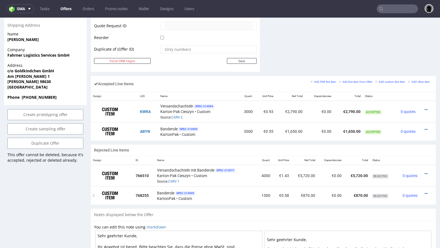
scroll to position [272, 0]
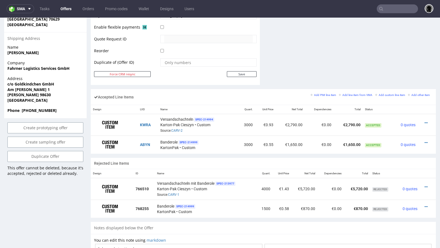
click at [235, 188] on div "Versandschachteln mit Banderole SPEC- 213977 Karton-Pak Cieszyn • Custom Source…" at bounding box center [205, 189] width 97 height 17
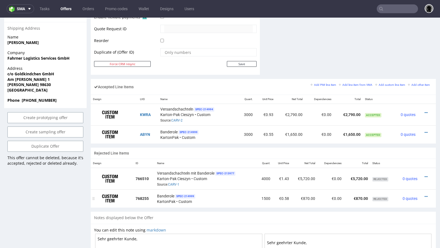
scroll to position [282, 0]
click at [425, 194] on icon at bounding box center [426, 196] width 3 height 4
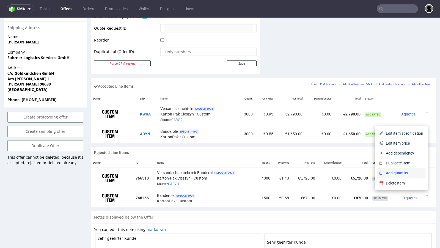
click at [394, 173] on span "Add quantity" at bounding box center [404, 173] width 40 height 6
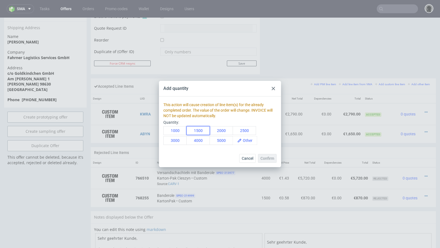
click at [204, 133] on button "1500" at bounding box center [198, 130] width 23 height 9
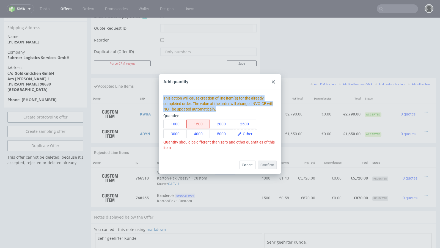
drag, startPoint x: 221, startPoint y: 109, endPoint x: 159, endPoint y: 93, distance: 63.8
click at [159, 93] on div "This action will cause creation of line item(s) for the already completed order…" at bounding box center [220, 123] width 122 height 66
copy div "This action will cause creation of line item(s) for the already completed order…"
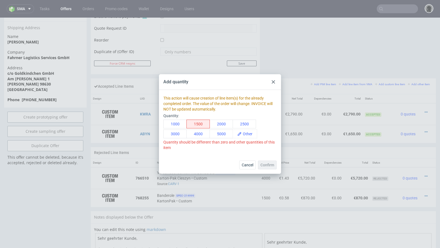
click at [220, 156] on div "This action will cause creation of line item(s) for the already completed order…" at bounding box center [220, 123] width 122 height 66
click at [205, 126] on button "1500" at bounding box center [198, 124] width 23 height 9
click at [200, 124] on button "1500" at bounding box center [198, 124] width 23 height 9
click at [199, 172] on div "Cancel Confirm" at bounding box center [220, 165] width 122 height 18
click at [205, 143] on div "Quantity should be different than zero and other quantities of this item" at bounding box center [220, 145] width 113 height 11
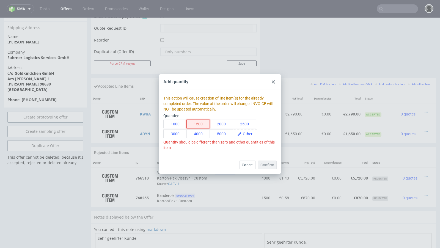
click at [198, 125] on button "1500" at bounding box center [198, 124] width 23 height 9
click at [249, 165] on span "Cancel" at bounding box center [248, 165] width 12 height 4
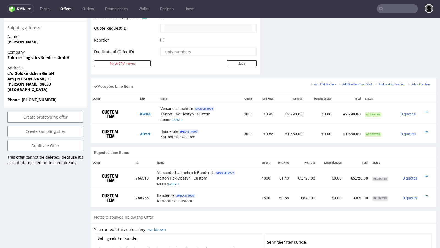
click at [425, 194] on icon at bounding box center [426, 196] width 3 height 4
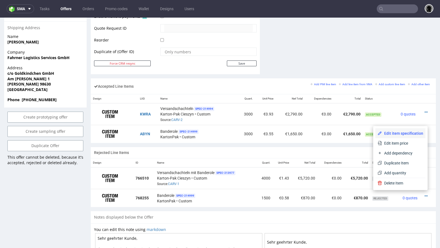
click at [405, 136] on span "Edit item specification" at bounding box center [402, 134] width 41 height 6
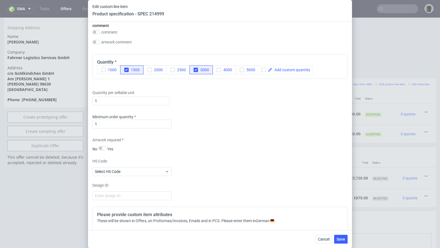
scroll to position [576, 0]
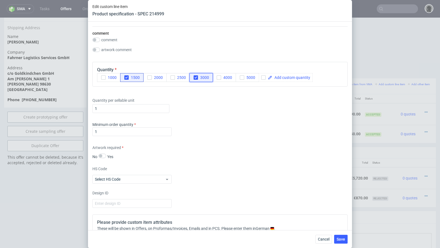
click at [195, 78] on button "3000" at bounding box center [201, 77] width 23 height 9
click at [245, 167] on div "HS Code Select HS Code" at bounding box center [219, 175] width 255 height 18
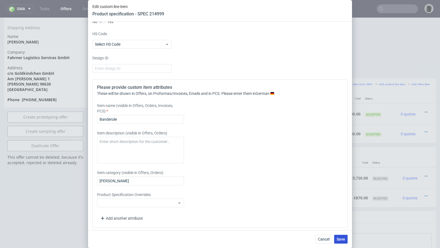
click at [341, 241] on span "Save" at bounding box center [341, 240] width 9 height 4
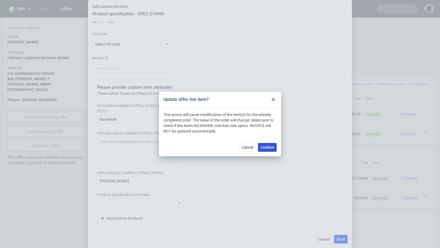
click at [260, 147] on button "Confirm" at bounding box center [267, 147] width 19 height 9
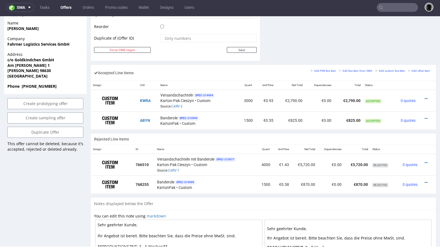
scroll to position [298, 0]
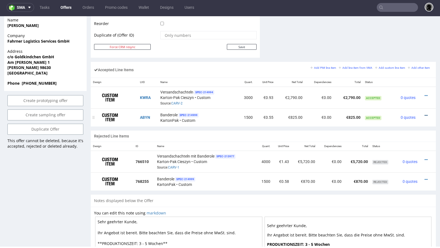
click at [425, 114] on icon at bounding box center [426, 116] width 3 height 4
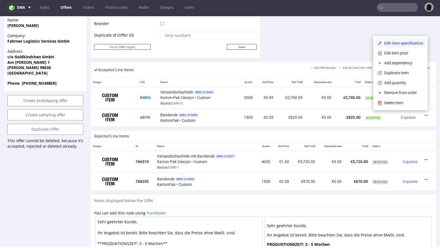
click at [395, 47] on li "Edit item specification" at bounding box center [401, 43] width 50 height 10
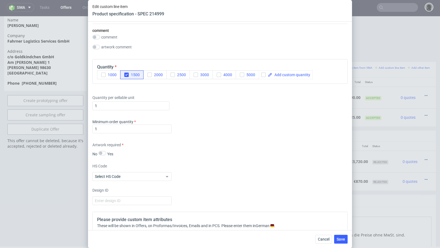
scroll to position [560, 0]
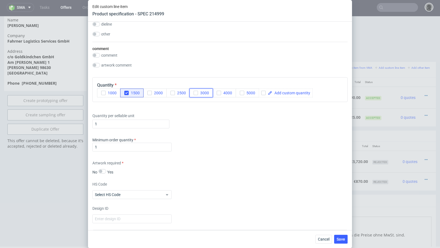
click at [195, 91] on icon "button" at bounding box center [196, 93] width 4 height 4
click at [338, 238] on span "Save" at bounding box center [341, 240] width 9 height 4
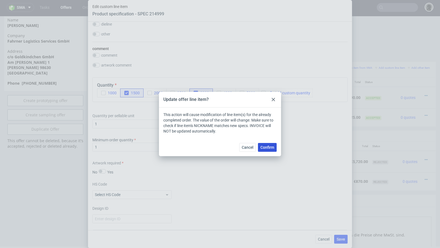
click at [265, 150] on button "Confirm" at bounding box center [267, 147] width 19 height 9
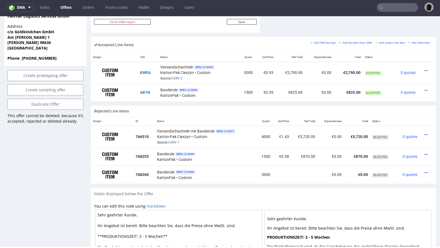
scroll to position [308, 0]
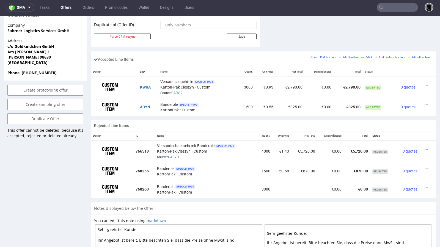
click at [425, 167] on icon at bounding box center [426, 169] width 3 height 4
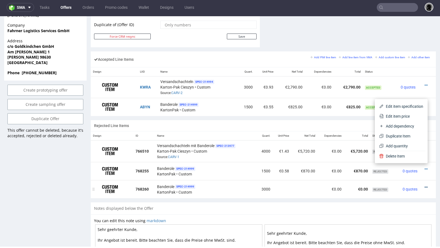
click at [425, 186] on icon at bounding box center [426, 188] width 3 height 4
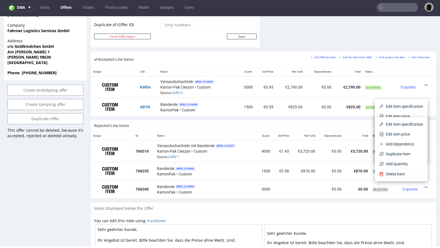
click at [412, 205] on div "Notes displayed below the Offer" at bounding box center [263, 209] width 345 height 12
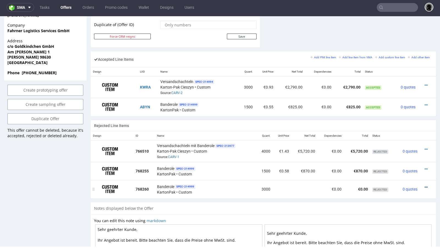
click at [425, 186] on icon at bounding box center [426, 188] width 3 height 4
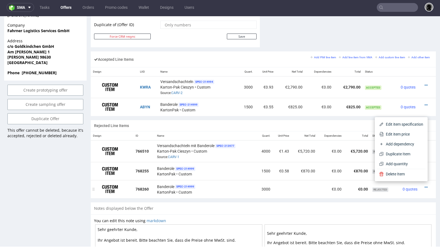
click at [420, 195] on td at bounding box center [428, 189] width 17 height 18
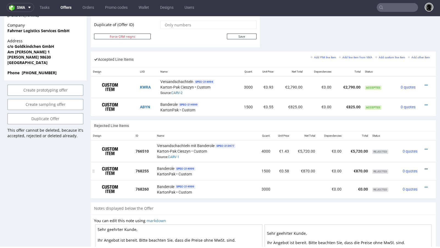
click at [425, 167] on icon at bounding box center [426, 169] width 3 height 4
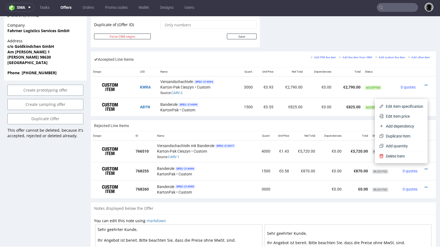
click at [394, 198] on div "Rejected Line Items Design ID Name Quant. Unit Price Net Total Dependencies Tot…" at bounding box center [263, 161] width 345 height 82
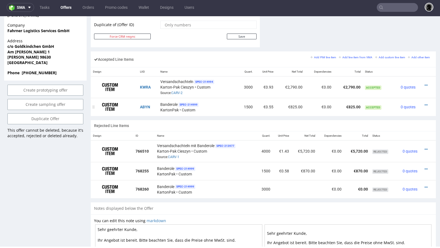
click at [423, 102] on div at bounding box center [425, 105] width 10 height 6
click at [425, 103] on icon at bounding box center [426, 105] width 3 height 4
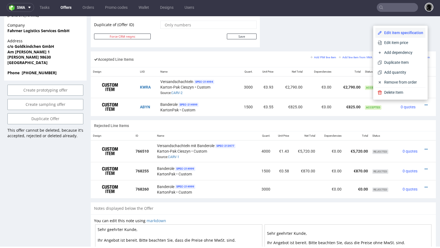
click at [398, 35] on span "Edit item specification" at bounding box center [402, 33] width 41 height 6
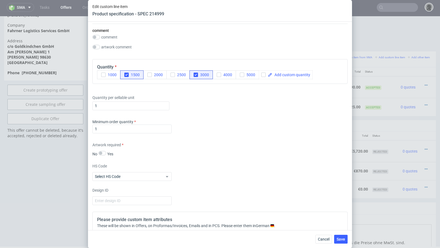
scroll to position [578, 0]
click at [317, 242] on button "Cancel" at bounding box center [324, 239] width 17 height 9
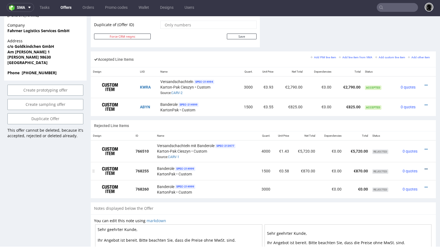
click at [425, 167] on icon at bounding box center [426, 169] width 3 height 4
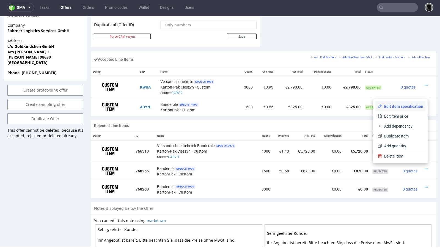
click at [401, 103] on li "Edit item specification" at bounding box center [401, 107] width 50 height 10
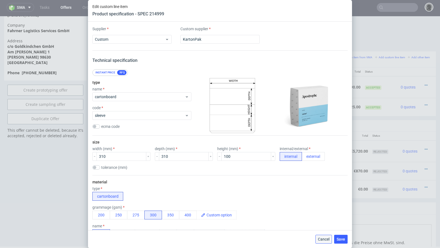
click at [326, 238] on span "Cancel" at bounding box center [324, 240] width 12 height 4
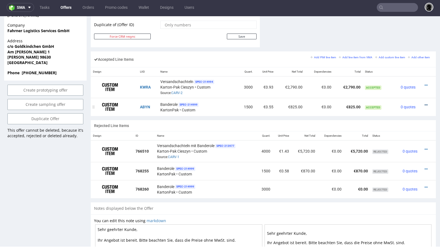
click at [425, 103] on icon at bounding box center [426, 105] width 3 height 4
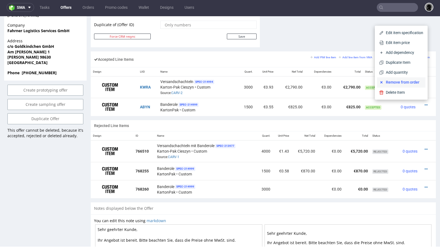
click at [398, 82] on span "Remove from order" at bounding box center [404, 83] width 40 height 6
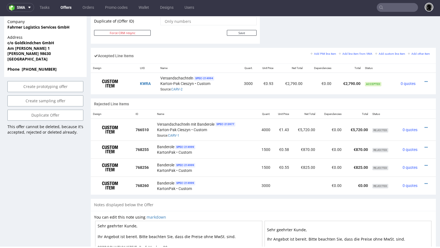
scroll to position [311, 0]
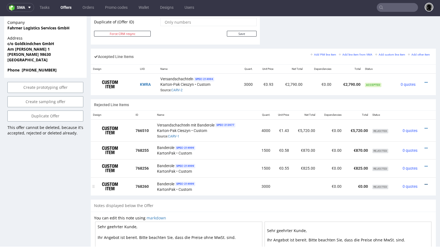
click at [425, 183] on icon at bounding box center [426, 185] width 3 height 4
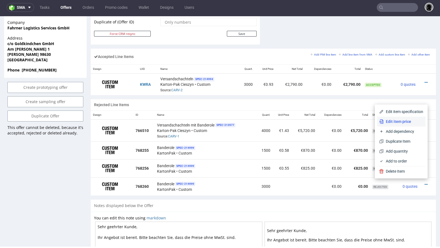
click at [408, 123] on span "Edit item price" at bounding box center [404, 122] width 40 height 6
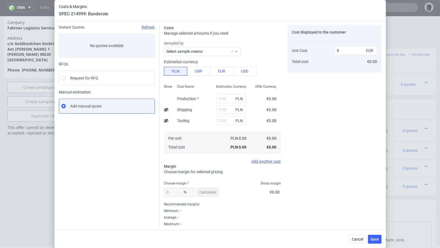
scroll to position [0, 0]
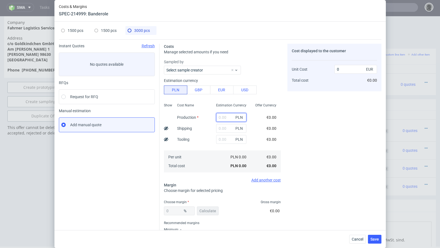
click at [226, 117] on input "text" at bounding box center [231, 117] width 30 height 9
click at [353, 238] on span "Cancel" at bounding box center [358, 240] width 12 height 4
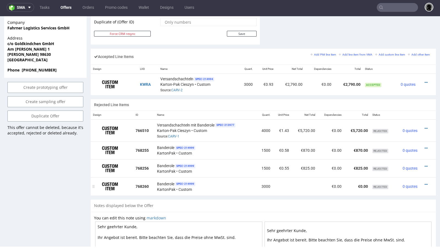
click at [422, 182] on div at bounding box center [426, 185] width 9 height 6
click at [425, 183] on icon at bounding box center [426, 185] width 3 height 4
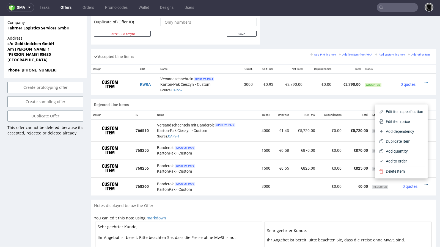
click at [425, 183] on icon at bounding box center [426, 185] width 3 height 4
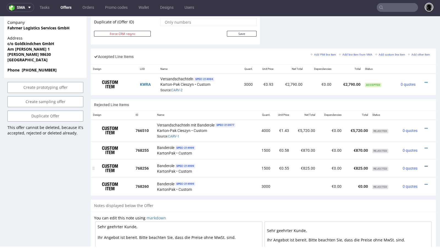
click at [425, 165] on icon at bounding box center [426, 167] width 3 height 4
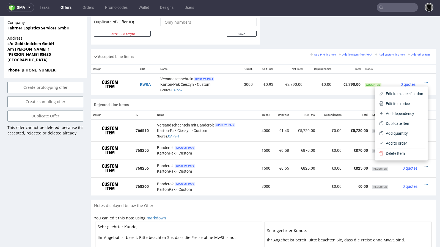
click at [425, 165] on icon at bounding box center [426, 167] width 3 height 4
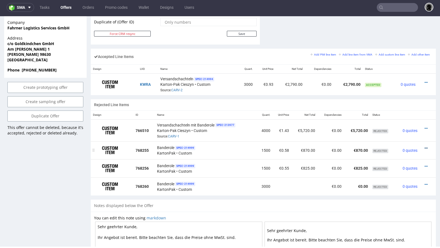
click at [425, 146] on icon at bounding box center [426, 148] width 3 height 4
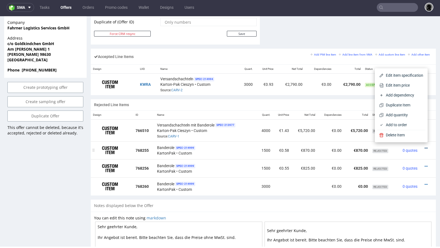
click at [425, 146] on icon at bounding box center [426, 148] width 3 height 4
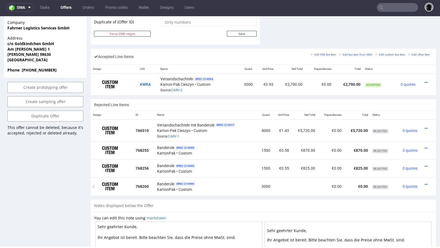
click at [422, 182] on div at bounding box center [426, 185] width 9 height 6
click at [425, 183] on icon at bounding box center [426, 185] width 3 height 4
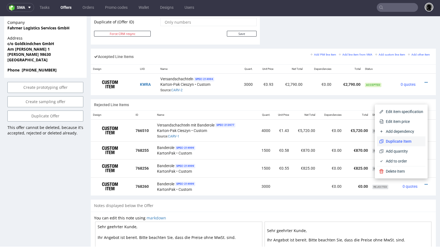
click at [414, 139] on span "Duplicate Item" at bounding box center [404, 142] width 40 height 6
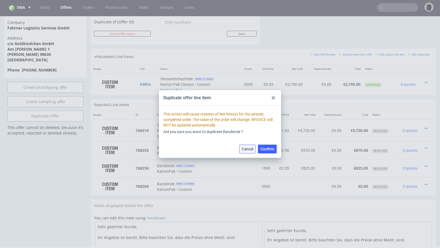
click at [249, 150] on span "Cancel" at bounding box center [248, 149] width 12 height 4
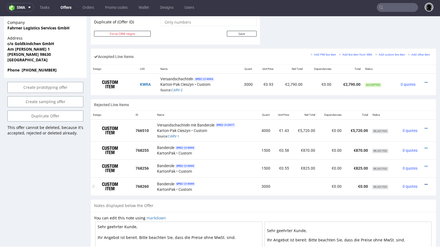
click at [425, 183] on icon at bounding box center [426, 185] width 3 height 4
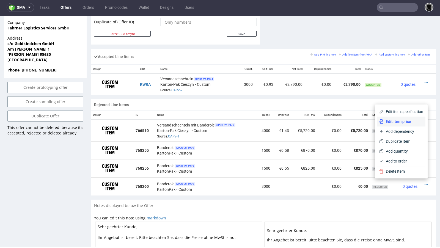
click at [395, 118] on li "Edit item price" at bounding box center [401, 122] width 48 height 10
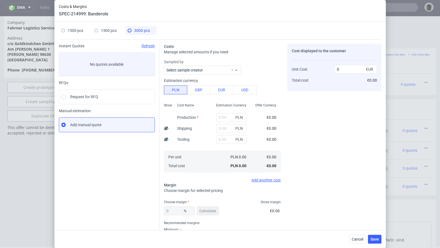
click at [236, 127] on span "PLN" at bounding box center [240, 129] width 11 height 8
click at [214, 117] on div "PLN" at bounding box center [231, 117] width 39 height 11
click at [221, 117] on input "text" at bounding box center [231, 117] width 30 height 9
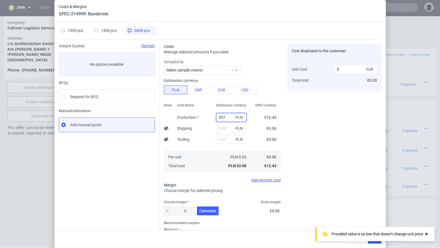
type input "5370"
type input "0.42"
type input "5370"
click at [213, 209] on span "Calculate" at bounding box center [208, 211] width 17 height 4
type input "37.82"
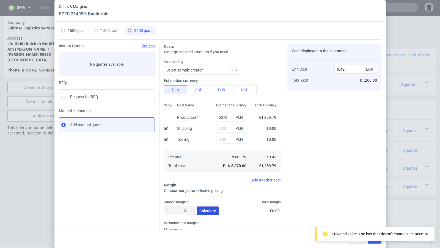
type input "0.68"
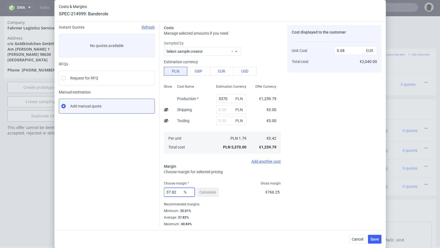
click at [180, 190] on input "37.82" at bounding box center [179, 192] width 31 height 9
drag, startPoint x: 180, startPoint y: 190, endPoint x: 155, endPoint y: 190, distance: 25.6
click at [155, 190] on div "Instant Quotes Refresh No quotes available RFQs Request for RFQ Manual estimati…" at bounding box center [220, 124] width 323 height 206
type input "27"
type input "0.58"
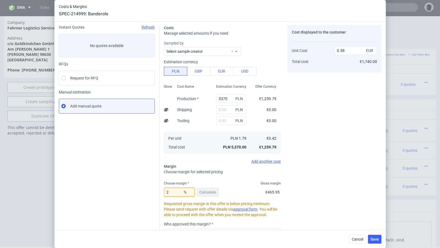
type input "25"
type input "0.56"
type input "24"
type input "0.55"
type input "24.5"
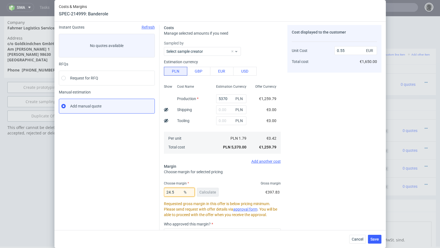
type input "0.56"
type input "24.3"
type input "0.55"
type input "24.36"
type input "0.56"
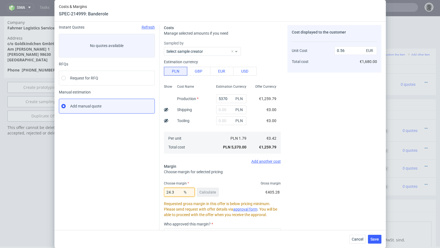
type input "24.33"
type input "0.55"
type input "24.33"
click at [149, 188] on div "Instant Quotes Refresh No quotes available RFQs Request for RFQ Manual estimati…" at bounding box center [109, 156] width 101 height 262
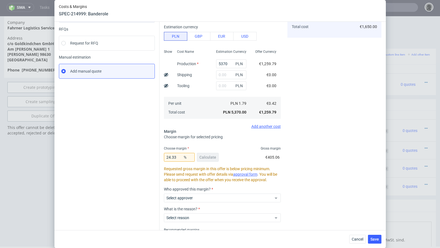
scroll to position [79, 0]
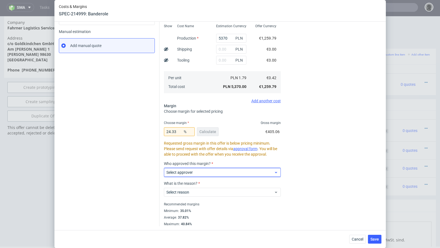
click at [216, 171] on span "Select approver" at bounding box center [221, 173] width 108 height 6
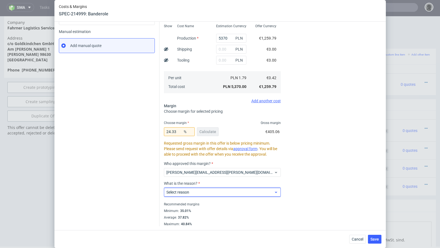
click at [205, 190] on span "Select reason" at bounding box center [221, 193] width 108 height 6
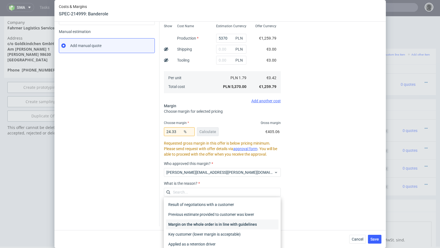
click at [198, 220] on div "Margin on the whole order is in line with guidelines" at bounding box center [222, 225] width 113 height 10
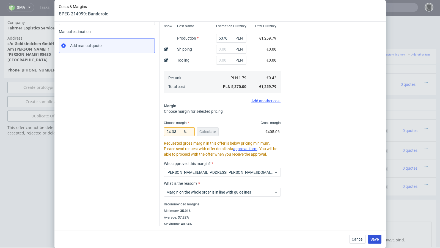
click at [371, 239] on button "Save" at bounding box center [374, 239] width 13 height 9
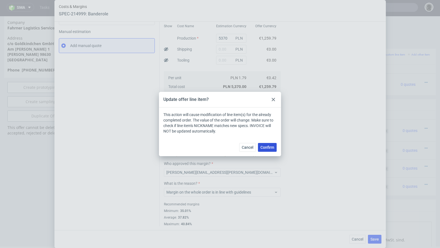
click at [265, 143] on button "Confirm" at bounding box center [267, 147] width 19 height 9
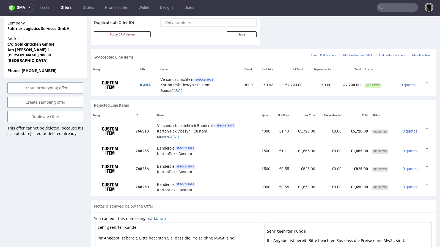
scroll to position [312, 0]
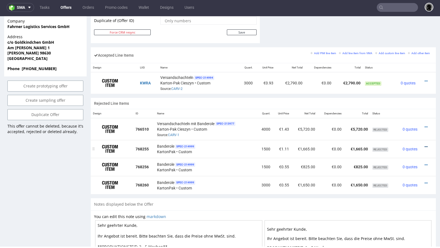
click at [425, 145] on icon at bounding box center [426, 147] width 3 height 4
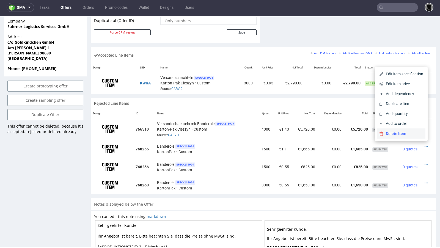
click at [399, 132] on span "Delete Item" at bounding box center [404, 134] width 40 height 6
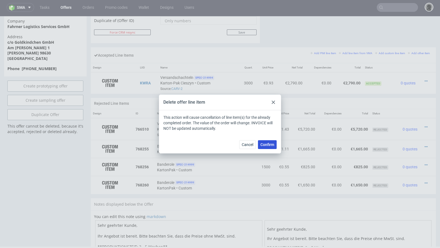
click at [271, 147] on button "Confirm" at bounding box center [267, 144] width 19 height 9
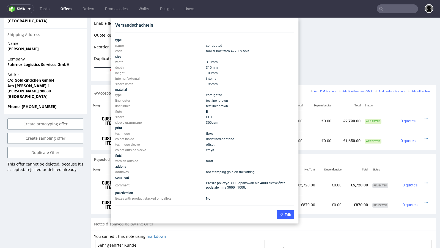
scroll to position [275, 0]
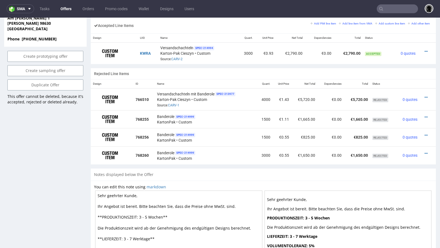
scroll to position [346, 0]
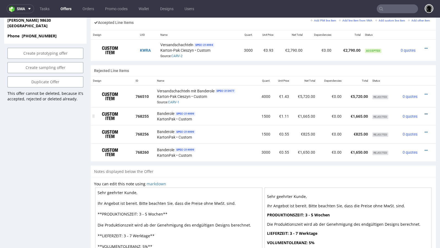
click at [425, 112] on icon at bounding box center [426, 114] width 3 height 4
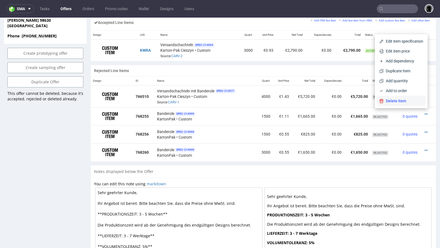
click at [403, 99] on span "Delete Item" at bounding box center [404, 101] width 40 height 6
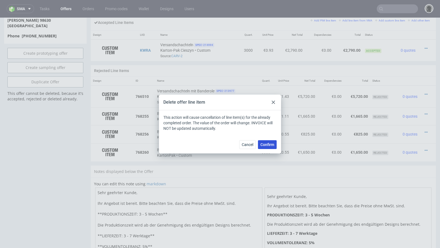
click at [270, 147] on button "Confirm" at bounding box center [267, 144] width 19 height 9
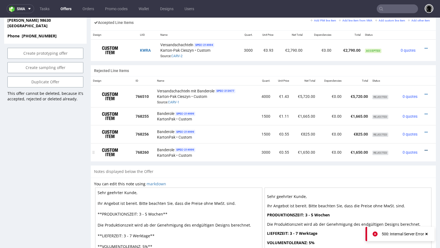
click at [425, 149] on icon at bounding box center [426, 151] width 3 height 4
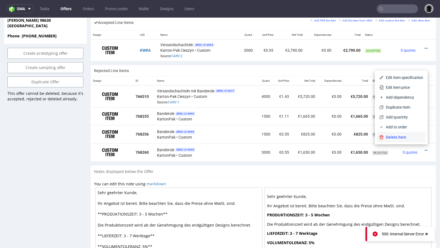
click at [387, 135] on span "Delete Item" at bounding box center [404, 138] width 40 height 6
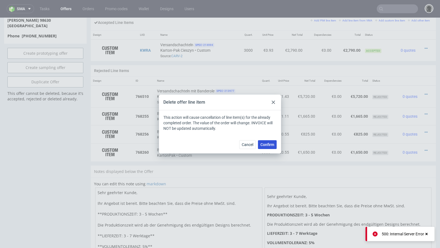
click at [266, 145] on span "Confirm" at bounding box center [268, 145] width 14 height 4
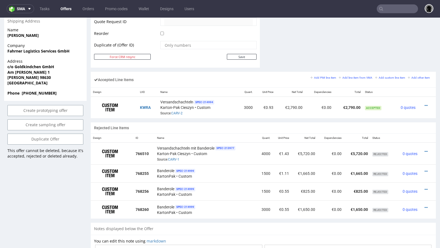
scroll to position [294, 0]
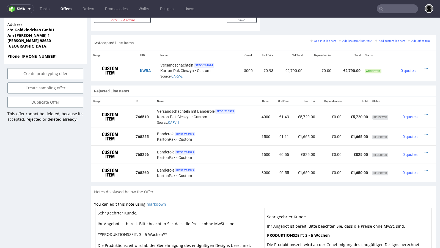
scroll to position [331, 0]
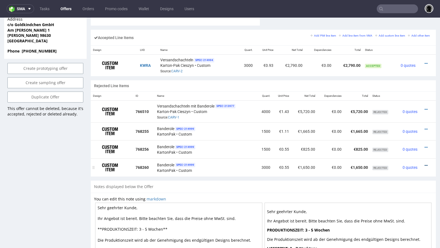
click at [425, 164] on icon at bounding box center [426, 166] width 3 height 4
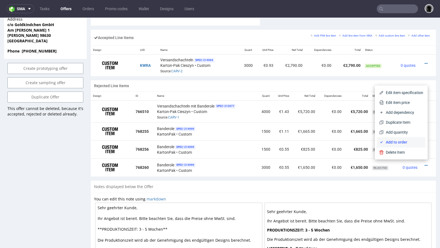
click at [406, 142] on span "Add to order" at bounding box center [404, 143] width 40 height 6
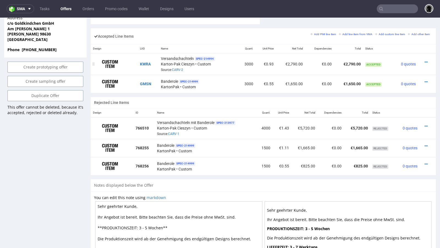
scroll to position [328, 0]
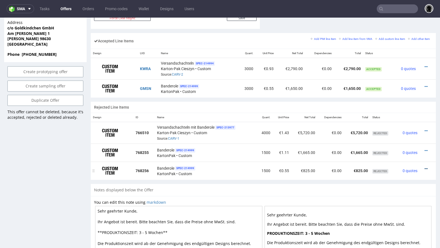
click at [425, 167] on icon at bounding box center [426, 169] width 3 height 4
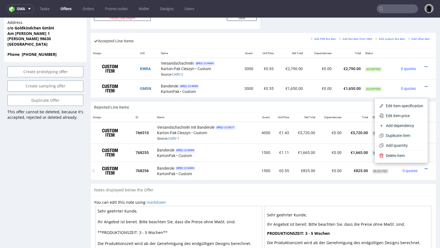
click at [251, 168] on div "Banderole SPEC- 214999 KartonPak • Custom" at bounding box center [205, 170] width 97 height 11
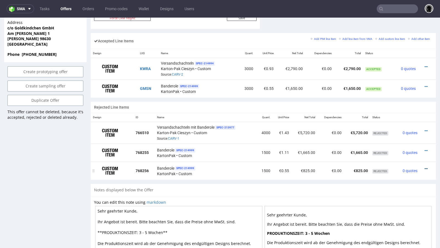
click at [425, 167] on icon at bounding box center [426, 169] width 3 height 4
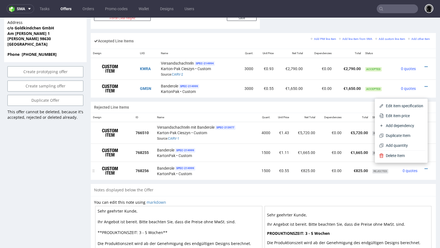
click at [246, 166] on div "Banderole SPEC- 214999 KartonPak • Custom" at bounding box center [205, 170] width 97 height 11
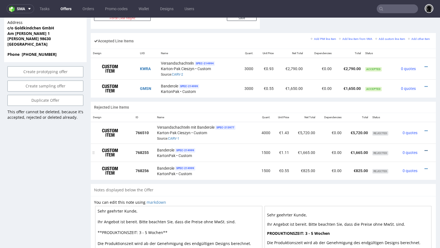
click at [425, 149] on icon at bounding box center [426, 151] width 3 height 4
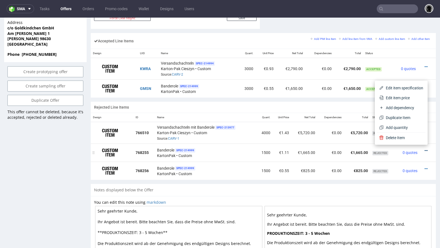
click at [425, 149] on icon at bounding box center [426, 151] width 3 height 4
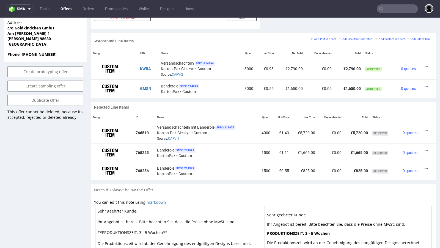
click at [425, 167] on icon at bounding box center [426, 169] width 3 height 4
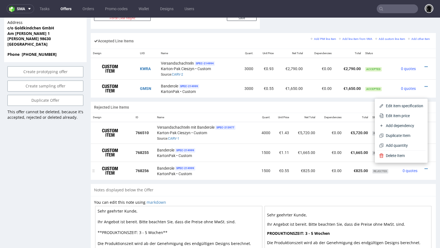
click at [225, 176] on td "Banderole SPEC- 214999 KartonPak • Custom" at bounding box center [206, 171] width 102 height 18
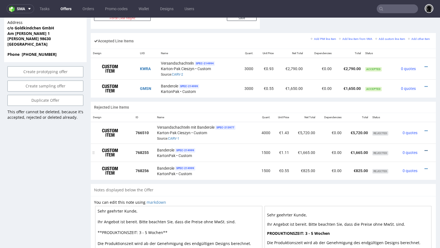
click at [425, 149] on icon at bounding box center [426, 151] width 3 height 4
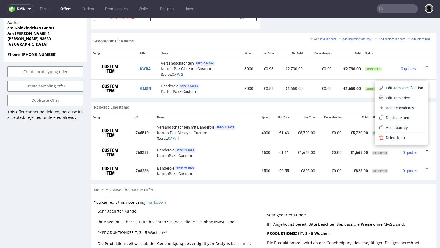
click at [425, 149] on icon at bounding box center [426, 151] width 3 height 4
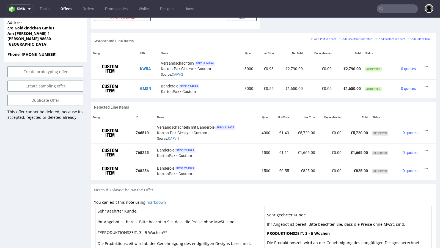
click at [425, 130] on icon at bounding box center [426, 131] width 3 height 4
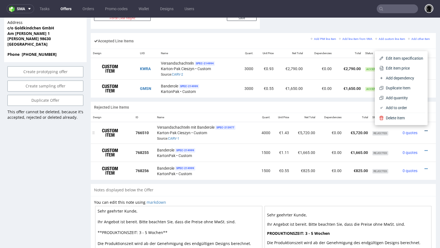
click at [425, 130] on icon at bounding box center [426, 131] width 3 height 4
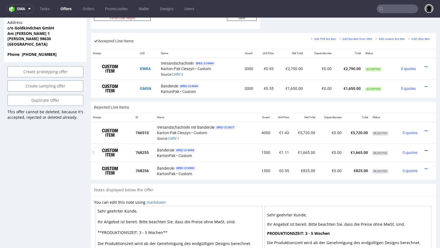
click at [425, 149] on icon at bounding box center [426, 151] width 3 height 4
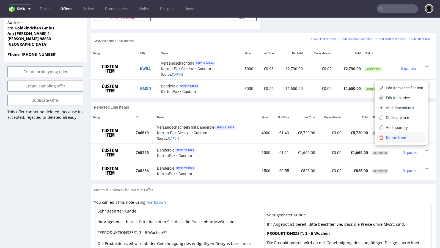
click at [409, 140] on span "Delete Item" at bounding box center [404, 138] width 40 height 6
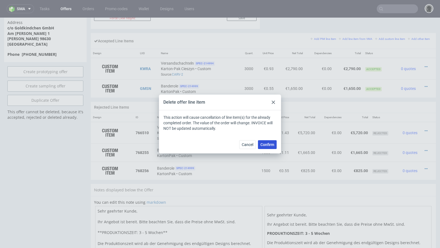
click at [274, 141] on button "Confirm" at bounding box center [267, 144] width 19 height 9
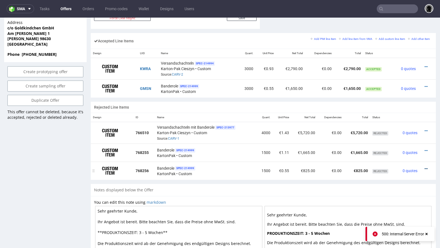
click at [425, 167] on icon at bounding box center [426, 169] width 3 height 4
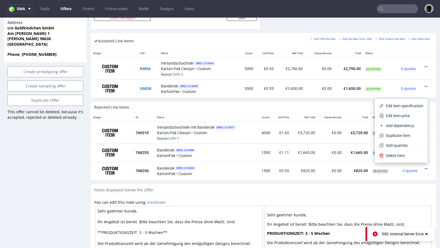
click at [280, 178] on div "Rejected Line Items Design ID Name Quant. Unit Price Net Total Dependencies Tot…" at bounding box center [263, 143] width 345 height 82
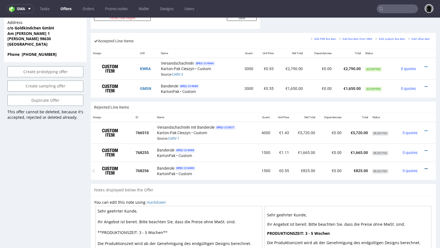
click at [425, 167] on icon at bounding box center [426, 169] width 3 height 4
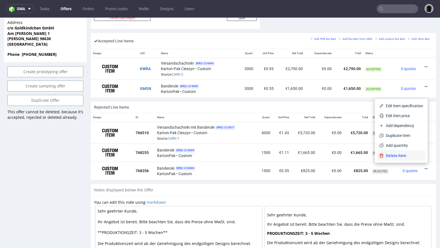
click at [411, 158] on span "Delete Item" at bounding box center [404, 156] width 40 height 6
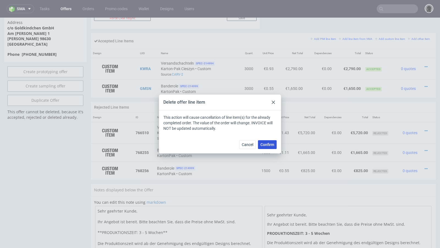
click at [272, 146] on span "Confirm" at bounding box center [268, 145] width 14 height 4
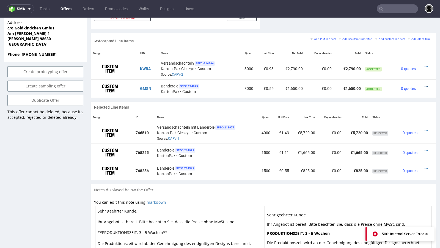
click at [425, 85] on icon at bounding box center [426, 87] width 3 height 4
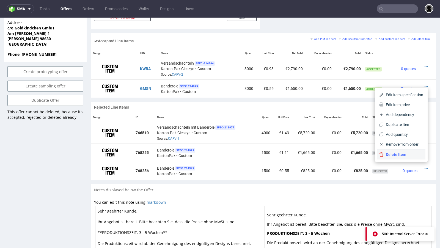
click at [389, 152] on span "Delete Item" at bounding box center [404, 155] width 40 height 6
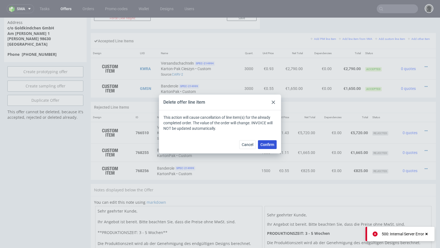
click at [273, 146] on span "Confirm" at bounding box center [268, 145] width 14 height 4
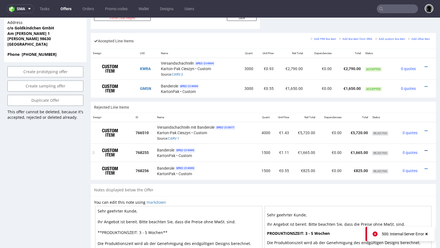
click at [425, 149] on icon at bounding box center [426, 151] width 3 height 4
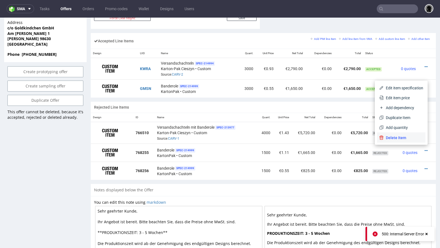
click at [401, 138] on span "Delete Item" at bounding box center [404, 138] width 40 height 6
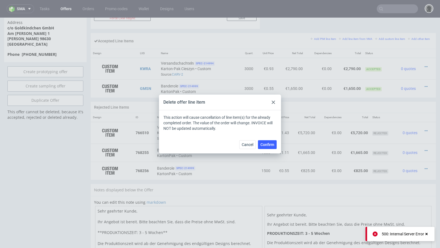
click at [277, 142] on div "Cancel Confirm" at bounding box center [220, 145] width 122 height 18
click at [269, 146] on span "Confirm" at bounding box center [268, 145] width 14 height 4
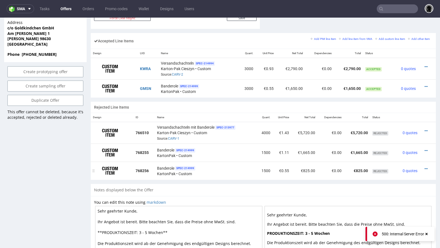
click at [423, 167] on div at bounding box center [426, 169] width 9 height 6
click at [425, 167] on icon at bounding box center [426, 169] width 3 height 4
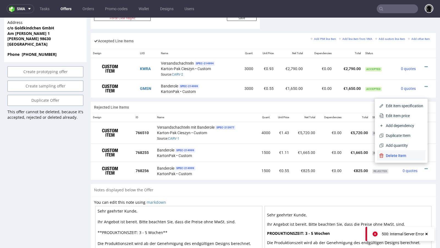
click at [389, 157] on span "Delete Item" at bounding box center [404, 156] width 40 height 6
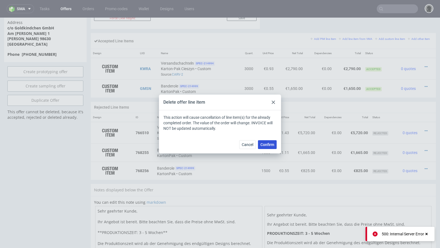
click at [269, 141] on button "Confirm" at bounding box center [267, 144] width 19 height 9
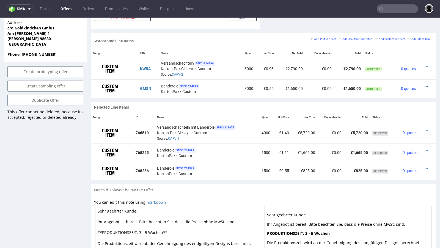
click at [425, 85] on icon at bounding box center [426, 87] width 3 height 4
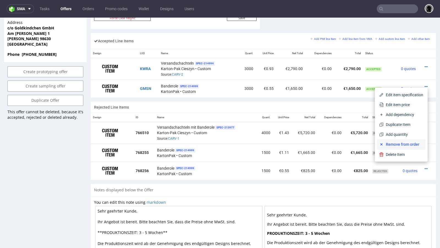
click at [400, 143] on span "Remove from order" at bounding box center [404, 145] width 40 height 6
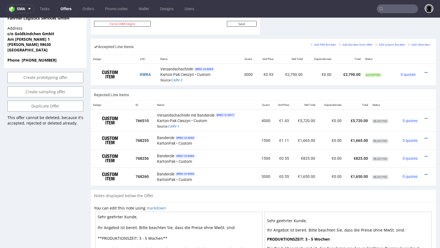
scroll to position [324, 0]
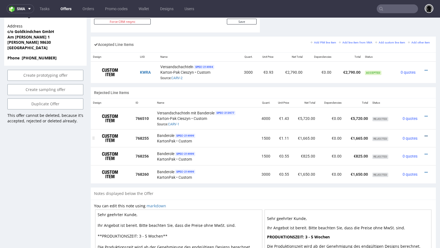
click at [425, 134] on icon at bounding box center [426, 136] width 3 height 4
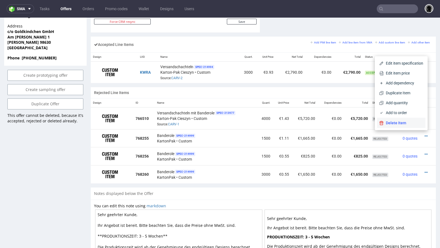
click at [397, 119] on li "Delete Item" at bounding box center [401, 123] width 48 height 10
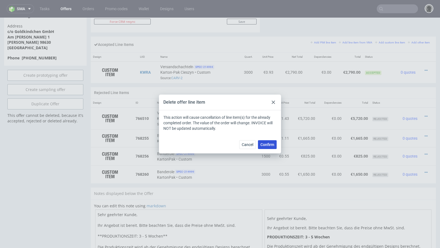
click at [265, 147] on span "Confirm" at bounding box center [268, 145] width 14 height 4
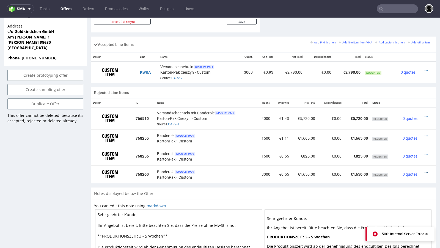
click at [425, 171] on icon at bounding box center [426, 173] width 3 height 4
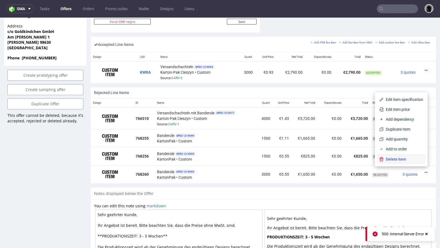
click at [407, 160] on span "Delete Item" at bounding box center [404, 160] width 40 height 6
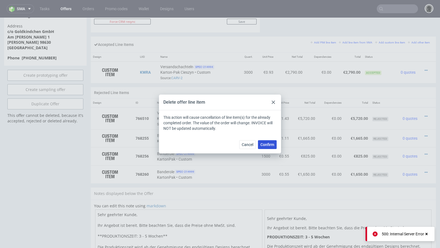
click at [266, 147] on button "Confirm" at bounding box center [267, 144] width 19 height 9
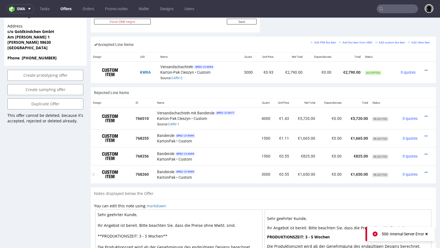
click at [422, 170] on div at bounding box center [426, 173] width 9 height 6
click at [425, 171] on icon at bounding box center [426, 173] width 3 height 4
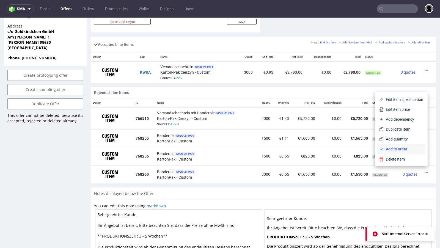
click at [410, 147] on span "Add to order" at bounding box center [404, 149] width 40 height 6
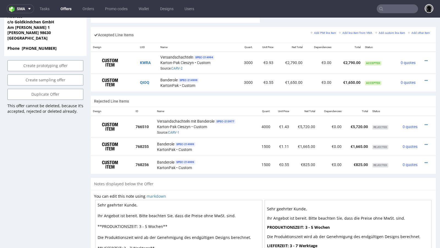
scroll to position [334, 0]
click at [425, 161] on icon at bounding box center [426, 163] width 3 height 4
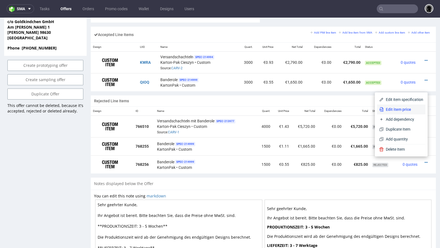
click at [396, 108] on span "Edit item price" at bounding box center [404, 110] width 40 height 6
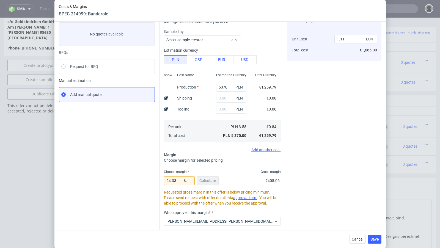
scroll to position [41, 0]
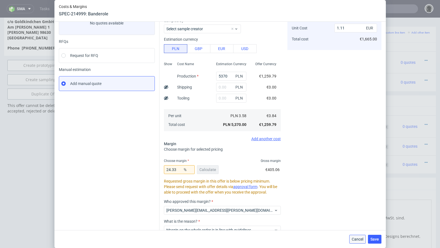
click at [360, 236] on button "Cancel" at bounding box center [358, 239] width 17 height 9
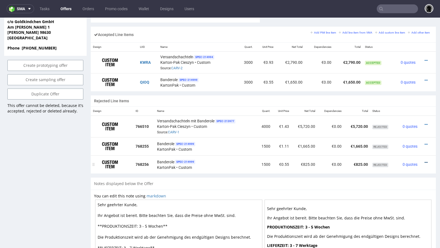
click at [425, 161] on icon at bounding box center [426, 163] width 3 height 4
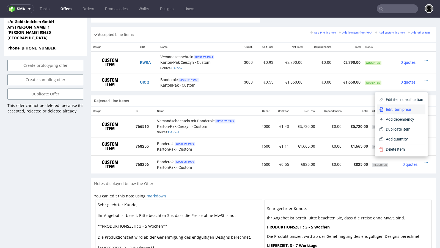
click at [394, 112] on span "Edit item price" at bounding box center [404, 110] width 40 height 6
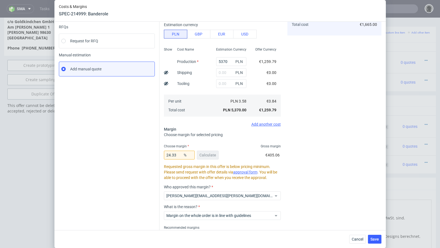
scroll to position [79, 0]
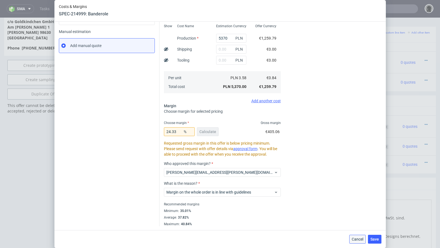
click at [354, 240] on span "Cancel" at bounding box center [358, 240] width 12 height 4
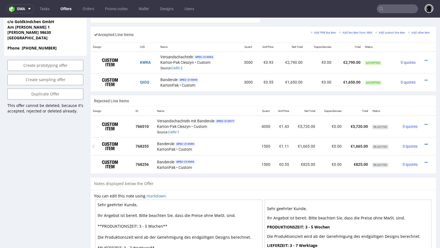
click at [425, 143] on icon at bounding box center [426, 145] width 3 height 4
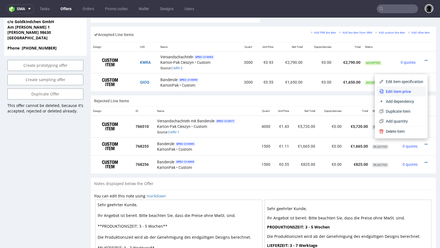
click at [398, 90] on span "Edit item price" at bounding box center [404, 92] width 40 height 6
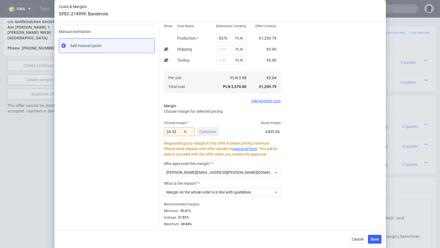
click at [353, 233] on div "Cancel Save" at bounding box center [221, 239] width 332 height 18
click at [356, 240] on span "Cancel" at bounding box center [358, 240] width 12 height 4
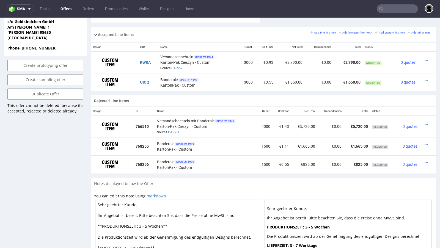
click at [425, 78] on icon at bounding box center [426, 80] width 3 height 4
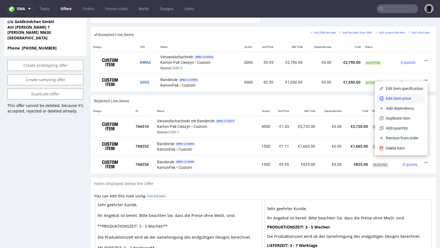
click at [398, 103] on li "Edit item price" at bounding box center [401, 99] width 48 height 10
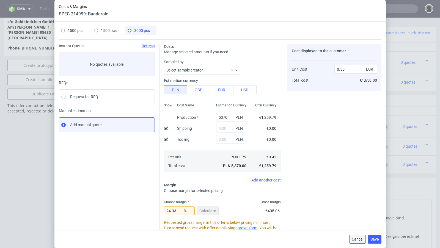
click at [355, 239] on span "Cancel" at bounding box center [358, 240] width 12 height 4
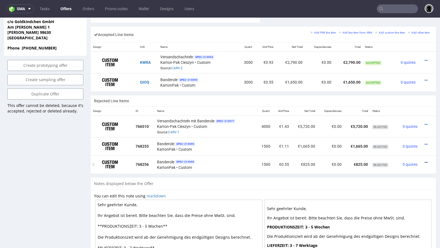
click at [425, 161] on icon at bounding box center [426, 163] width 3 height 4
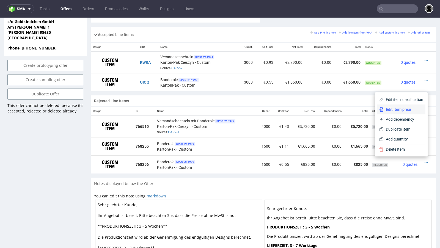
click at [396, 112] on span "Edit item price" at bounding box center [404, 110] width 40 height 6
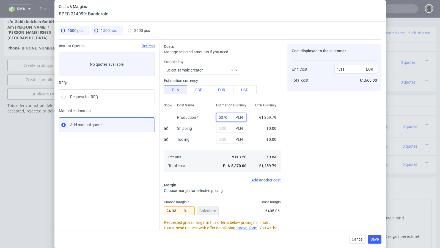
click at [222, 116] on input "5370" at bounding box center [231, 117] width 30 height 9
paste input "2685"
type input "2685"
type input "0.55"
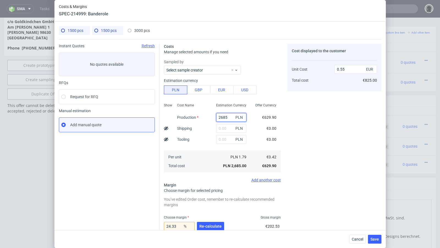
type input "2685"
click at [300, 143] on div "Cost displayed to the customer Unit Cost Total cost 0.55 EUR €825.00" at bounding box center [335, 182] width 94 height 277
drag, startPoint x: 179, startPoint y: 227, endPoint x: 125, endPoint y: 222, distance: 54.8
click at [125, 222] on div "Instant Quotes Refresh No quotes available RFQs Request for RFQ Manual estimati…" at bounding box center [220, 180] width 323 height 282
type input "26"
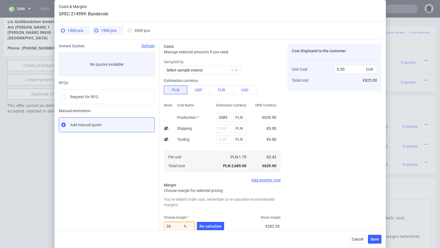
type input "0.57"
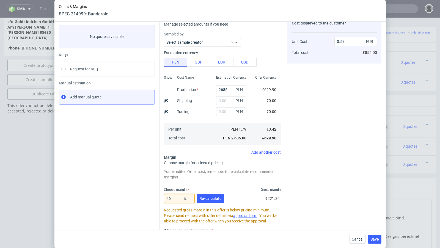
scroll to position [37, 0]
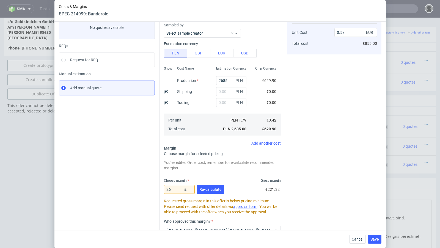
click at [146, 201] on div "Instant Quotes Refresh No quotes available RFQs Request for RFQ Manual estimati…" at bounding box center [109, 145] width 101 height 277
click at [175, 191] on input "26" at bounding box center [179, 189] width 31 height 9
type input "27"
type input "0.58"
type input "29"
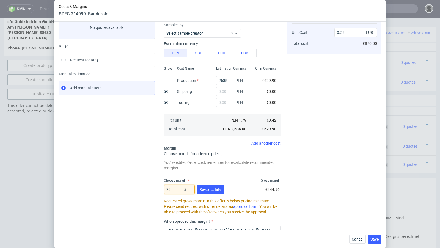
type input "0.59"
type input "28"
type input "0.58"
type input "28.8"
type input "0.59"
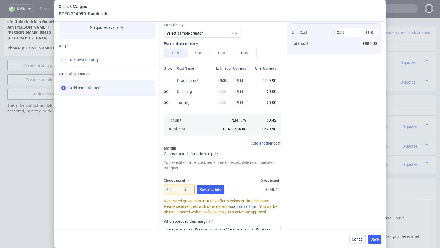
type input "28.2"
type input "0.58"
type input "28.24"
type input "0.59"
type input "28.21"
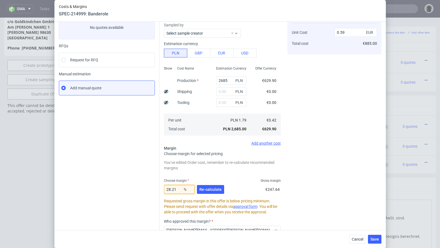
type input "0.58"
type input "28.21"
click at [208, 192] on button "Re-calculate" at bounding box center [210, 189] width 27 height 9
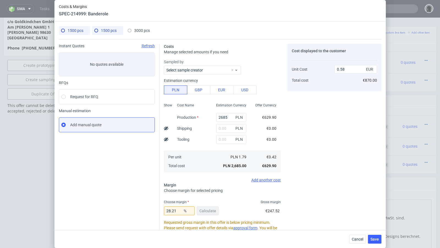
scroll to position [79, 0]
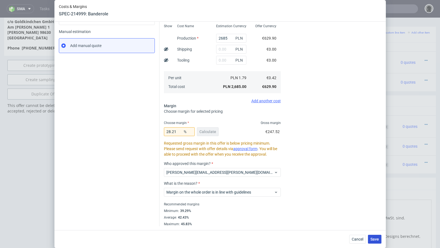
click at [372, 240] on span "Save" at bounding box center [375, 240] width 9 height 4
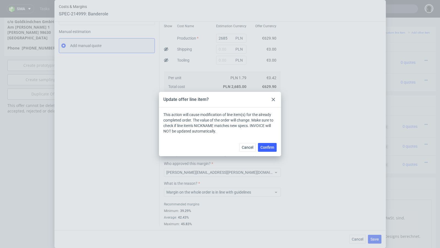
click at [272, 152] on div "Cancel Confirm" at bounding box center [220, 147] width 122 height 18
click at [265, 147] on span "Confirm" at bounding box center [268, 148] width 14 height 4
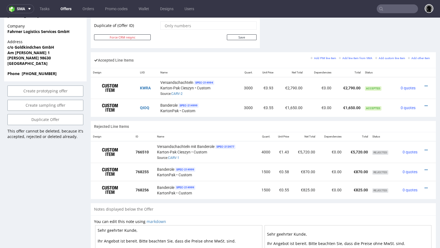
scroll to position [310, 0]
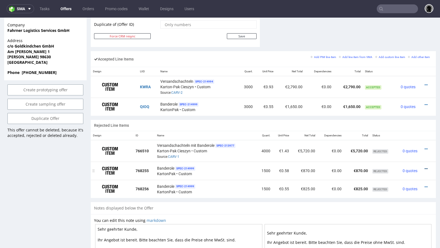
click at [425, 167] on icon at bounding box center [426, 169] width 3 height 4
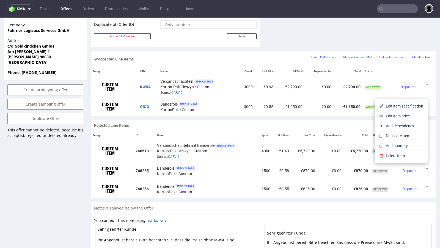
click at [248, 162] on td "Banderole SPEC- 214999 KartonPak • Custom" at bounding box center [206, 171] width 102 height 18
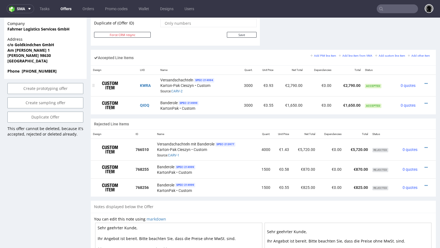
scroll to position [304, 0]
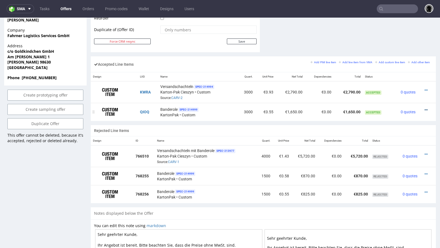
click at [425, 108] on icon at bounding box center [426, 110] width 3 height 4
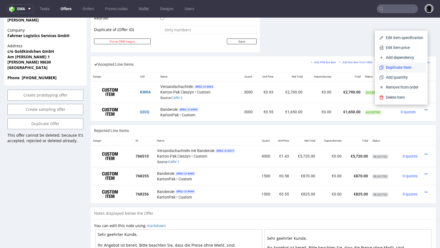
click at [400, 71] on li "Duplicate Item" at bounding box center [401, 67] width 48 height 10
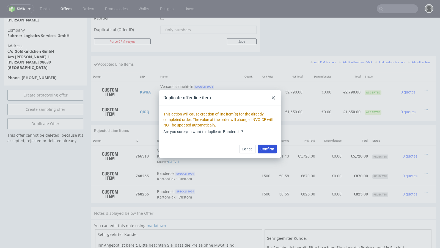
click at [269, 149] on span "Confirm" at bounding box center [268, 149] width 14 height 4
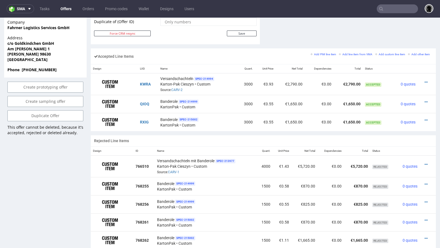
scroll to position [319, 0]
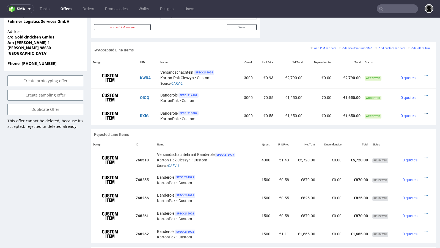
click at [425, 112] on icon at bounding box center [426, 114] width 3 height 4
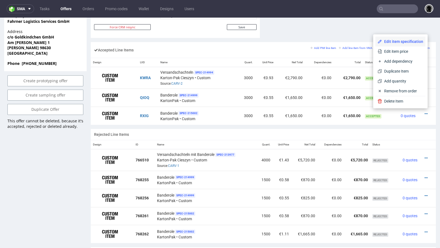
click at [393, 39] on span "Edit item specification" at bounding box center [402, 42] width 41 height 6
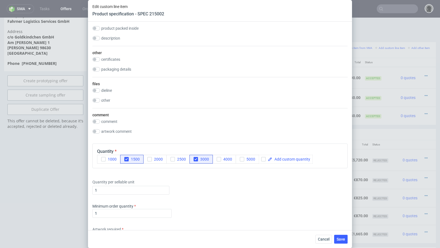
scroll to position [520, 0]
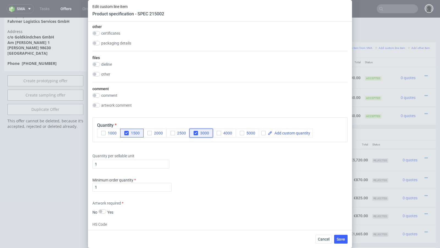
click at [195, 132] on use "button" at bounding box center [196, 133] width 2 height 2
click at [211, 178] on div "Minimum order quantity 1" at bounding box center [219, 186] width 255 height 17
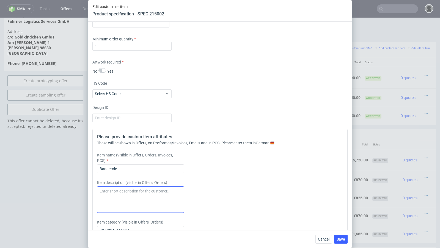
scroll to position [613, 0]
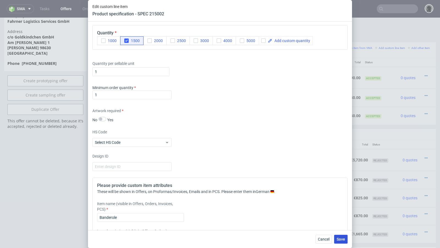
click at [343, 239] on span "Save" at bounding box center [341, 240] width 9 height 4
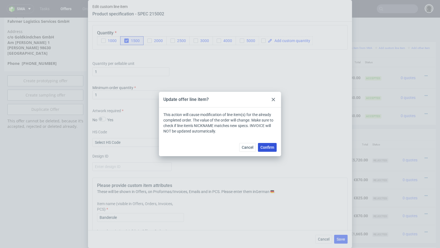
click at [264, 151] on button "Confirm" at bounding box center [267, 147] width 19 height 9
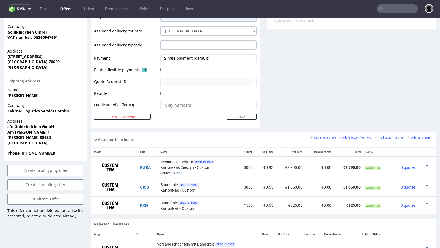
scroll to position [235, 0]
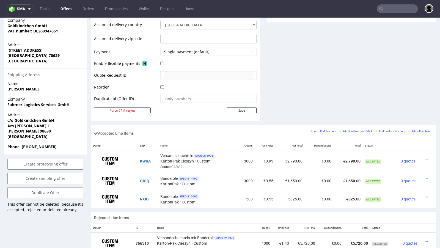
click at [425, 195] on icon at bounding box center [426, 197] width 3 height 4
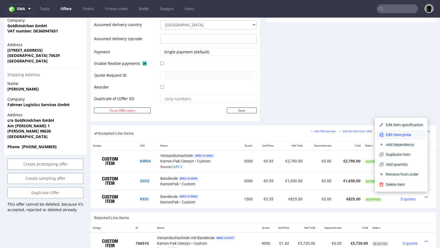
click at [401, 133] on span "Edit item price" at bounding box center [404, 135] width 40 height 6
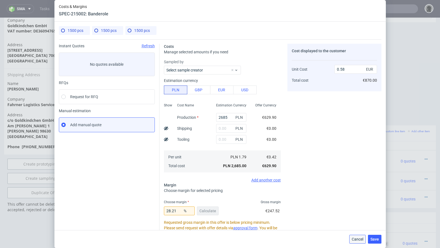
click at [355, 240] on span "Cancel" at bounding box center [358, 240] width 12 height 4
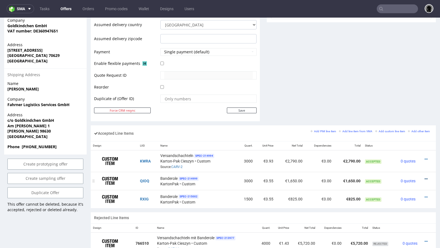
click at [425, 177] on icon at bounding box center [426, 179] width 3 height 4
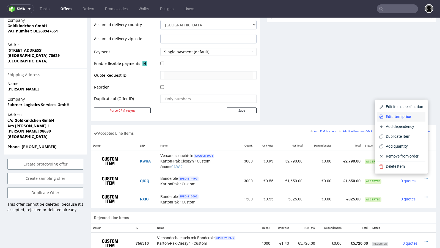
click at [401, 120] on li "Edit item price" at bounding box center [401, 117] width 48 height 10
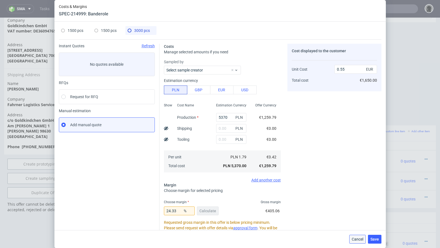
click at [361, 239] on span "Cancel" at bounding box center [358, 240] width 12 height 4
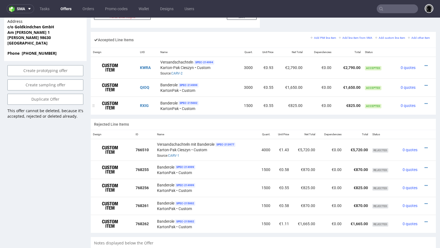
scroll to position [326, 0]
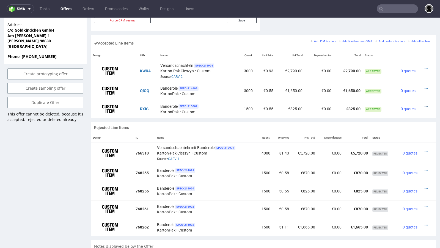
click at [425, 105] on icon at bounding box center [426, 107] width 3 height 4
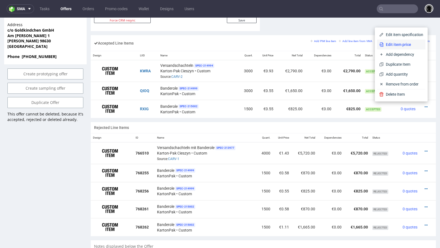
click at [396, 44] on span "Edit item price" at bounding box center [404, 45] width 40 height 6
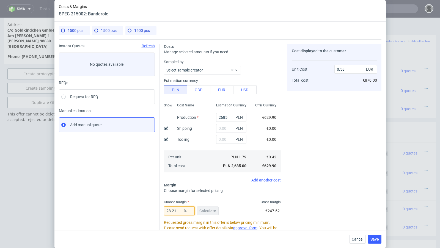
click at [178, 211] on input "28.21" at bounding box center [179, 211] width 31 height 9
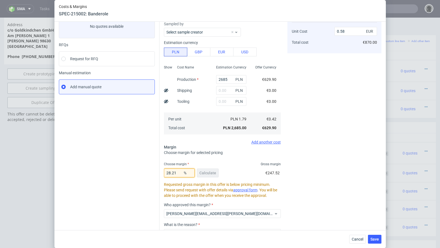
scroll to position [39, 0]
type input "28.25"
type input "0.59"
type input "28.21"
type input "0.58"
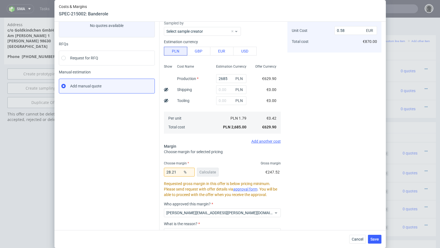
click at [149, 169] on div "Instant Quotes Refresh No quotes available RFQs Request for RFQ Manual estimati…" at bounding box center [109, 136] width 101 height 262
click at [378, 239] on span "Save" at bounding box center [375, 240] width 9 height 4
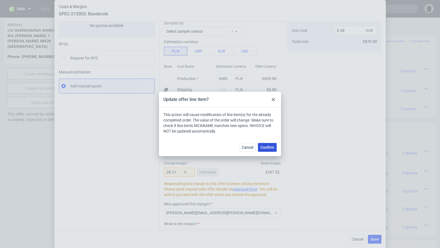
click at [273, 144] on button "Confirm" at bounding box center [267, 147] width 19 height 9
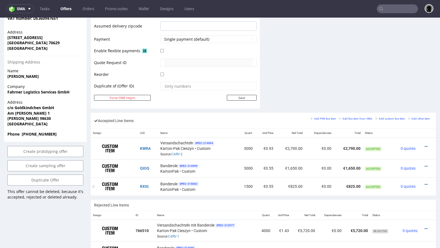
scroll to position [249, 0]
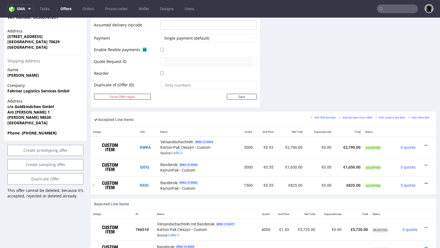
click at [425, 182] on icon at bounding box center [426, 184] width 3 height 4
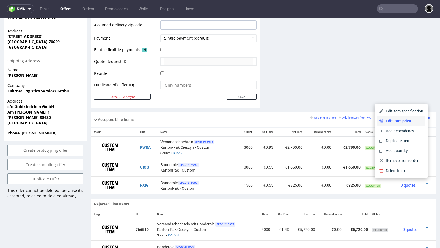
click at [398, 125] on li "Edit item price" at bounding box center [401, 121] width 48 height 10
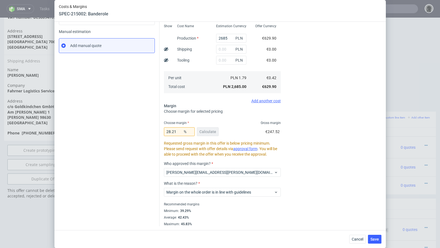
scroll to position [0, 0]
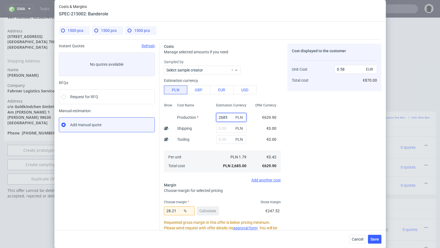
drag, startPoint x: 229, startPoint y: 117, endPoint x: 199, endPoint y: 114, distance: 29.9
click at [199, 116] on div "Show Cost Name Production Shipping Tooling Per unit Total cost Estimation Curre…" at bounding box center [222, 137] width 117 height 73
type input "26"
type input "0.01"
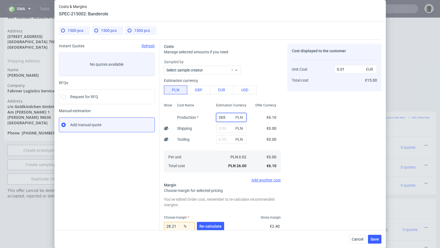
type input "2655"
type input "0.58"
click at [213, 230] on button "Re-calculate" at bounding box center [210, 226] width 27 height 9
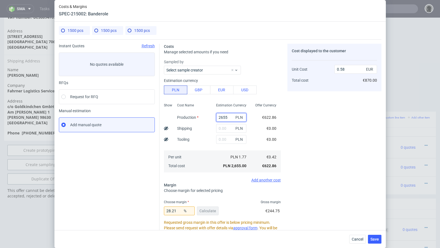
click at [226, 117] on input "2655" at bounding box center [231, 117] width 30 height 9
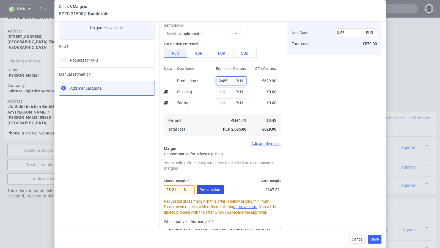
scroll to position [40, 0]
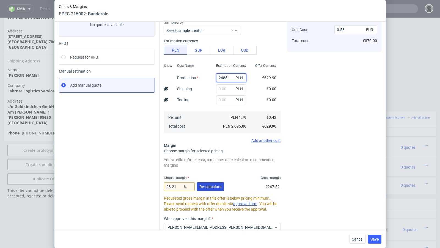
type input "2685"
click at [212, 185] on span "Re-calculate" at bounding box center [211, 187] width 22 height 4
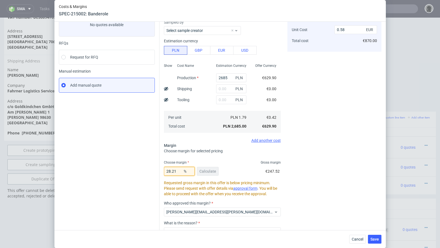
click at [178, 170] on input "28.21" at bounding box center [179, 171] width 31 height 9
type input "28.22"
type input "0.59"
type input "28.21"
type input "0.58"
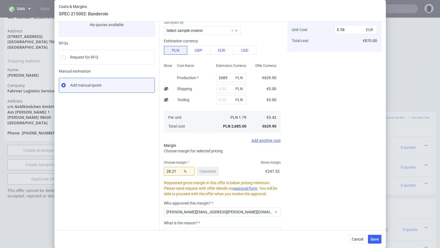
click at [138, 176] on div "Instant Quotes Refresh No quotes available RFQs Request for RFQ Manual estimati…" at bounding box center [109, 135] width 101 height 262
click at [376, 238] on span "Save" at bounding box center [375, 240] width 9 height 4
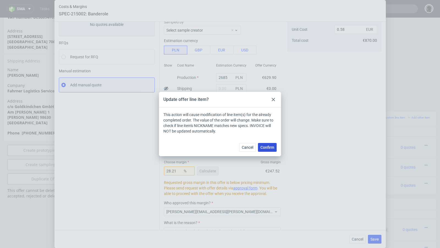
click at [272, 147] on span "Confirm" at bounding box center [268, 148] width 14 height 4
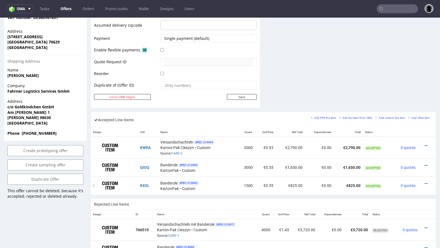
scroll to position [257, 0]
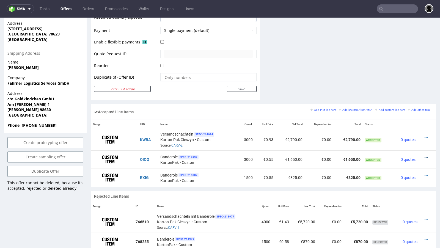
click at [425, 156] on icon at bounding box center [426, 158] width 3 height 4
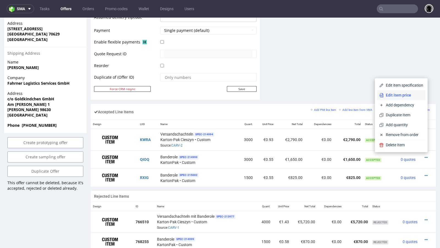
click at [403, 97] on span "Edit item price" at bounding box center [404, 95] width 40 height 6
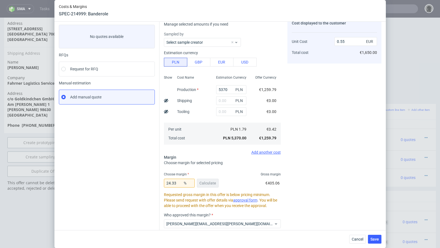
scroll to position [28, 0]
click at [357, 240] on span "Cancel" at bounding box center [358, 240] width 12 height 4
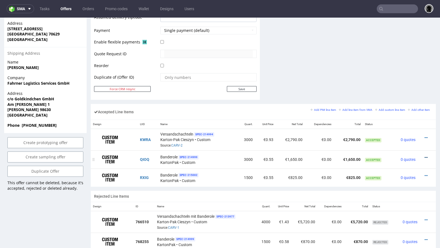
click at [425, 156] on icon at bounding box center [426, 158] width 3 height 4
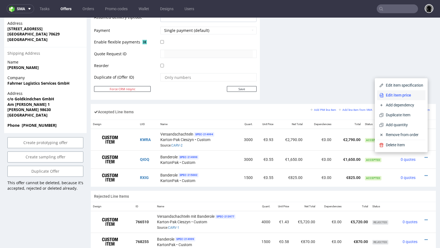
click at [394, 96] on span "Edit item price" at bounding box center [404, 95] width 40 height 6
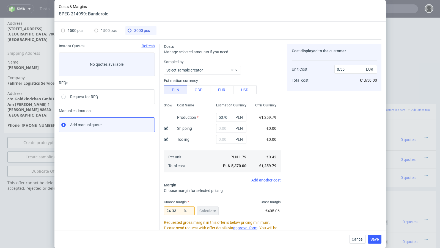
click at [367, 245] on div "Cancel Save" at bounding box center [221, 239] width 332 height 18
drag, startPoint x: 359, startPoint y: 240, endPoint x: 361, endPoint y: 216, distance: 24.6
click at [359, 240] on span "Cancel" at bounding box center [358, 240] width 12 height 4
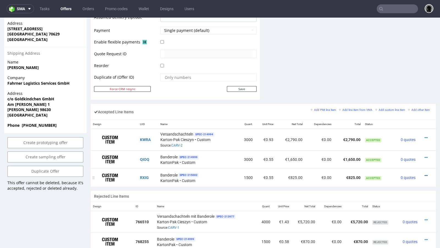
click at [425, 174] on icon at bounding box center [426, 176] width 3 height 4
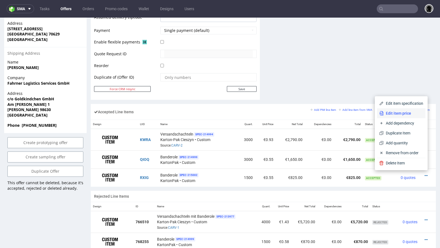
click at [401, 114] on span "Edit item price" at bounding box center [404, 114] width 40 height 6
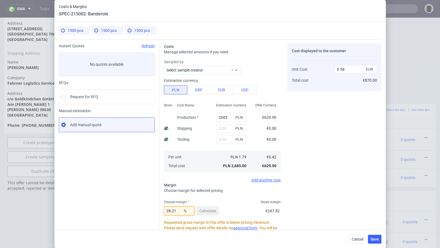
drag, startPoint x: 179, startPoint y: 211, endPoint x: 162, endPoint y: 210, distance: 16.5
click at [162, 210] on div "Costs Manage selected amounts if you need Sampled by Select sample creator Esti…" at bounding box center [271, 172] width 222 height 266
type input "26"
type input "0.57"
type input "26"
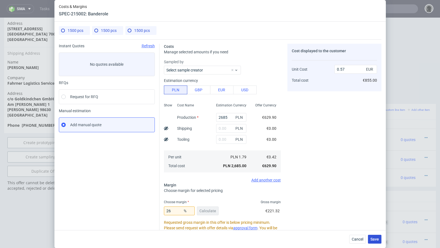
click at [377, 241] on span "Save" at bounding box center [375, 240] width 9 height 4
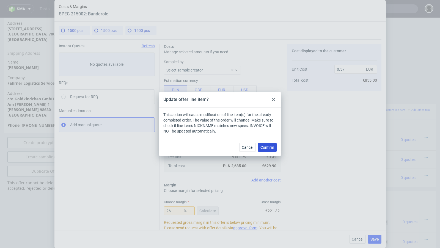
click at [268, 146] on span "Confirm" at bounding box center [268, 148] width 14 height 4
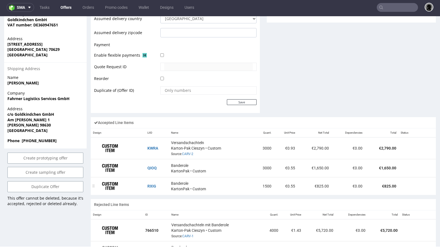
scroll to position [101, 0]
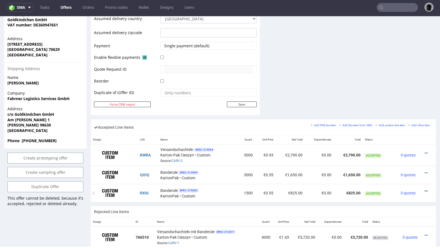
click at [425, 189] on icon at bounding box center [426, 191] width 3 height 4
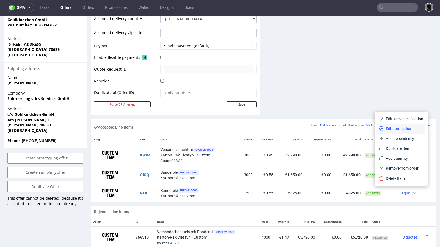
click at [402, 131] on span "Edit item price" at bounding box center [404, 129] width 40 height 6
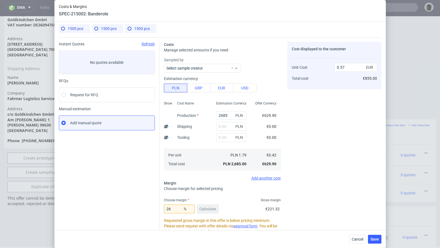
scroll to position [3, 0]
drag, startPoint x: 174, startPoint y: 211, endPoint x: 143, endPoint y: 208, distance: 31.0
click at [143, 209] on div "Instant Quotes Refresh No quotes available RFQs Request for RFQ Manual estimati…" at bounding box center [220, 170] width 323 height 266
type input "33"
type input "0.63"
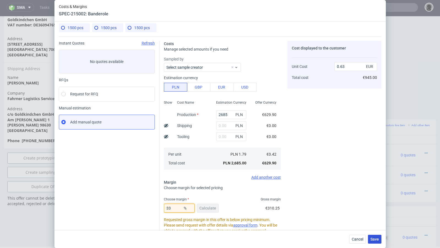
type input "33"
click at [373, 241] on span "Save" at bounding box center [375, 240] width 9 height 4
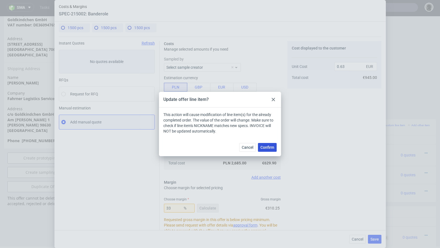
click at [269, 149] on button "Confirm" at bounding box center [267, 147] width 19 height 9
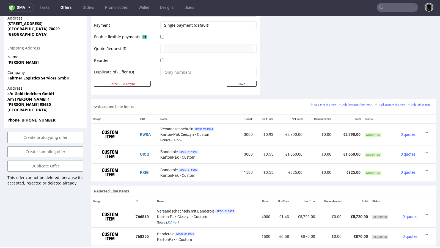
scroll to position [261, 0]
click at [425, 168] on icon at bounding box center [426, 170] width 3 height 4
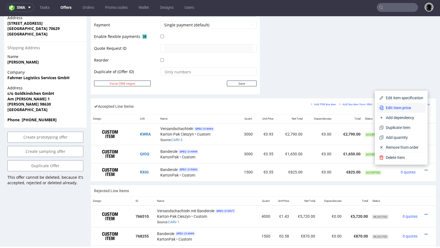
click at [398, 106] on span "Edit item price" at bounding box center [404, 108] width 40 height 6
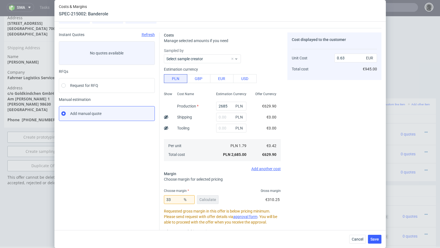
scroll to position [15, 0]
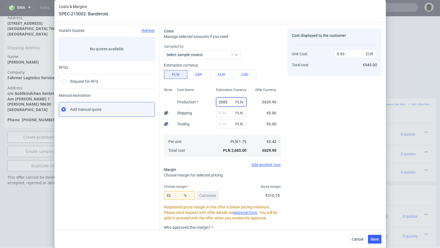
drag, startPoint x: 230, startPoint y: 104, endPoint x: 216, endPoint y: 100, distance: 14.6
click at [216, 100] on div "2685 PLN" at bounding box center [231, 102] width 39 height 11
type input "100"
type input "0.02"
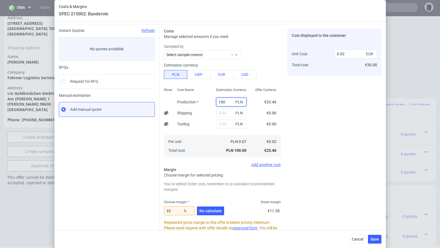
type input "100"
click at [308, 209] on div "Cost displayed to the customer Unit Cost Total cost 0.02 EUR €30.00" at bounding box center [335, 166] width 94 height 277
click at [211, 209] on span "Re-calculate" at bounding box center [211, 211] width 22 height 4
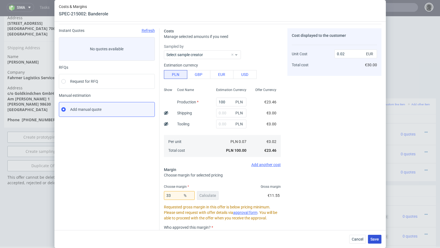
click at [373, 239] on span "Save" at bounding box center [375, 240] width 9 height 4
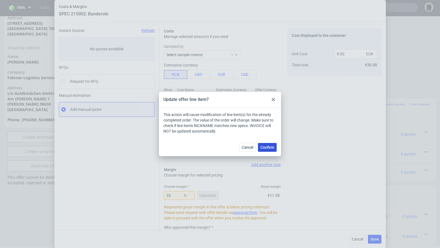
click at [276, 149] on button "Confirm" at bounding box center [267, 147] width 19 height 9
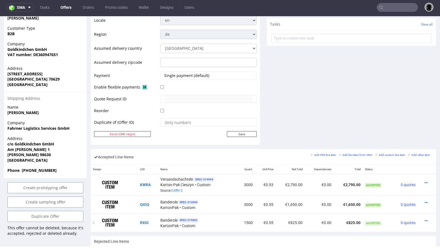
scroll to position [211, 0]
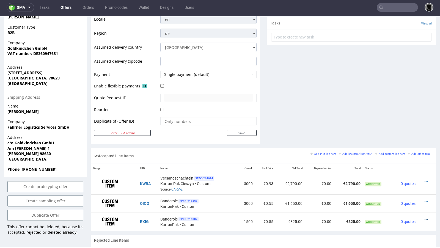
click at [425, 218] on icon at bounding box center [426, 220] width 3 height 4
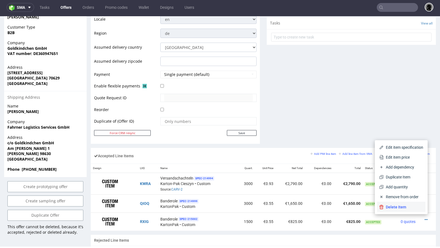
click at [401, 206] on span "Delete Item" at bounding box center [404, 208] width 40 height 6
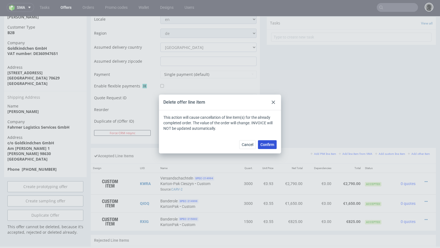
click at [263, 146] on span "Confirm" at bounding box center [268, 145] width 14 height 4
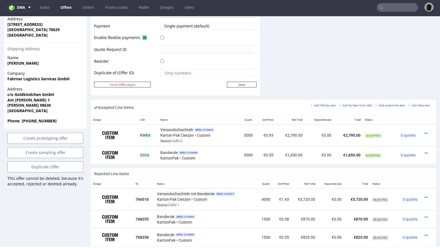
scroll to position [266, 0]
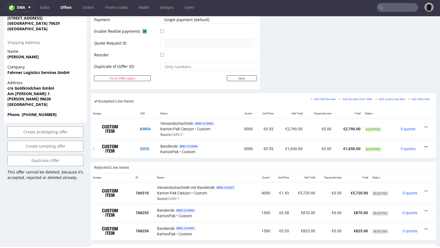
click at [425, 145] on icon at bounding box center [426, 147] width 3 height 4
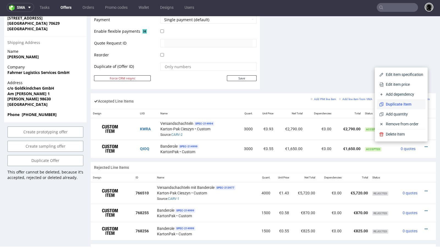
click at [393, 105] on span "Duplicate Item" at bounding box center [404, 105] width 40 height 6
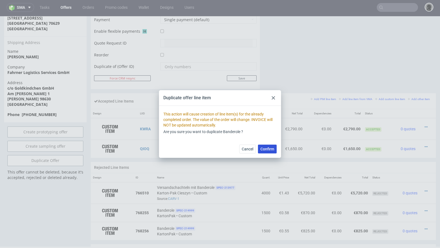
click at [266, 149] on span "Confirm" at bounding box center [268, 149] width 14 height 4
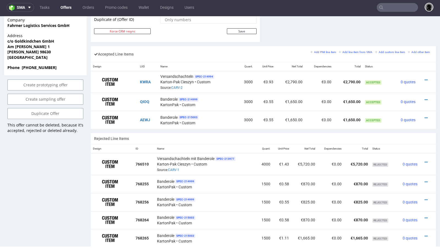
scroll to position [315, 0]
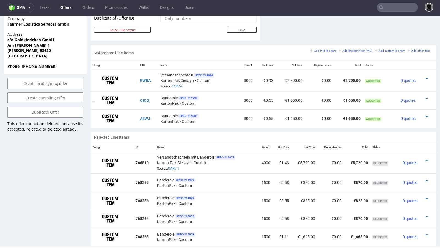
click at [425, 97] on icon at bounding box center [426, 99] width 3 height 4
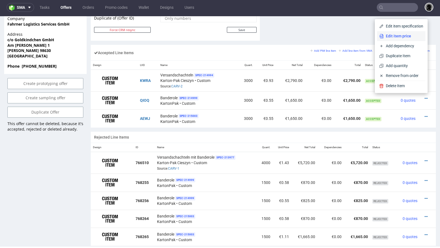
click at [393, 40] on li "Edit item price" at bounding box center [401, 36] width 48 height 10
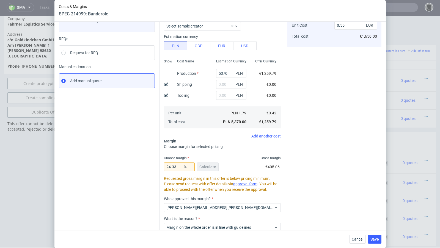
scroll to position [51, 0]
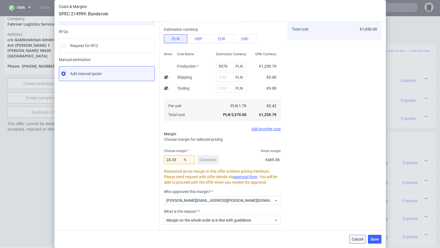
click at [358, 239] on span "Cancel" at bounding box center [358, 240] width 12 height 4
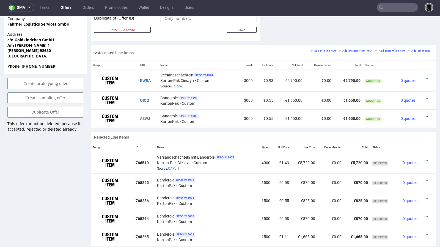
click at [425, 115] on icon at bounding box center [426, 117] width 3 height 4
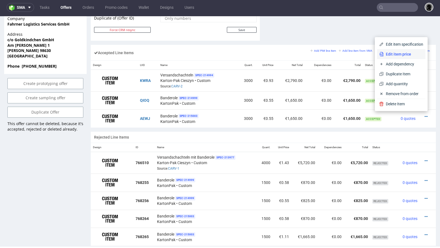
click at [390, 55] on span "Edit item price" at bounding box center [404, 54] width 40 height 6
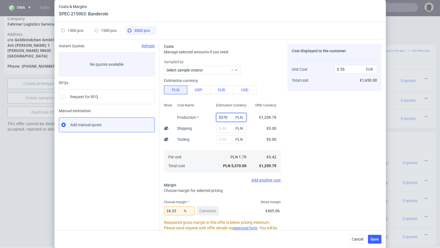
click at [223, 116] on input "5370" at bounding box center [231, 117] width 30 height 9
paste input "2685"
type input "2685"
type input "0.28"
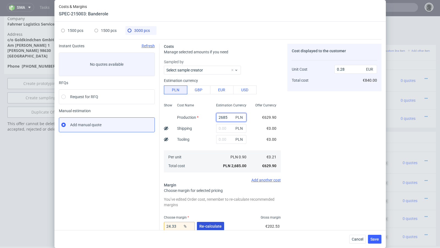
type input "2685"
click at [206, 224] on button "Re-calculate" at bounding box center [210, 226] width 27 height 9
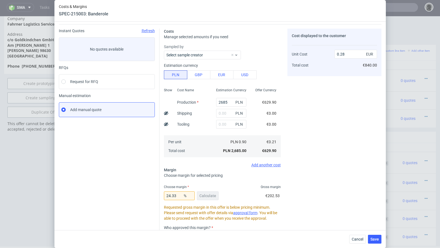
scroll to position [17, 0]
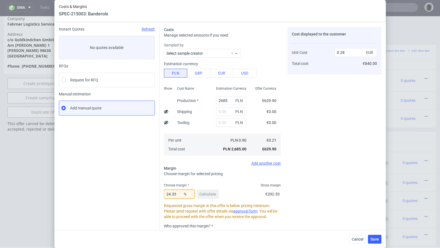
drag, startPoint x: 180, startPoint y: 193, endPoint x: 167, endPoint y: 192, distance: 13.5
click at [167, 192] on input "24.33" at bounding box center [179, 194] width 31 height 9
type input "27"
type input "0.29"
type input "29"
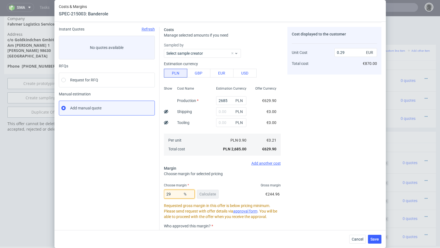
type input "0.3"
type input "28"
type input "0.29"
type input "28.9"
type input "0.3"
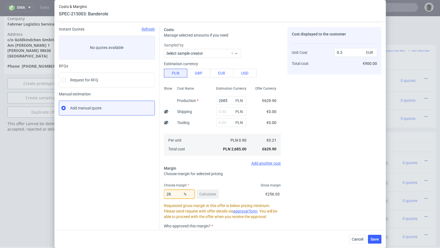
type input "28.8"
type input "0.29"
type input "28.88"
type input "0.3"
type input "28.82"
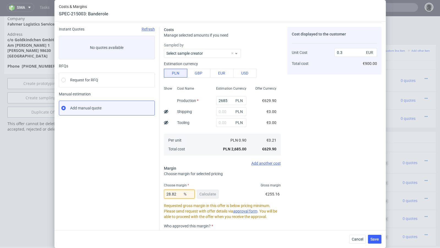
type input "0.29"
type input "28.82"
click at [145, 191] on div "Instant Quotes Refresh No quotes available RFQs Request for RFQ Manual estimati…" at bounding box center [109, 158] width 101 height 262
click at [375, 241] on span "Save" at bounding box center [375, 240] width 9 height 4
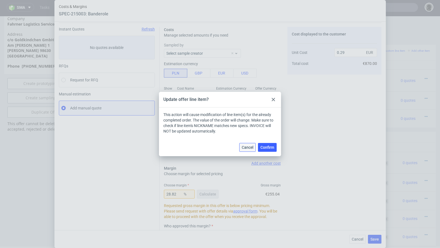
click at [254, 148] on button "Cancel" at bounding box center [247, 147] width 17 height 9
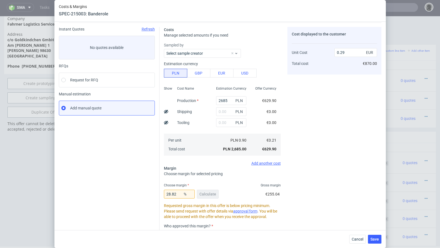
scroll to position [79, 0]
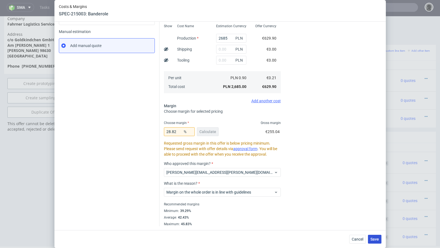
click at [378, 239] on span "Save" at bounding box center [375, 240] width 9 height 4
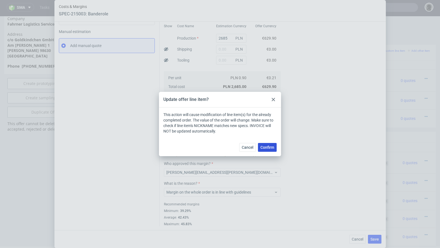
click at [263, 146] on span "Confirm" at bounding box center [268, 148] width 14 height 4
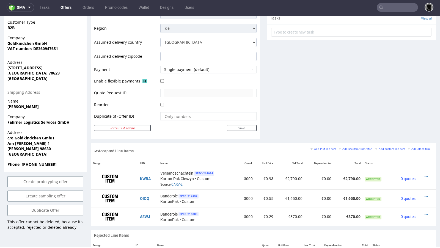
scroll to position [219, 0]
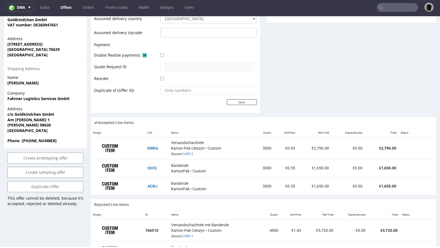
scroll to position [123, 0]
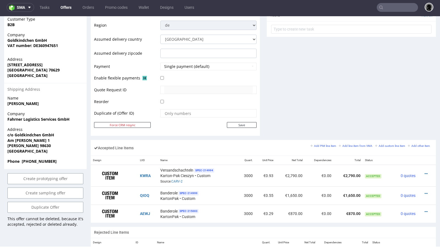
scroll to position [123, 0]
click at [292, 101] on div "Comments User (10) Automatic (0) Attachments (1) All (10) View all (10) [DATE] …" at bounding box center [351, 3] width 169 height 274
click at [425, 210] on icon at bounding box center [426, 212] width 3 height 4
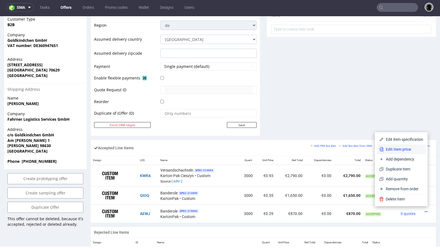
click at [394, 150] on span "Edit item price" at bounding box center [404, 150] width 40 height 6
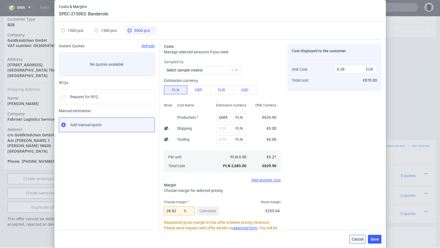
click at [355, 239] on span "Cancel" at bounding box center [358, 240] width 12 height 4
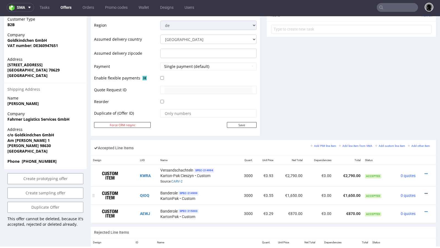
click at [425, 192] on icon at bounding box center [426, 194] width 3 height 4
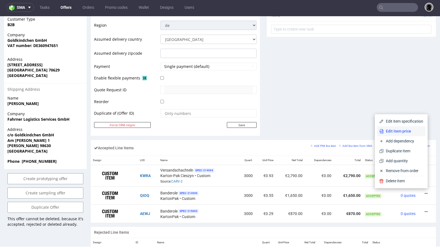
click at [402, 134] on span "Edit item price" at bounding box center [404, 132] width 40 height 6
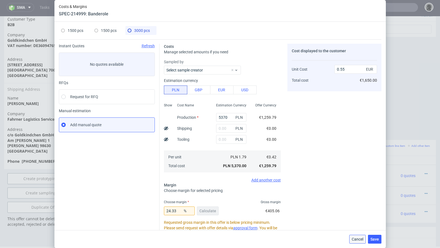
click at [354, 241] on span "Cancel" at bounding box center [358, 240] width 12 height 4
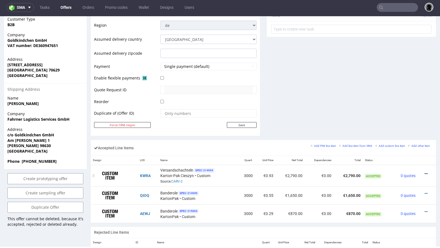
click at [425, 172] on icon at bounding box center [426, 174] width 3 height 4
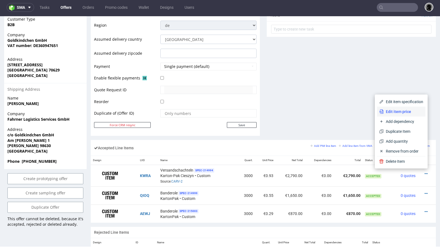
click at [397, 113] on span "Edit item price" at bounding box center [404, 112] width 40 height 6
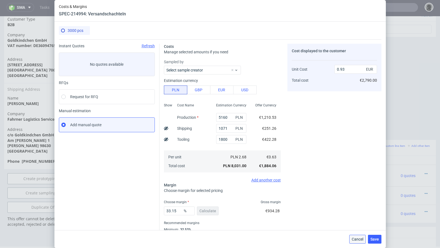
click at [353, 238] on span "Cancel" at bounding box center [358, 240] width 12 height 4
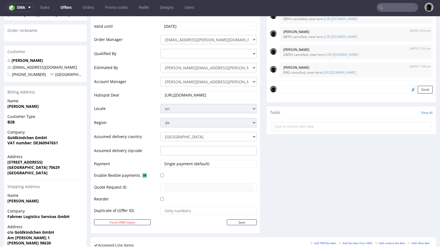
scroll to position [0, 0]
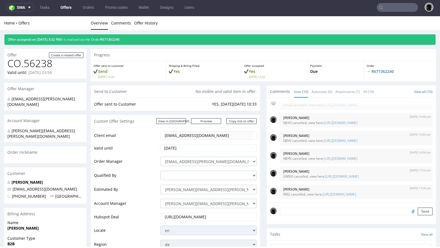
click at [62, 6] on link "Offers" at bounding box center [66, 7] width 18 height 9
